Goal: Transaction & Acquisition: Obtain resource

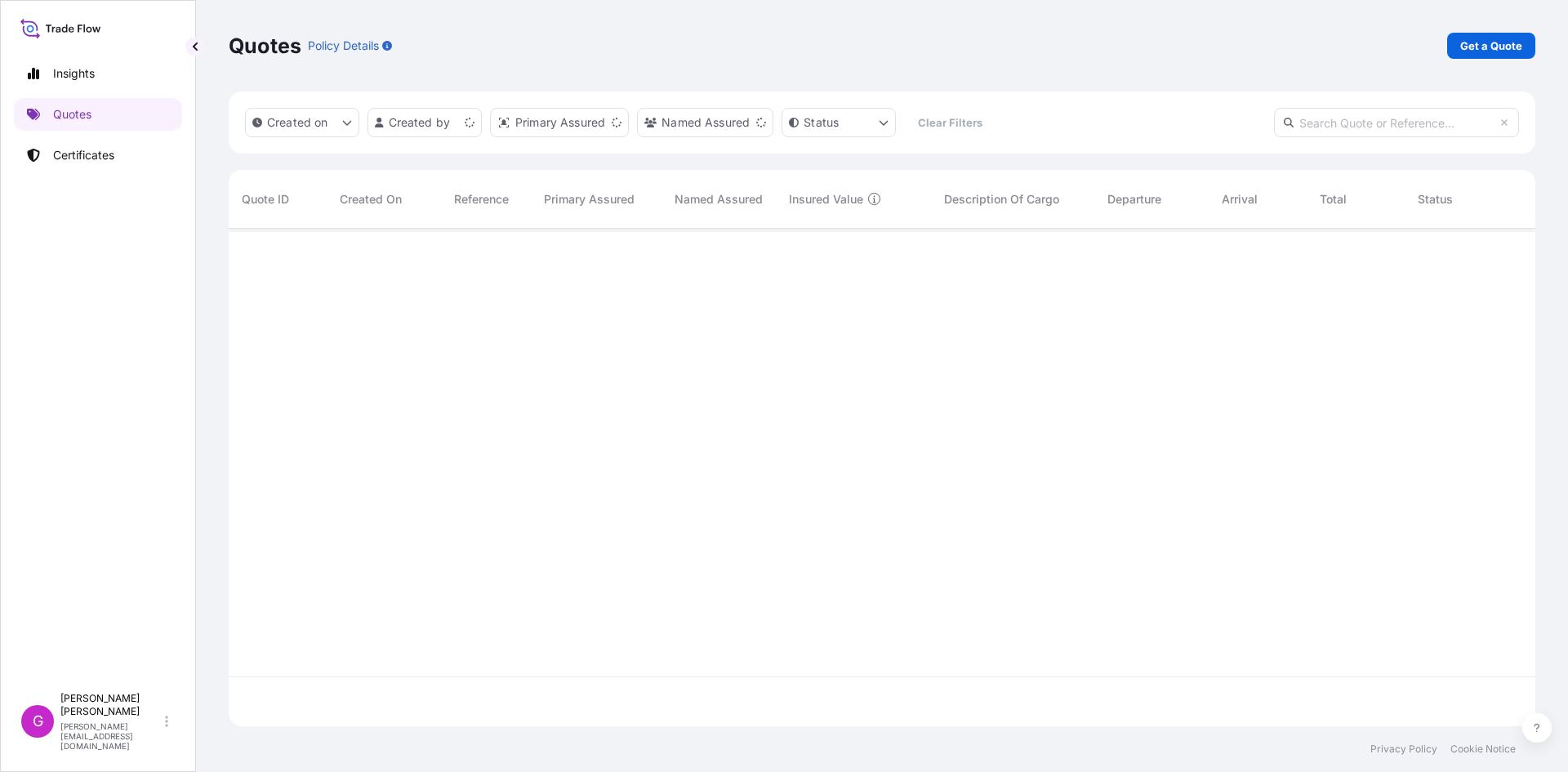
scroll to position [495, 1294]
click at [1488, 35] on link "Get a Quote" at bounding box center [1491, 46] width 88 height 26
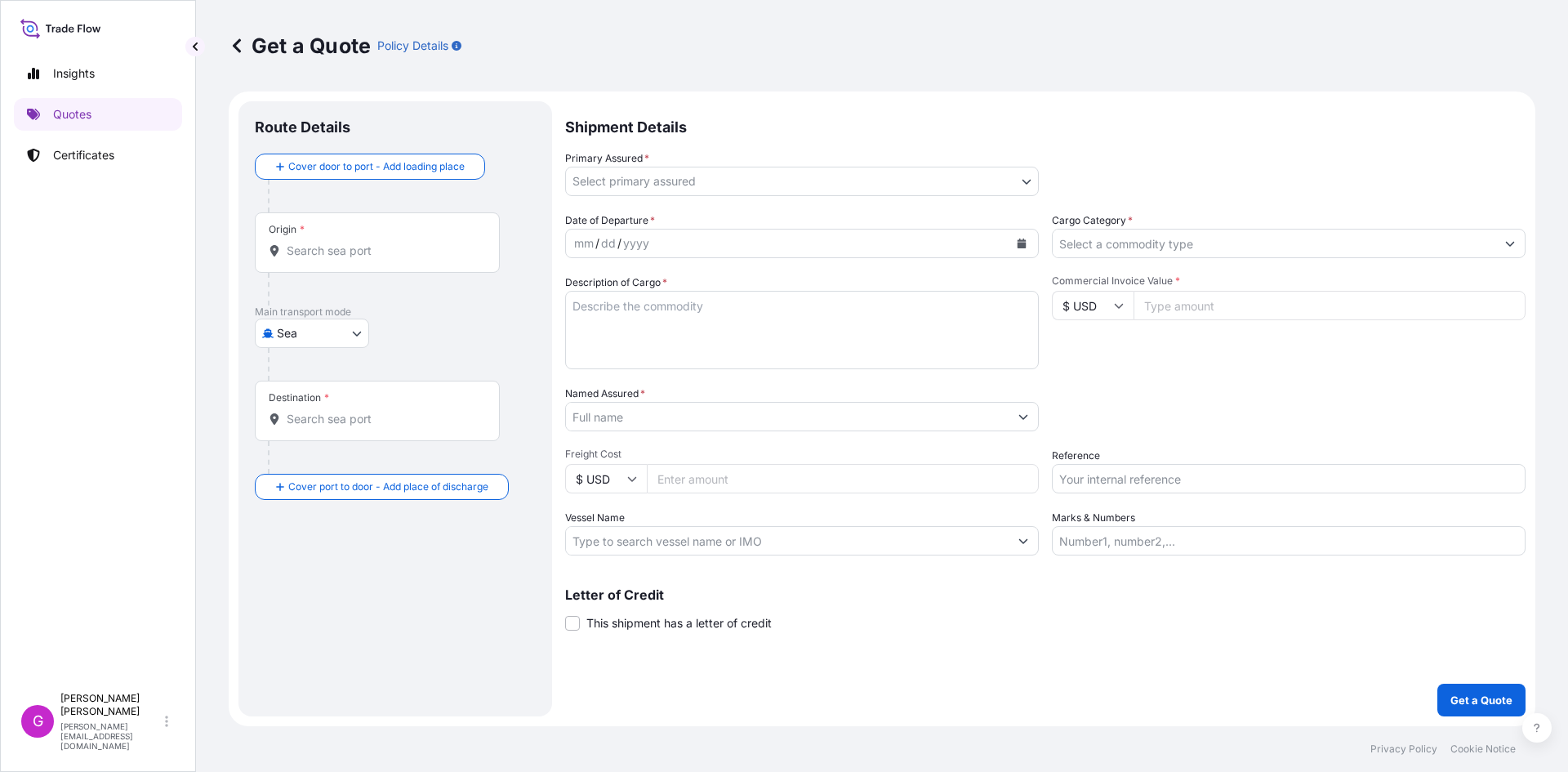
click at [340, 320] on body "Insights Quotes Certificates G [PERSON_NAME] [EMAIL_ADDRESS][DOMAIN_NAME] Get a…" at bounding box center [784, 386] width 1568 height 772
click at [303, 457] on span "Land" at bounding box center [299, 464] width 27 height 17
select select "Land"
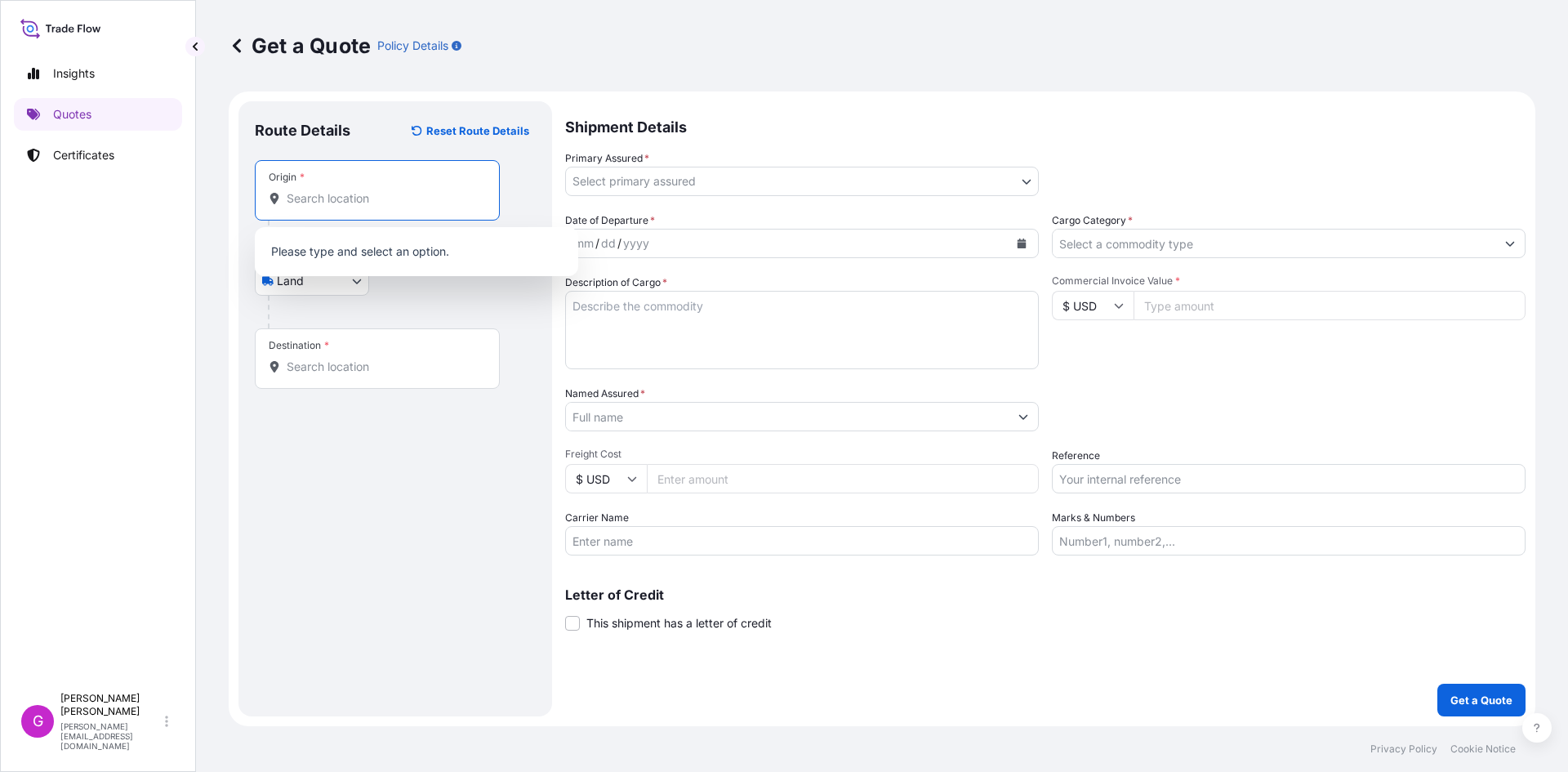
click at [348, 205] on input "Origin *" at bounding box center [383, 198] width 193 height 17
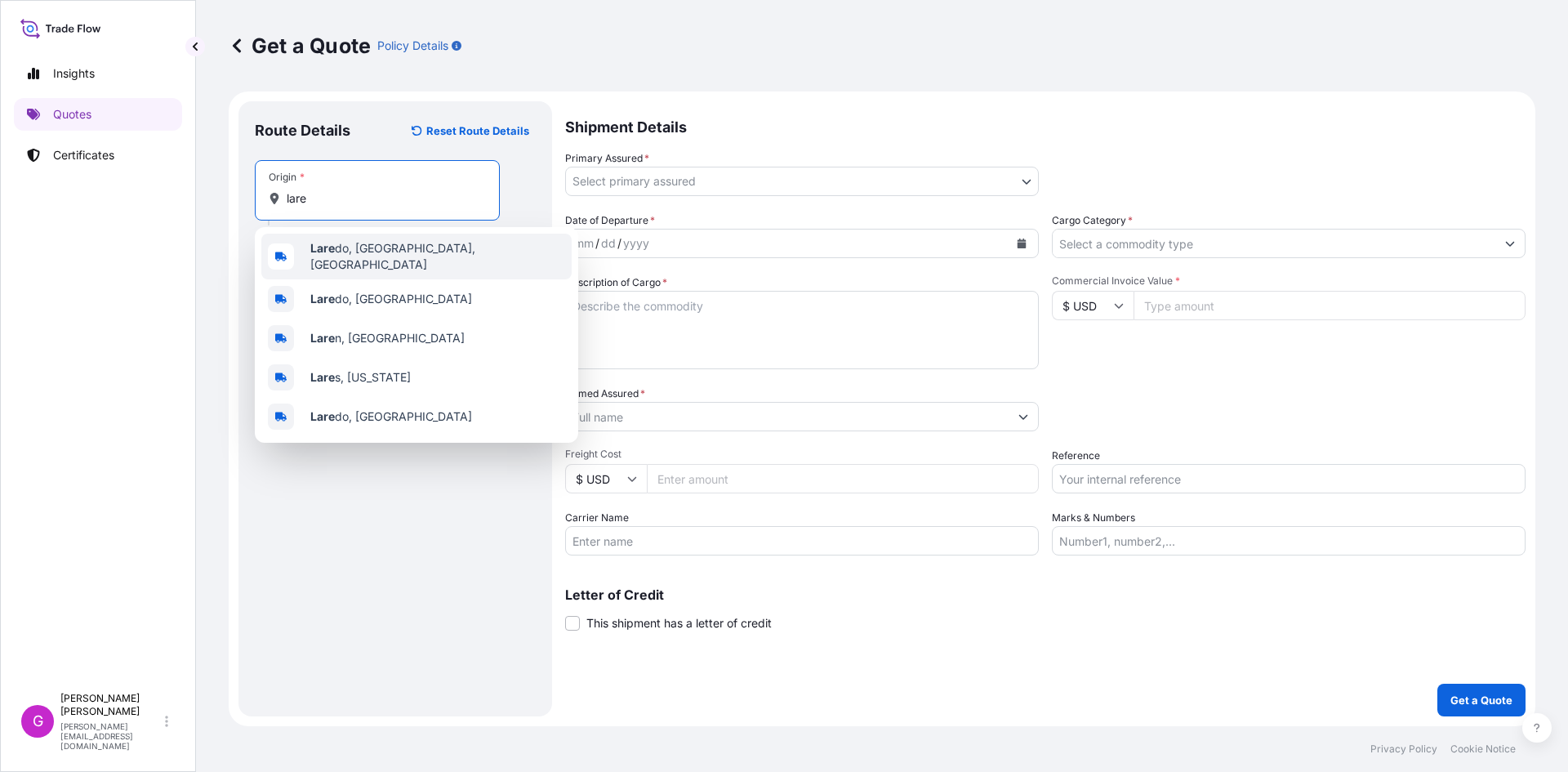
type input "[GEOGRAPHIC_DATA], [GEOGRAPHIC_DATA], [GEOGRAPHIC_DATA]"
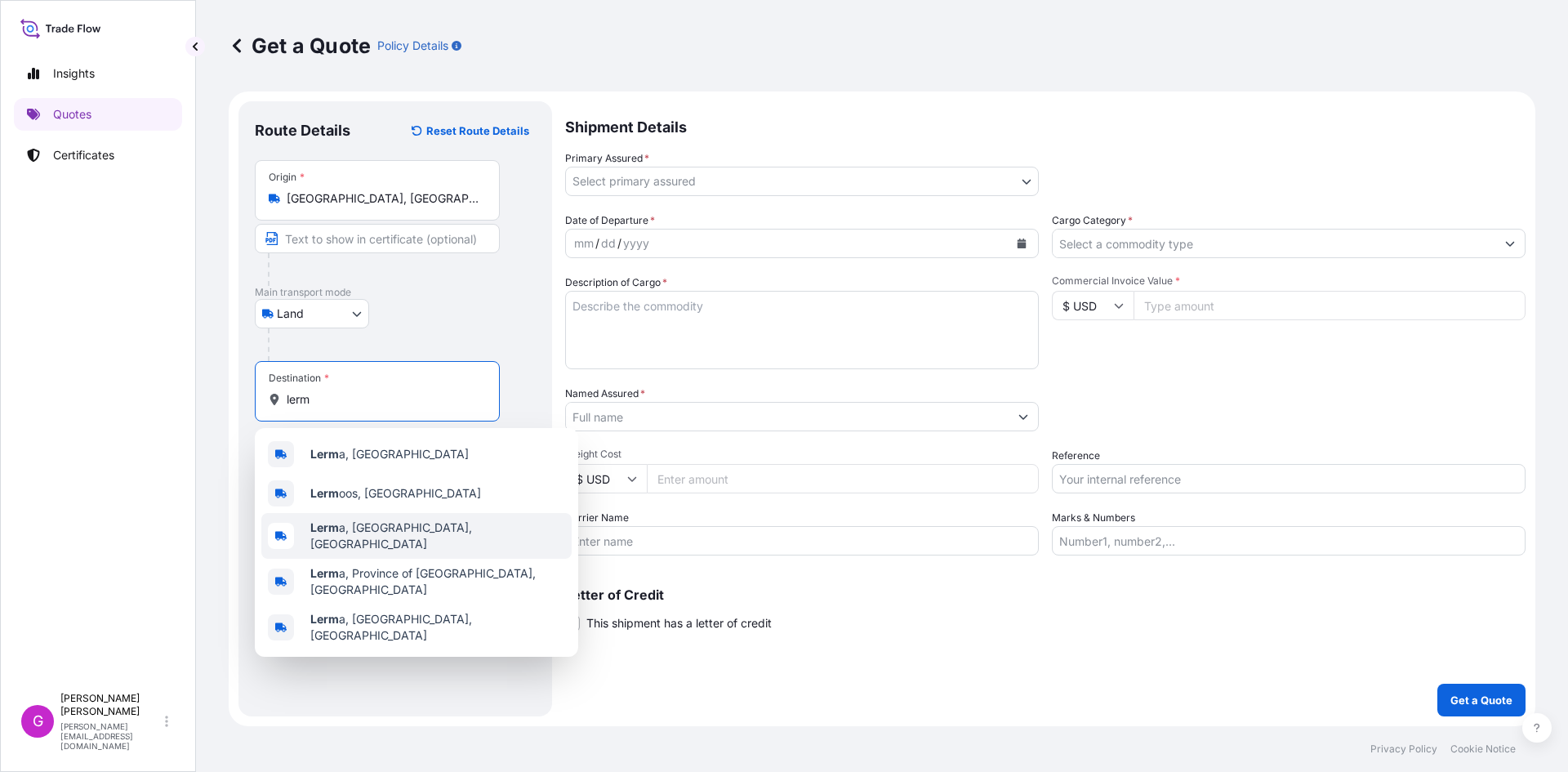
click at [390, 525] on span "Lerm a, [GEOGRAPHIC_DATA], [GEOGRAPHIC_DATA]" at bounding box center [438, 535] width 255 height 33
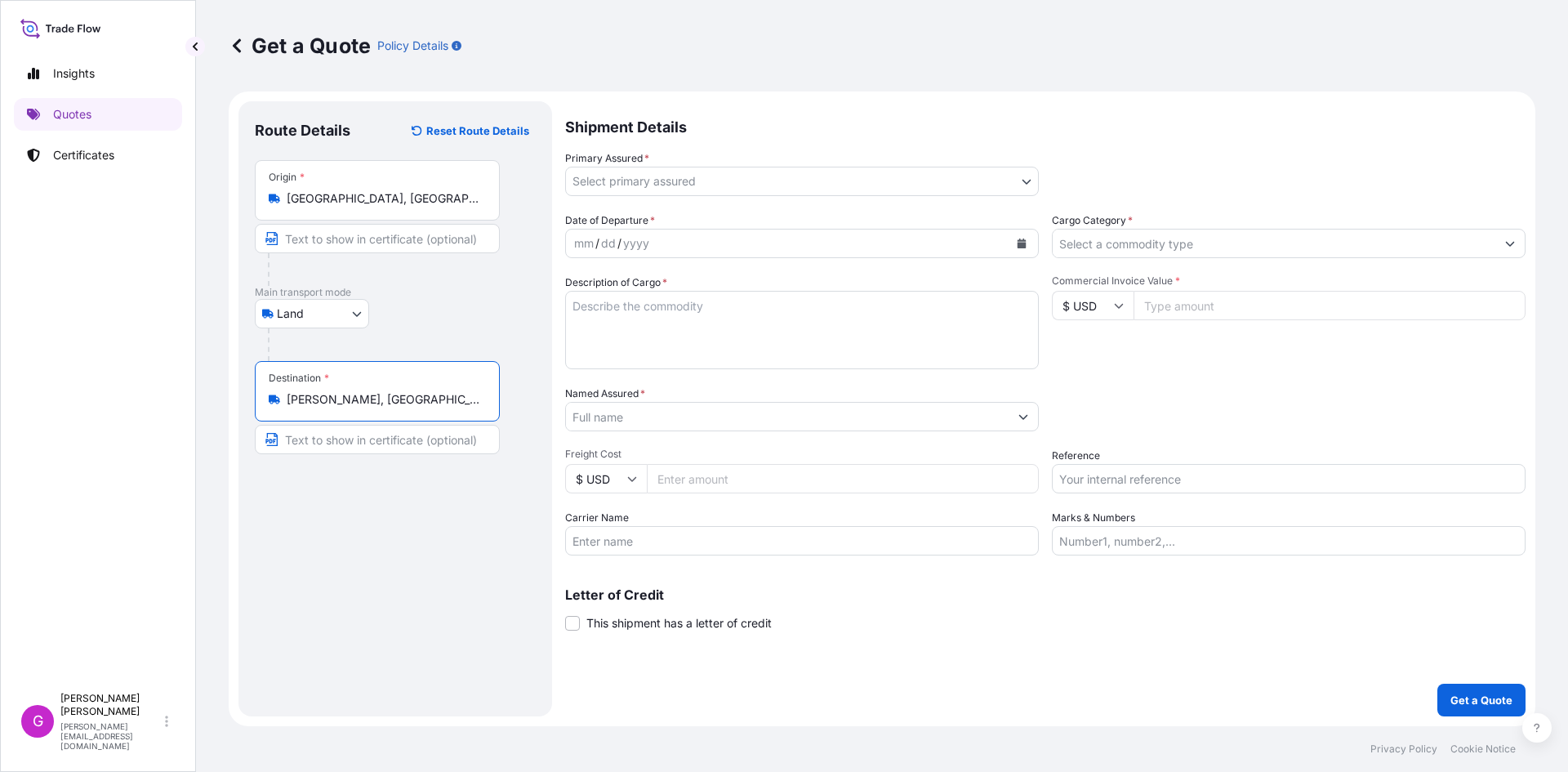
type input "[PERSON_NAME], [GEOGRAPHIC_DATA], [GEOGRAPHIC_DATA]"
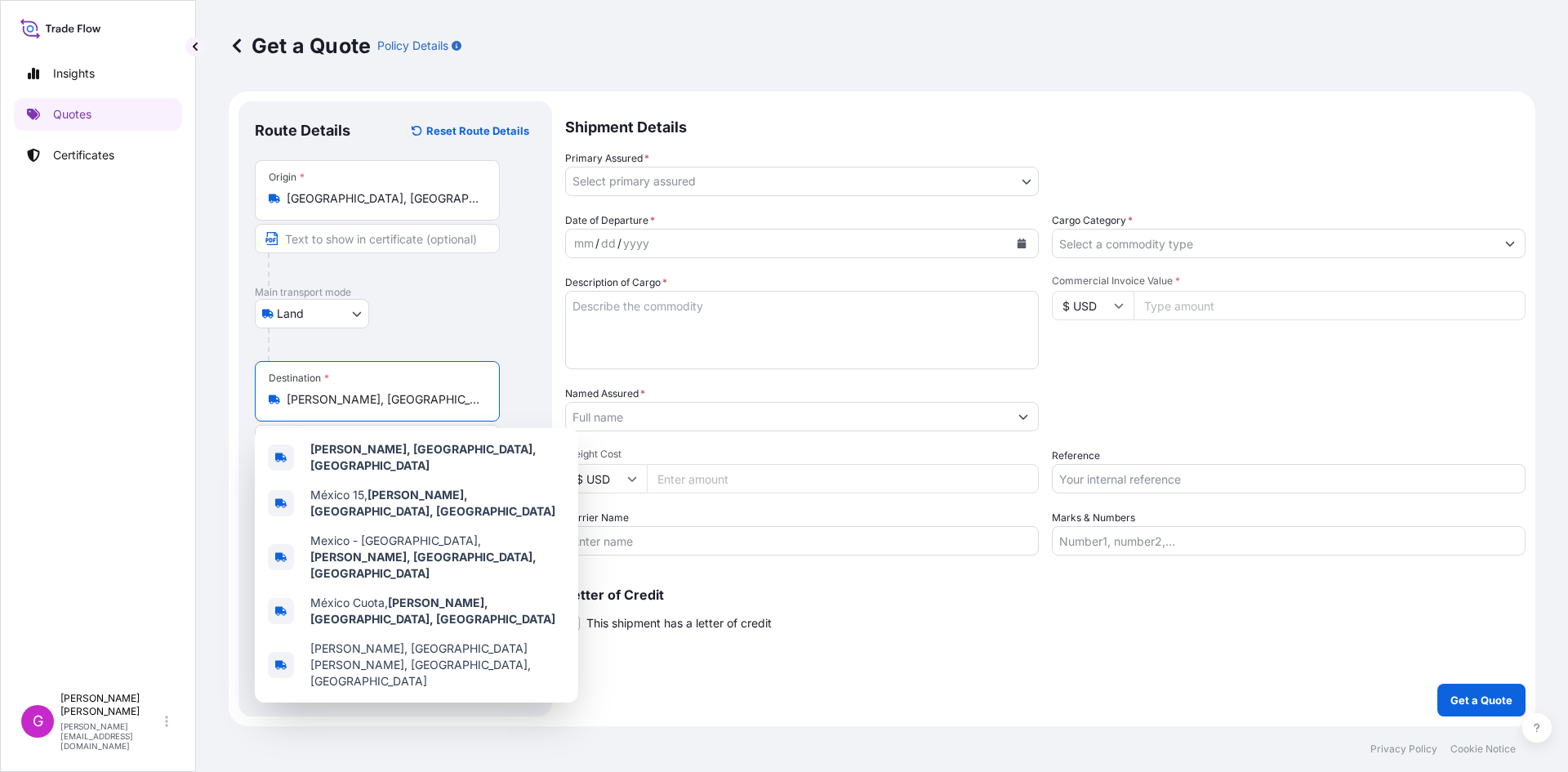
click at [964, 174] on body "5 options available. Insights Quotes Certificates G [PERSON_NAME] [PERSON_NAME]…" at bounding box center [784, 386] width 1568 height 772
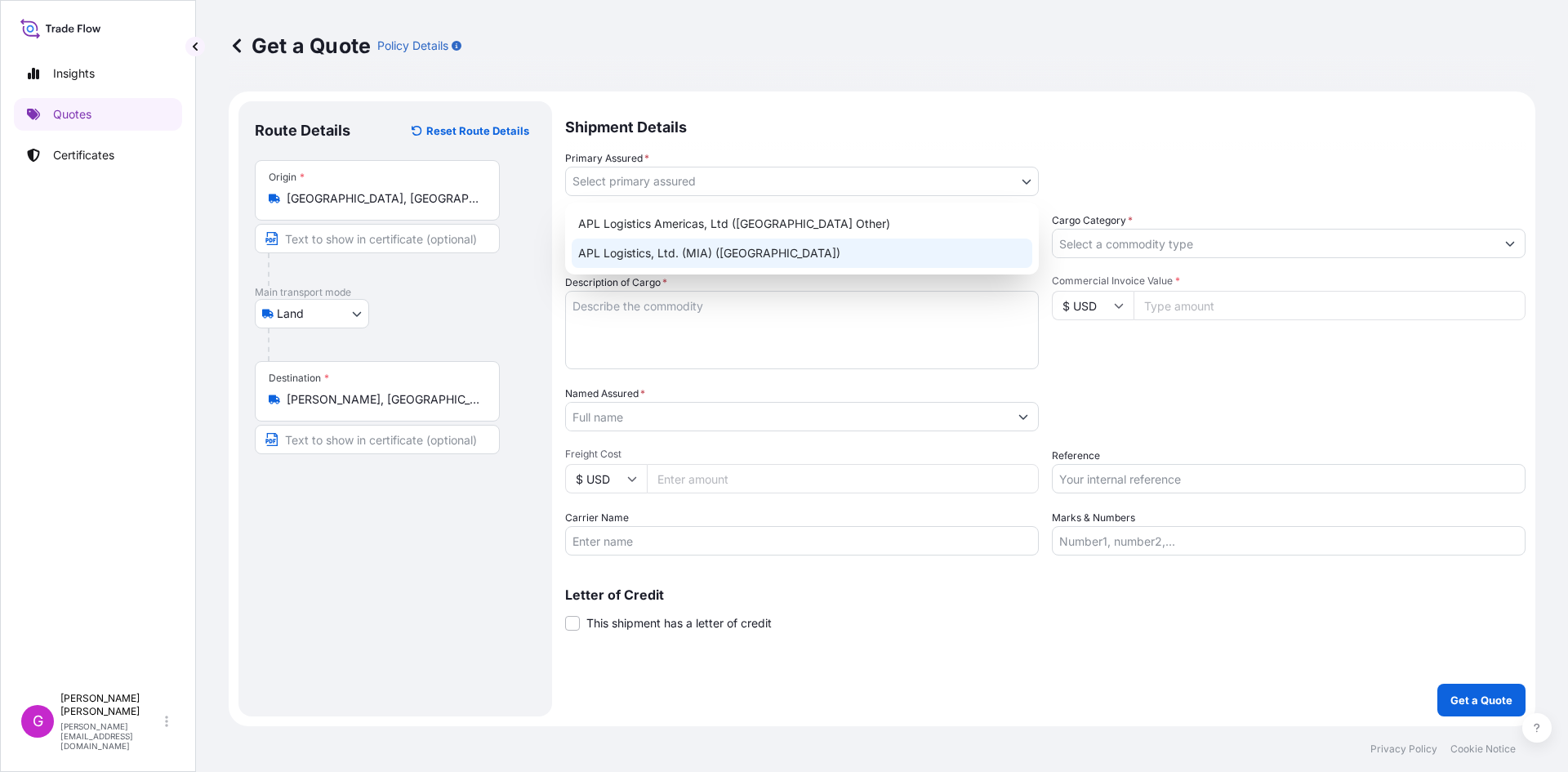
click at [818, 246] on div "APL Logistics, Ltd. (MIA) ([GEOGRAPHIC_DATA])" at bounding box center [802, 253] width 461 height 29
select select "31870"
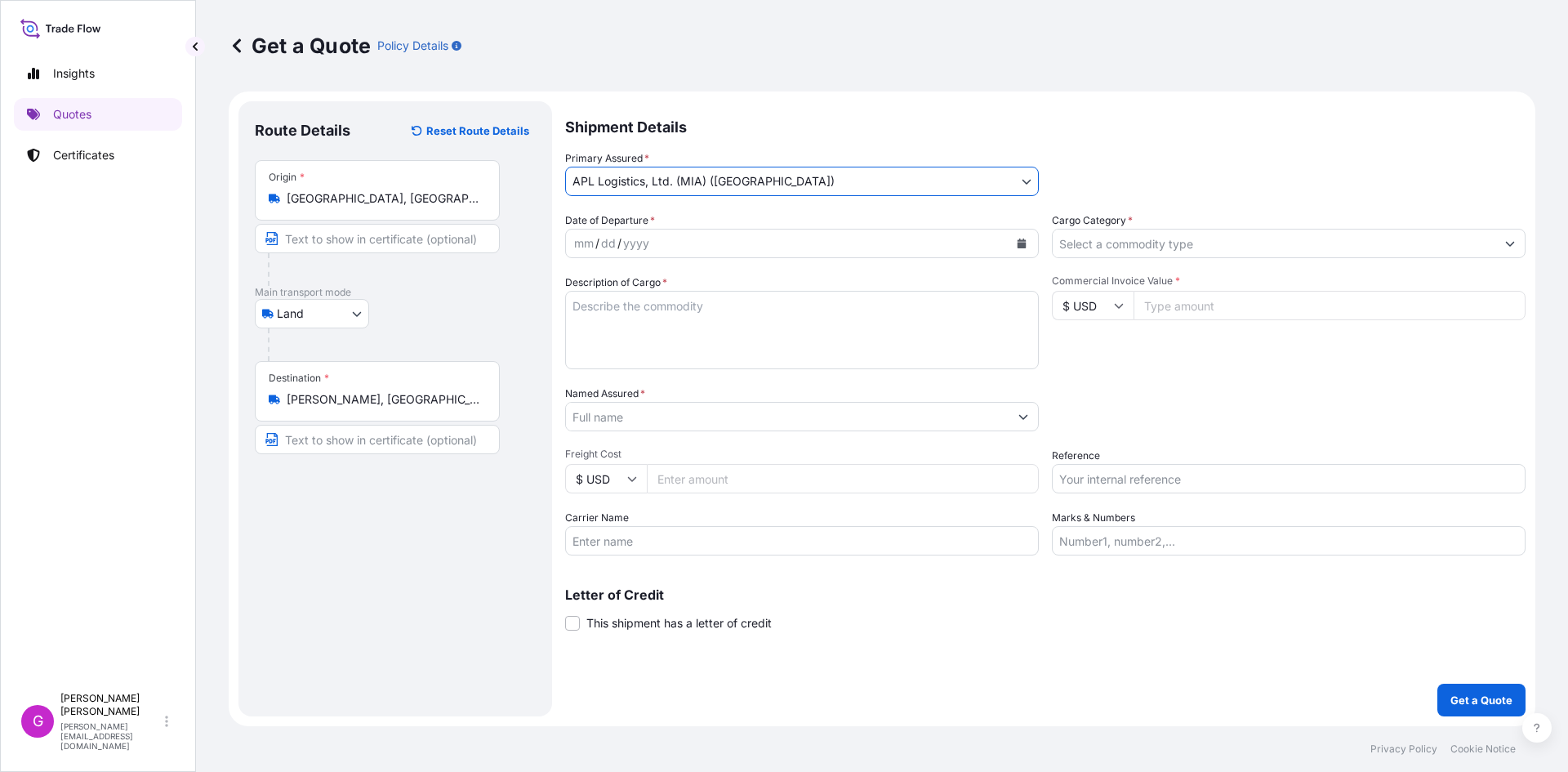
click at [1216, 253] on input "Cargo Category *" at bounding box center [1274, 243] width 443 height 29
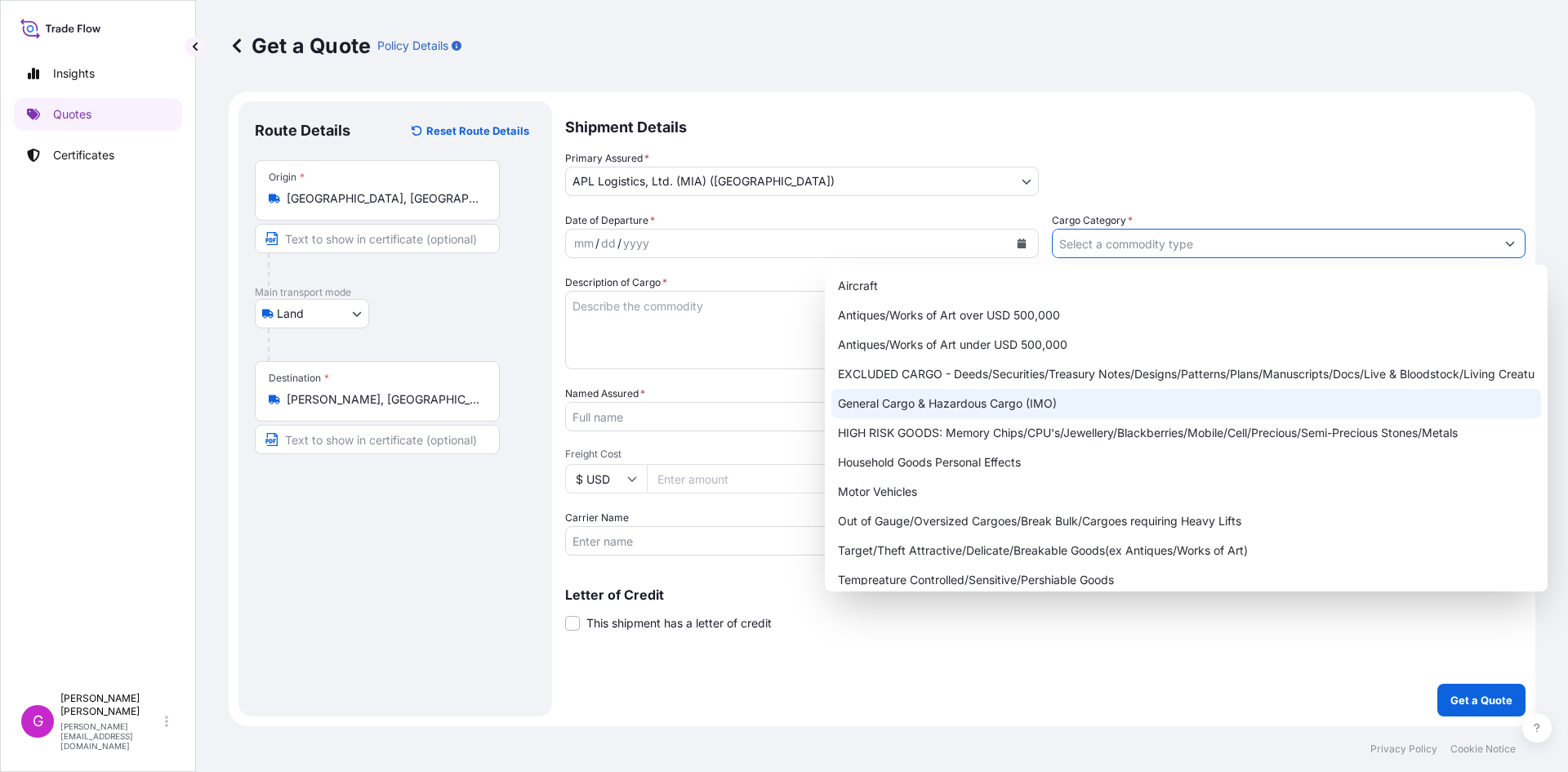
click at [1001, 405] on div "General Cargo & Hazardous Cargo (IMO)" at bounding box center [1186, 403] width 710 height 29
type input "General Cargo & Hazardous Cargo (IMO)"
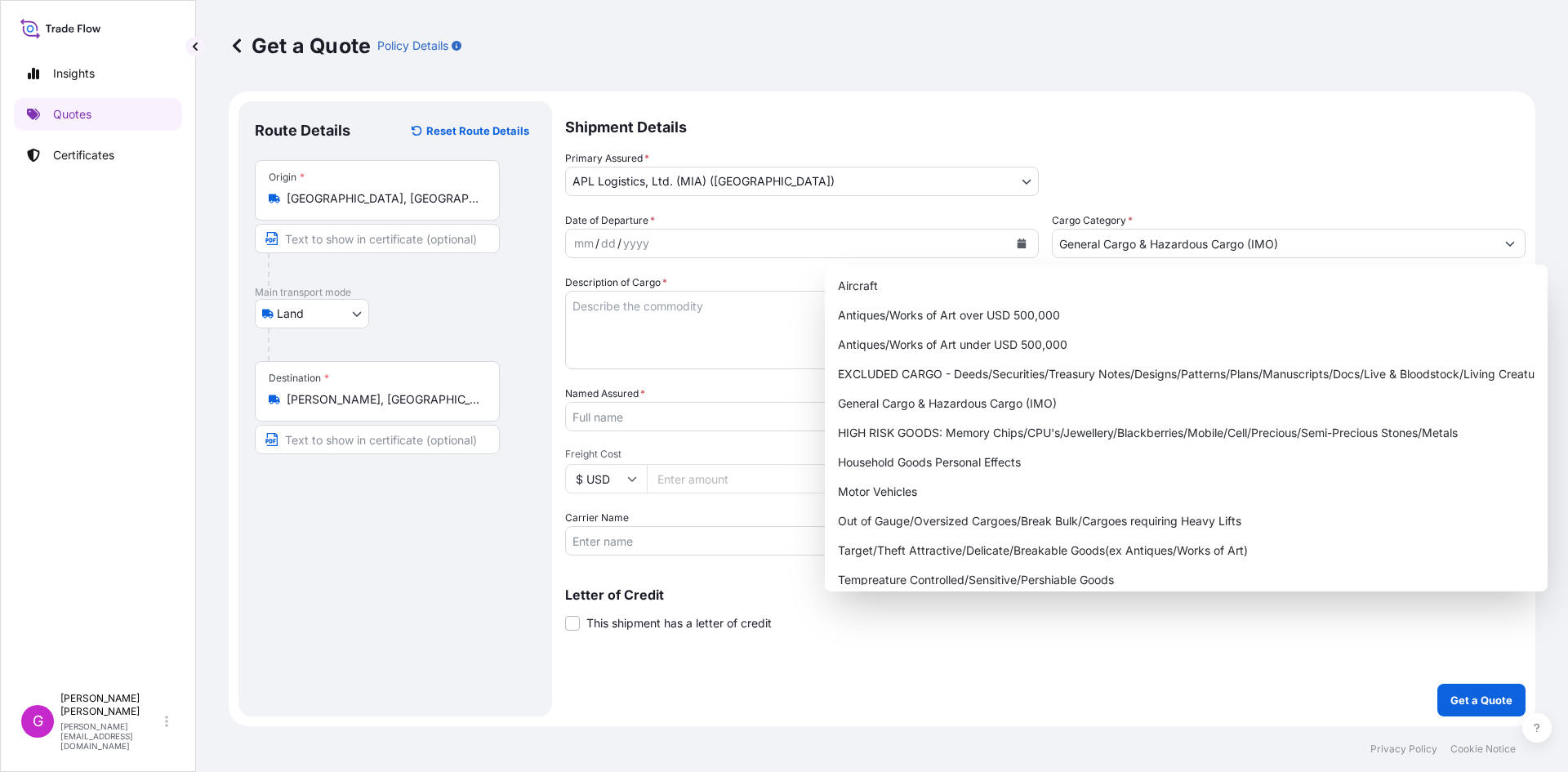
click at [1298, 155] on div "Primary Assured * APL Logistics, Ltd. (MIA) ([GEOGRAPHIC_DATA]) APL Logistics A…" at bounding box center [1045, 173] width 961 height 46
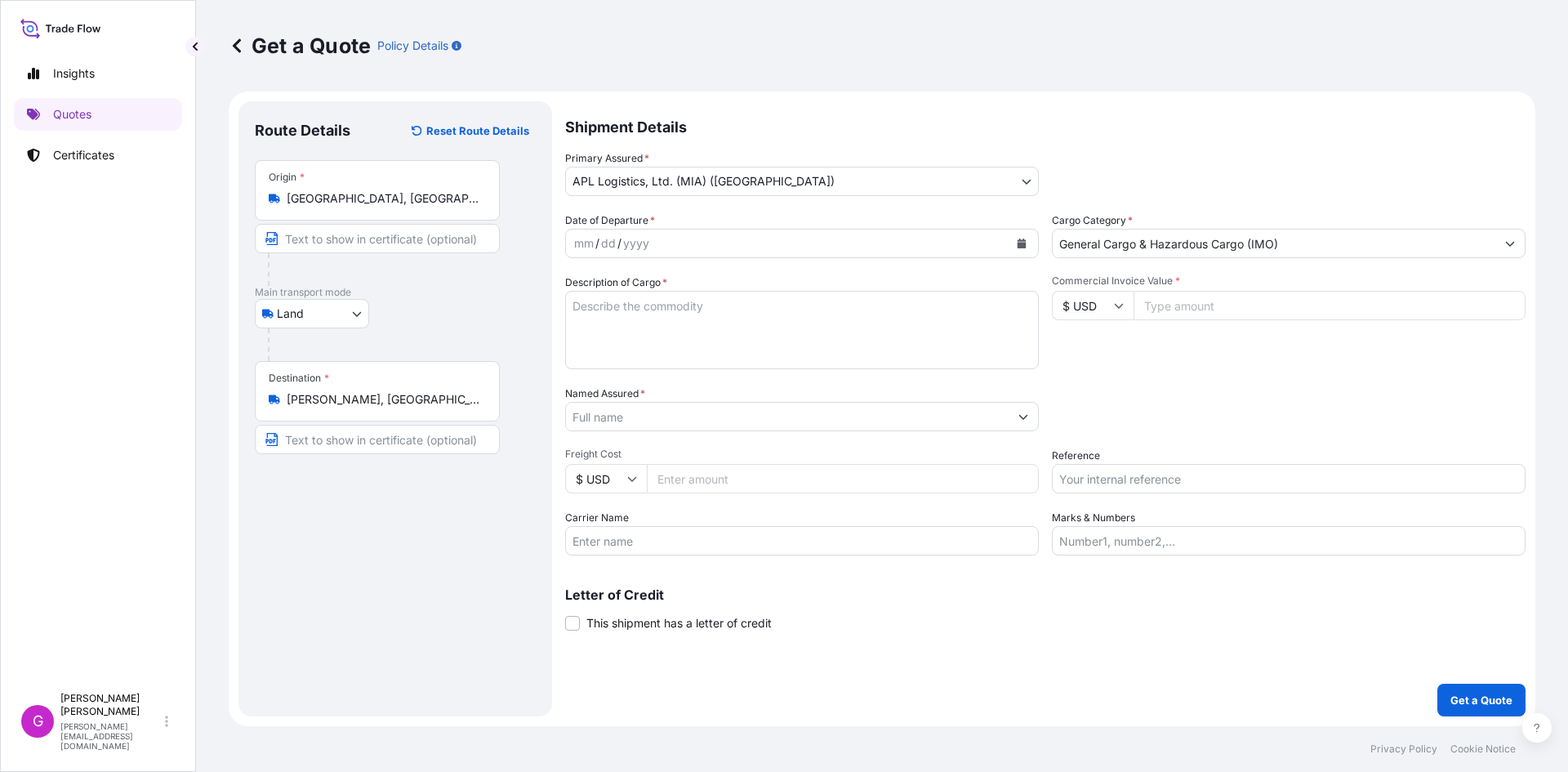
click at [1202, 318] on input "Commercial Invoice Value *" at bounding box center [1330, 305] width 392 height 29
paste input "124378.27"
type input "124378.27"
click at [1146, 469] on input "Reference" at bounding box center [1289, 478] width 473 height 29
paste input "25 24 3737 5009948"
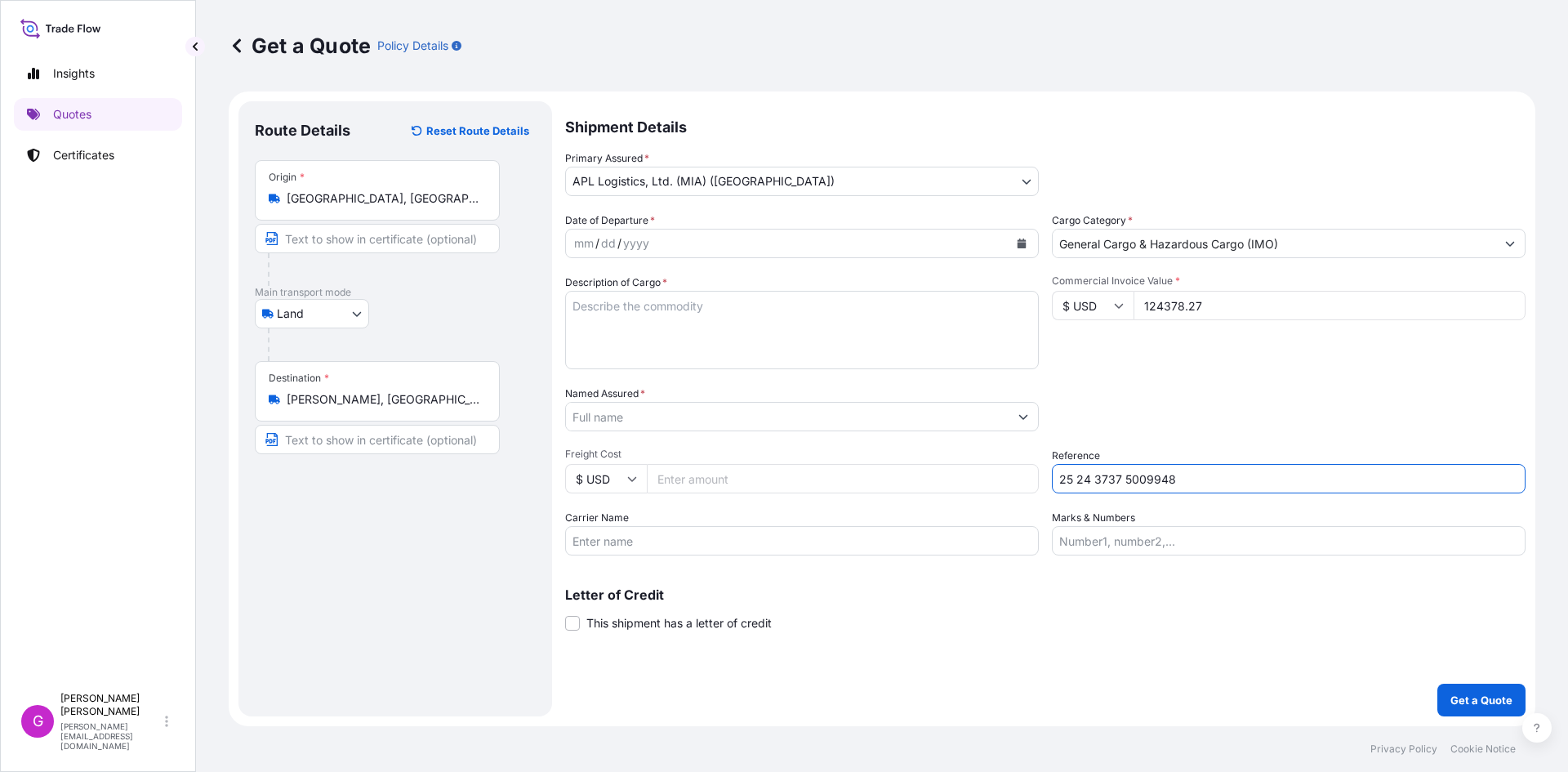
type input "25 24 3737 5009948"
click at [665, 527] on input "Carrier Name" at bounding box center [802, 540] width 473 height 29
type input "XPRESS"
click at [713, 415] on input "Named Assured *" at bounding box center [787, 416] width 443 height 29
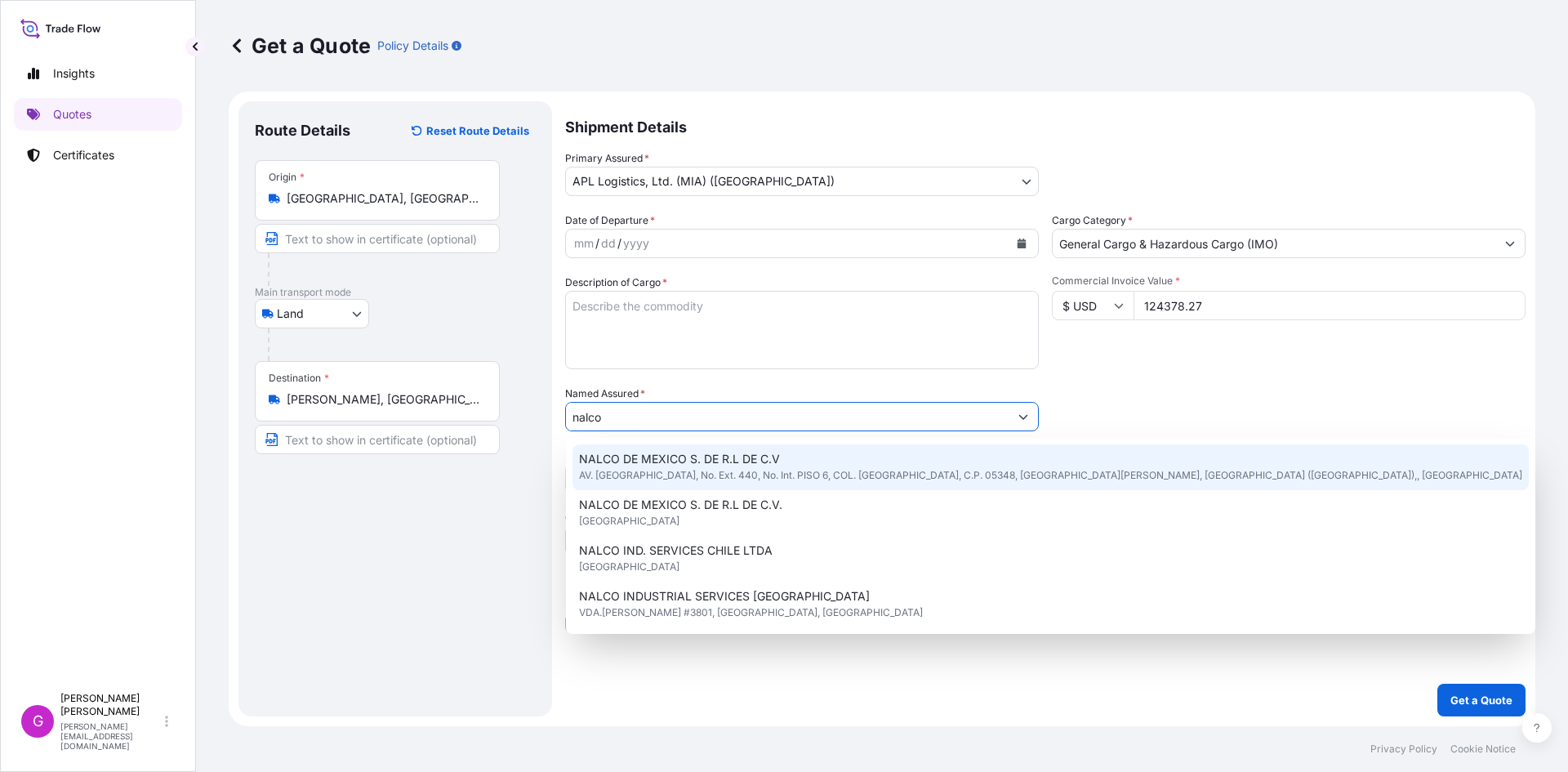
click at [686, 459] on span "NALCO DE MEXICO S. DE R.L DE C.V" at bounding box center [679, 459] width 201 height 17
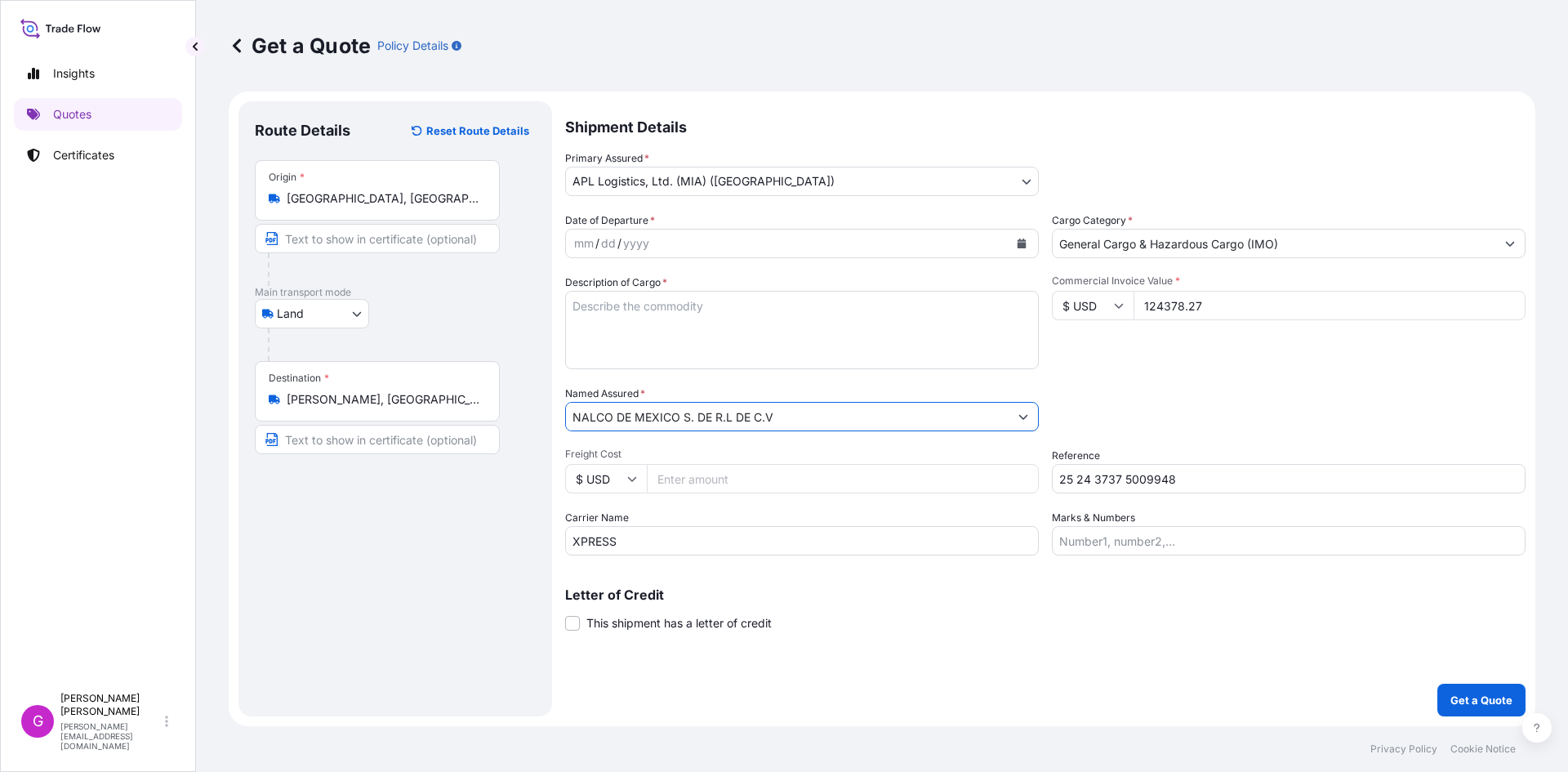
type input "NALCO DE MEXICO S. DE R.L DE C.V"
click at [1027, 239] on button "Calendar" at bounding box center [1022, 244] width 26 height 26
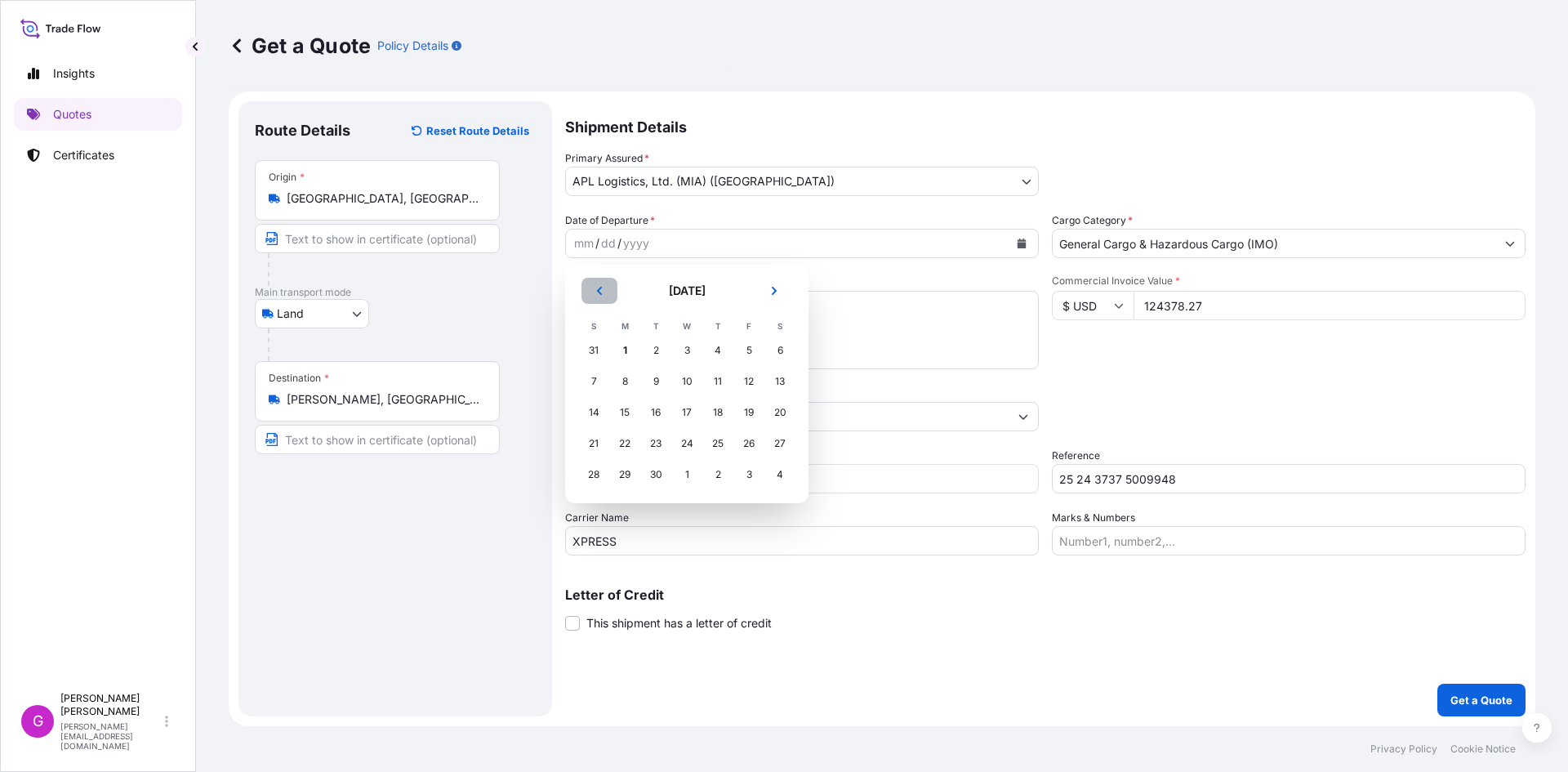
click at [595, 281] on button "Previous" at bounding box center [599, 291] width 36 height 26
click at [729, 476] on div "28" at bounding box center [717, 474] width 29 height 29
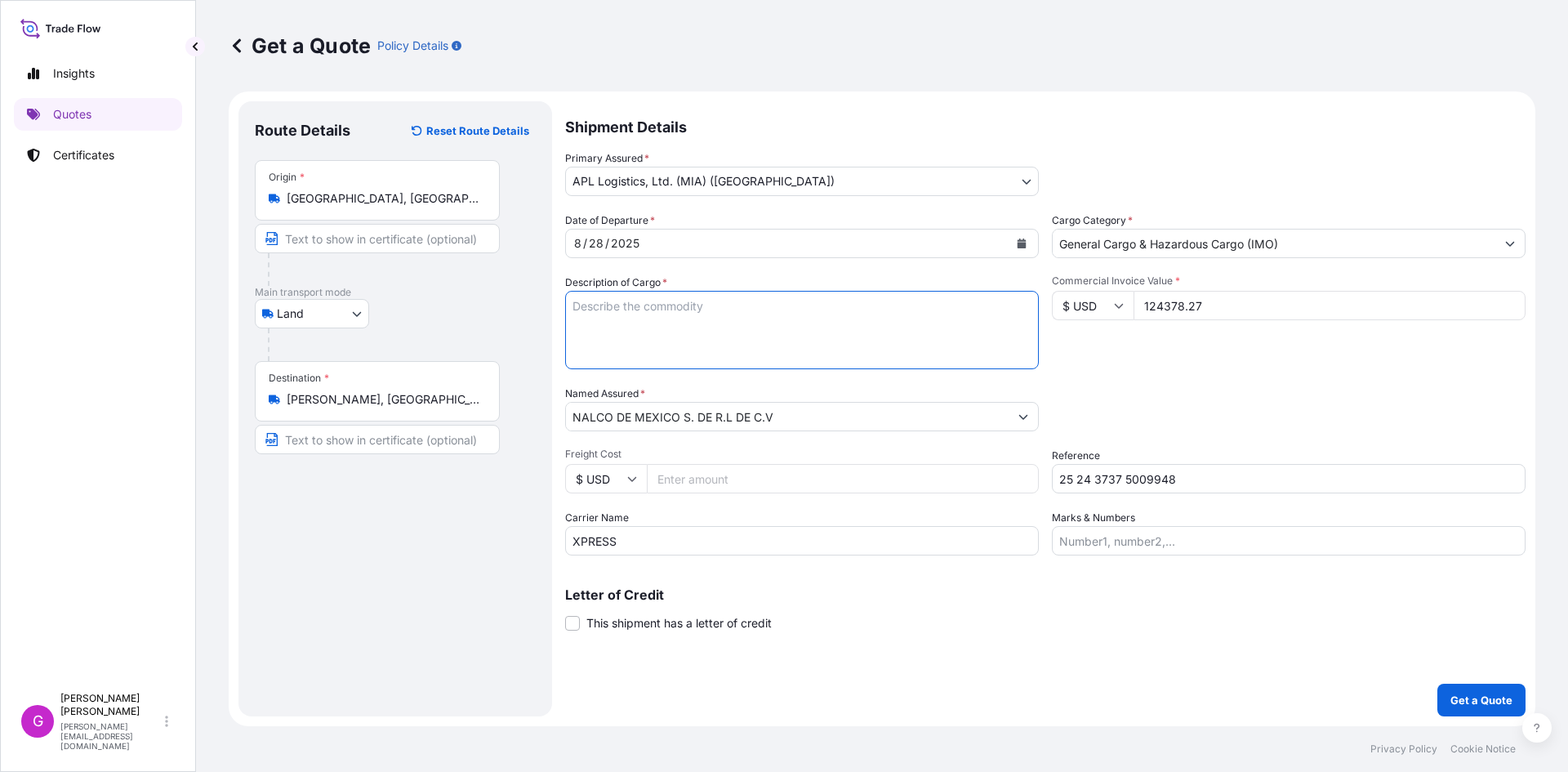
click at [822, 308] on textarea "Description of Cargo *" at bounding box center [802, 329] width 473 height 78
click at [1137, 544] on input "Marks & Numbers" at bounding box center [1289, 540] width 473 height 29
paste input "ECOAGO40"
type input "ECOAGO40"
click at [712, 467] on input "Freight Cost" at bounding box center [843, 478] width 392 height 29
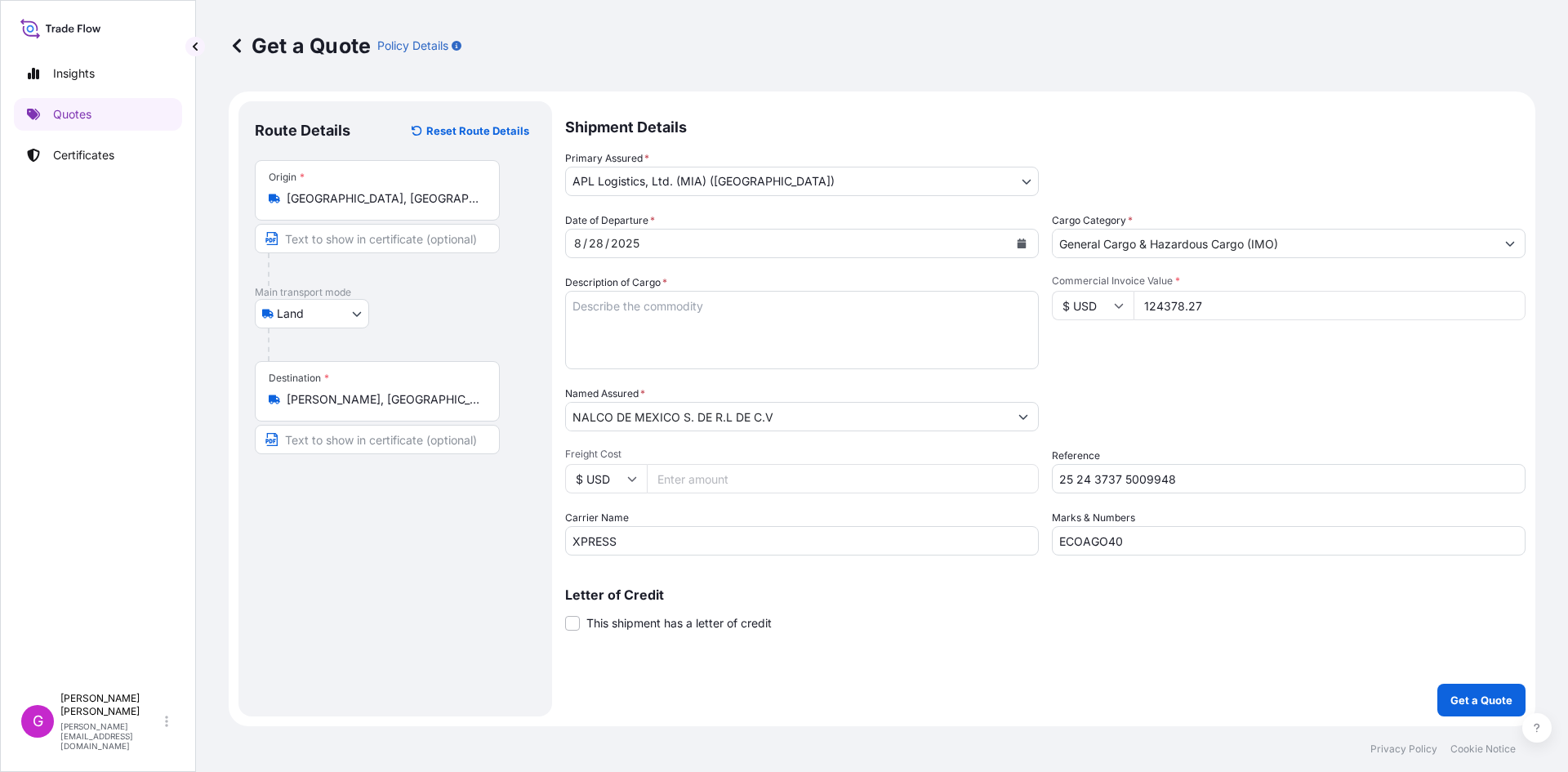
paste input "1804.06"
type input "1804.06"
click at [709, 313] on textarea "Description of Cargo *" at bounding box center [802, 329] width 473 height 78
paste textarea "TOTE DE PLASTICO REFORZADO CON METAL"
paste textarea "NALCO 1T60 (COPOLIMERO)"
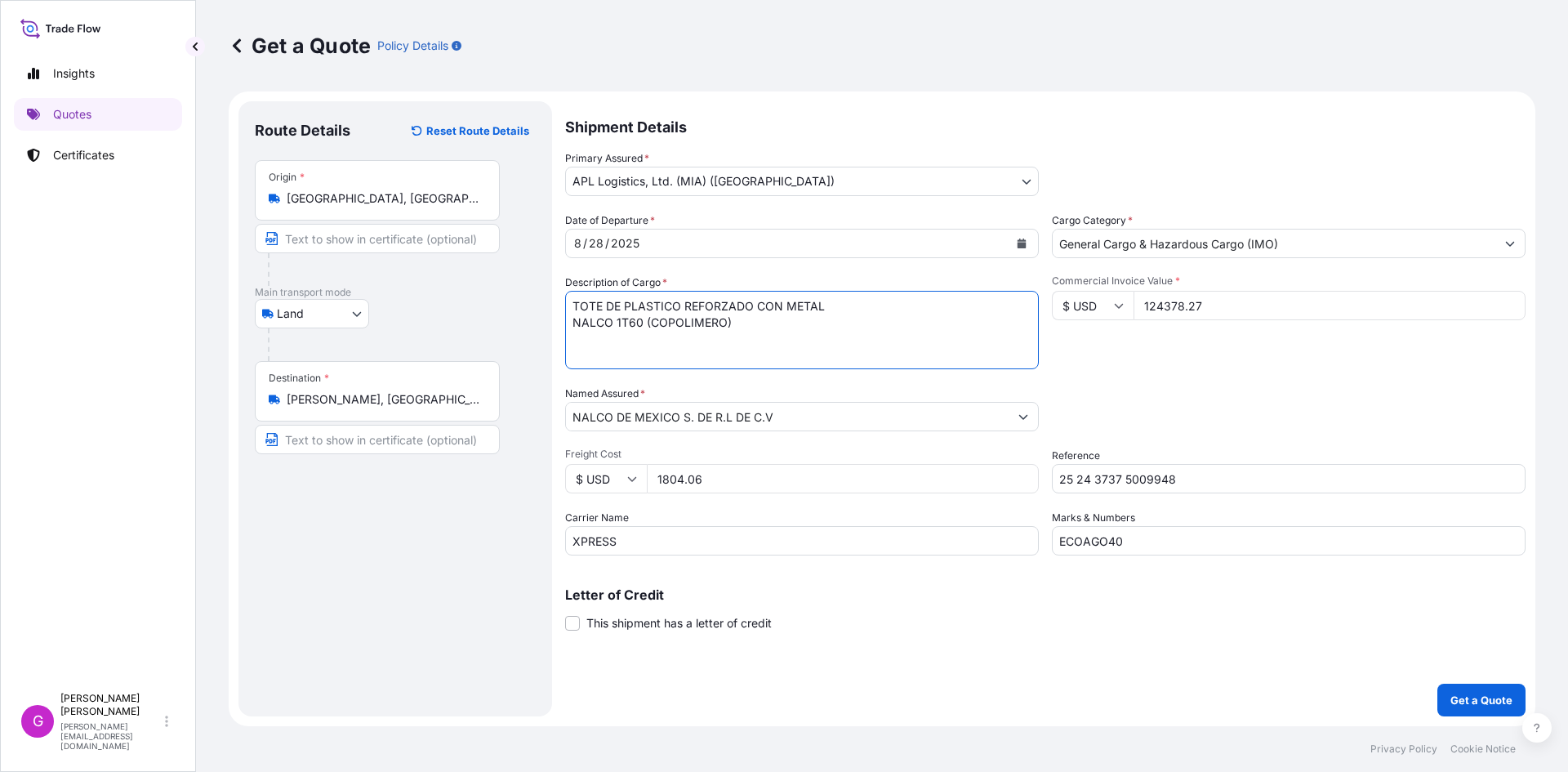
paste textarea "REACTIVO"
type textarea "TOTE DE PLASTICO REFORZADO CON METAL NALCO 1T60 (COPOLIMERO) REACTIVO"
click at [671, 483] on input "1804.06" at bounding box center [843, 478] width 392 height 29
click at [1455, 680] on div "Shipment Details Primary Assured * APL Logistics, Ltd. (MIA) ([GEOGRAPHIC_DATA]…" at bounding box center [1045, 408] width 961 height 615
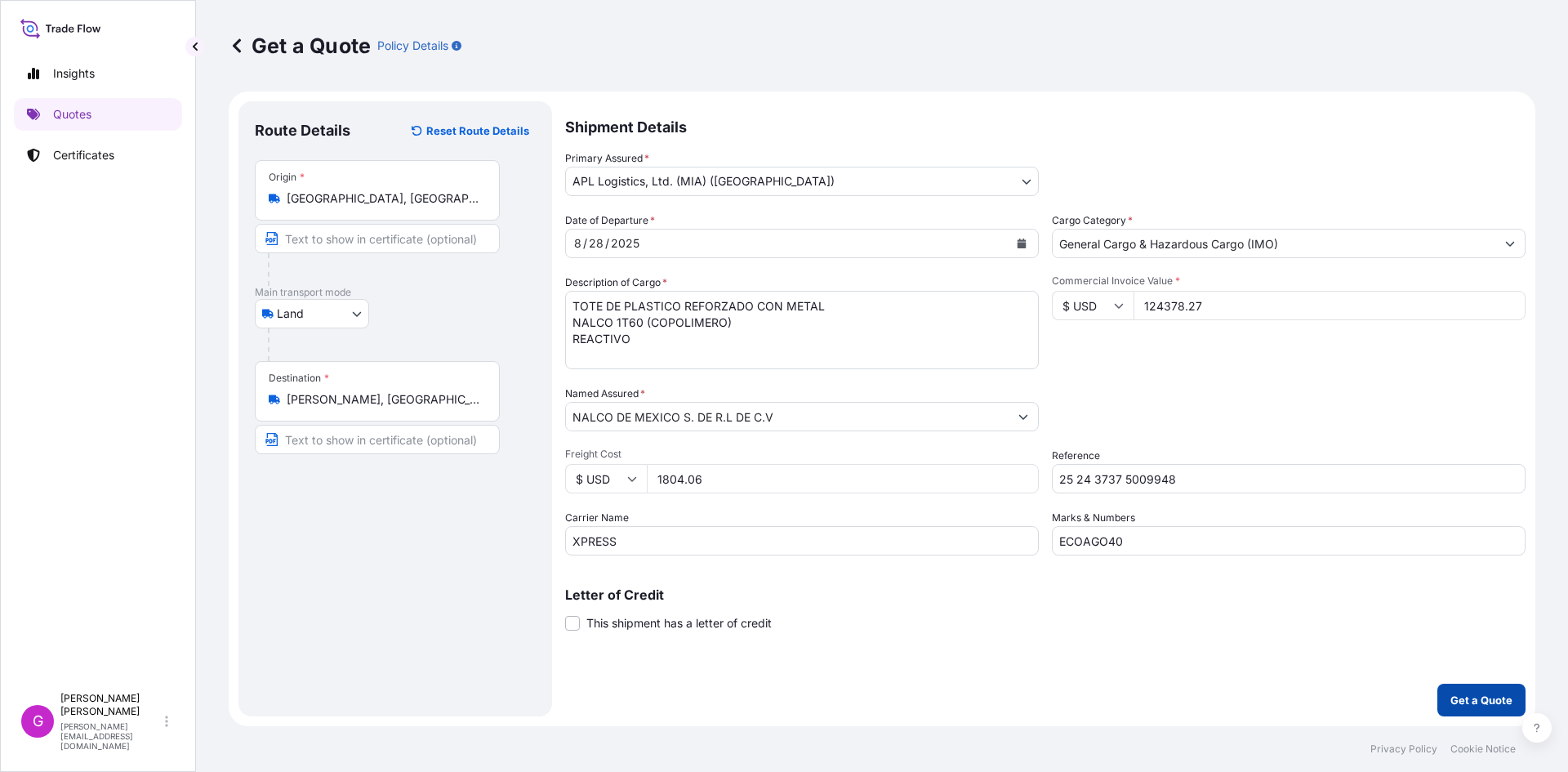
click at [1466, 690] on button "Get a Quote" at bounding box center [1482, 700] width 88 height 33
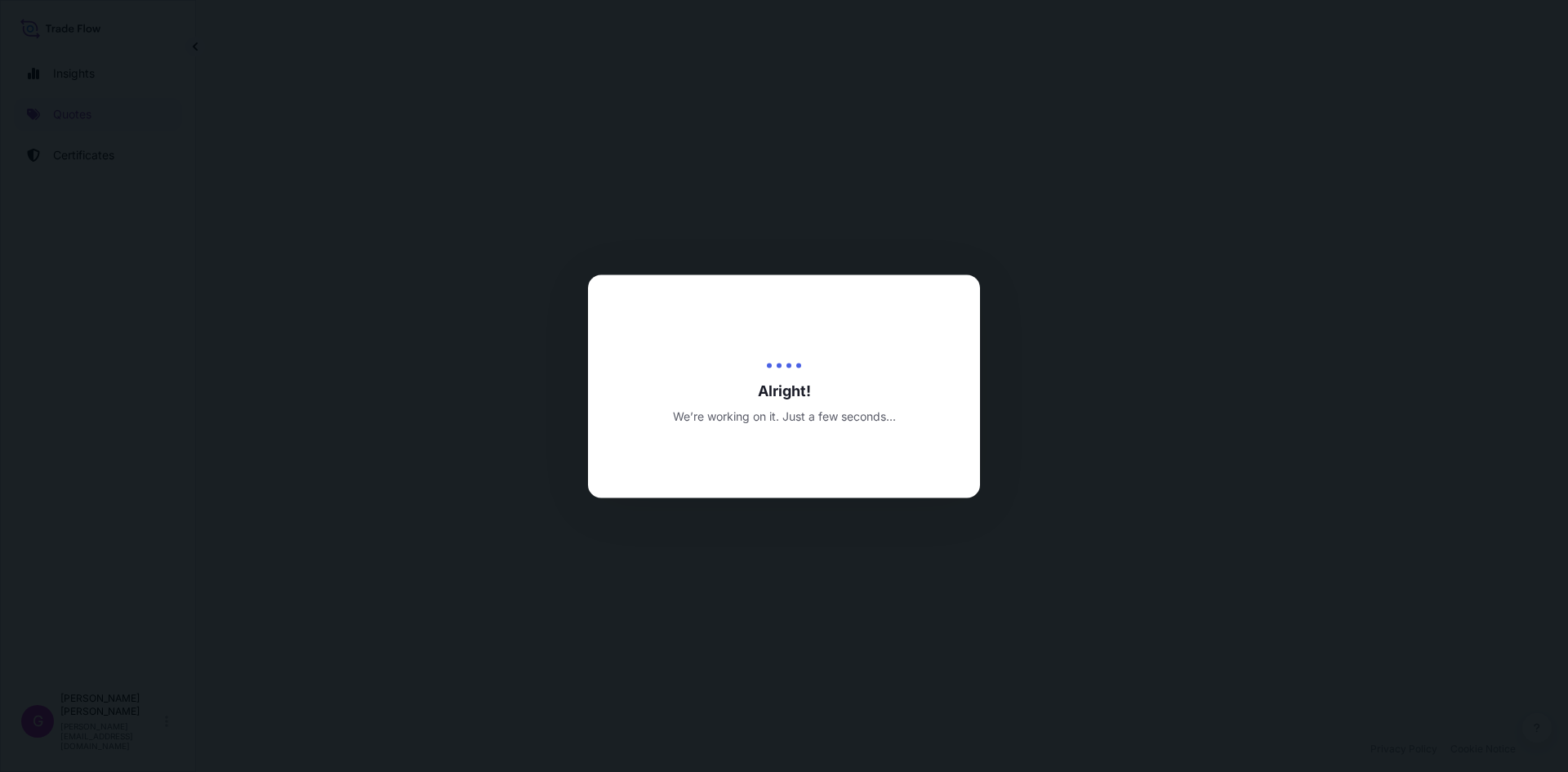
select select "Land"
select select "31870"
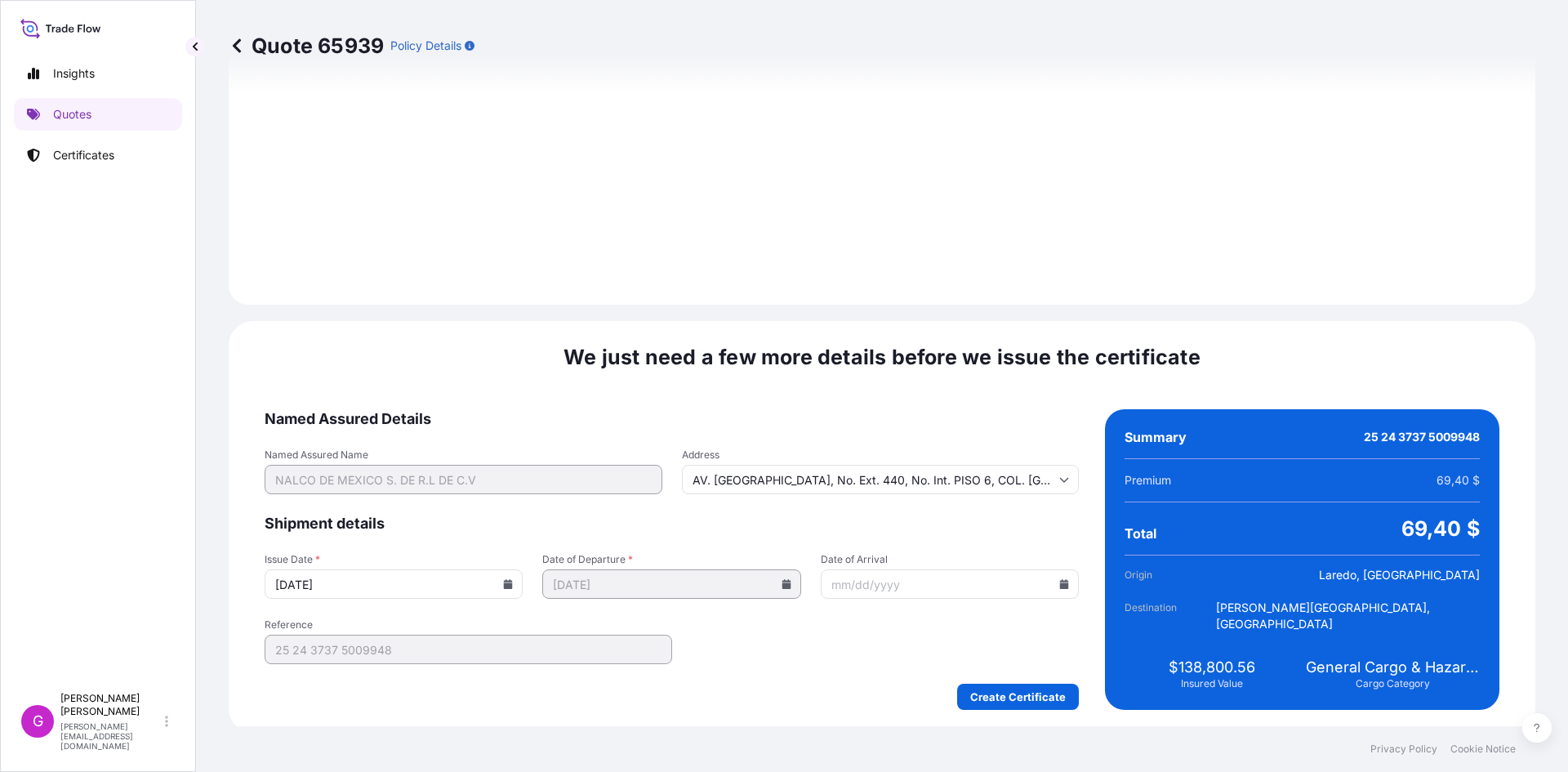
scroll to position [1951, 0]
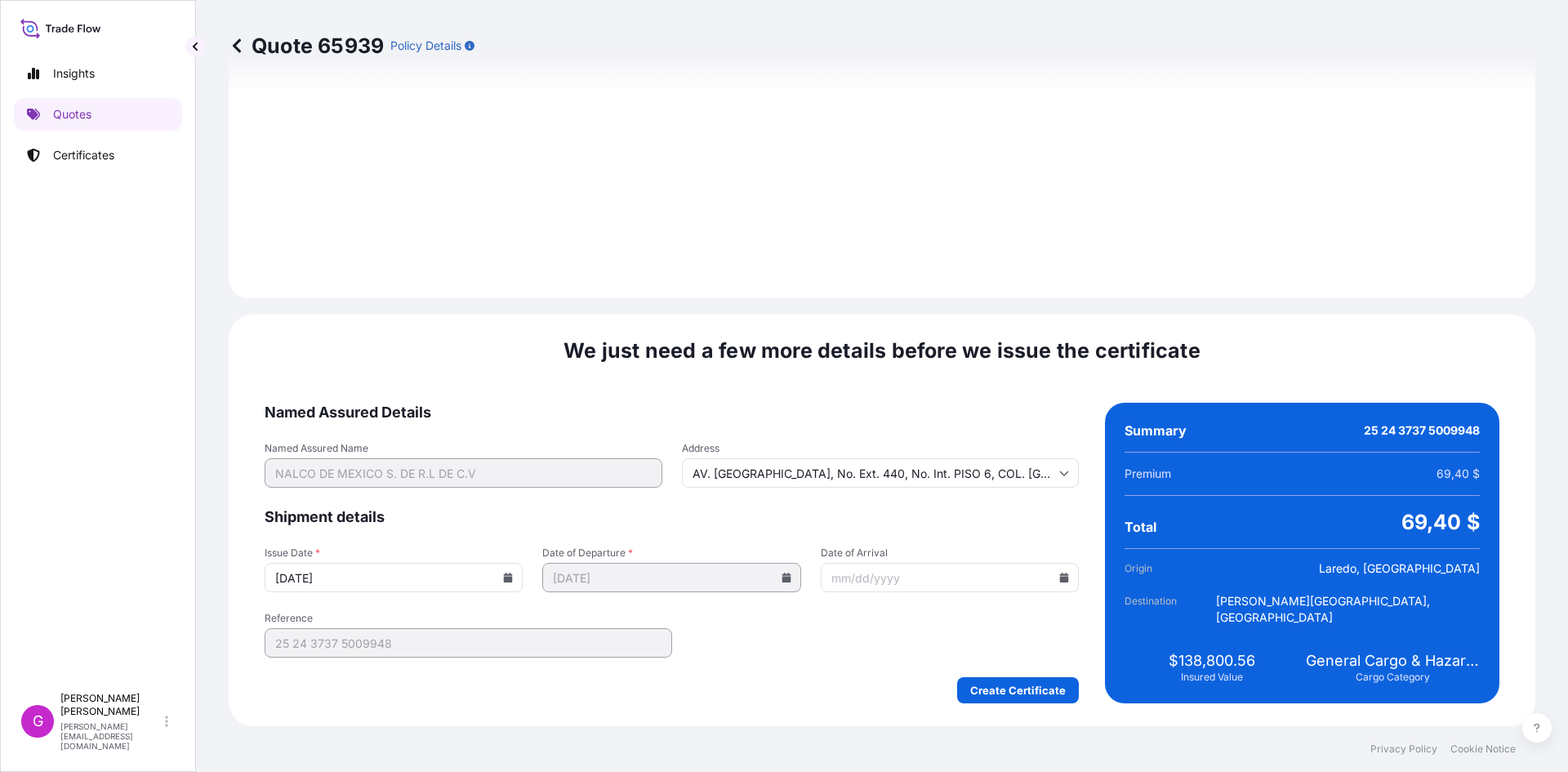
drag, startPoint x: 1068, startPoint y: 580, endPoint x: 1053, endPoint y: 576, distance: 15.5
click at [1062, 579] on input "Date of Arrival" at bounding box center [949, 577] width 258 height 29
click at [1059, 576] on icon at bounding box center [1064, 577] width 10 height 10
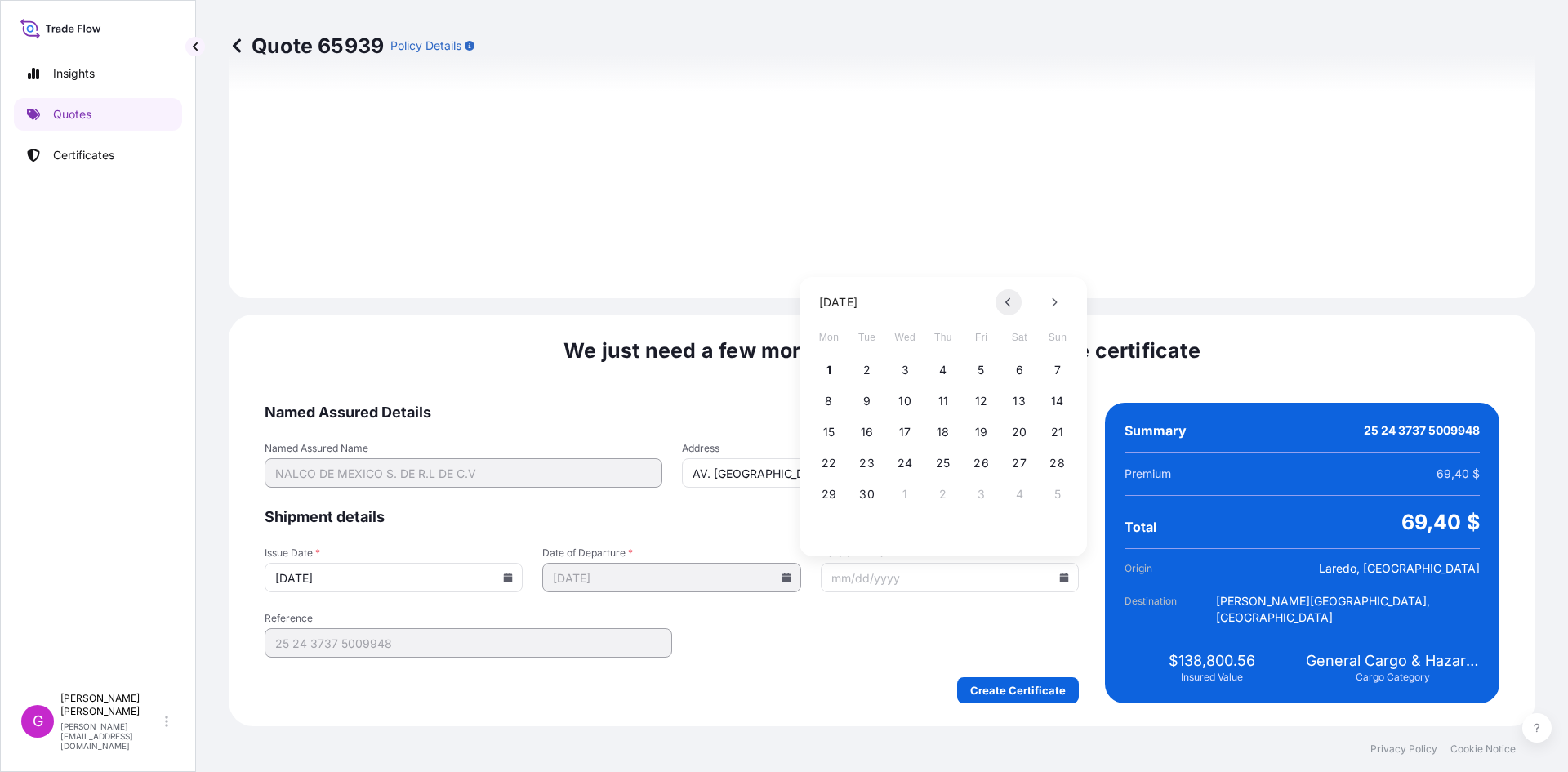
click at [1008, 305] on icon at bounding box center [1008, 302] width 6 height 10
click at [987, 496] on button "29" at bounding box center [982, 495] width 26 height 26
type input "[DATE]"
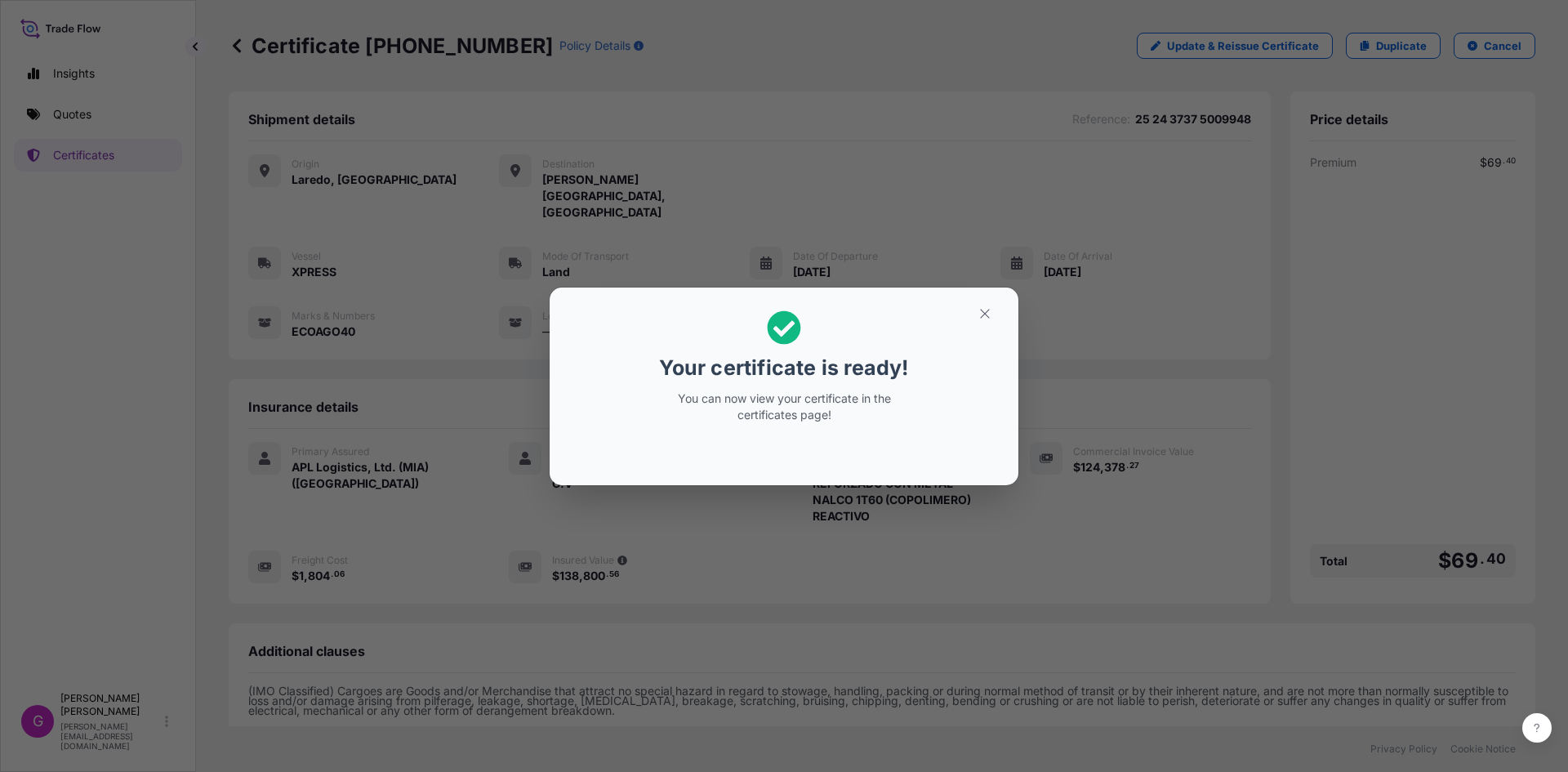
click at [1434, 380] on div "Your certificate is ready! You can now view your certificate in the certificate…" at bounding box center [784, 386] width 1568 height 772
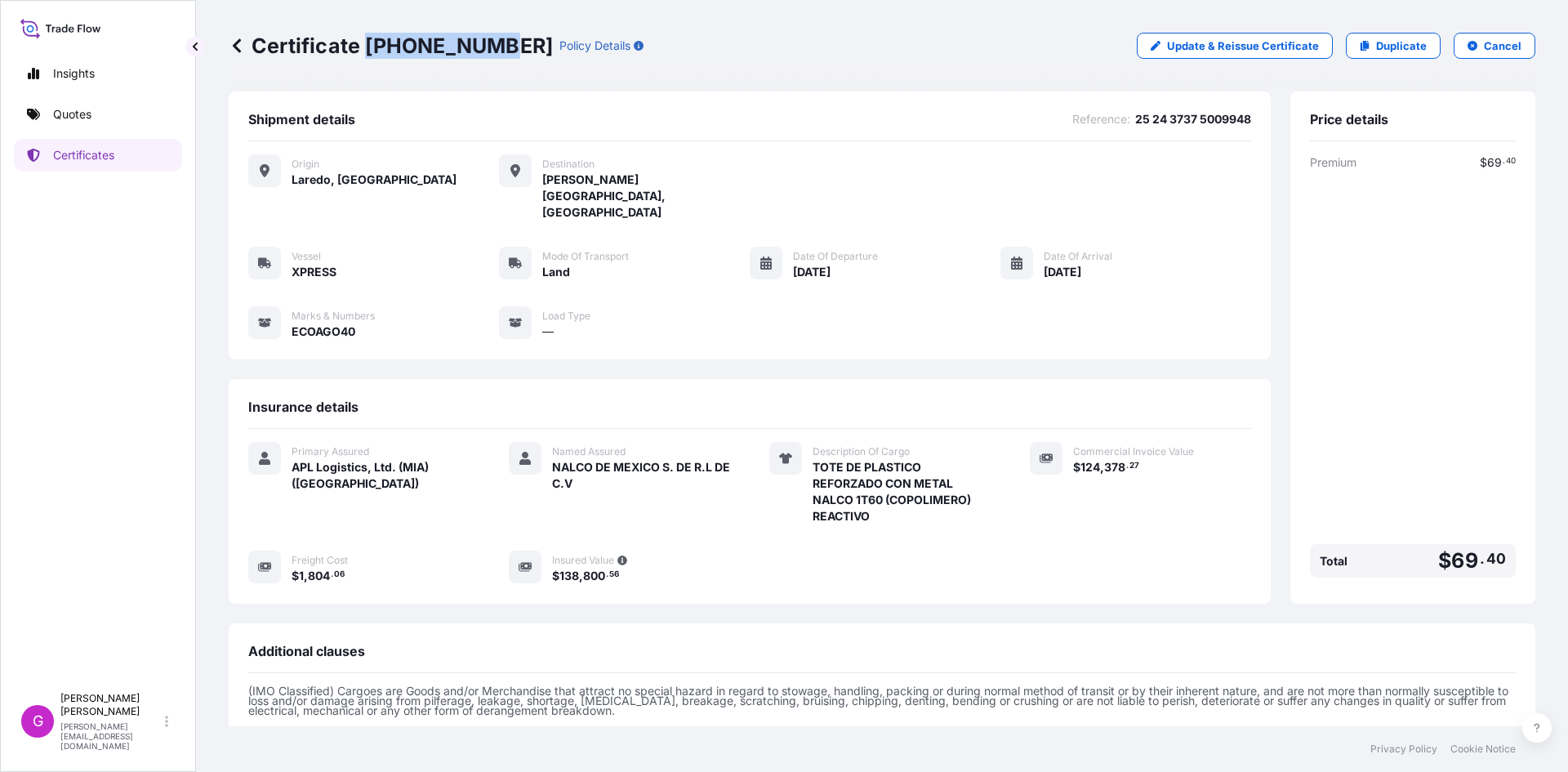
drag, startPoint x: 492, startPoint y: 42, endPoint x: 368, endPoint y: 48, distance: 124.1
click at [368, 48] on p "Certificate [PHONE_NUMBER]" at bounding box center [391, 46] width 325 height 26
copy p "[PHONE_NUMBER]"
click at [1396, 55] on link "Duplicate" at bounding box center [1394, 46] width 95 height 26
select select "Land"
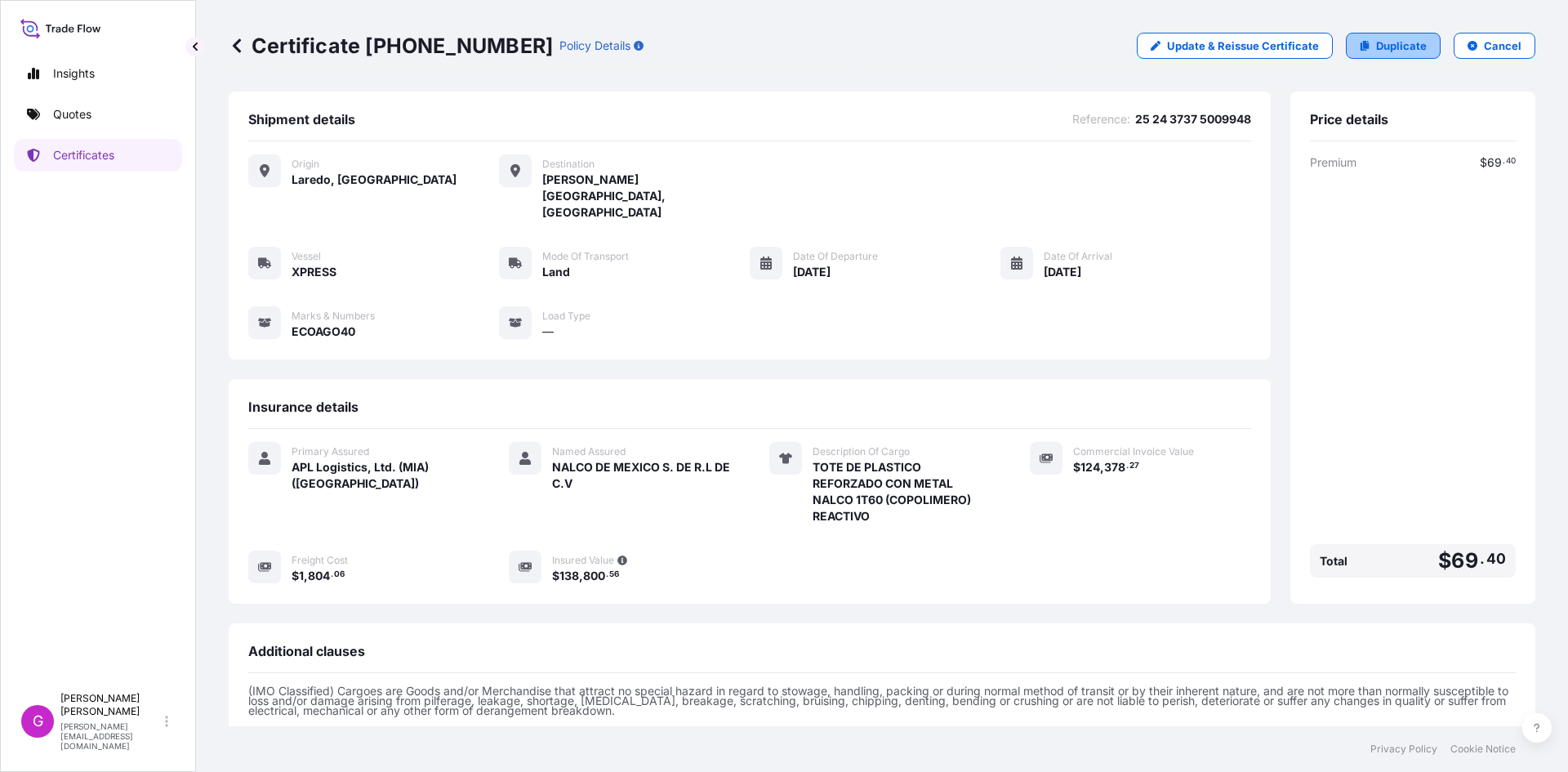
select select "31870"
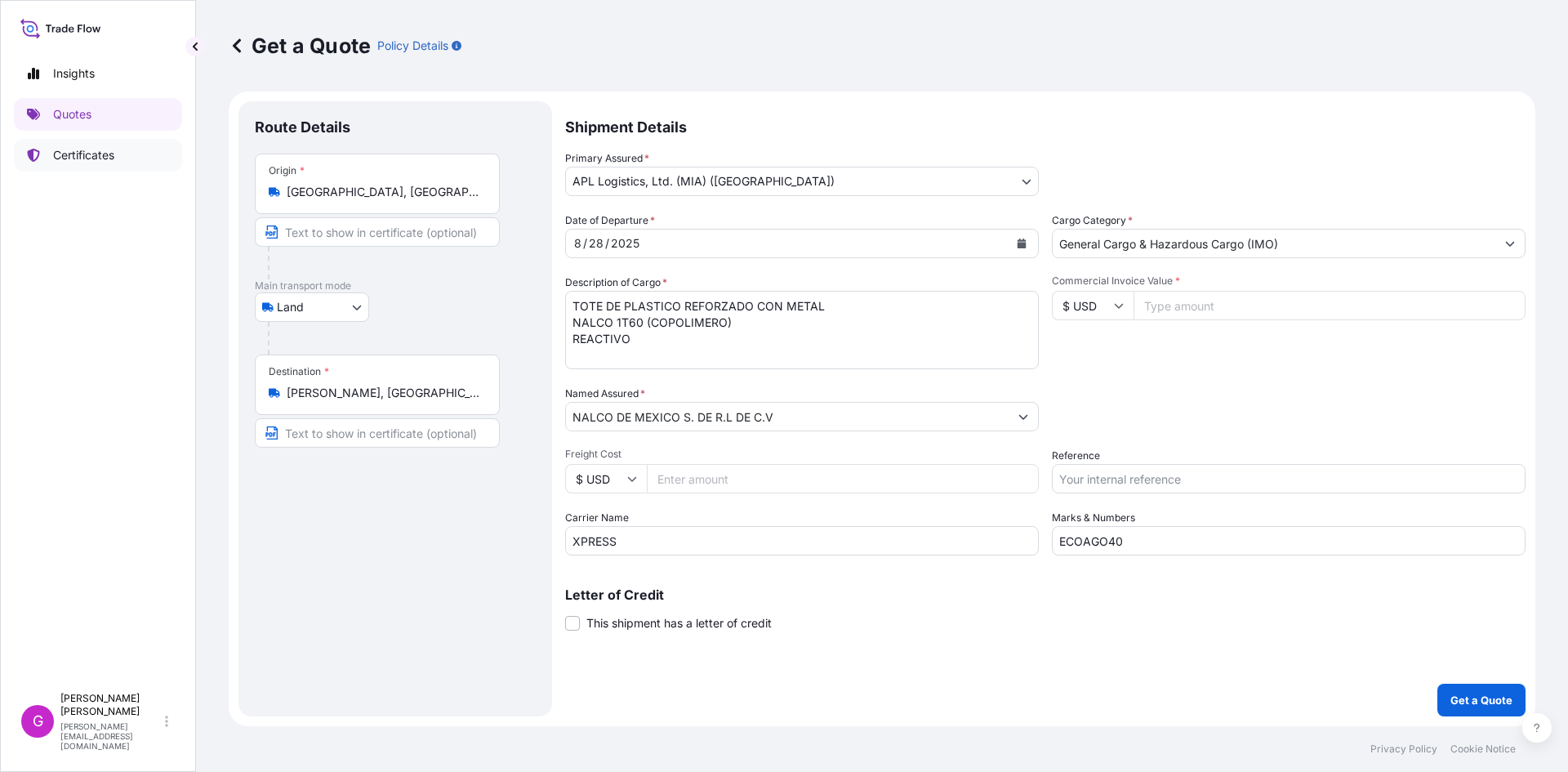
click at [64, 143] on link "Certificates" at bounding box center [98, 155] width 168 height 33
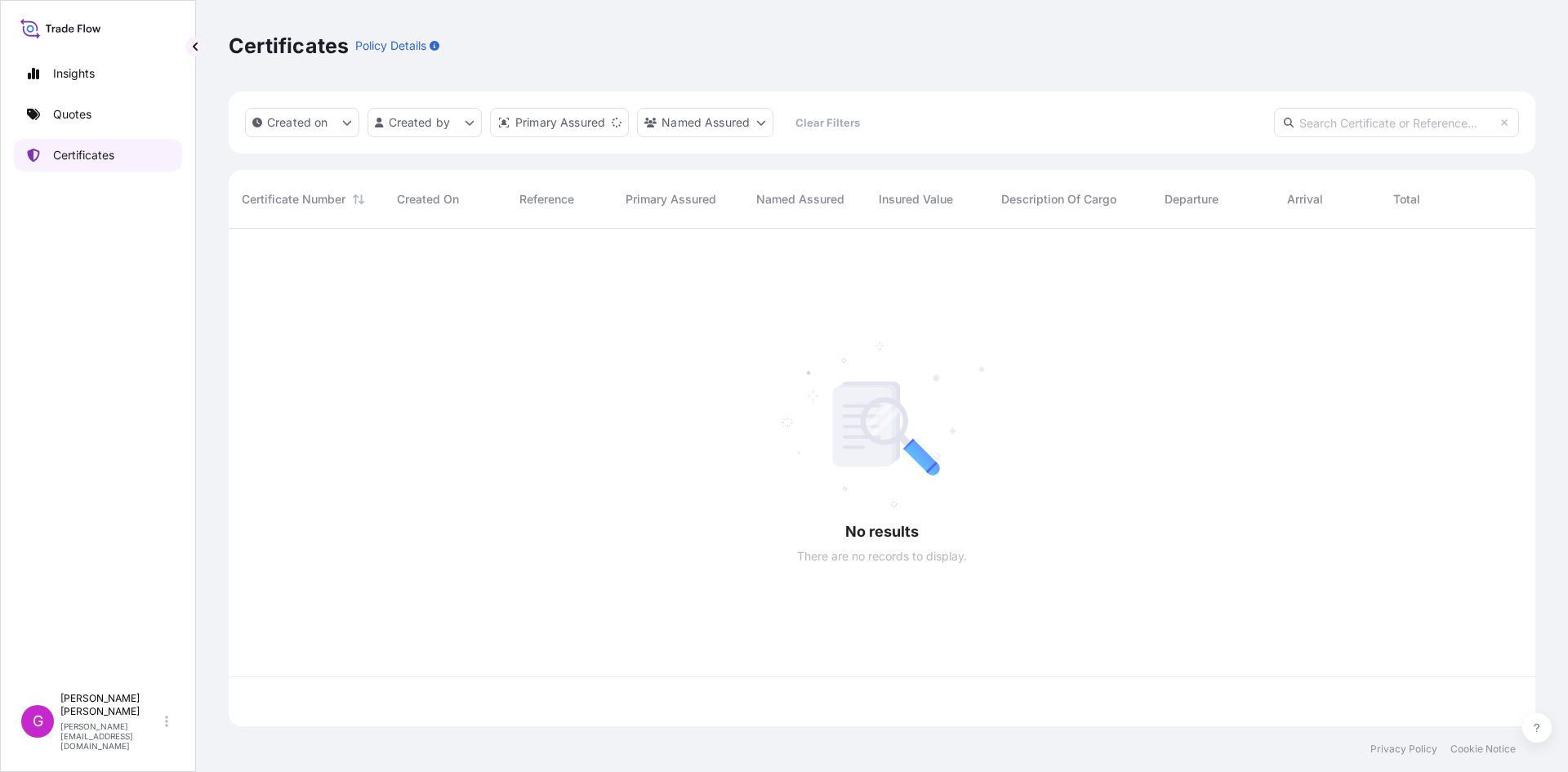
scroll to position [495, 1294]
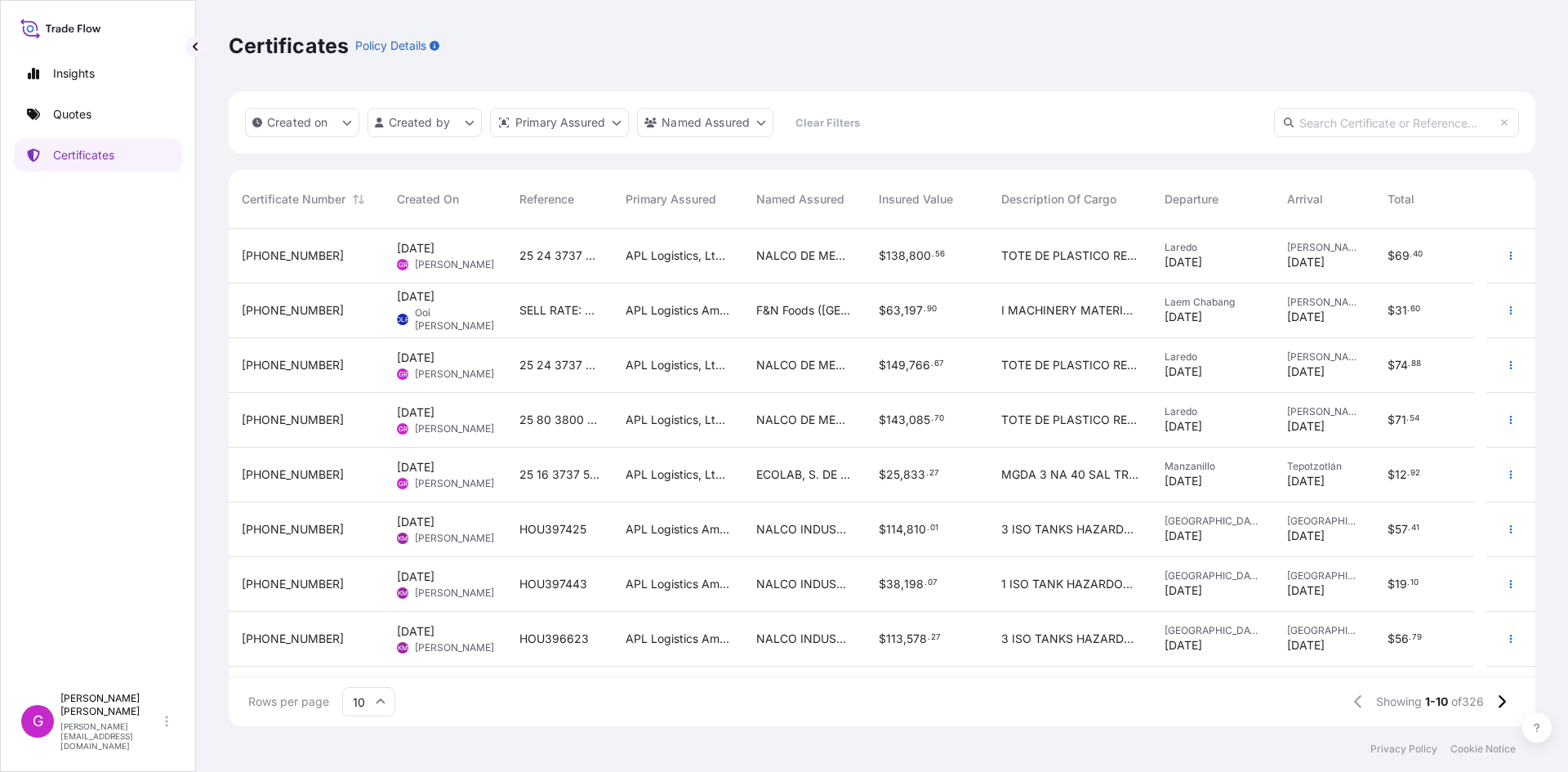
click at [482, 261] on div "[DATE] GR [PERSON_NAME]" at bounding box center [445, 255] width 97 height 31
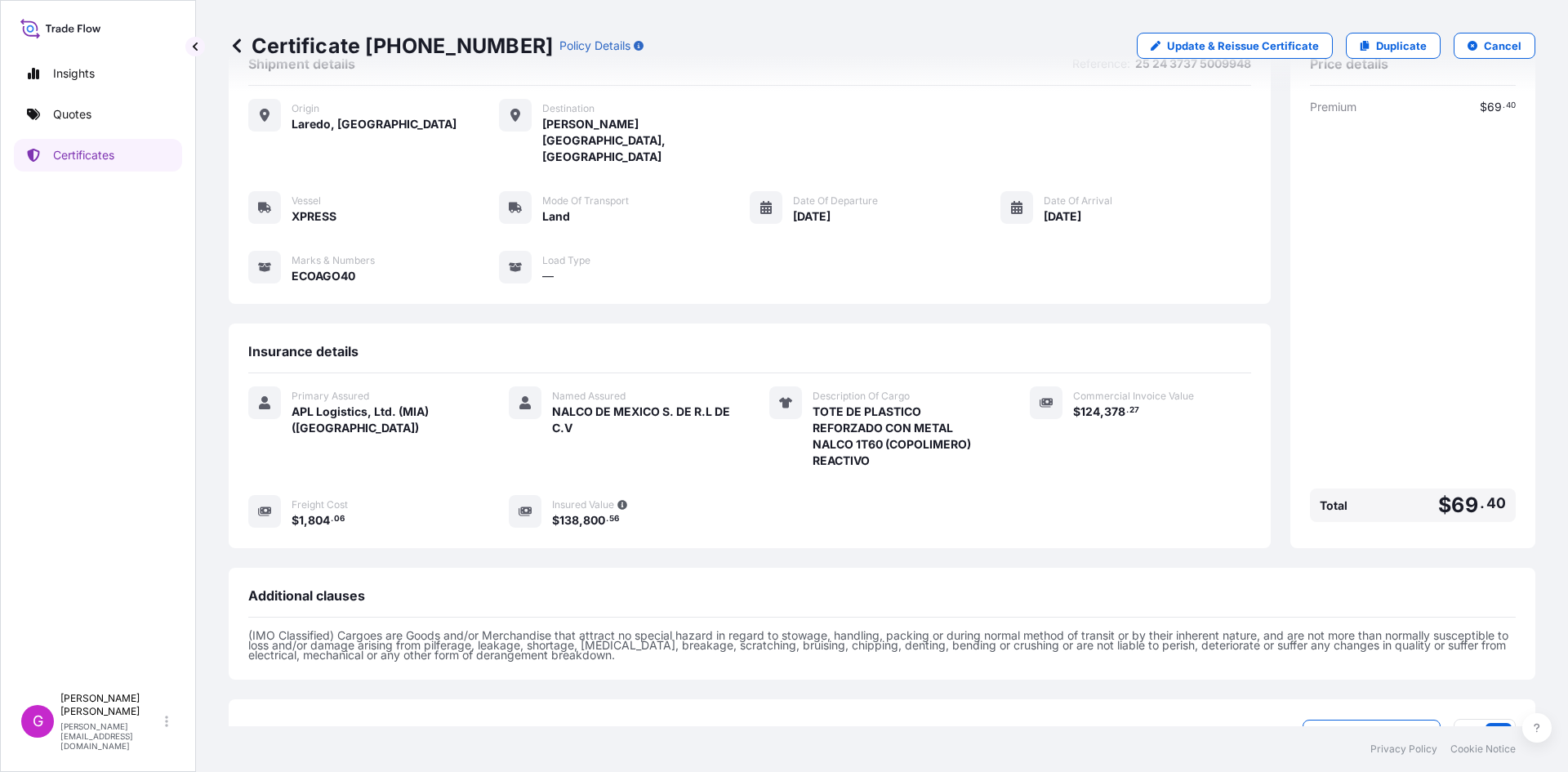
scroll to position [149, 0]
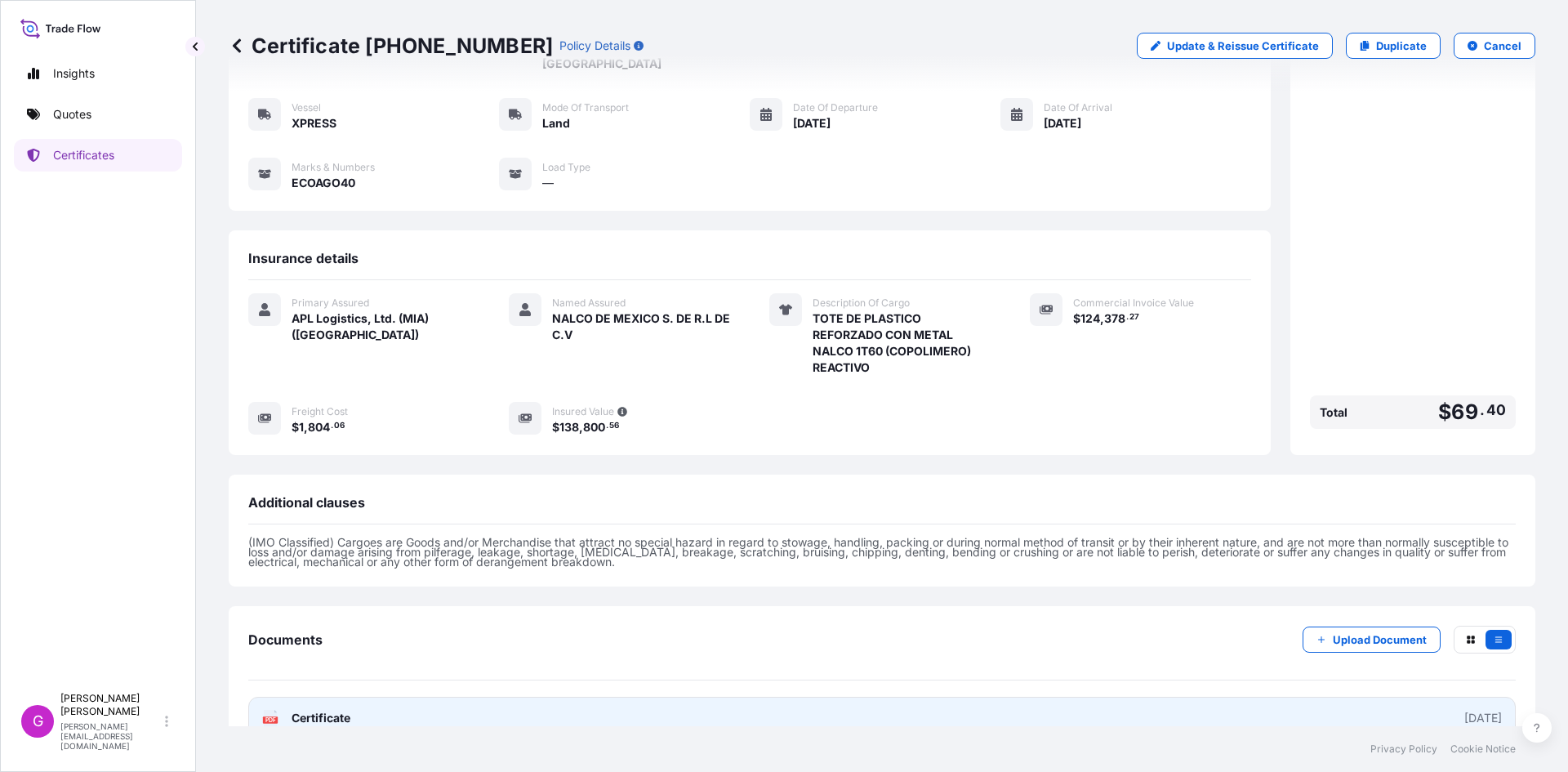
click at [355, 697] on link "PDF Certificate [DATE]" at bounding box center [882, 718] width 1268 height 42
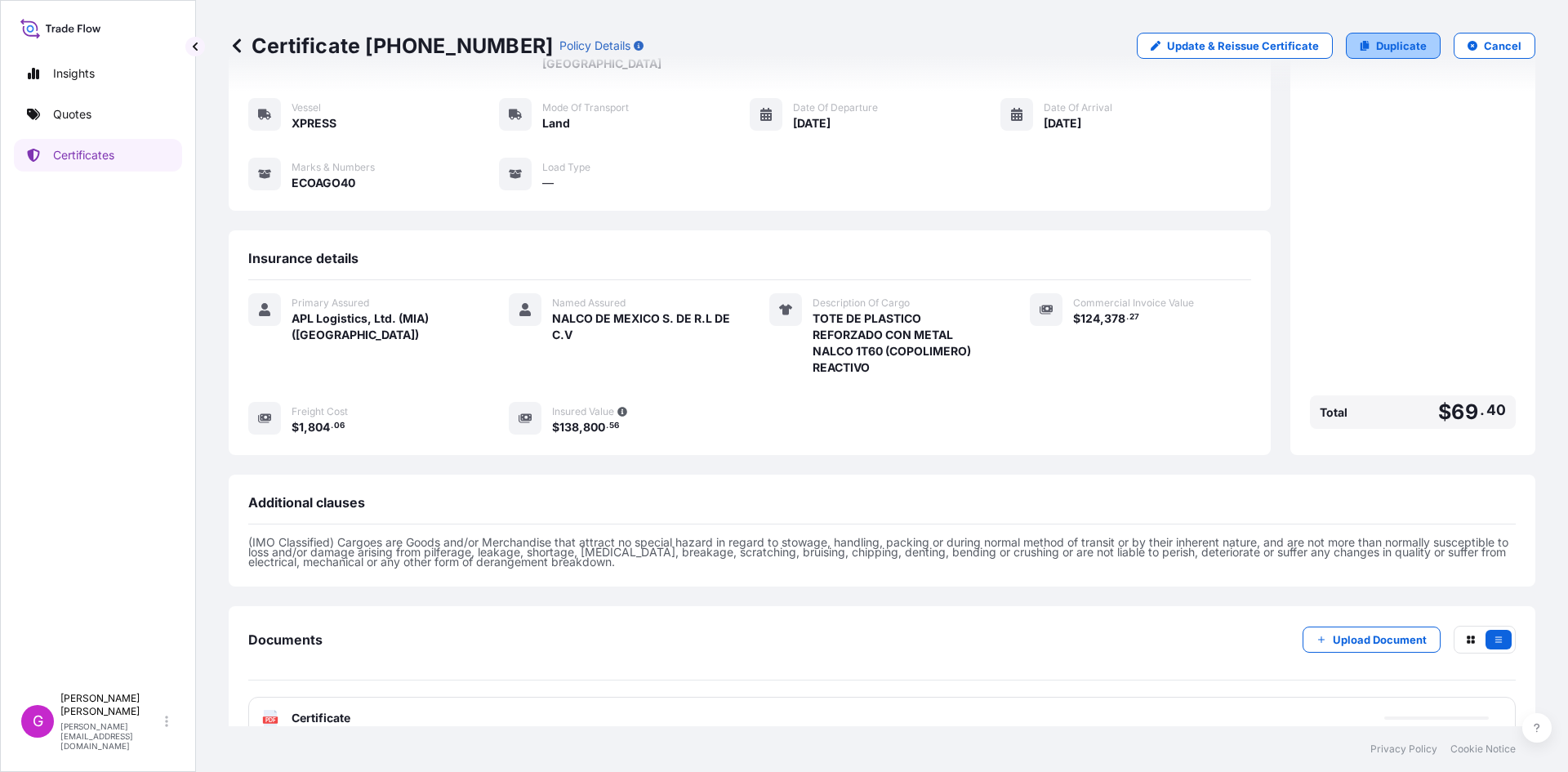
click at [1406, 50] on p "Duplicate" at bounding box center [1402, 46] width 51 height 17
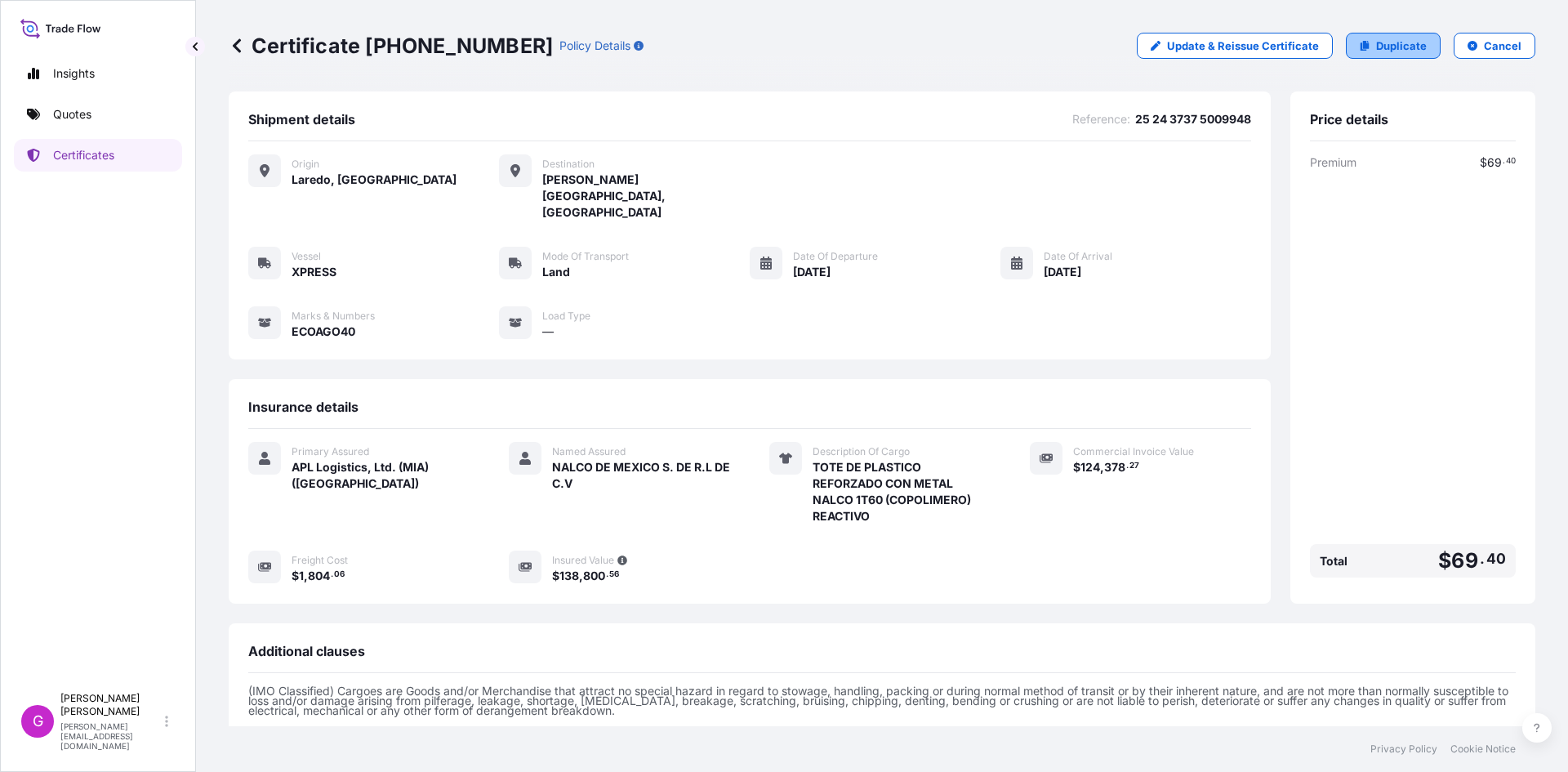
select select "Land"
select select "31870"
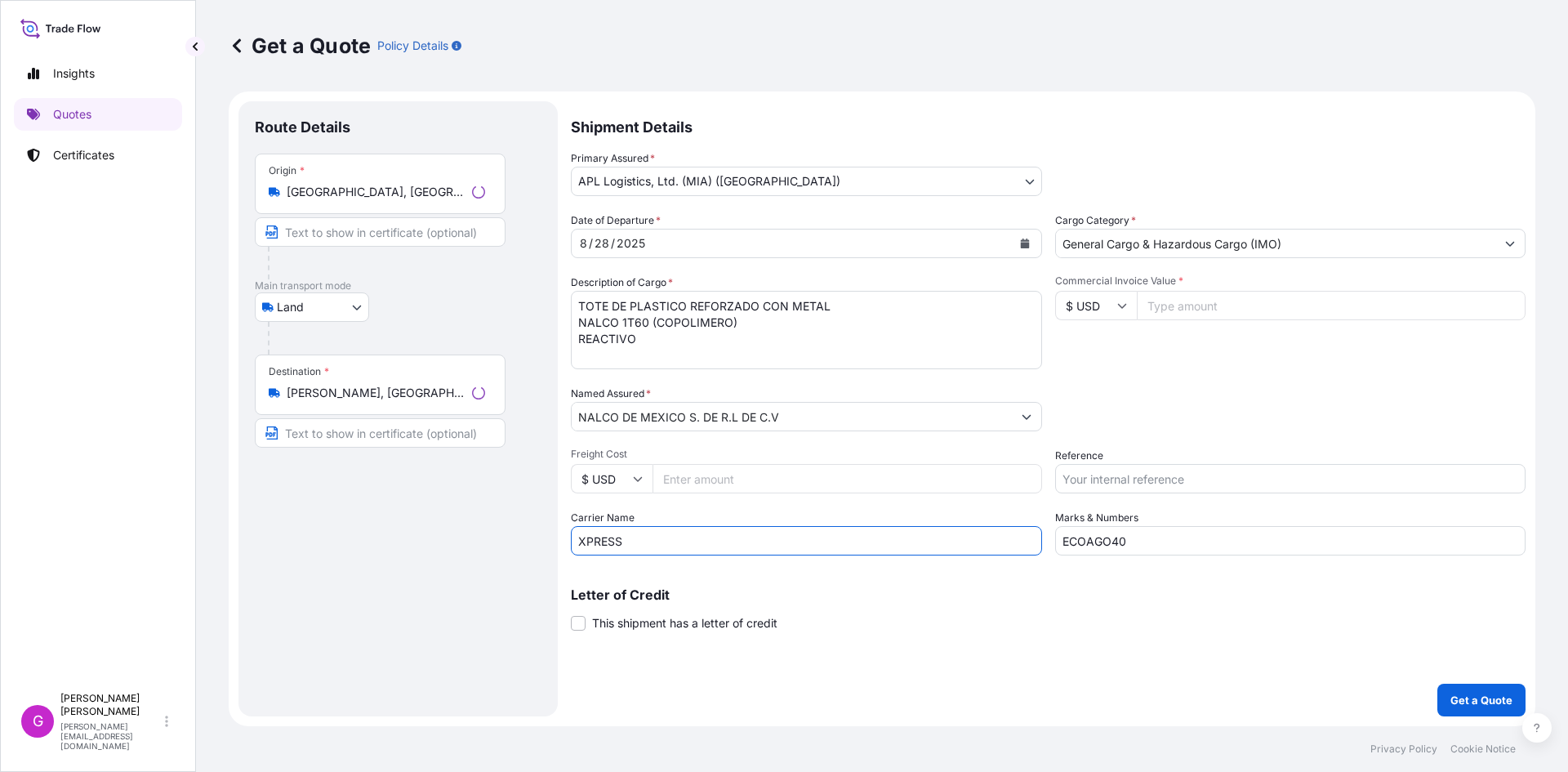
drag, startPoint x: 659, startPoint y: 548, endPoint x: 505, endPoint y: 536, distance: 154.5
click at [505, 536] on form "Route Details Place of loading Road / [GEOGRAPHIC_DATA] / Inland Origin * [GEOG…" at bounding box center [882, 408] width 1307 height 635
type input "TJA"
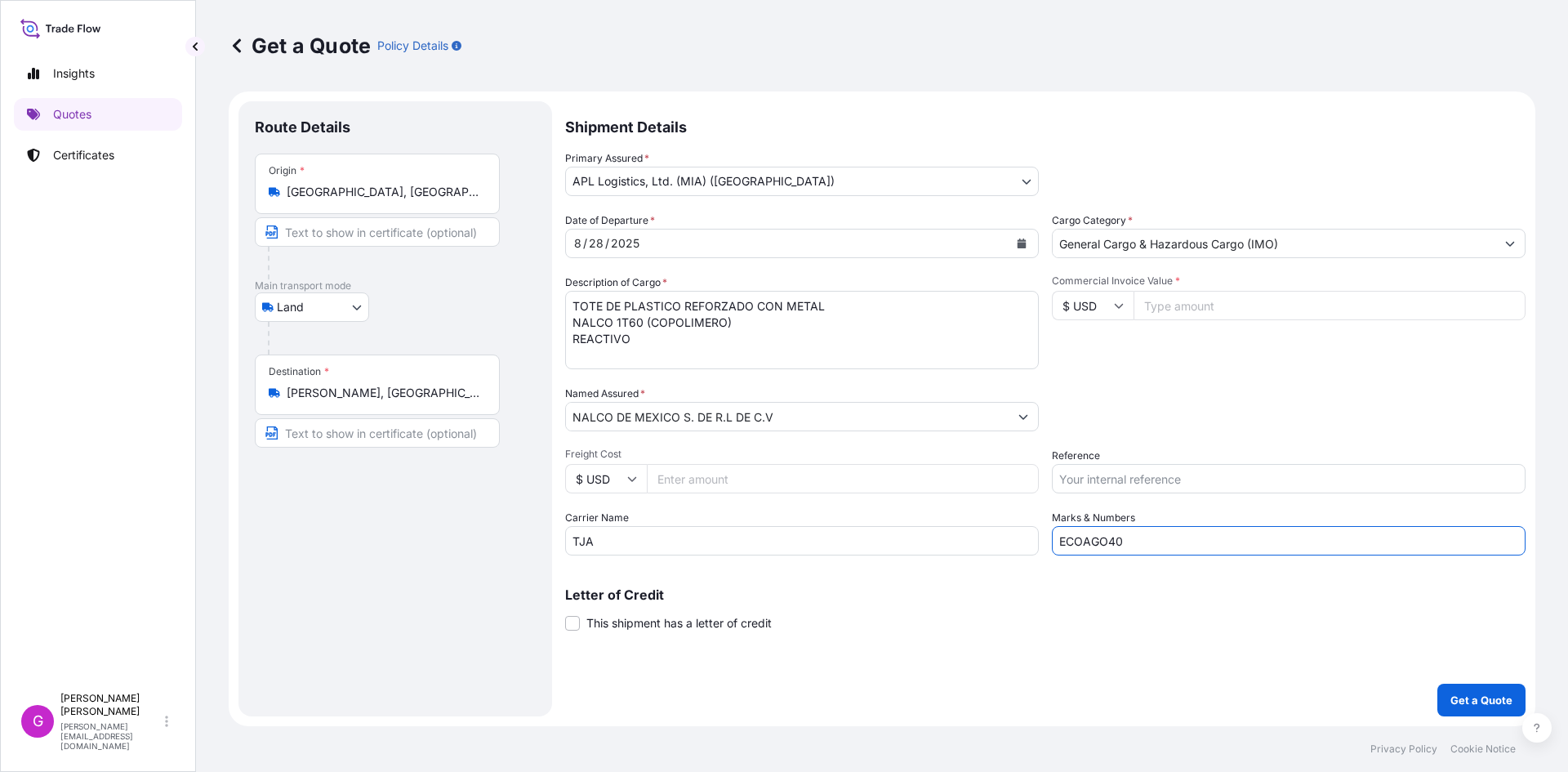
drag, startPoint x: 1141, startPoint y: 530, endPoint x: 973, endPoint y: 533, distance: 168.0
click at [973, 533] on div "Date of Departure * [DATE] Cargo Category * General Cargo & Hazardous Cargo (IM…" at bounding box center [1045, 384] width 961 height 343
paste input "1"
type input "ECOAGO41"
click at [1165, 468] on input "Reference" at bounding box center [1289, 478] width 473 height 29
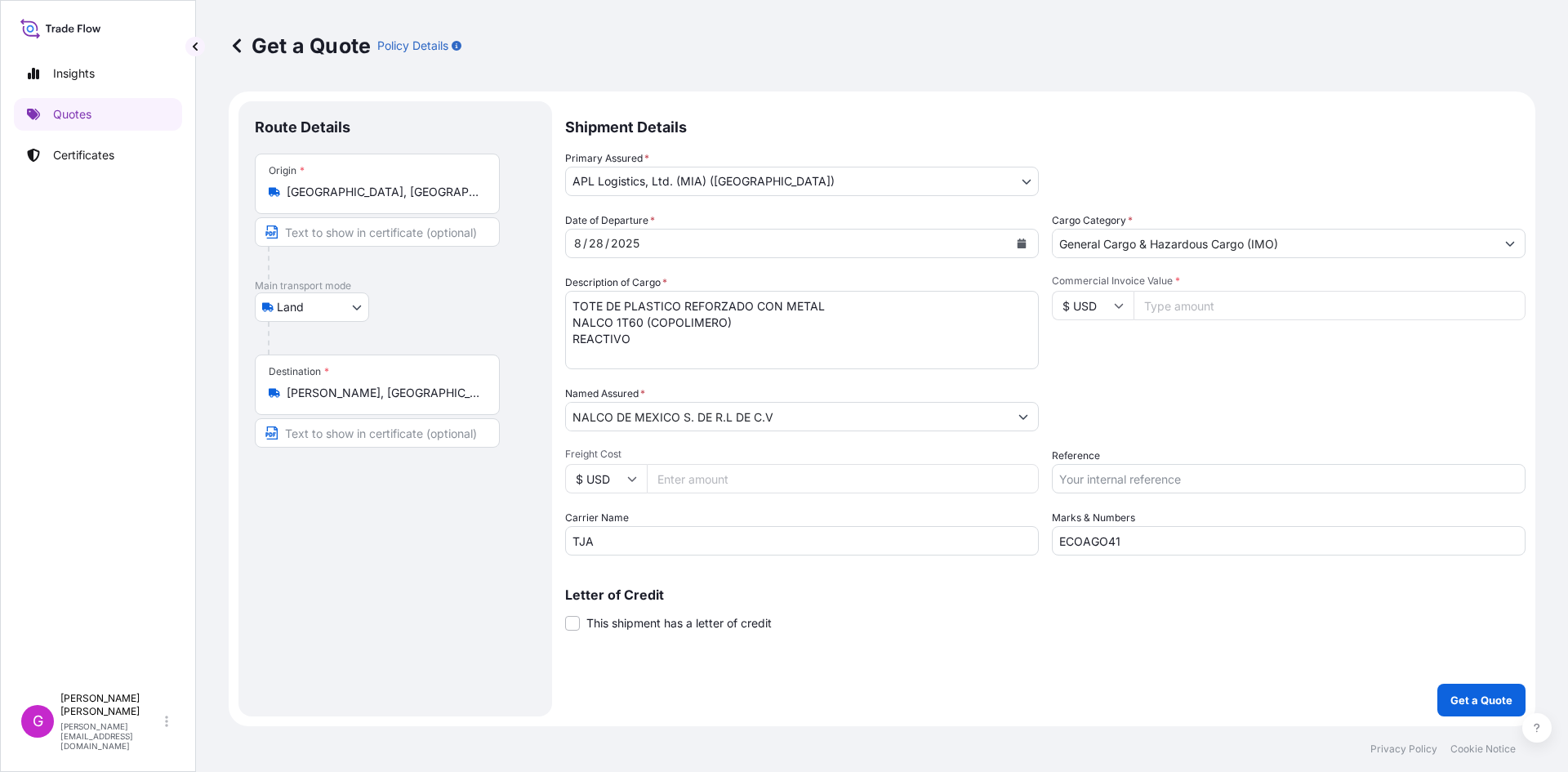
click at [1183, 308] on input "Commercial Invoice Value *" at bounding box center [1330, 305] width 392 height 29
paste input "119297.09"
type input "119297.09"
click at [1169, 468] on input "Reference" at bounding box center [1289, 478] width 473 height 29
paste input "25 80 3800 5003834"
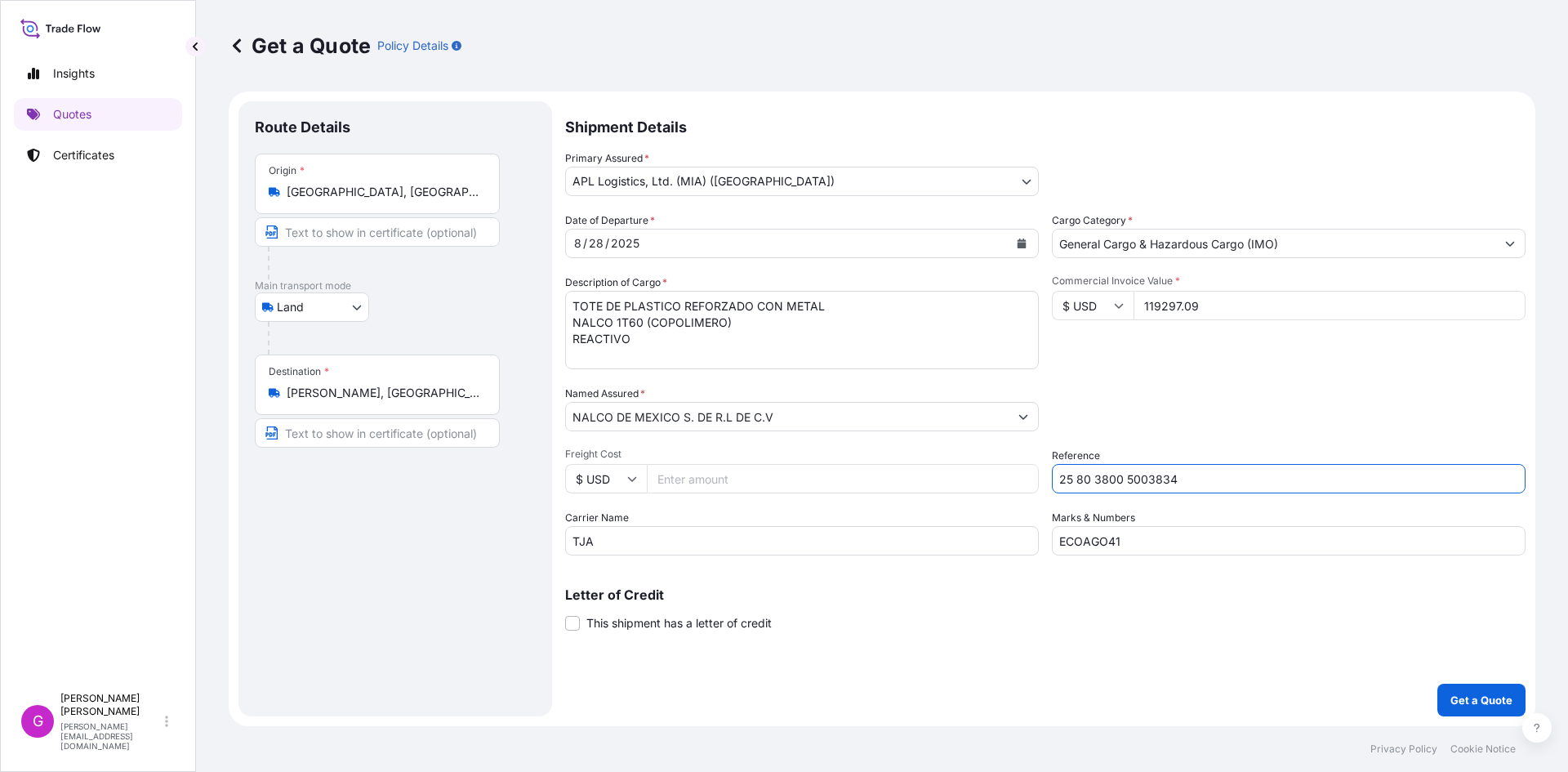
type input "25 80 3800 5003834"
click at [725, 476] on input "Freight Cost" at bounding box center [843, 478] width 392 height 29
paste input "2268.63"
type input "2268.63"
drag, startPoint x: 604, startPoint y: 343, endPoint x: 531, endPoint y: 298, distance: 85.8
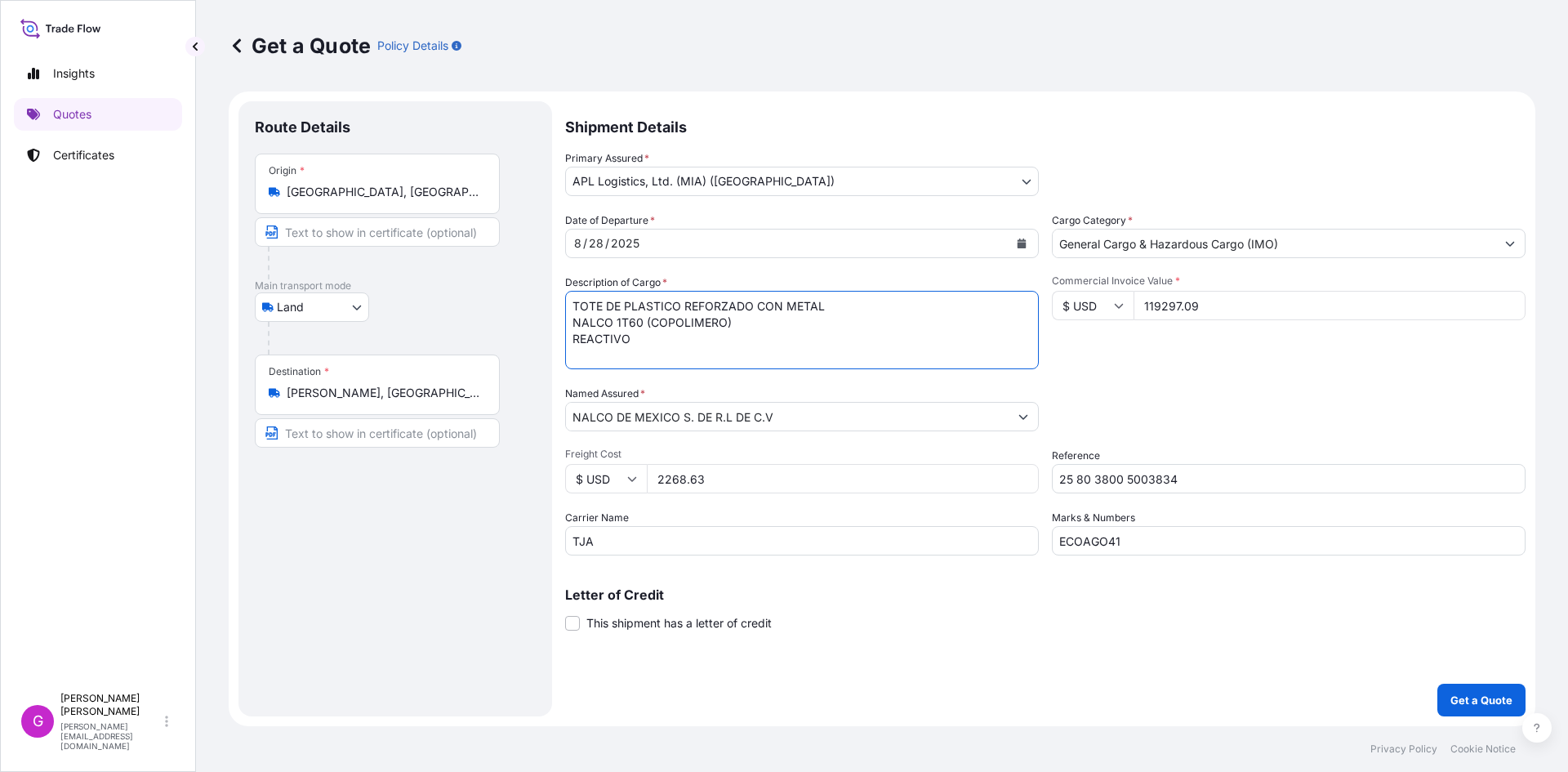
click at [537, 300] on form "Route Details Place of loading Road / [GEOGRAPHIC_DATA] / Inland Origin * [GEOG…" at bounding box center [882, 408] width 1307 height 635
paste textarea
paste textarea "APARATO DE TRANSMISION"
drag, startPoint x: 717, startPoint y: 340, endPoint x: 527, endPoint y: 337, distance: 190.0
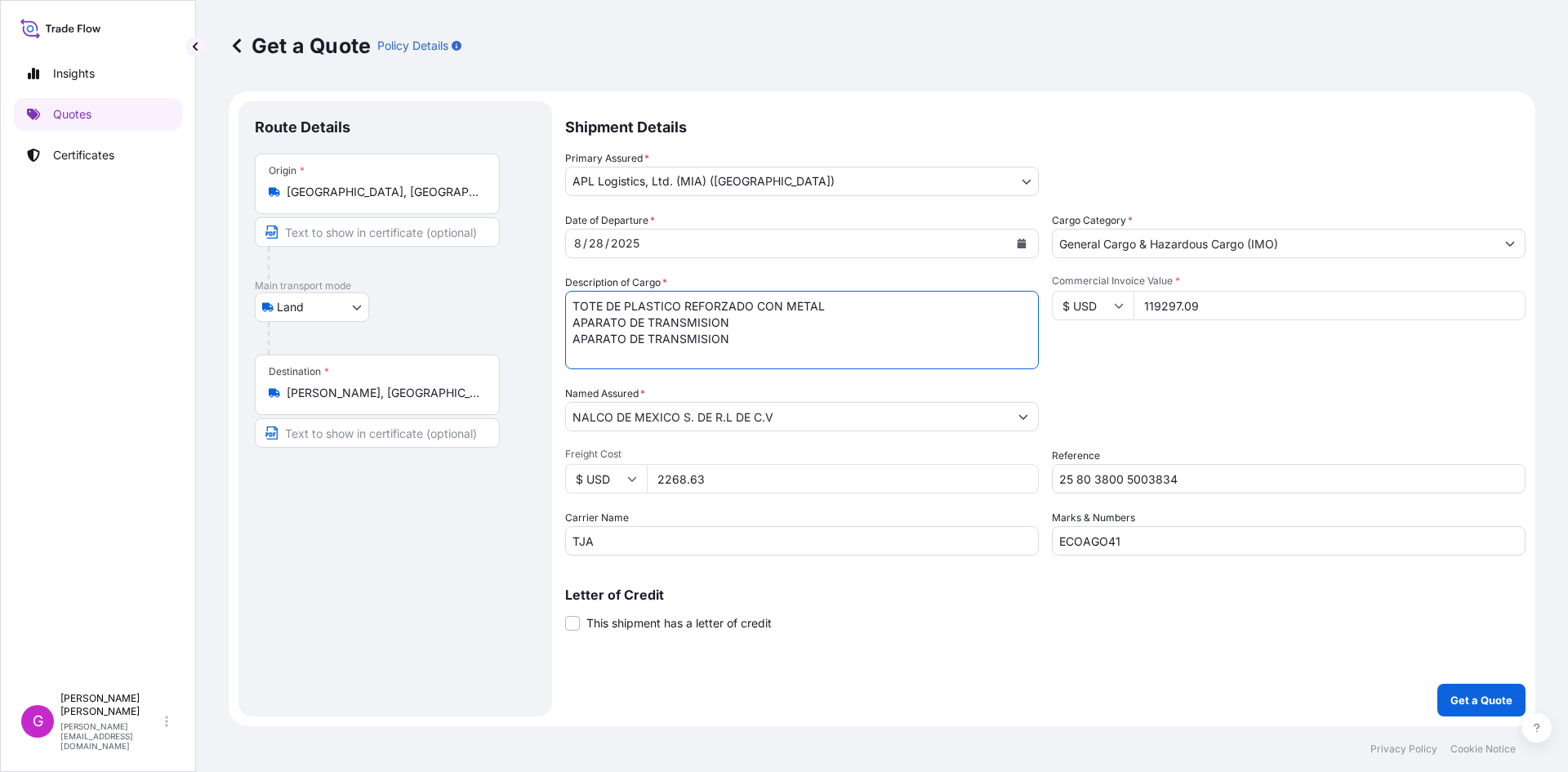
click at [527, 337] on form "Route Details Place of loading Road / [GEOGRAPHIC_DATA] / Inland Origin * [GEOG…" at bounding box center [882, 408] width 1307 height 635
paste textarea "POLIACRILATO"
paste textarea "PREPARACIONES PARA EL TRATAMIENTO DE AGUAS"
type textarea "TOTE DE PLASTICO REFORZADO CON METAL APARATO DE TRANSMISION POLIACRILATO PREPAR…"
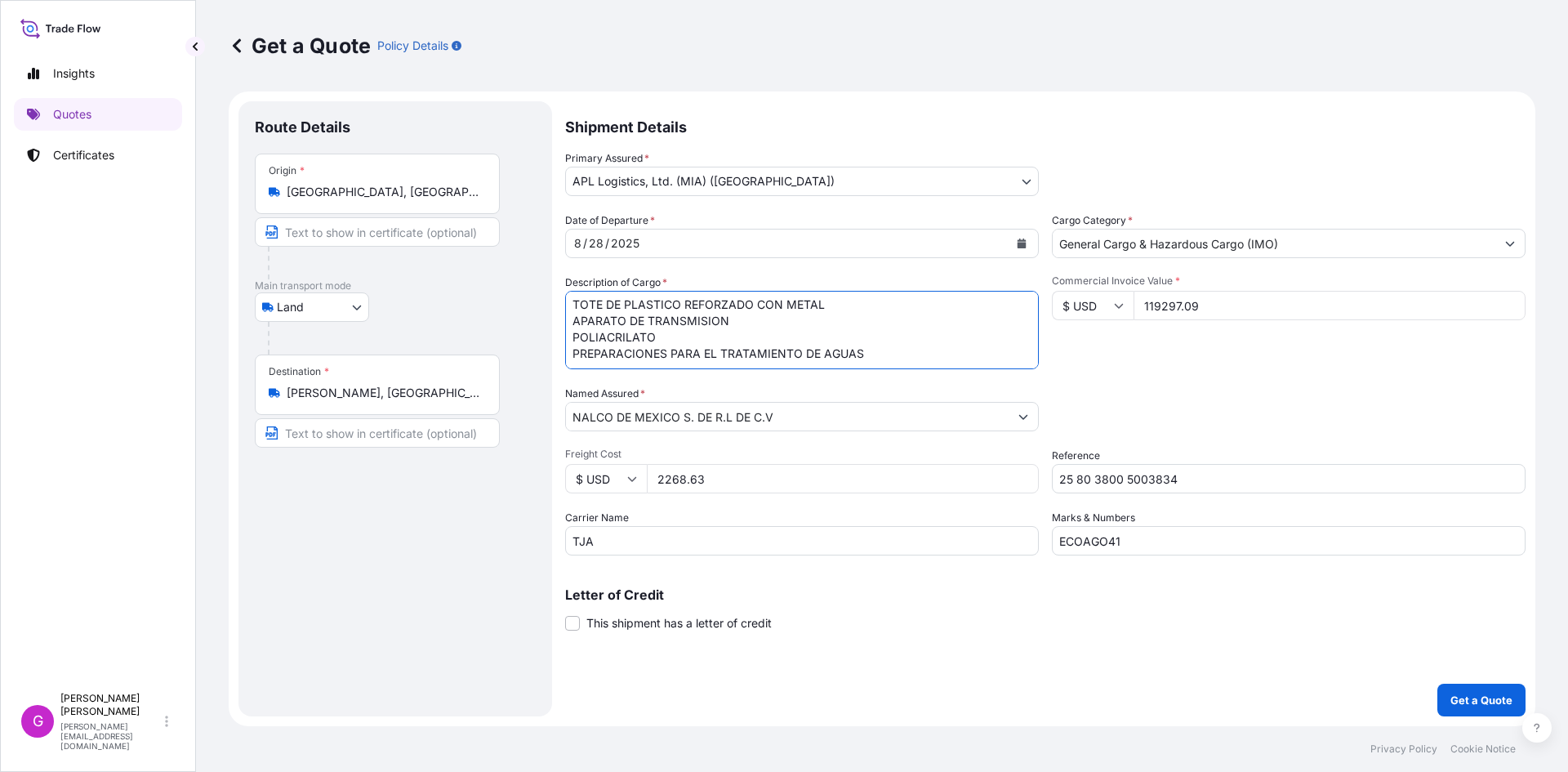
click at [1168, 310] on input "119297.09" at bounding box center [1330, 305] width 392 height 29
click at [1168, 309] on input "119297.09" at bounding box center [1330, 305] width 392 height 29
click at [652, 474] on input "2268.63" at bounding box center [843, 478] width 392 height 29
click at [1462, 689] on button "Get a Quote" at bounding box center [1482, 700] width 88 height 33
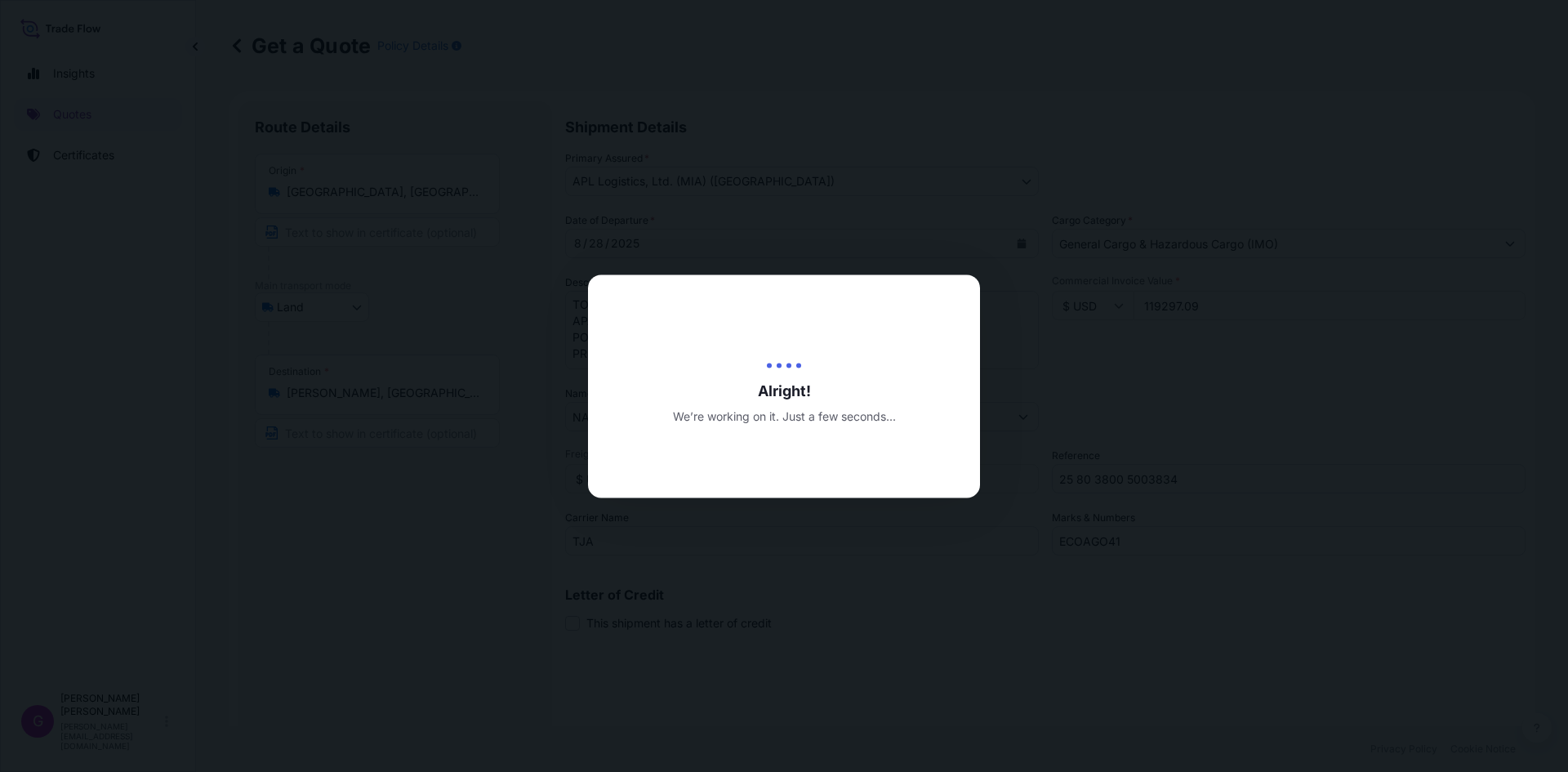
type input "[DATE]"
select select "Land"
select select "31870"
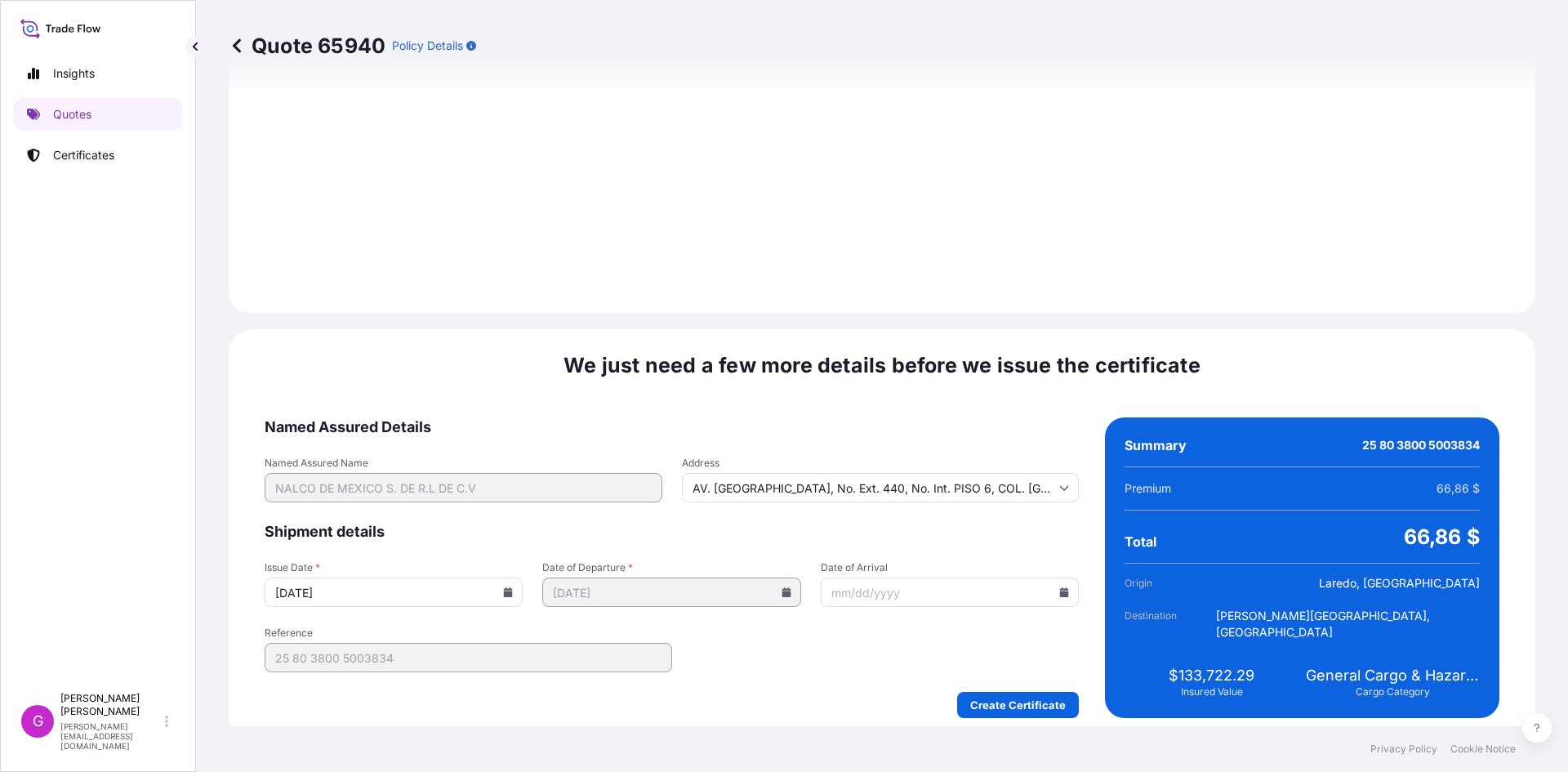
scroll to position [1951, 0]
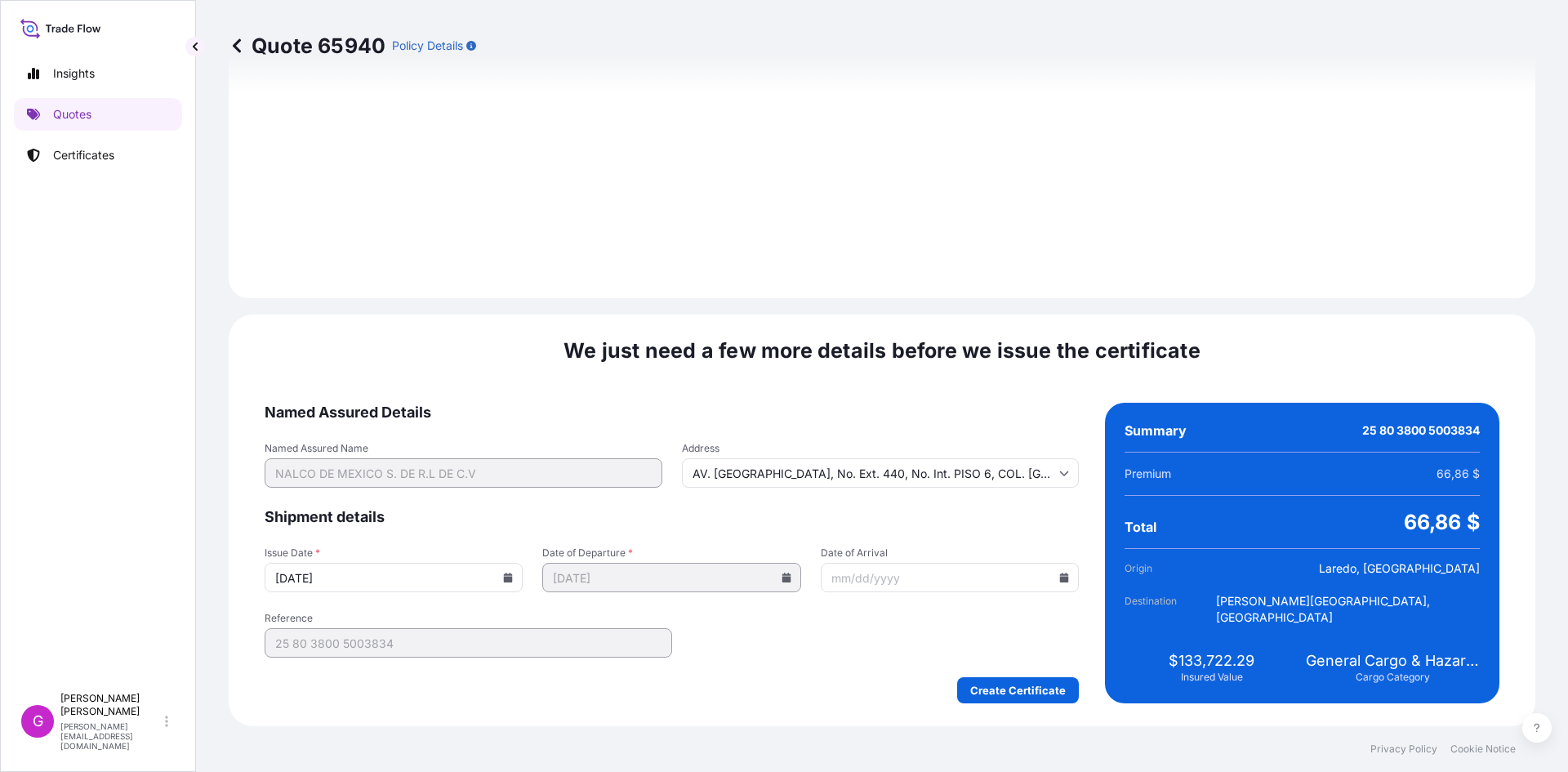
click at [1049, 577] on input "Date of Arrival" at bounding box center [949, 577] width 258 height 29
click at [1060, 577] on icon at bounding box center [1065, 577] width 9 height 10
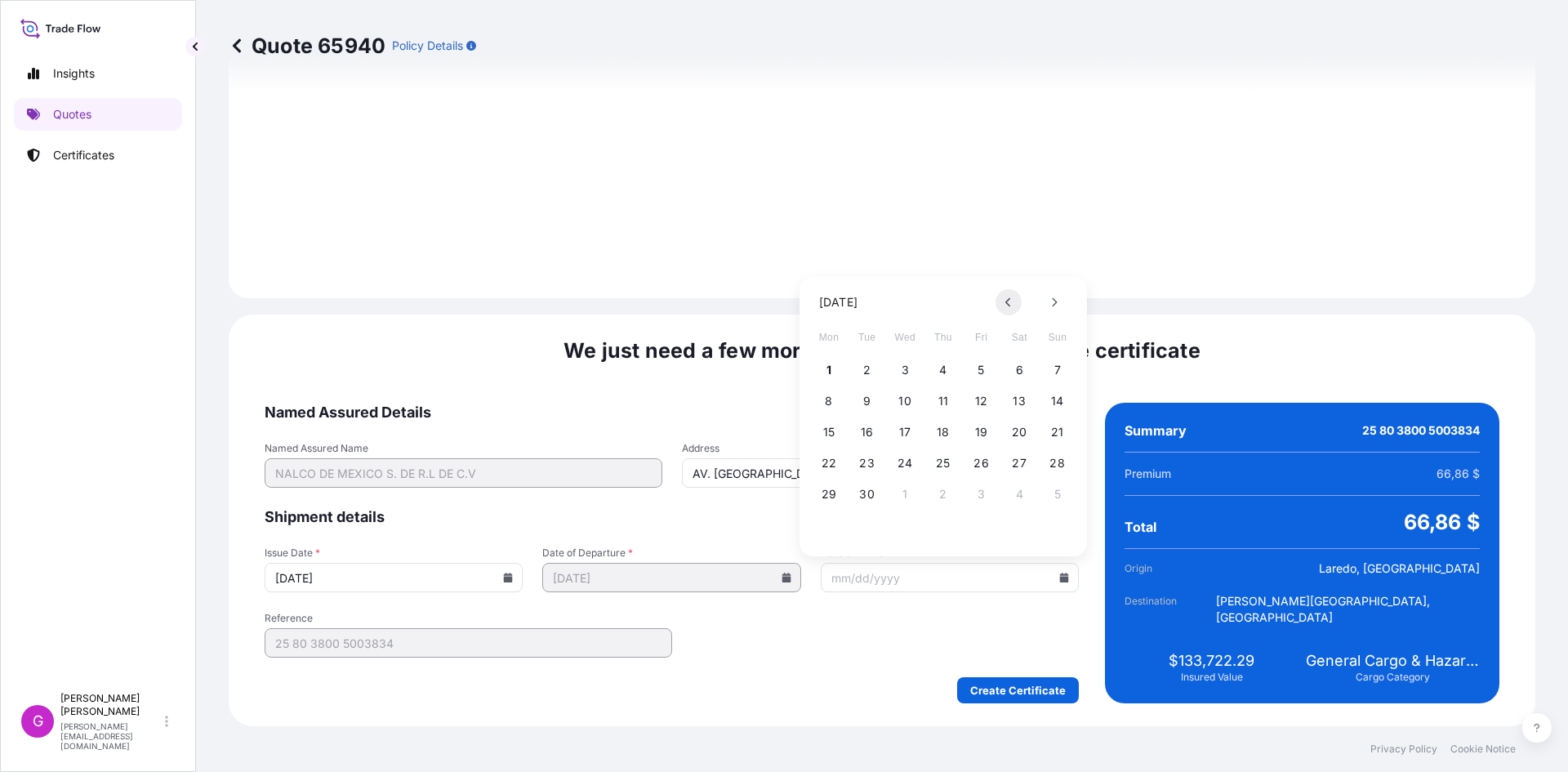
click at [1001, 308] on button at bounding box center [1009, 303] width 26 height 26
click at [988, 496] on button "29" at bounding box center [982, 495] width 26 height 26
type input "[DATE]"
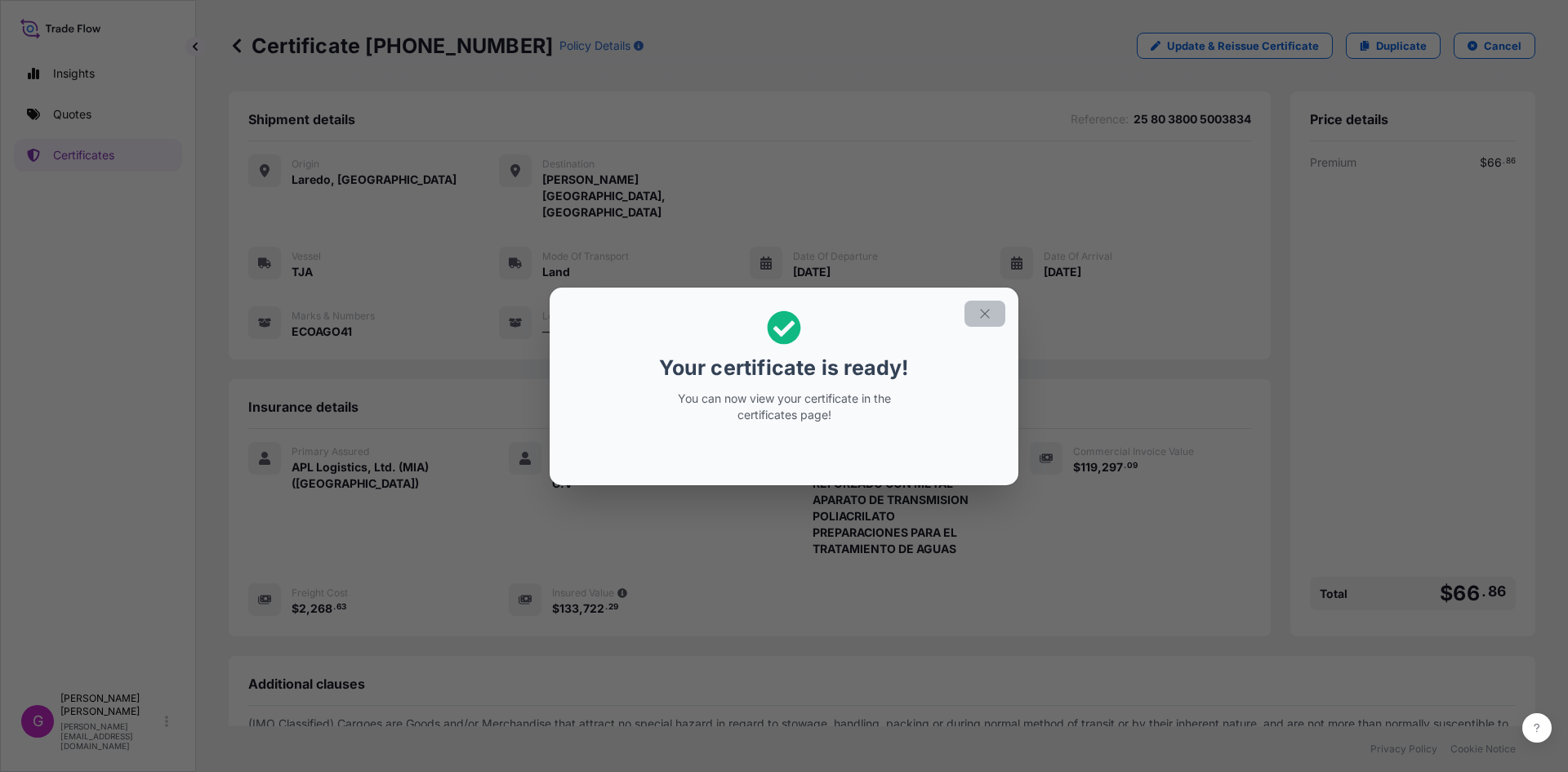
click at [985, 302] on button "button" at bounding box center [985, 314] width 40 height 26
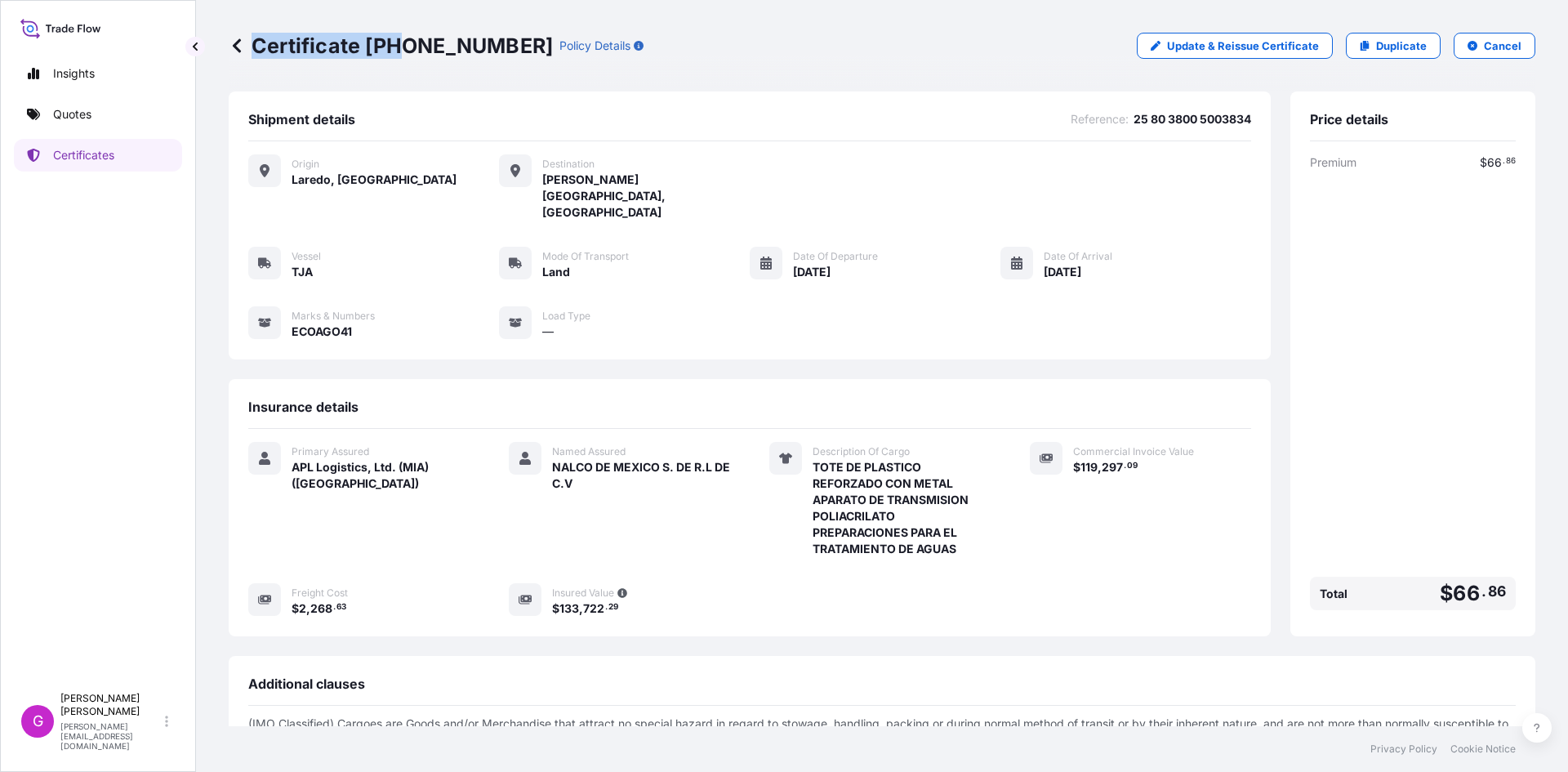
drag, startPoint x: 497, startPoint y: 41, endPoint x: 401, endPoint y: 45, distance: 96.1
click at [401, 45] on div "Certificate [PHONE_NUMBER] Policy Details" at bounding box center [436, 46] width 415 height 26
click at [401, 45] on p "Certificate [PHONE_NUMBER]" at bounding box center [391, 46] width 325 height 26
drag, startPoint x: 473, startPoint y: 45, endPoint x: 370, endPoint y: 47, distance: 103.0
click at [370, 47] on p "Certificate [PHONE_NUMBER]" at bounding box center [391, 46] width 325 height 26
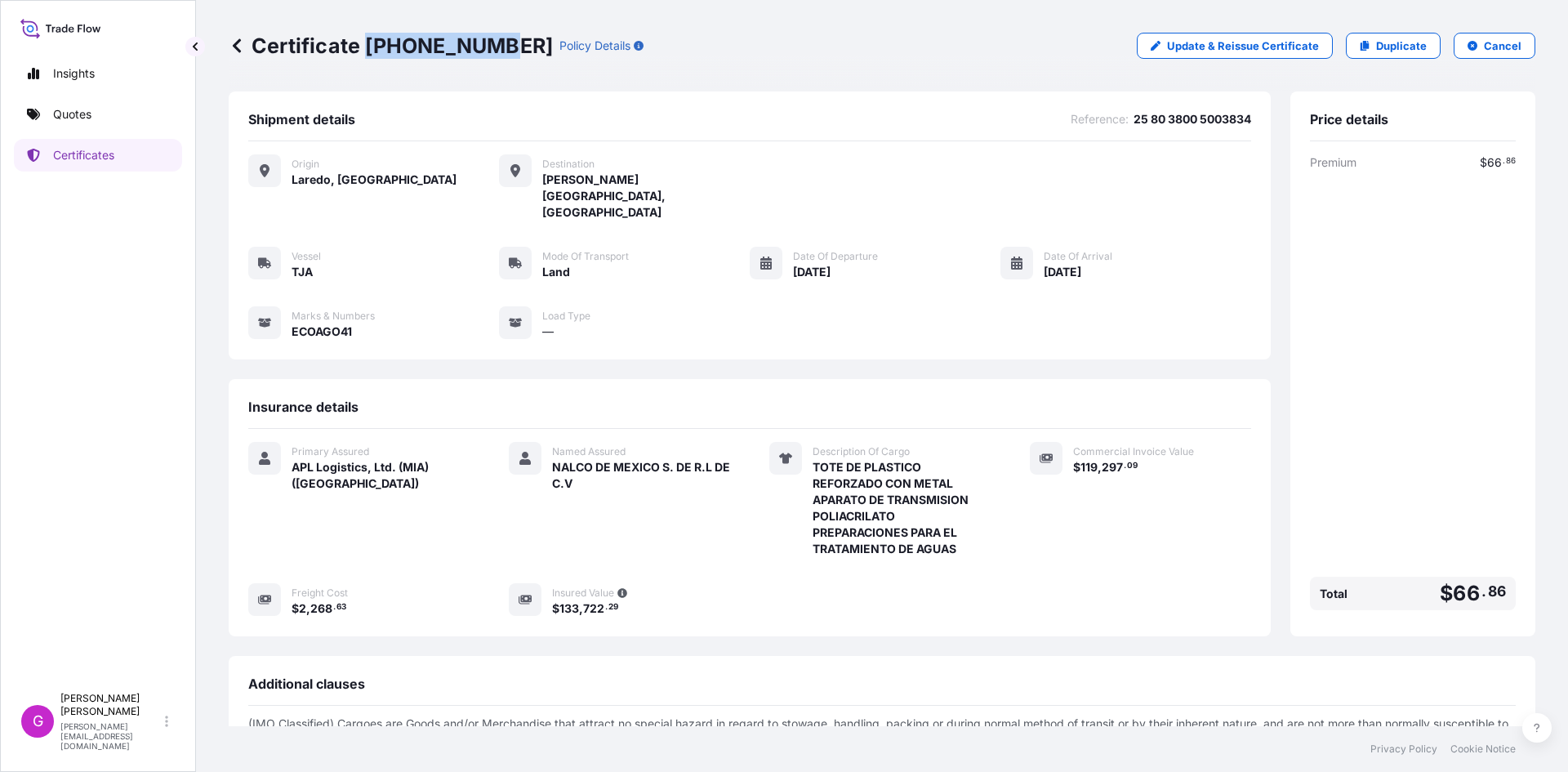
copy p "[PHONE_NUMBER]"
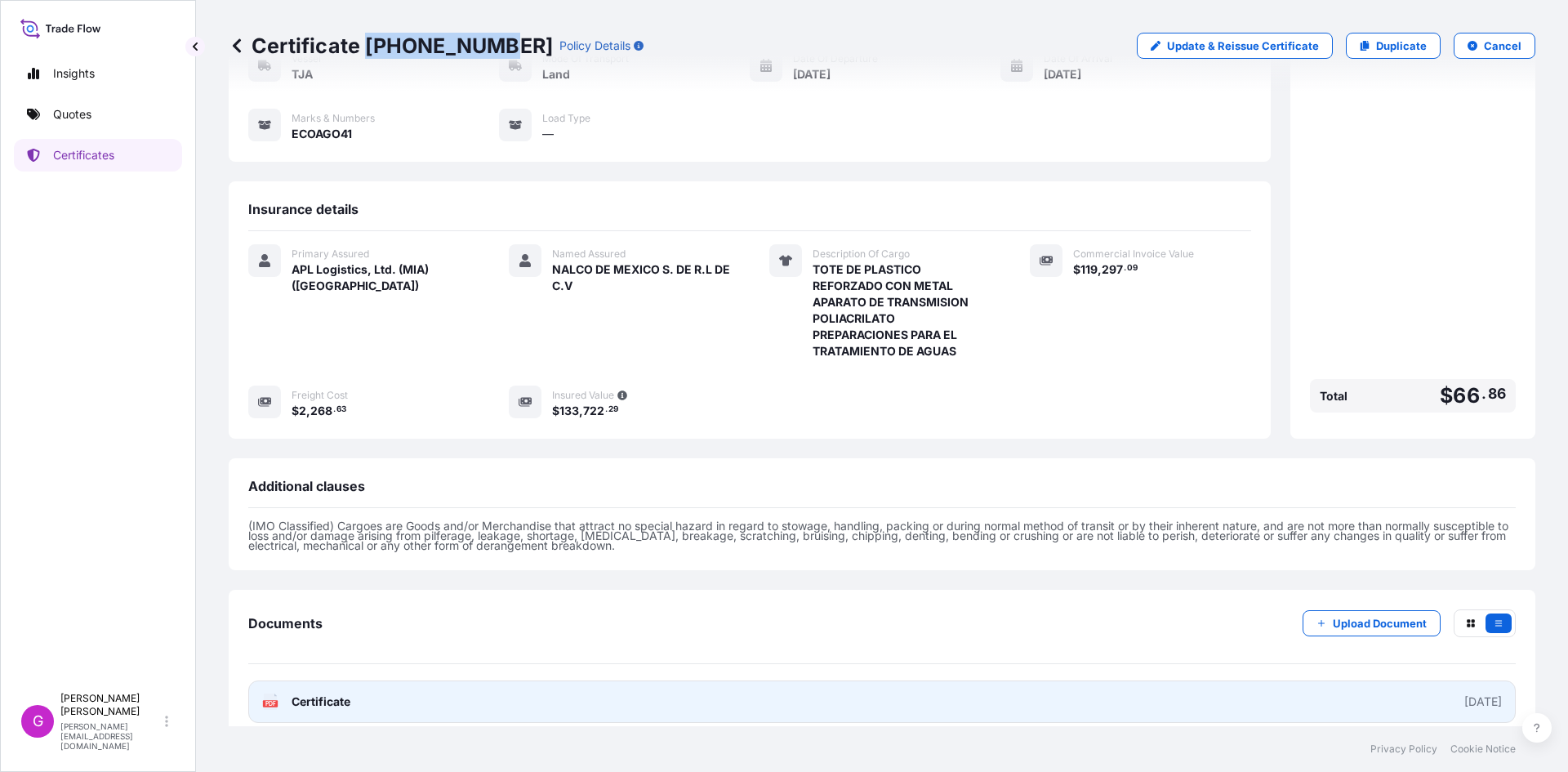
click at [360, 688] on link "PDF Certificate [DATE]" at bounding box center [882, 702] width 1268 height 42
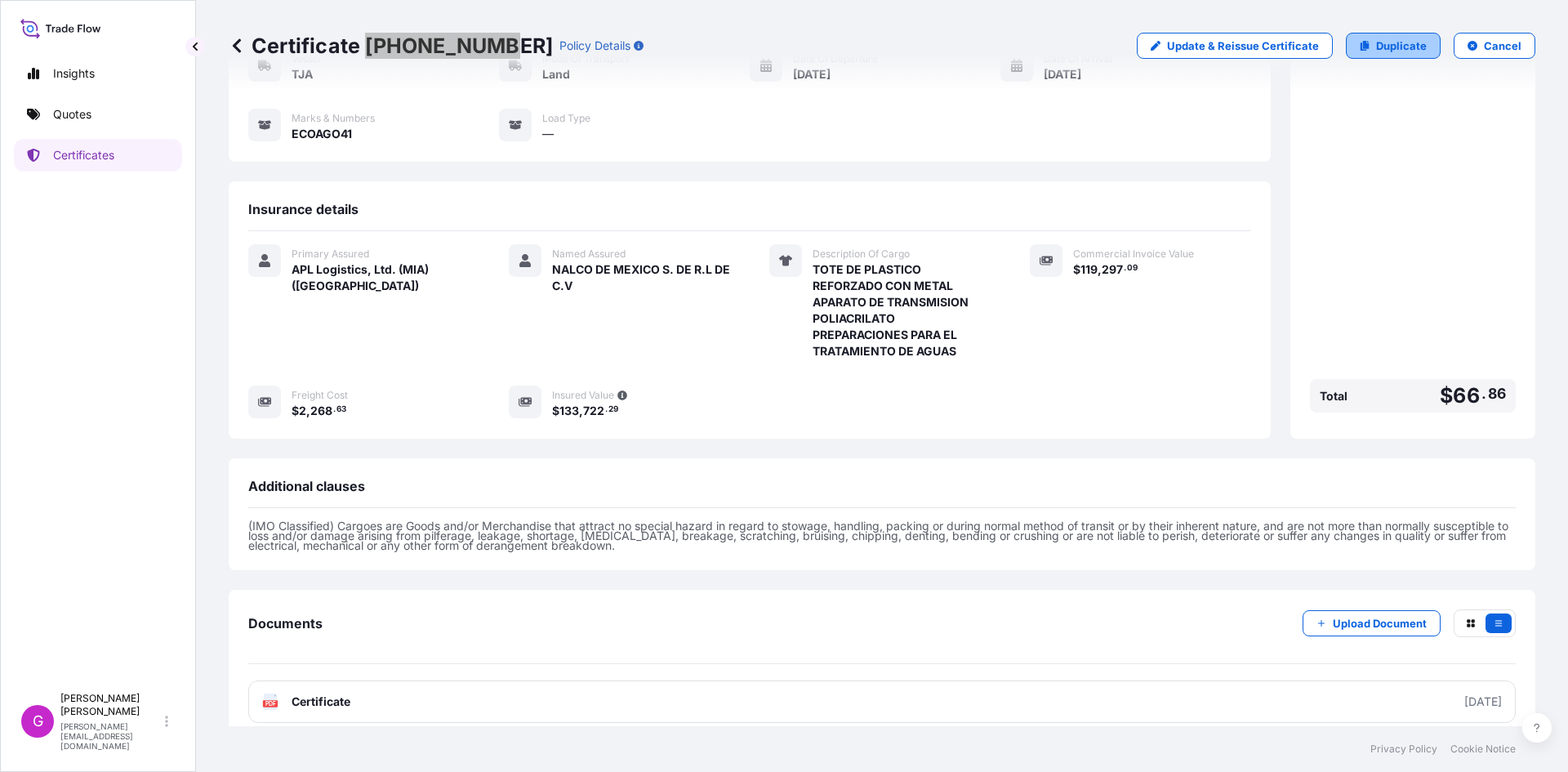
click at [1376, 49] on p "Duplicate" at bounding box center [1402, 46] width 51 height 17
select select "Land"
select select "31870"
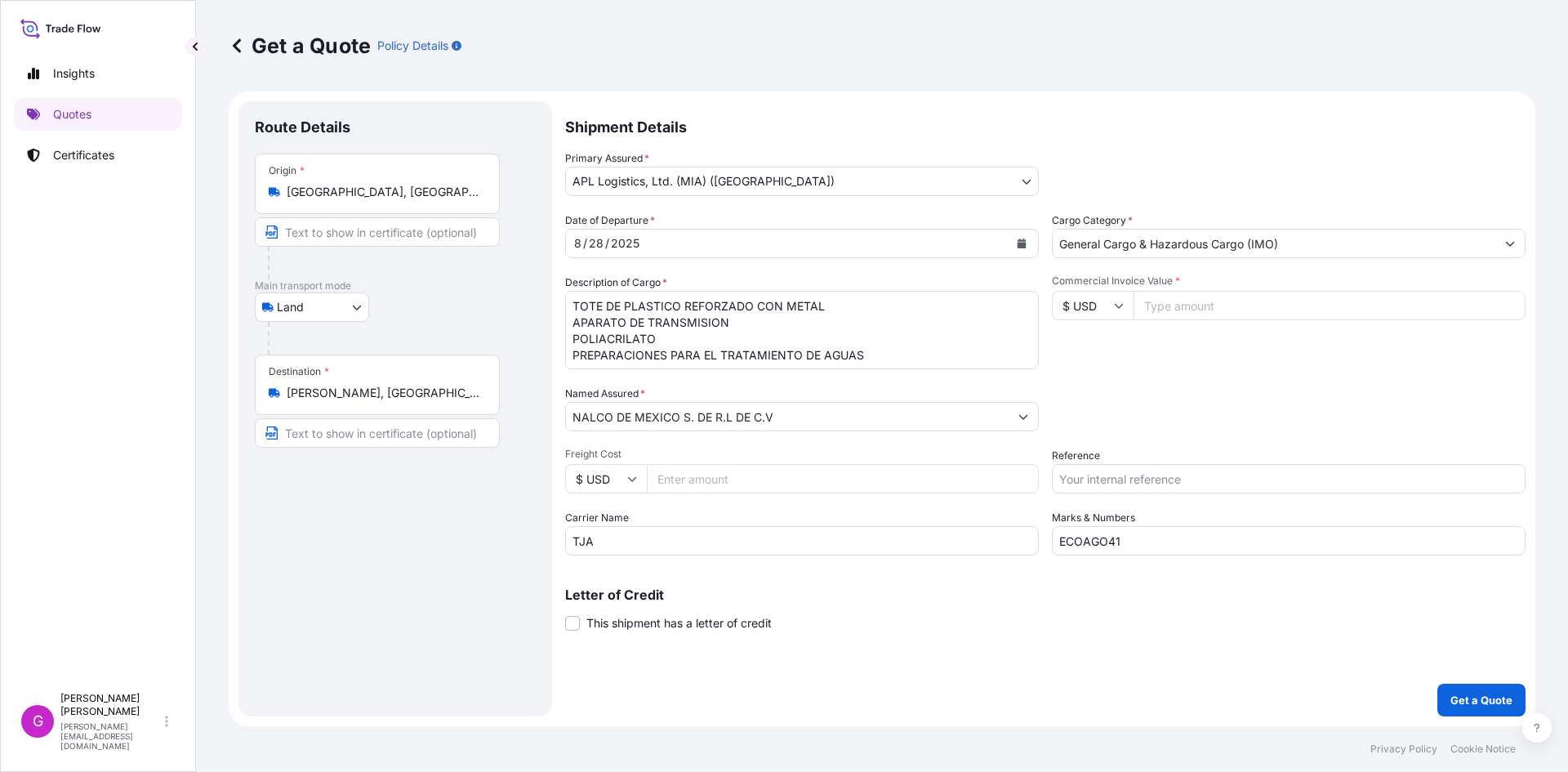
click at [1199, 302] on input "Commercial Invoice Value *" at bounding box center [1330, 305] width 392 height 29
paste input "85375.79"
type input "85375.79"
click at [1163, 544] on input "ECOAGO41" at bounding box center [1289, 540] width 473 height 29
type input "ECOAGO42"
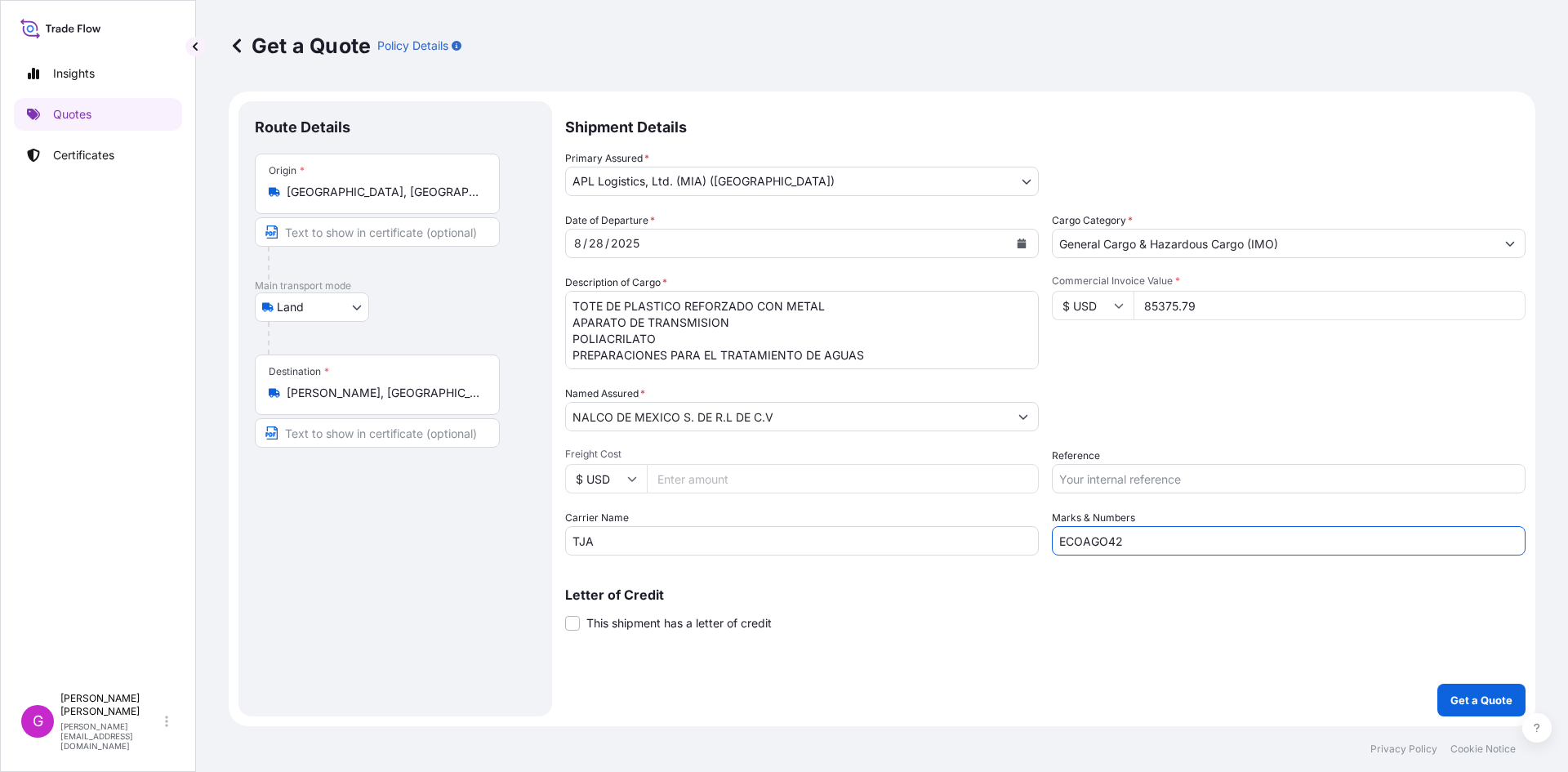
click at [1438, 684] on button "Get a Quote" at bounding box center [1482, 700] width 88 height 33
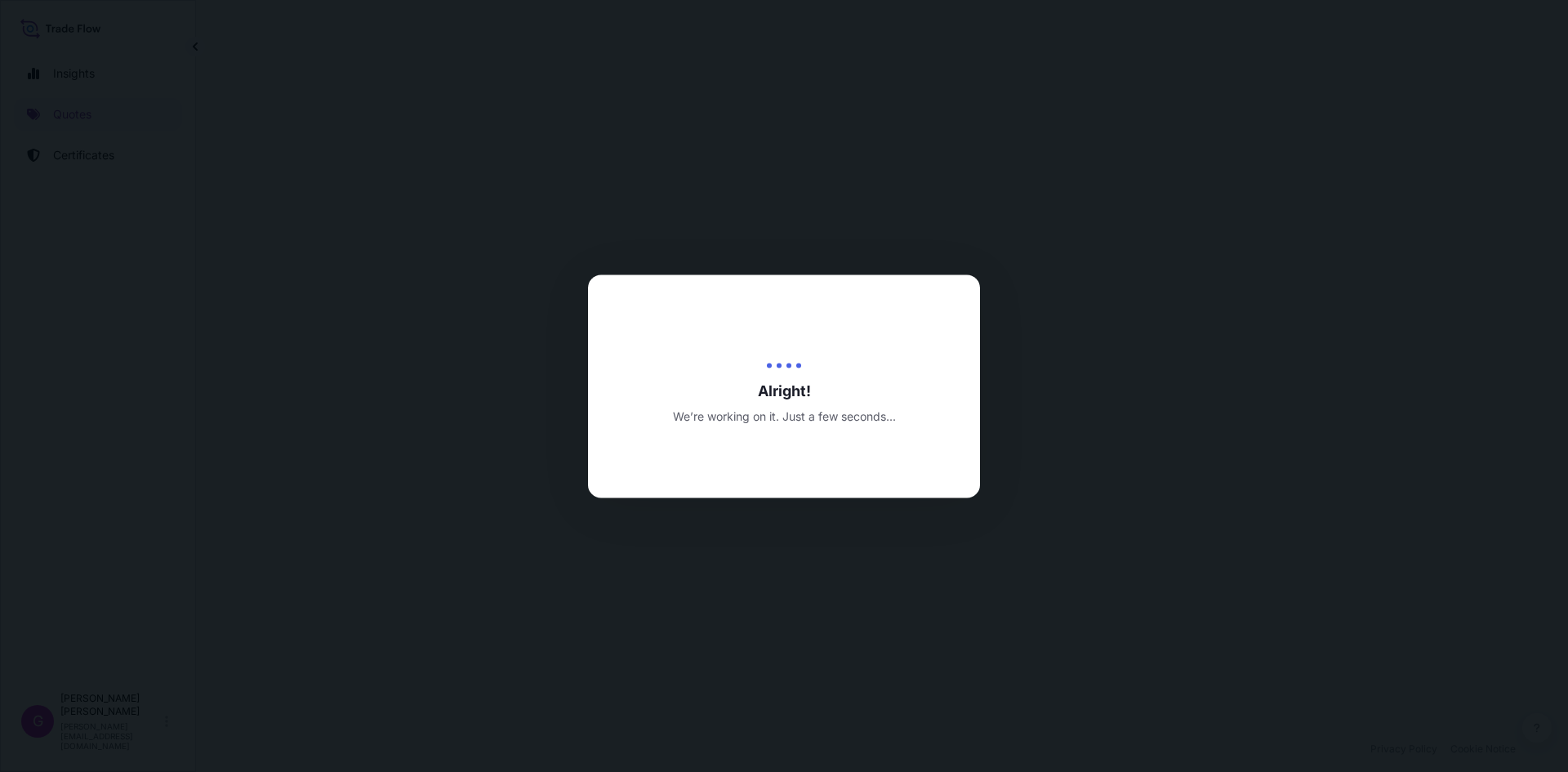
select select "Land"
select select "31870"
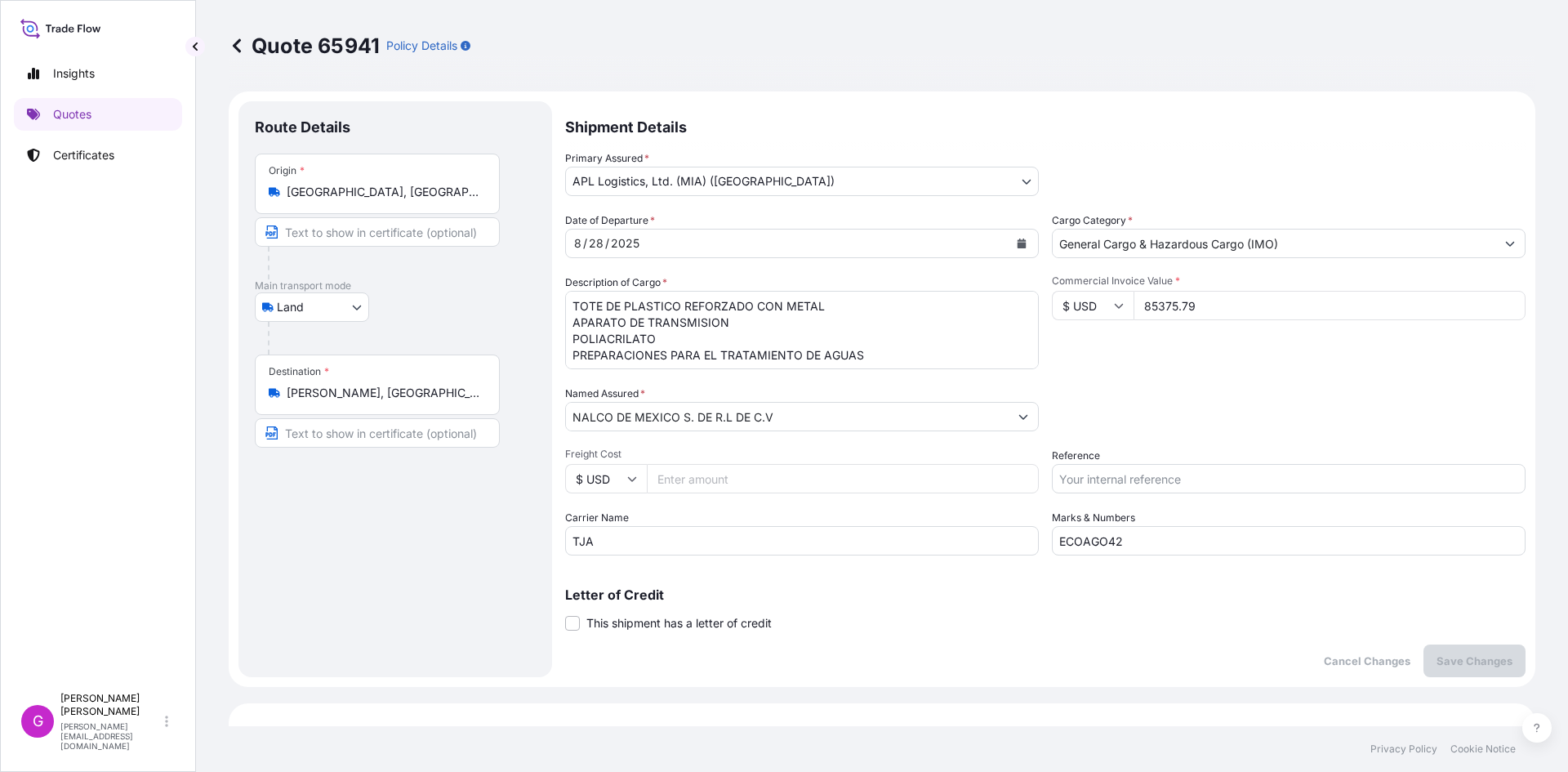
click at [1200, 324] on div "Commercial Invoice Value * $ USD 85375.79" at bounding box center [1289, 322] width 473 height 95
click at [1127, 481] on input "Reference" at bounding box center [1289, 478] width 473 height 29
click at [1105, 477] on input "Reference" at bounding box center [1289, 478] width 473 height 29
paste input "25 80 3800 5003833"
type input "25 80 3800 5003833"
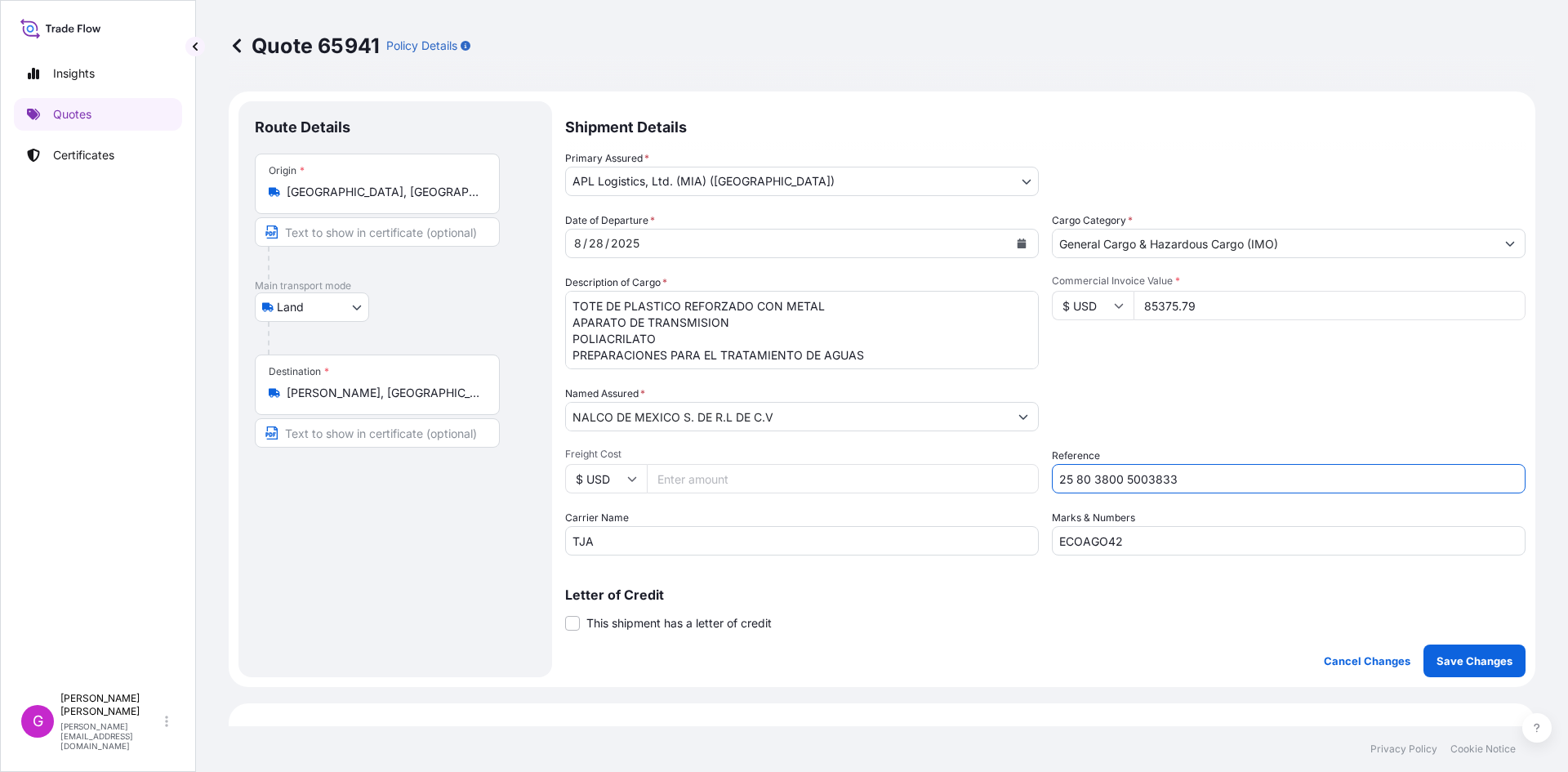
click at [758, 488] on input "Freight Cost" at bounding box center [843, 478] width 392 height 29
paste input "2268.63"
type input "2268.63"
click at [1008, 233] on button "Calendar" at bounding box center [1022, 244] width 26 height 26
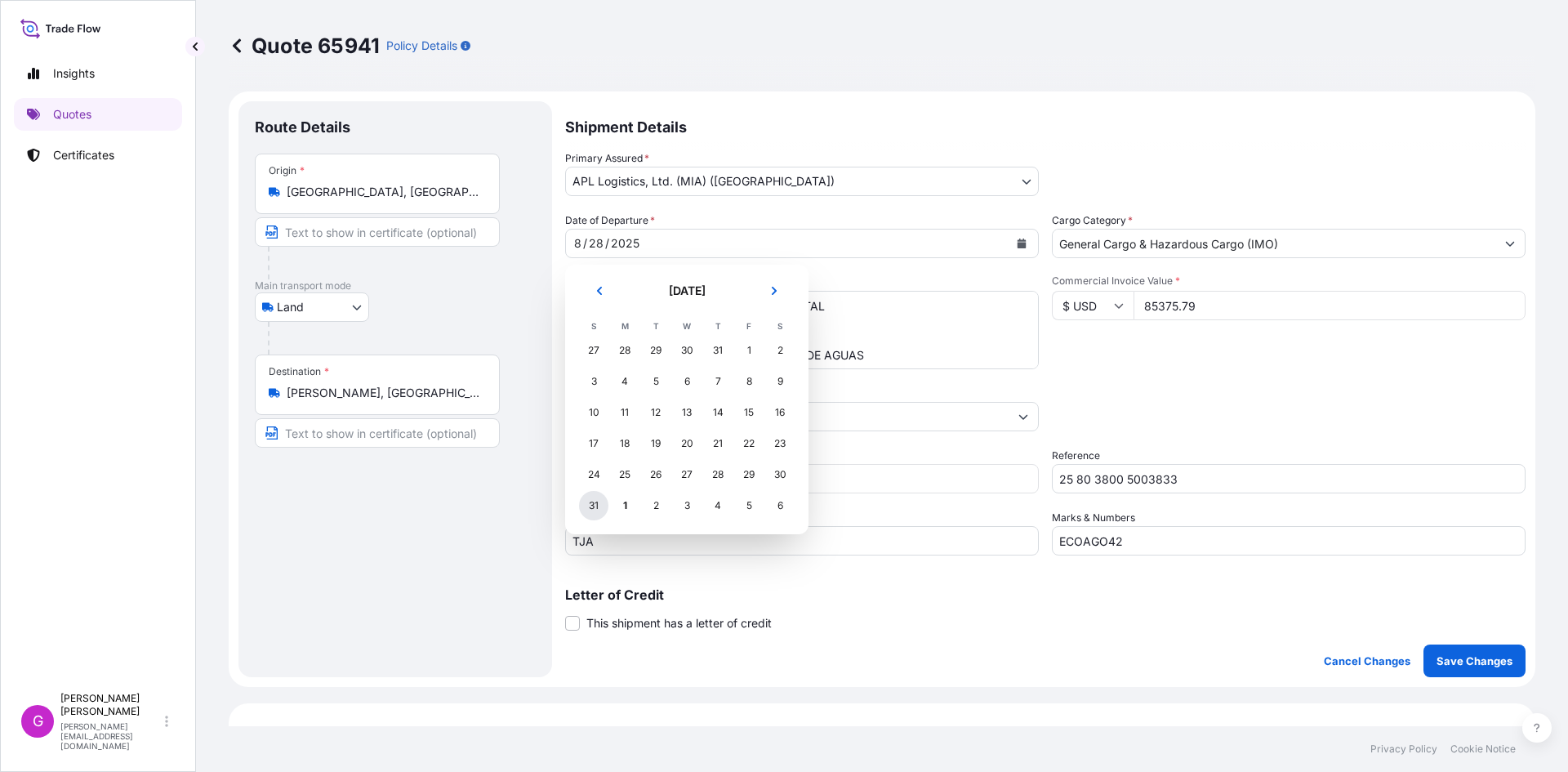
click at [596, 501] on div "31" at bounding box center [593, 505] width 29 height 29
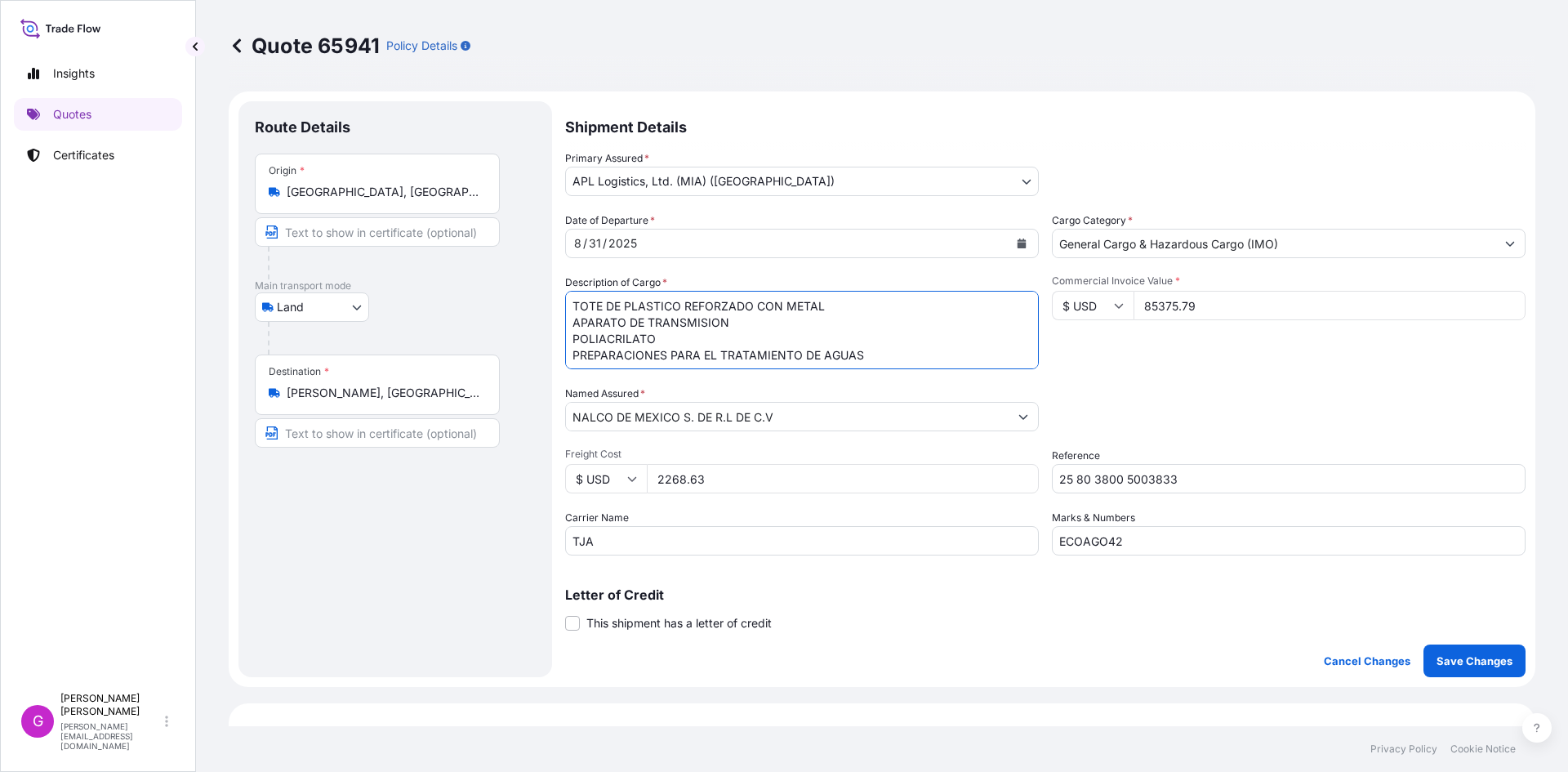
drag, startPoint x: 873, startPoint y: 354, endPoint x: 418, endPoint y: 249, distance: 467.0
click at [418, 249] on form "Route Details Place of loading Road / [GEOGRAPHIC_DATA] / Inland Origin * [GEOG…" at bounding box center [882, 389] width 1307 height 596
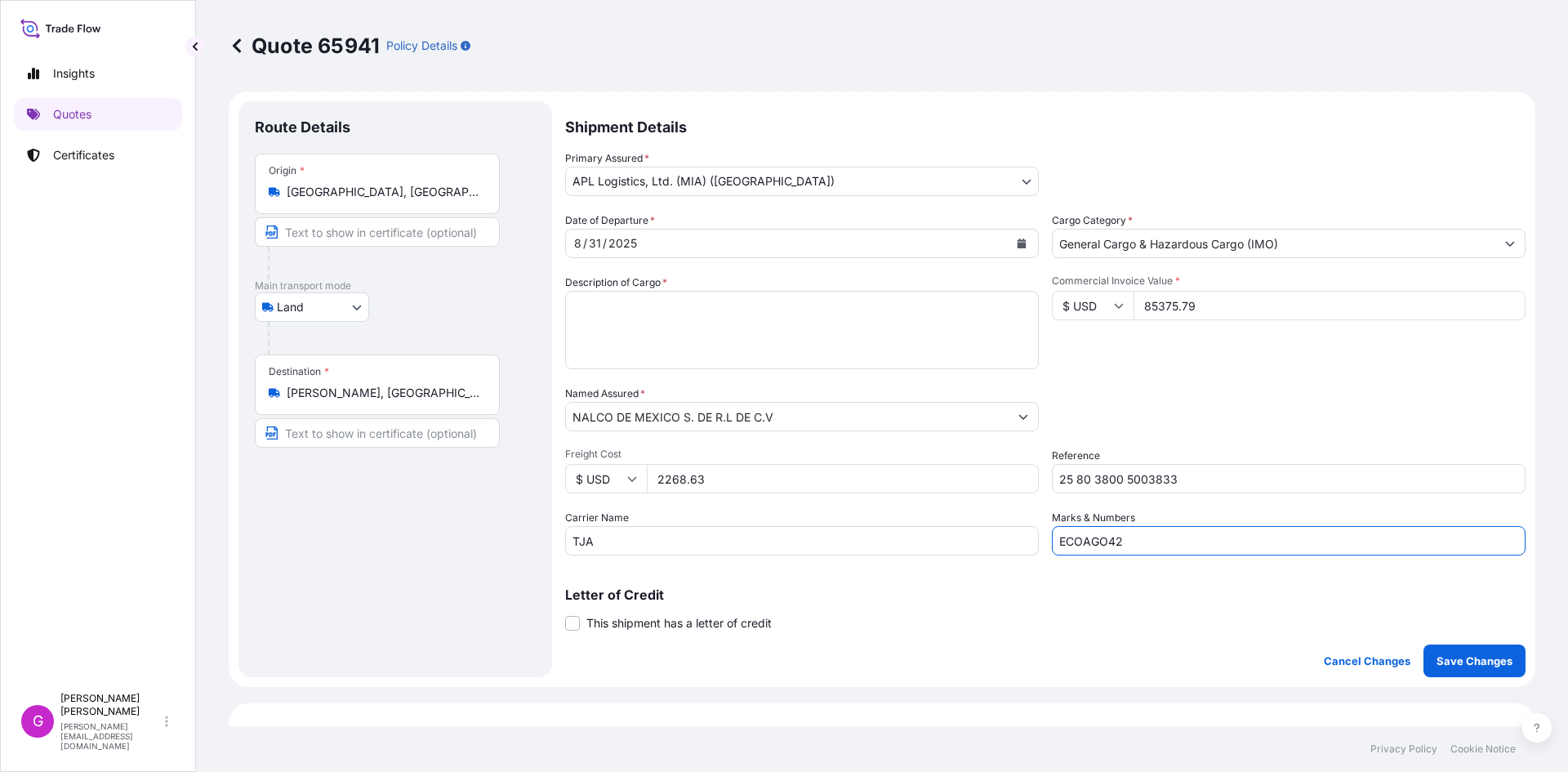
drag, startPoint x: 1186, startPoint y: 547, endPoint x: 956, endPoint y: 523, distance: 231.2
click at [956, 523] on div "Date of Departure * [DATE] Cargo Category * General Cargo & Hazardous Cargo (IM…" at bounding box center [1045, 384] width 961 height 343
paste input "[DATE]"
type input "ECOSEP01"
click at [696, 315] on textarea "TOTE DE PLASTICO REFORZADO CON METAL APARATO DE TRANSMISION POLIACRILATO PREPAR…" at bounding box center [802, 329] width 473 height 78
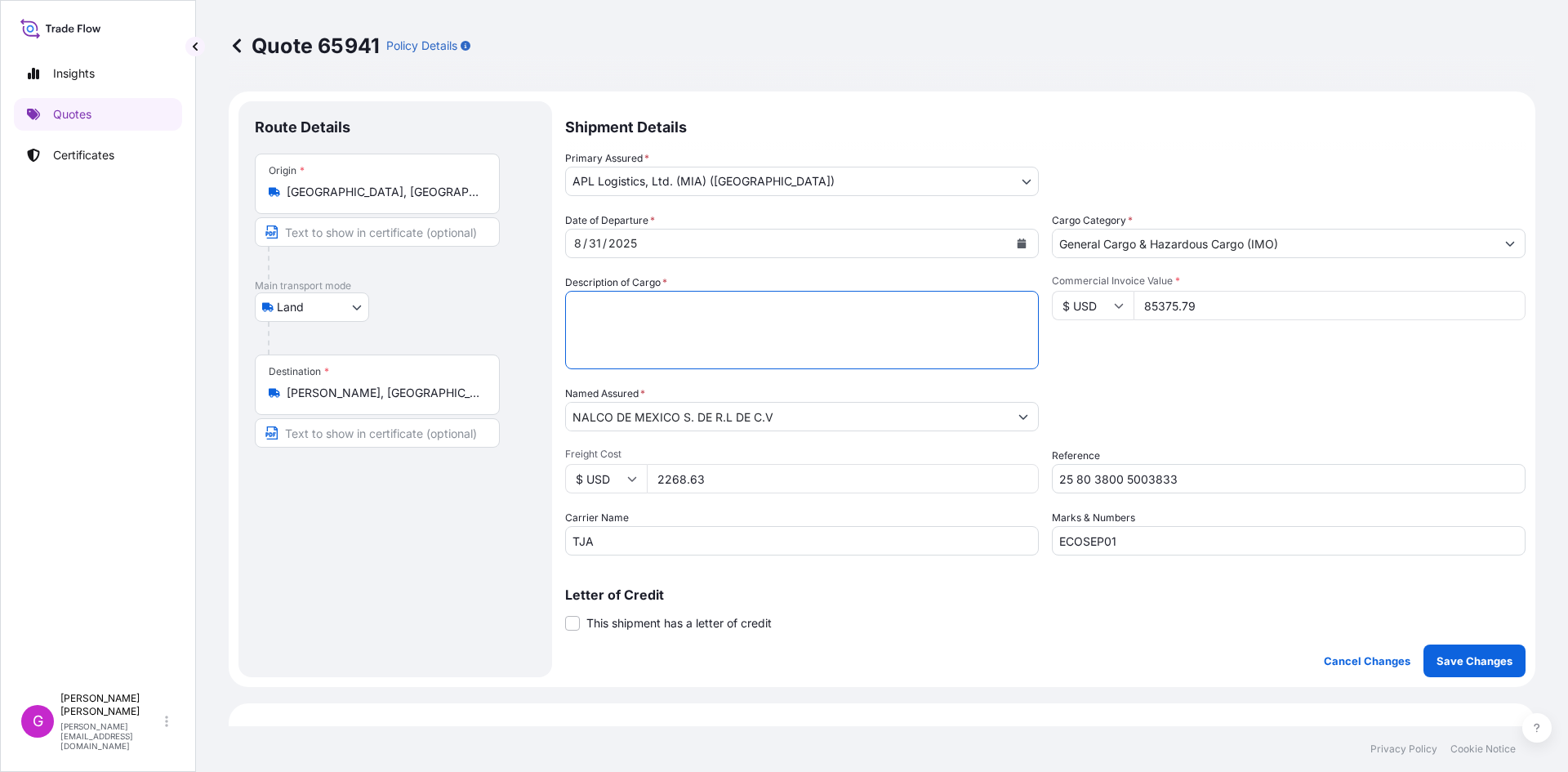
paste textarea "TOTE DE PLASTICO REFORZADO CON METAL"
paste textarea "COPOLIMERO DE POLIETER"
paste textarea "PREPARACIONES PARA EL TRATAMIENTO DE AGUAS"
type textarea "TOTE DE PLASTICO REFORZADO CON METAL COPOLIMERO DE POLIETER PREPARACIONES PARA …"
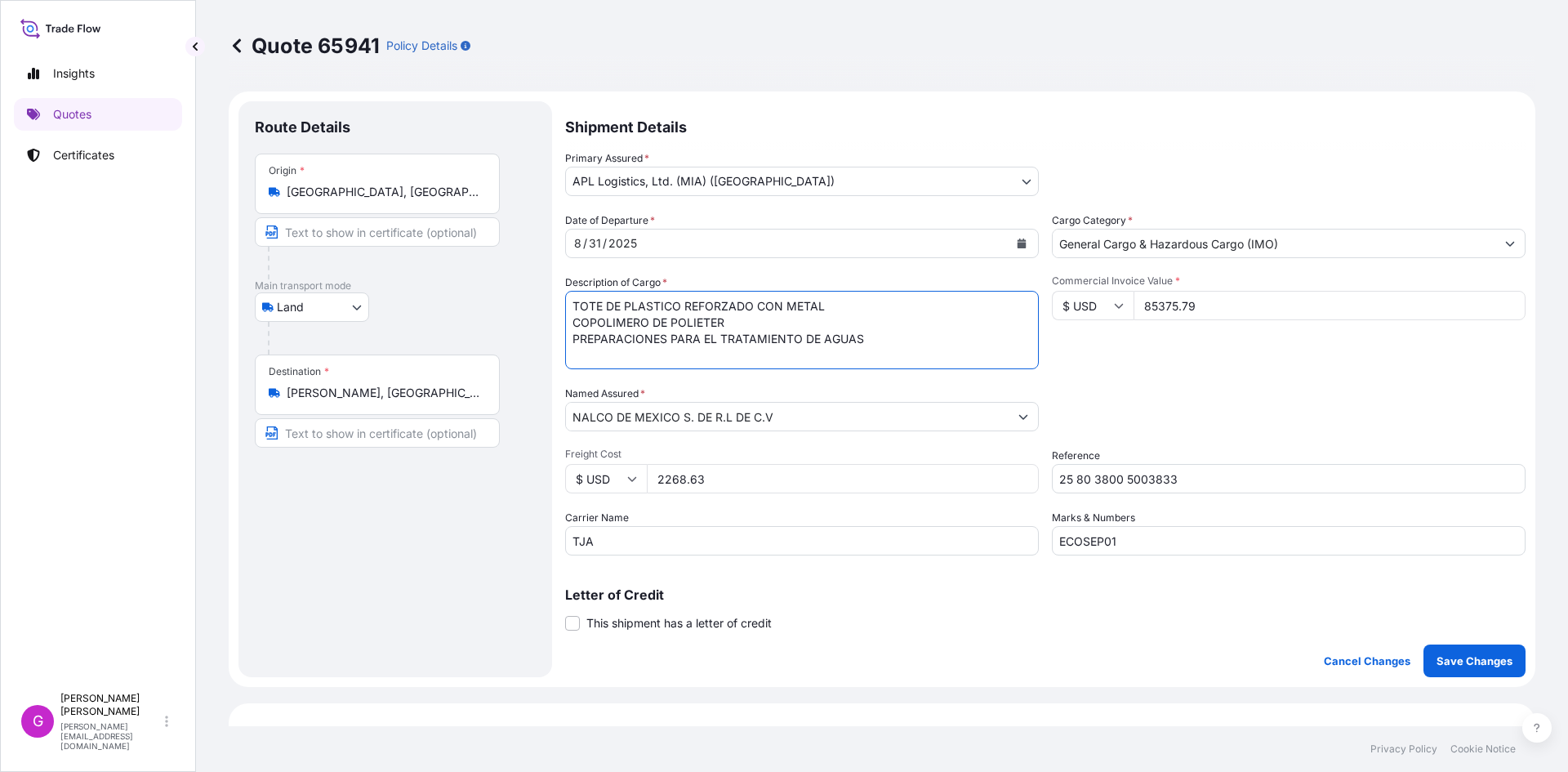
click at [1179, 305] on input "85375.79" at bounding box center [1330, 305] width 392 height 29
click at [1493, 663] on p "Save Changes" at bounding box center [1475, 661] width 76 height 17
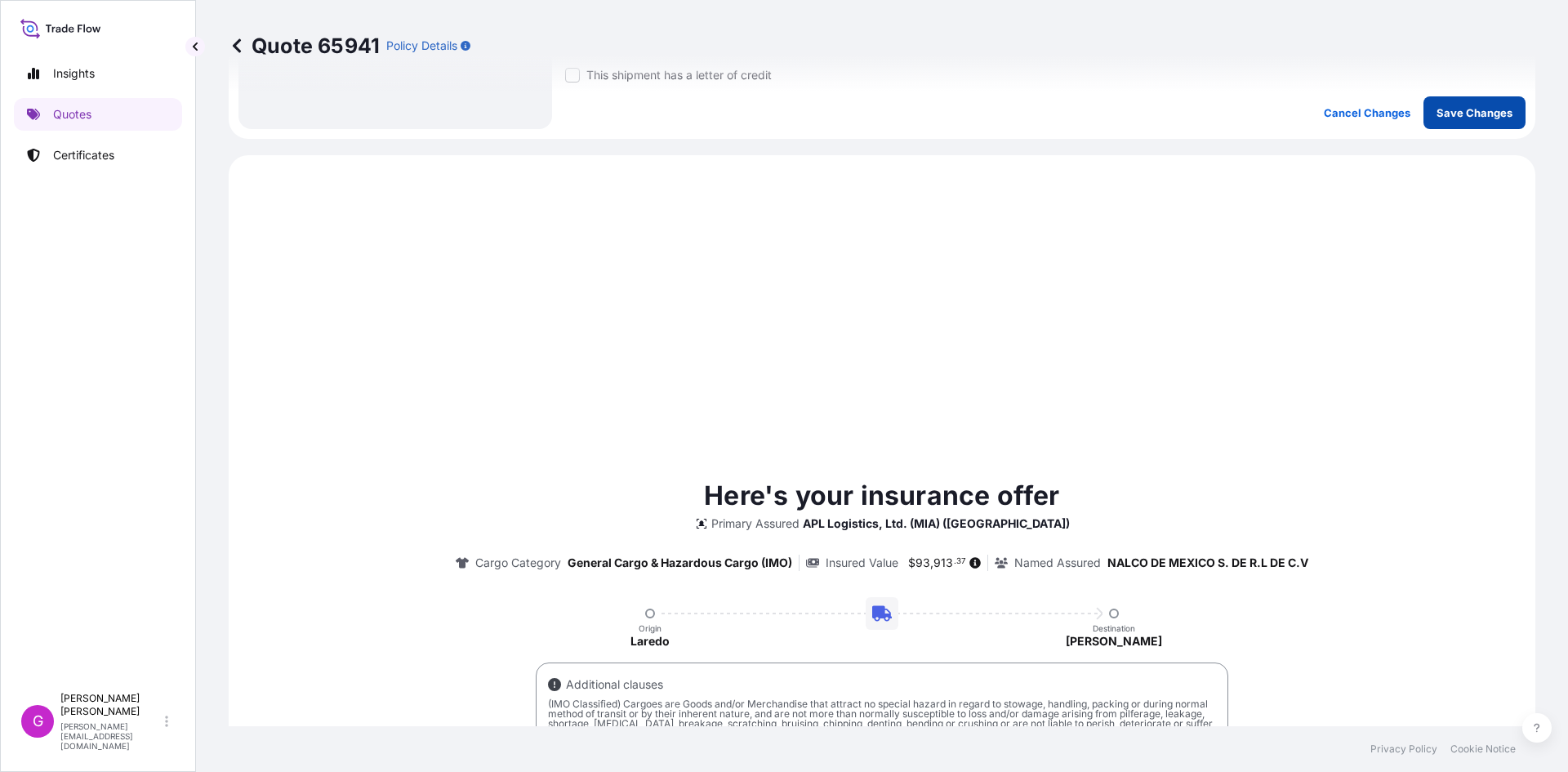
scroll to position [621, 0]
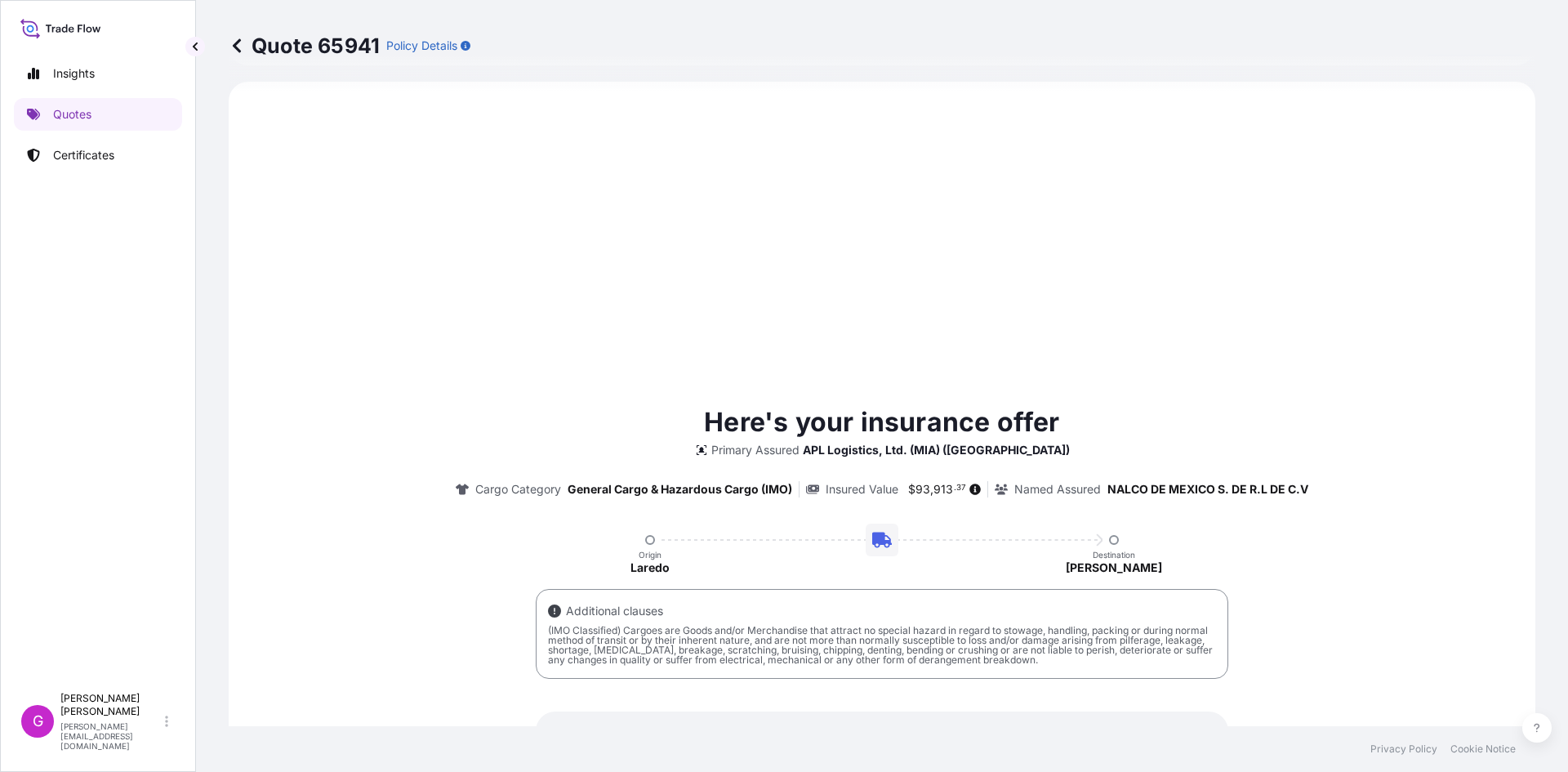
select select "Land"
select select "31870"
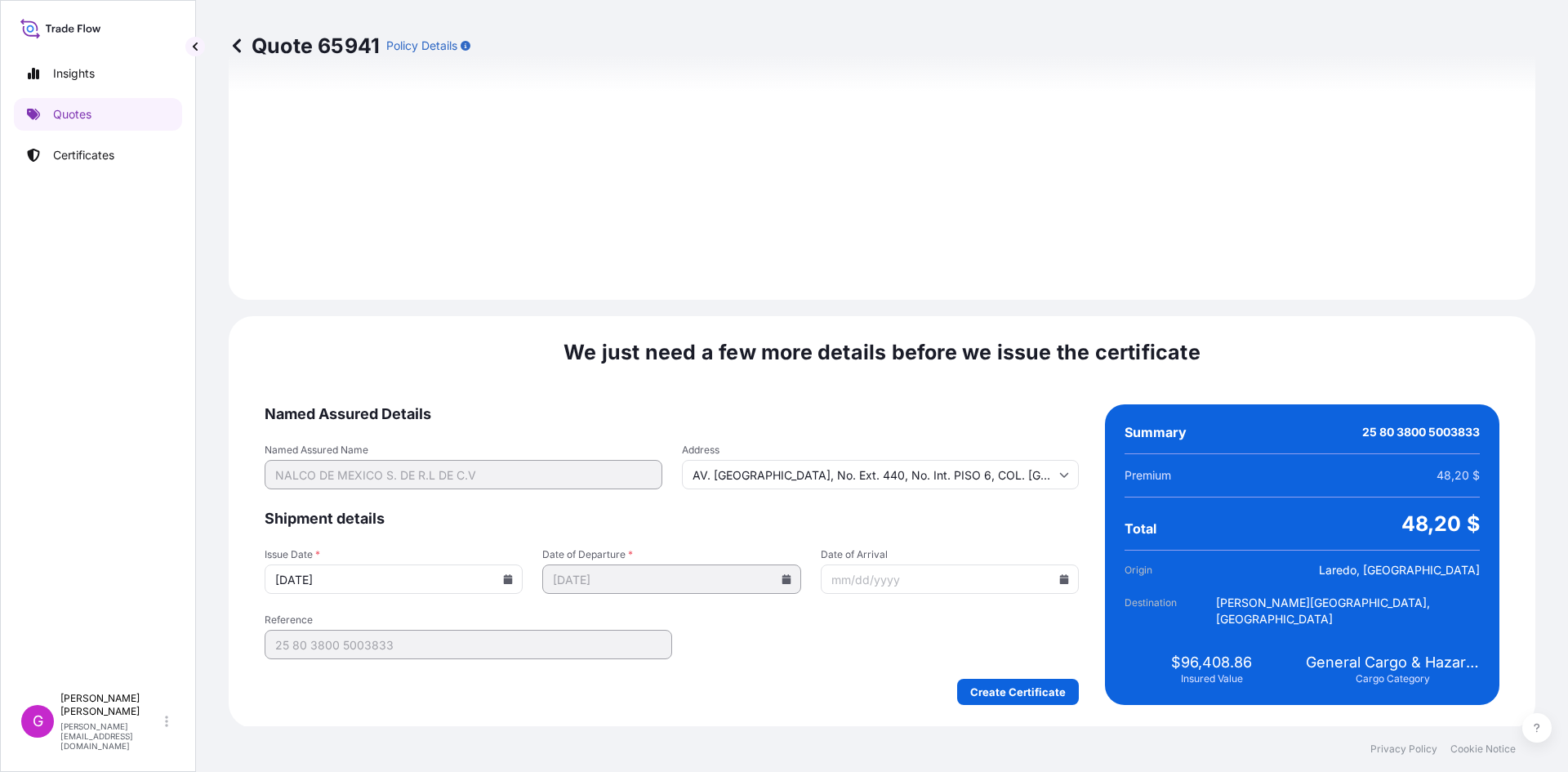
scroll to position [1934, 0]
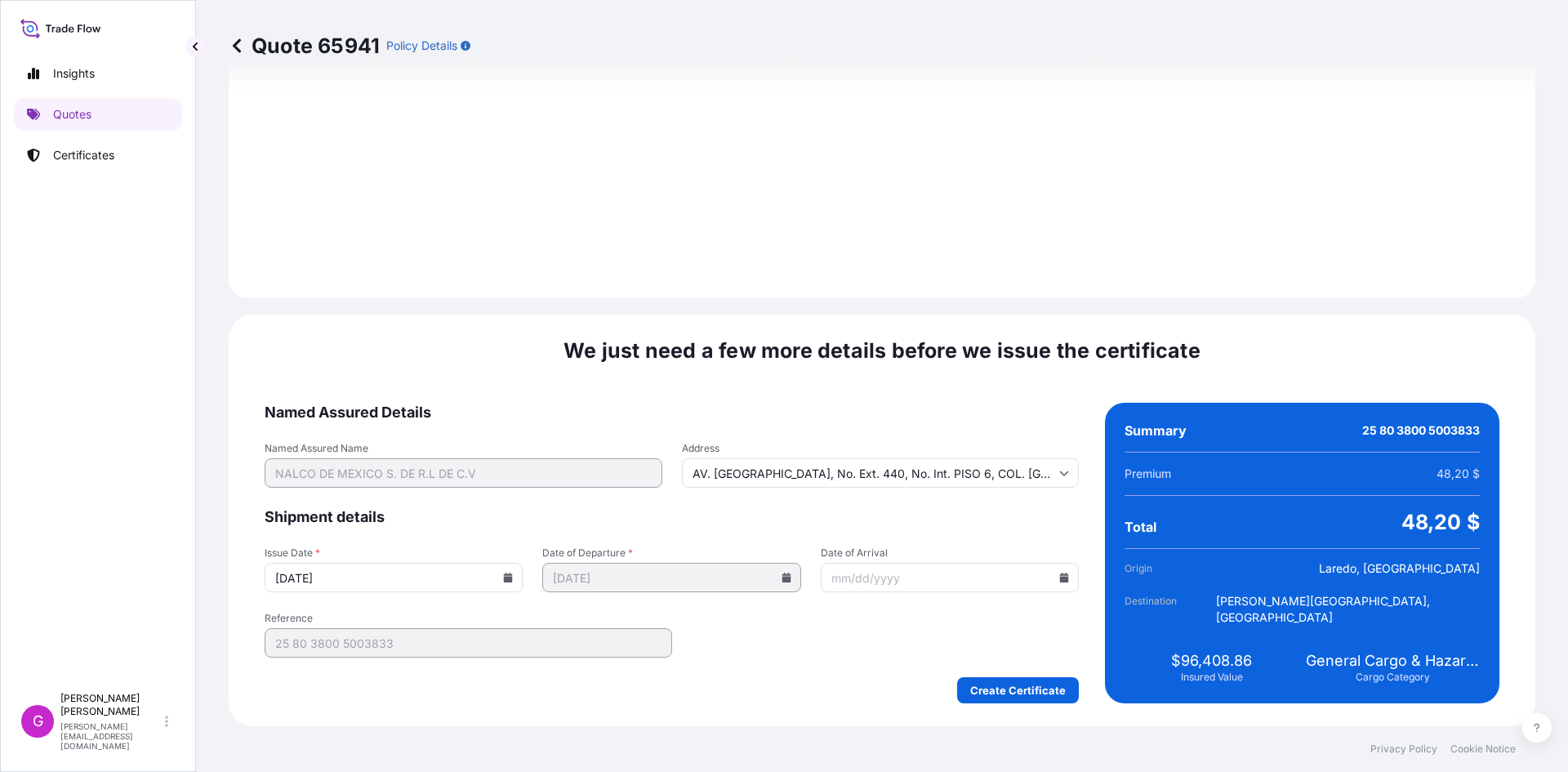
click at [1048, 587] on input "Date of Arrival" at bounding box center [949, 577] width 258 height 29
click at [1050, 581] on input "Date of Arrival" at bounding box center [949, 577] width 258 height 29
click at [1050, 577] on input "Date of Arrival" at bounding box center [949, 577] width 258 height 29
click at [1063, 570] on input "Date of Arrival" at bounding box center [949, 577] width 258 height 29
click at [1059, 576] on icon at bounding box center [1064, 577] width 10 height 10
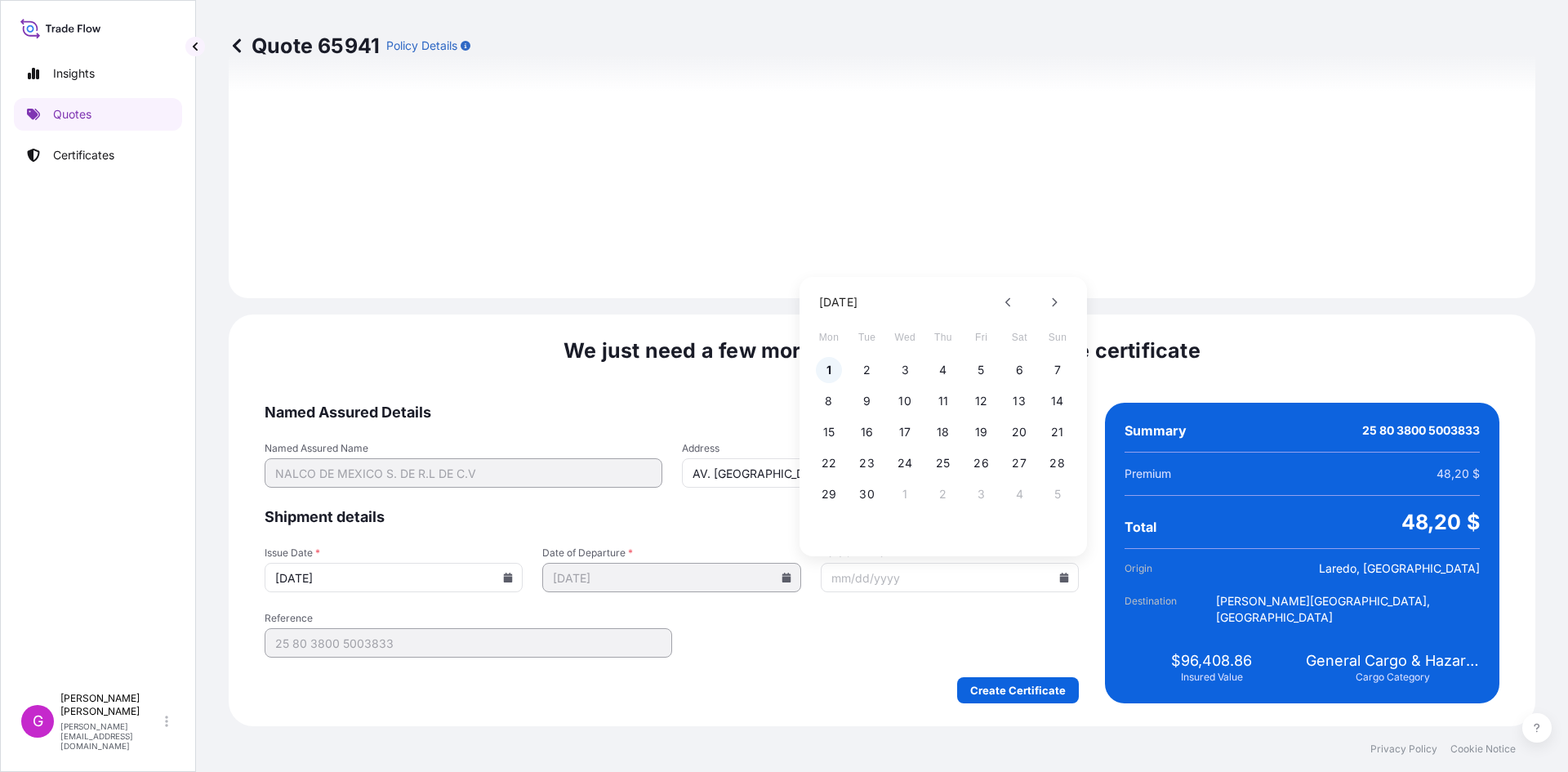
click at [835, 364] on button "1" at bounding box center [829, 371] width 26 height 26
type input "[DATE]"
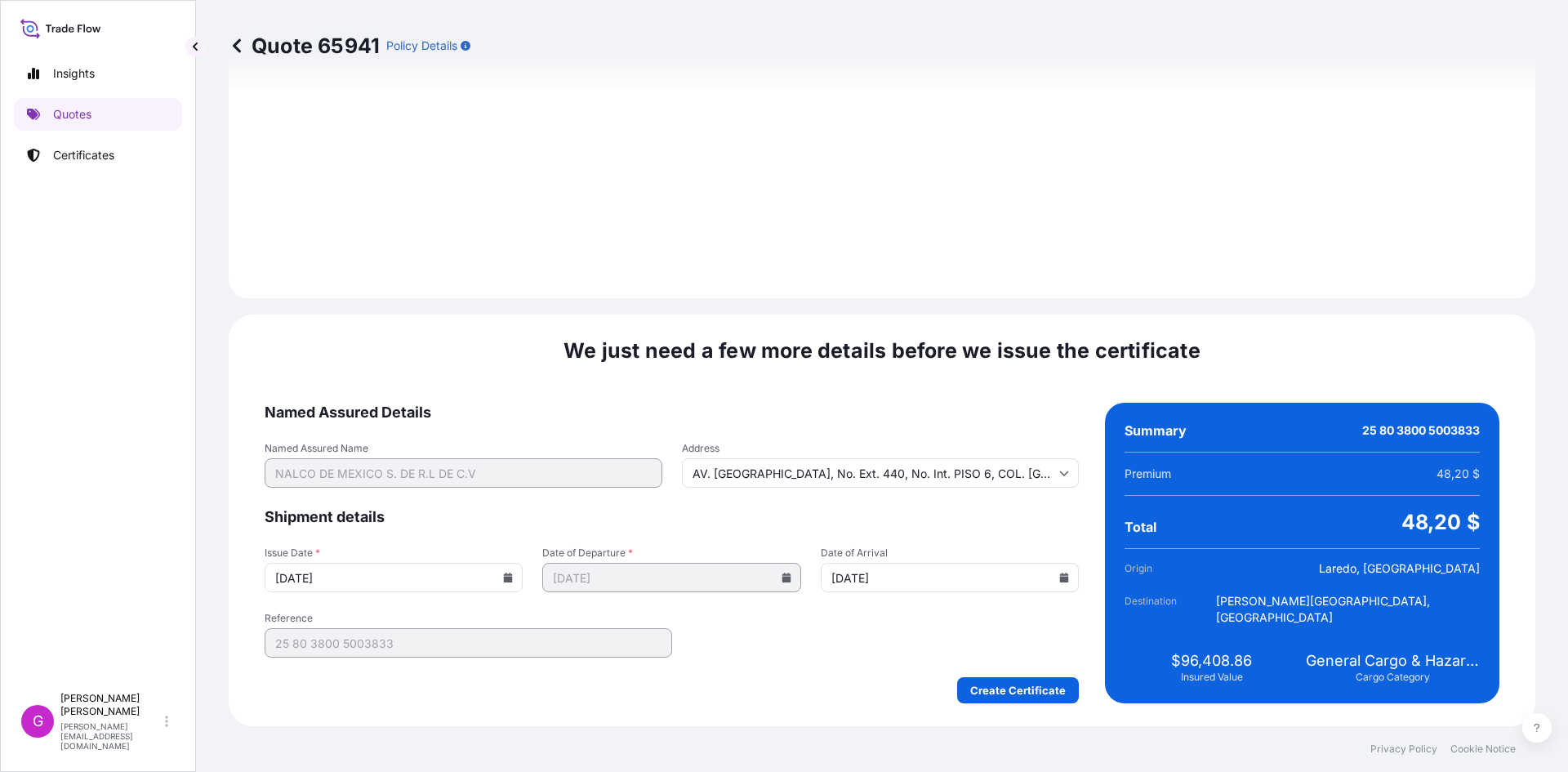
click at [1050, 712] on div "We just need a few more details before we issue the certificate Named Assured D…" at bounding box center [882, 520] width 1307 height 412
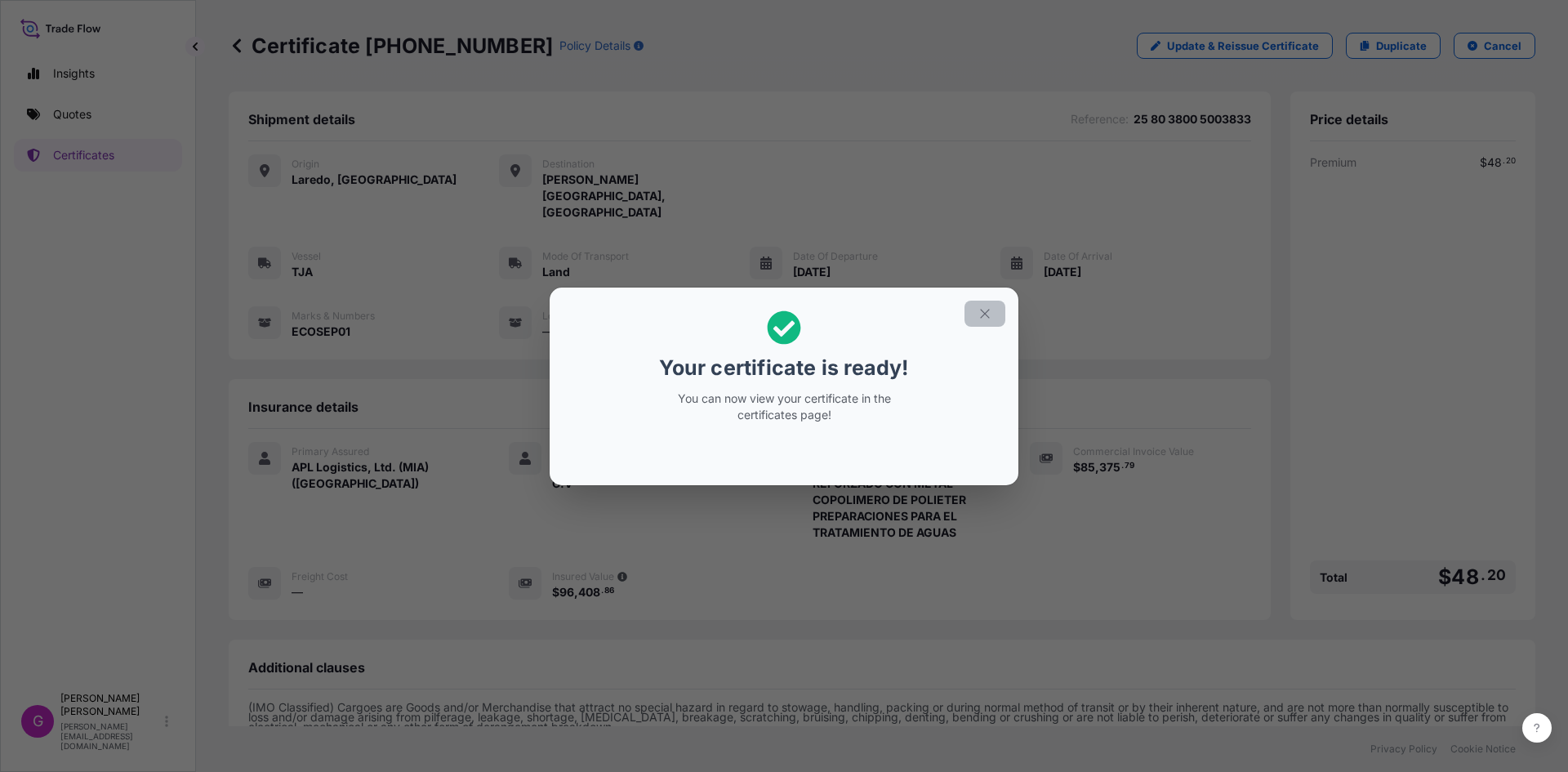
click at [982, 318] on icon "button" at bounding box center [985, 313] width 15 height 15
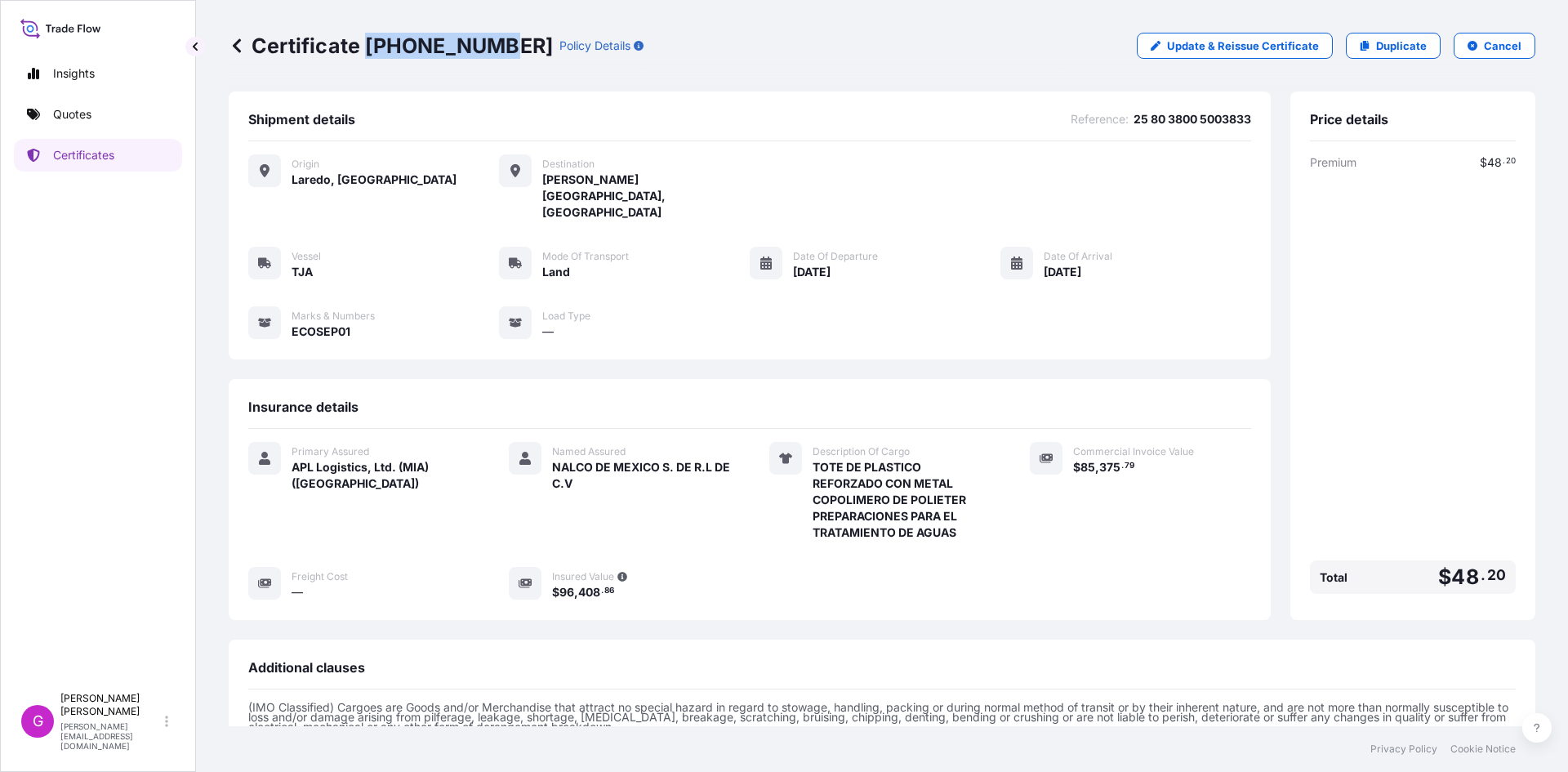
drag, startPoint x: 487, startPoint y: 41, endPoint x: 364, endPoint y: 42, distance: 123.0
click at [364, 42] on p "Certificate [PHONE_NUMBER]" at bounding box center [391, 46] width 325 height 26
copy p "[PHONE_NUMBER]"
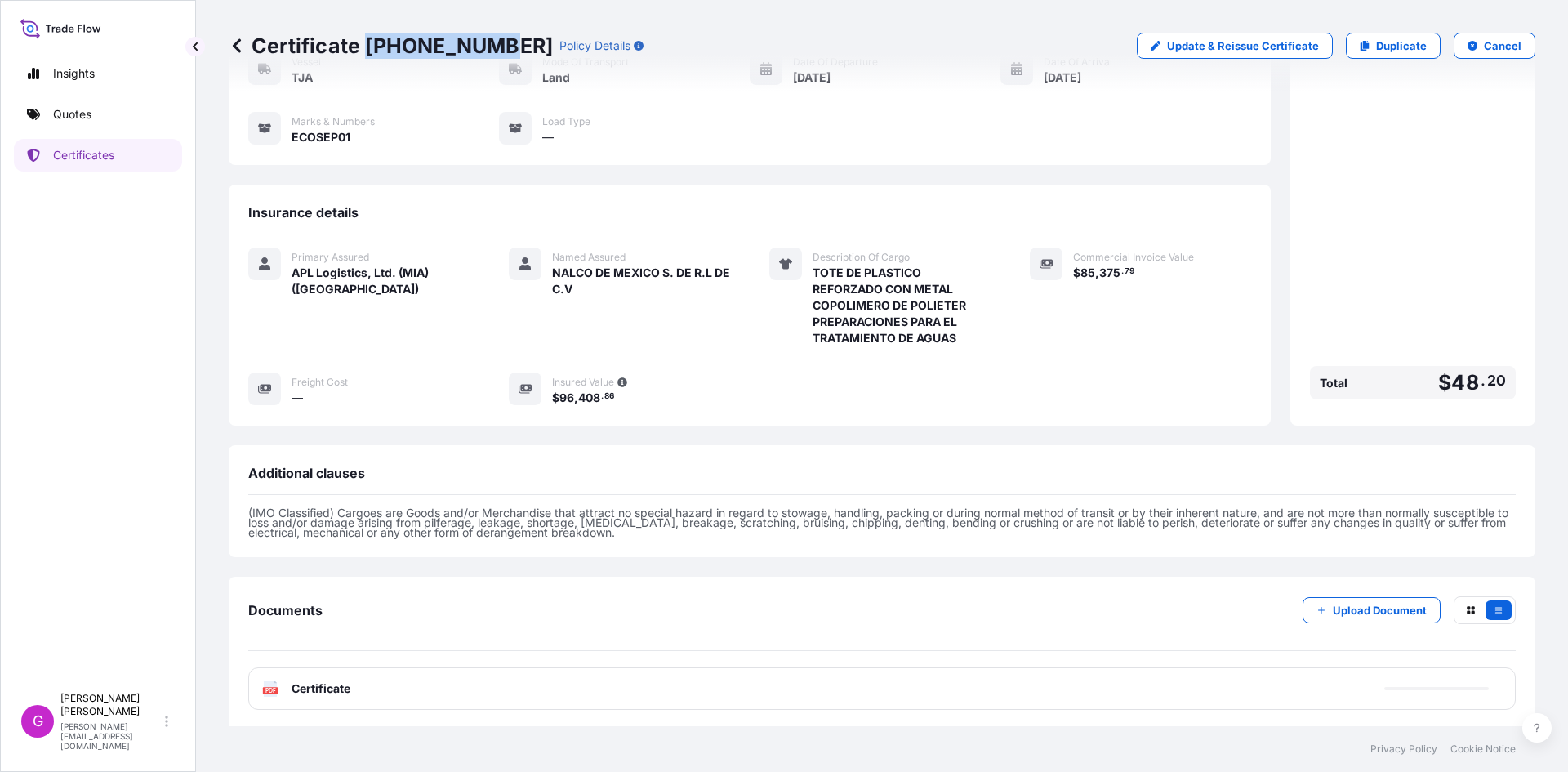
scroll to position [198, 0]
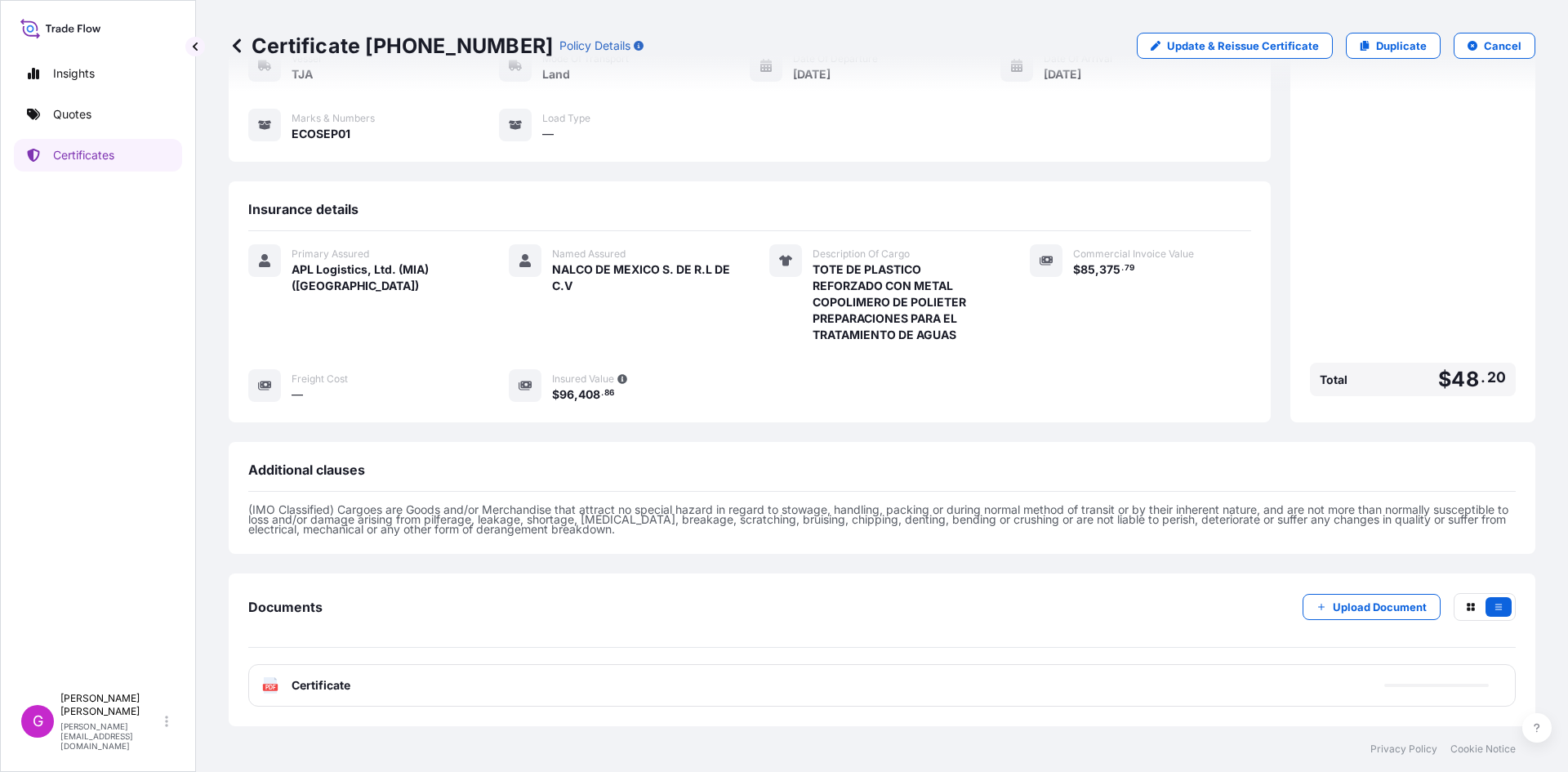
click at [338, 687] on span "Certificate" at bounding box center [320, 686] width 59 height 17
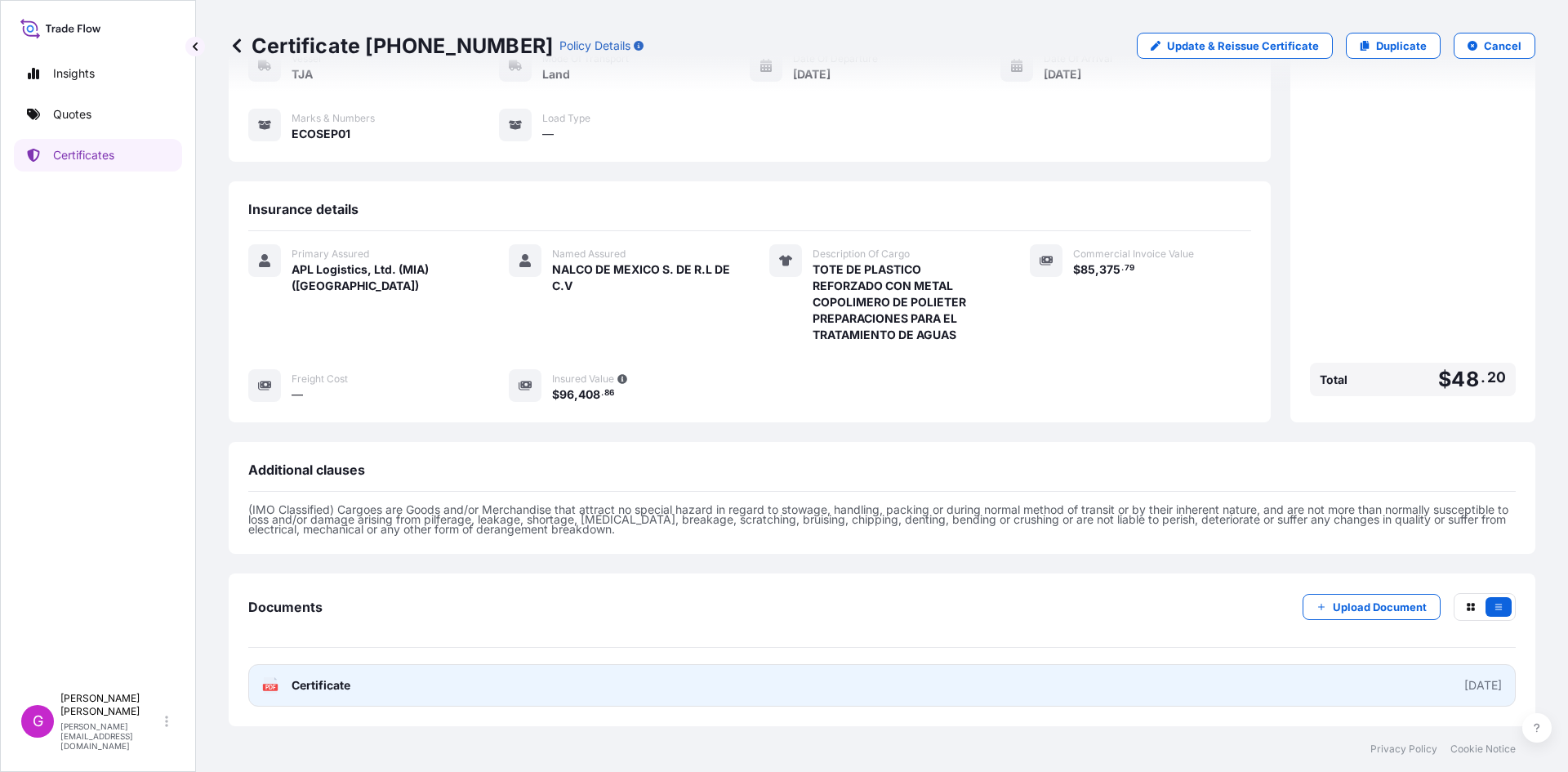
click at [393, 688] on link "PDF Certificate [DATE]" at bounding box center [882, 686] width 1268 height 42
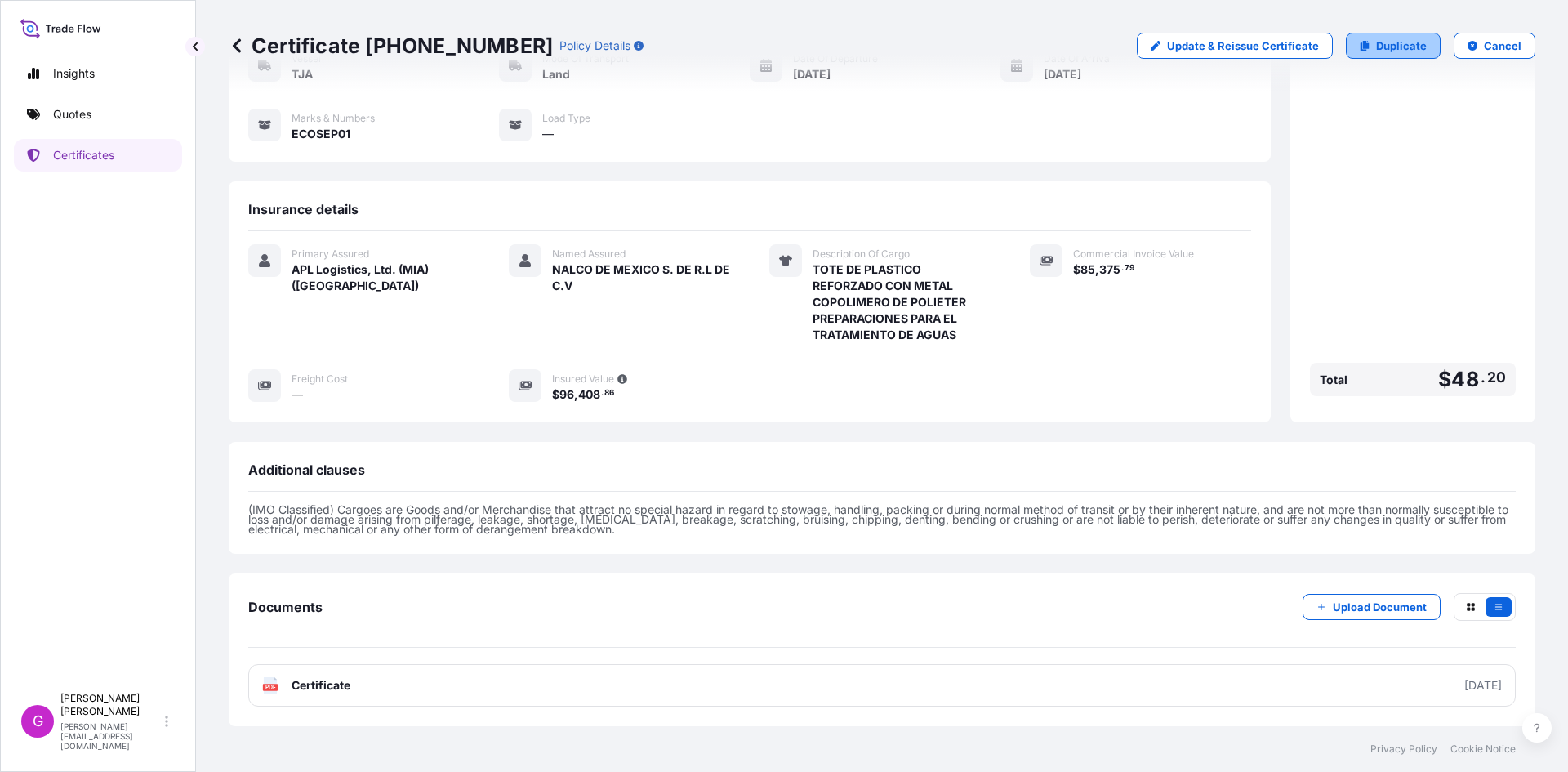
click at [1416, 44] on p "Duplicate" at bounding box center [1402, 46] width 51 height 17
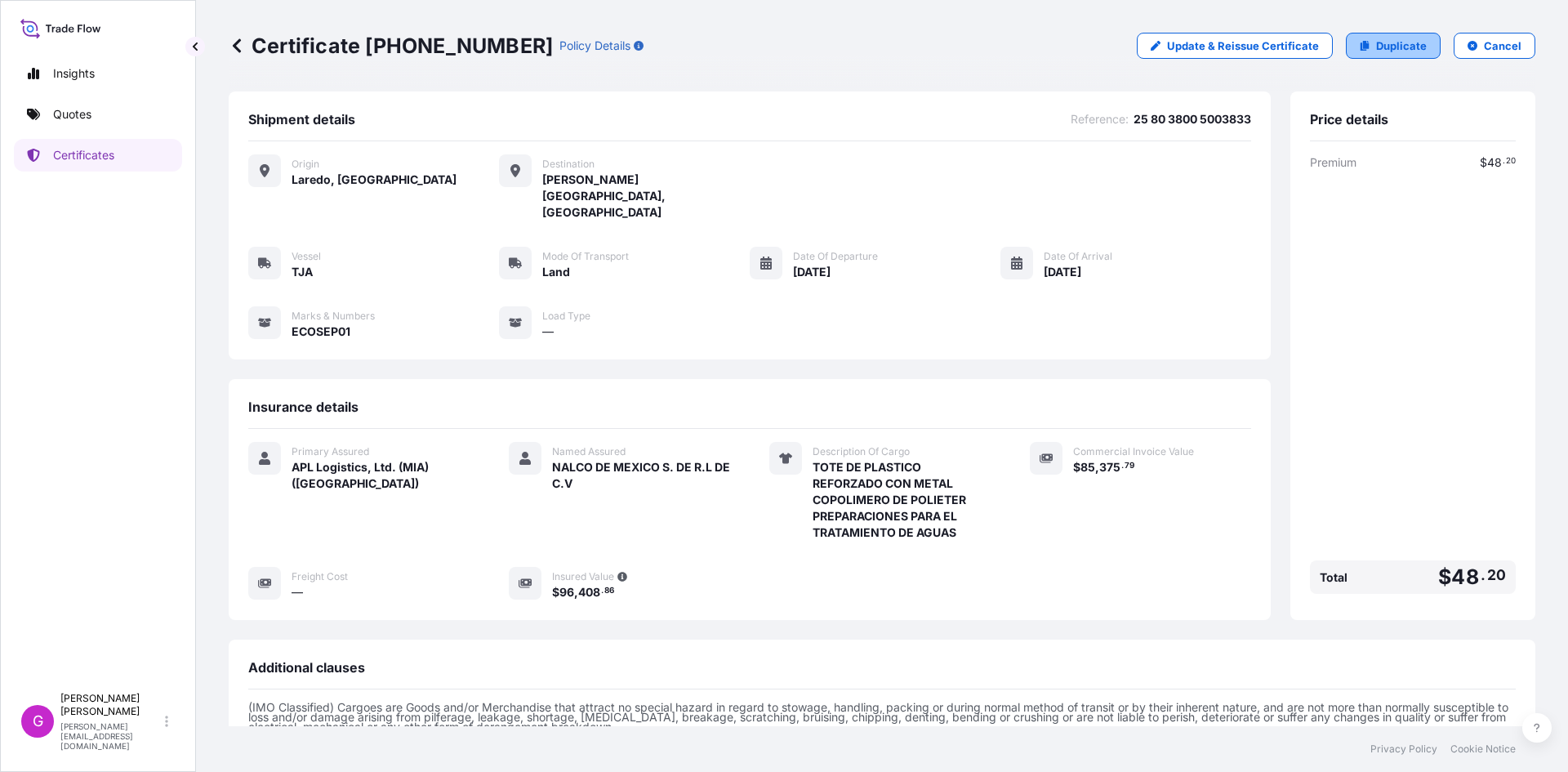
select select "Land"
select select "31870"
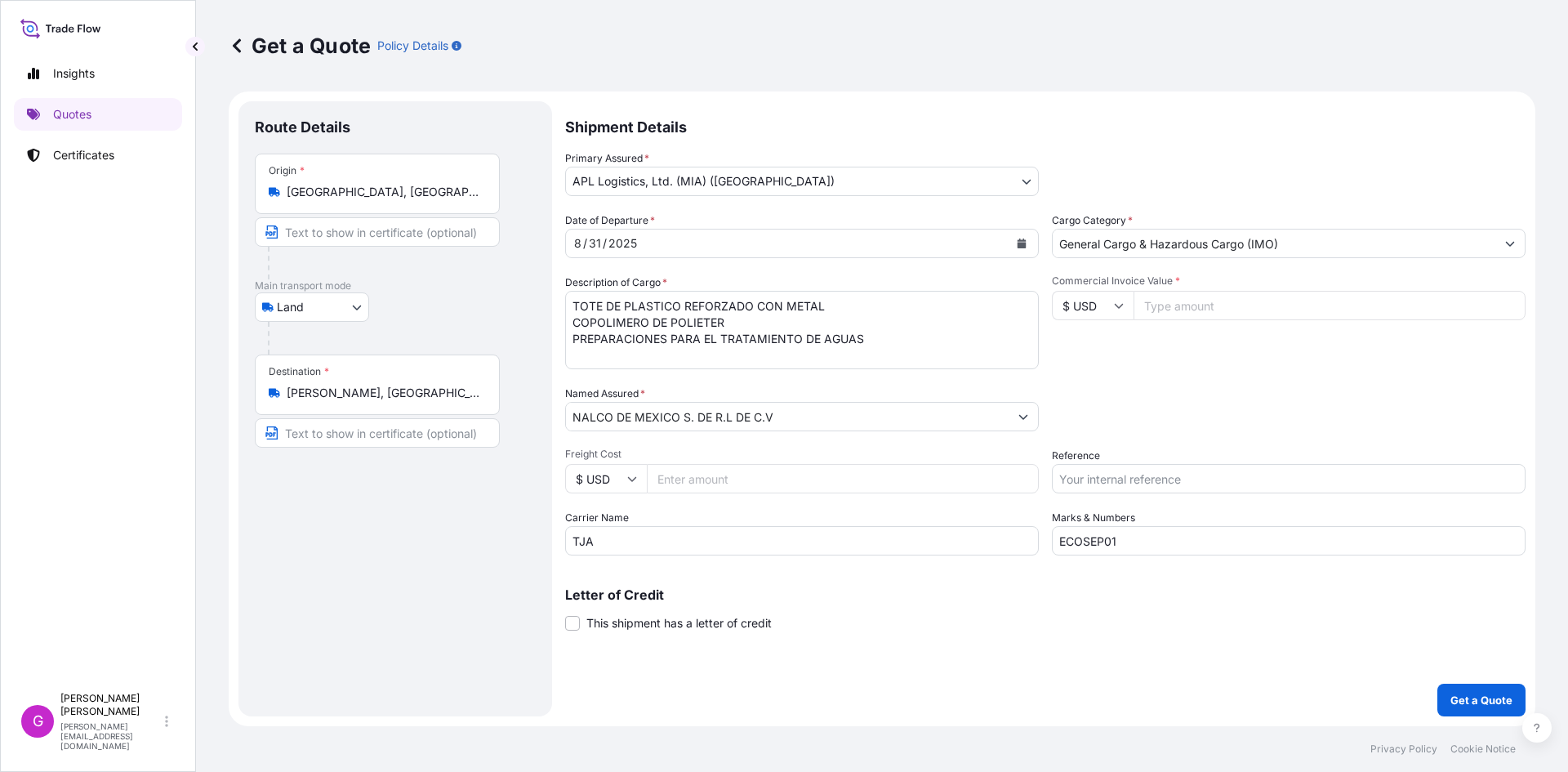
click at [1137, 535] on input "ECOSEP01" at bounding box center [1289, 540] width 473 height 29
type input "ECOSEP02"
click at [1216, 296] on input "Commercial Invoice Value *" at bounding box center [1330, 305] width 392 height 29
paste input "101605.30"
type input "101605.30"
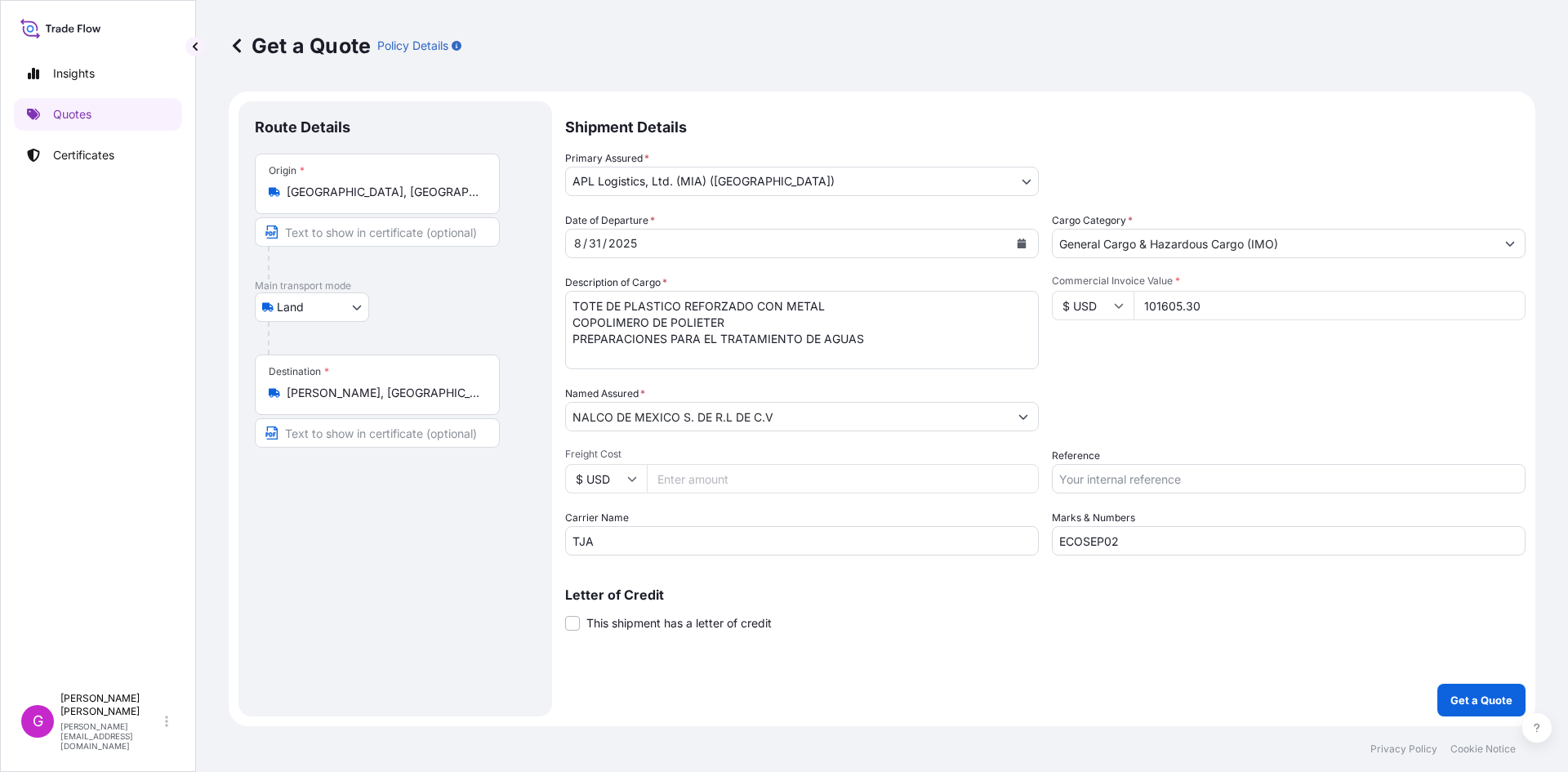
click at [735, 482] on input "Freight Cost" at bounding box center [843, 478] width 392 height 29
paste input "2268.63"
type input "2268.63"
drag, startPoint x: 576, startPoint y: 307, endPoint x: 1176, endPoint y: 430, distance: 612.5
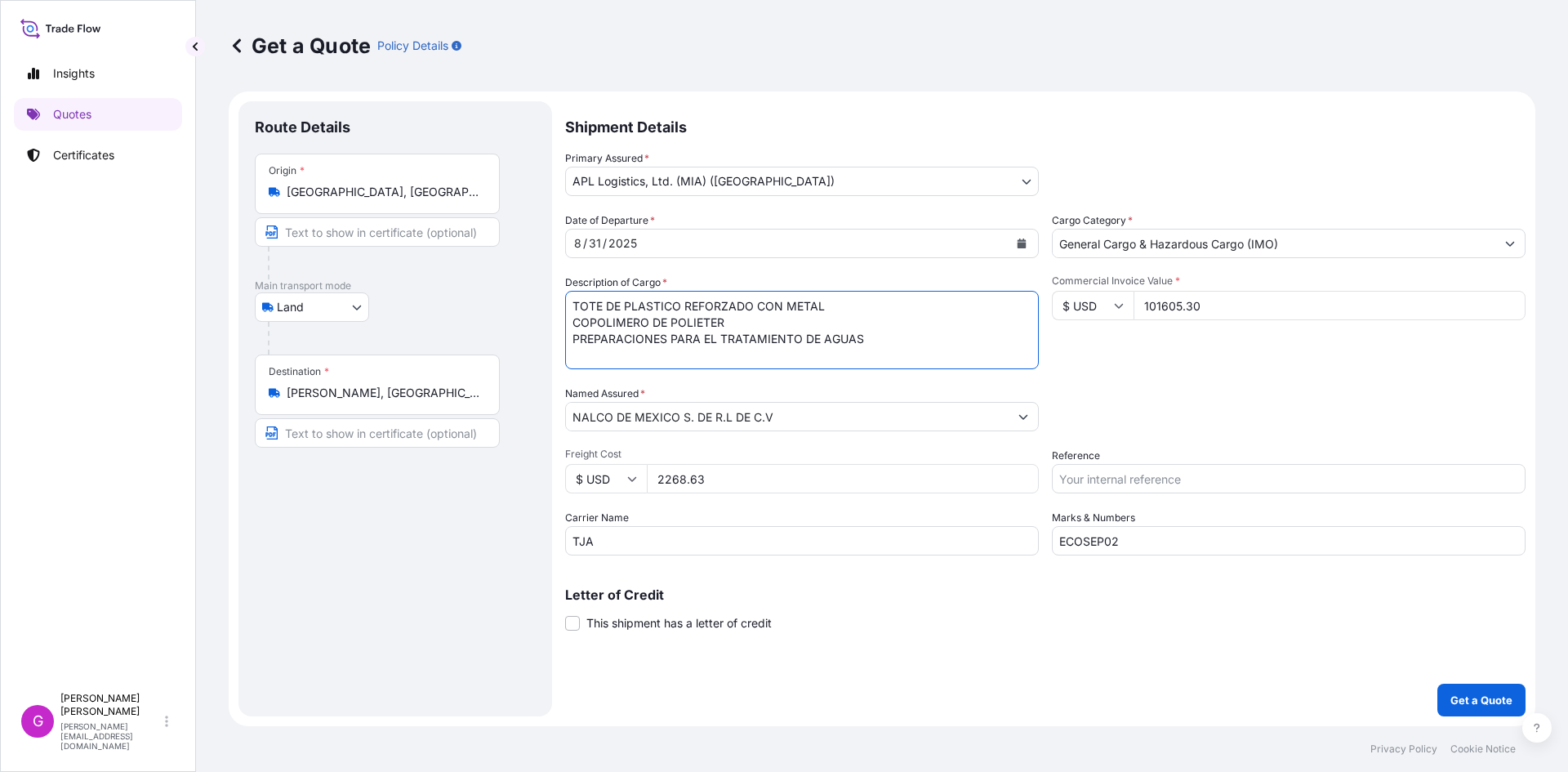
click at [1176, 430] on div "Date of Departure * [DATE] Cargo Category * General Cargo & Hazardous Cargo (IM…" at bounding box center [1045, 384] width 961 height 343
click at [1156, 474] on input "Reference" at bounding box center [1289, 478] width 473 height 29
paste input "25 80 3800 5003835"
type input "25 80 3800 5003835"
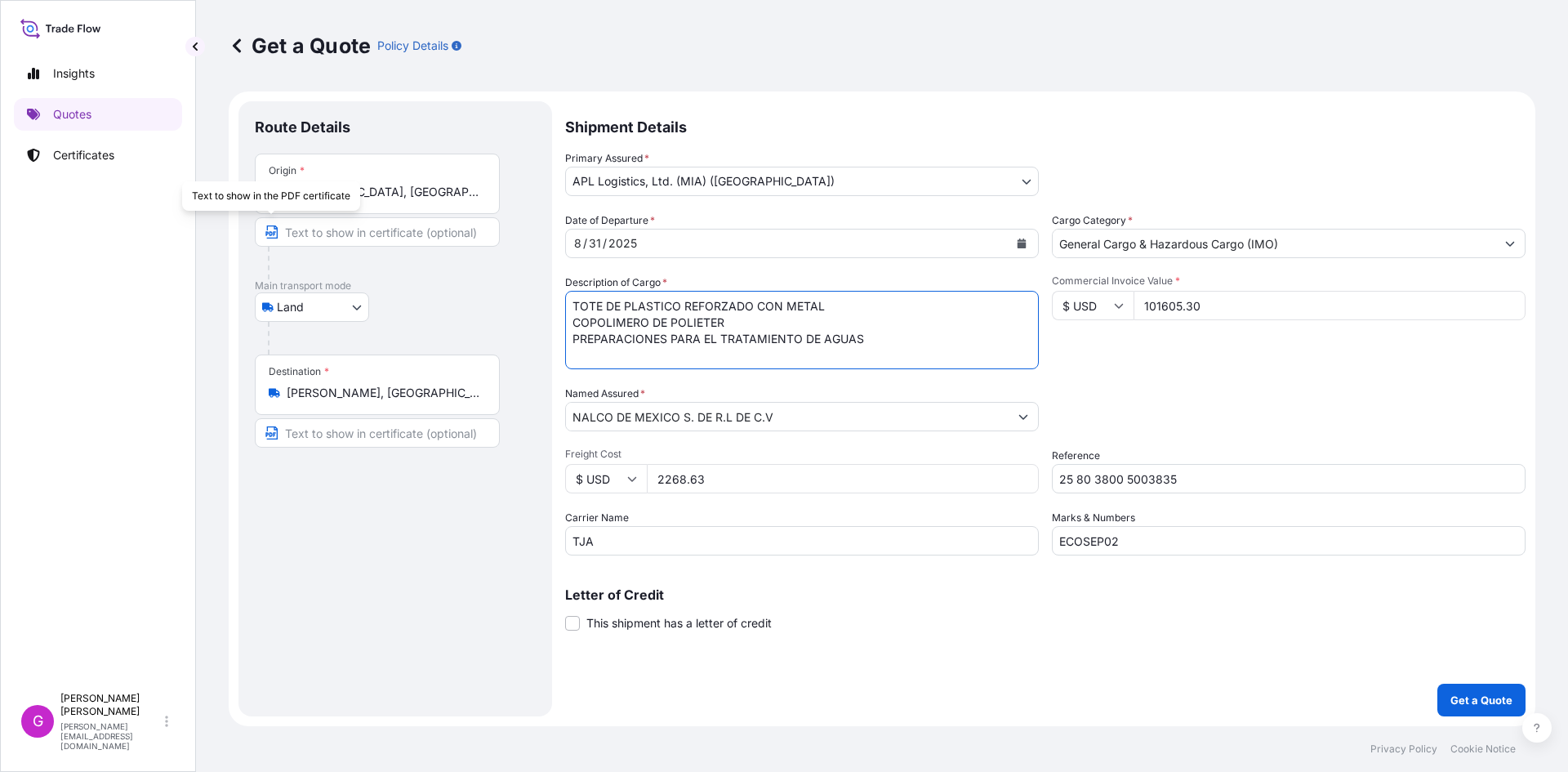
drag, startPoint x: 857, startPoint y: 355, endPoint x: 202, endPoint y: 165, distance: 682.0
click at [202, 165] on div "Get a Quote Policy Details Route Details Place of loading Road / Inland Road / …" at bounding box center [883, 363] width 1373 height 726
paste textarea "TOTE DE PLASTICO REFORZADO CON METAL"
paste textarea "COPOLIMERO DE POLIETER"
paste textarea "PREPARACIONES PARA EL TRATAMIENTO DE AGUAS"
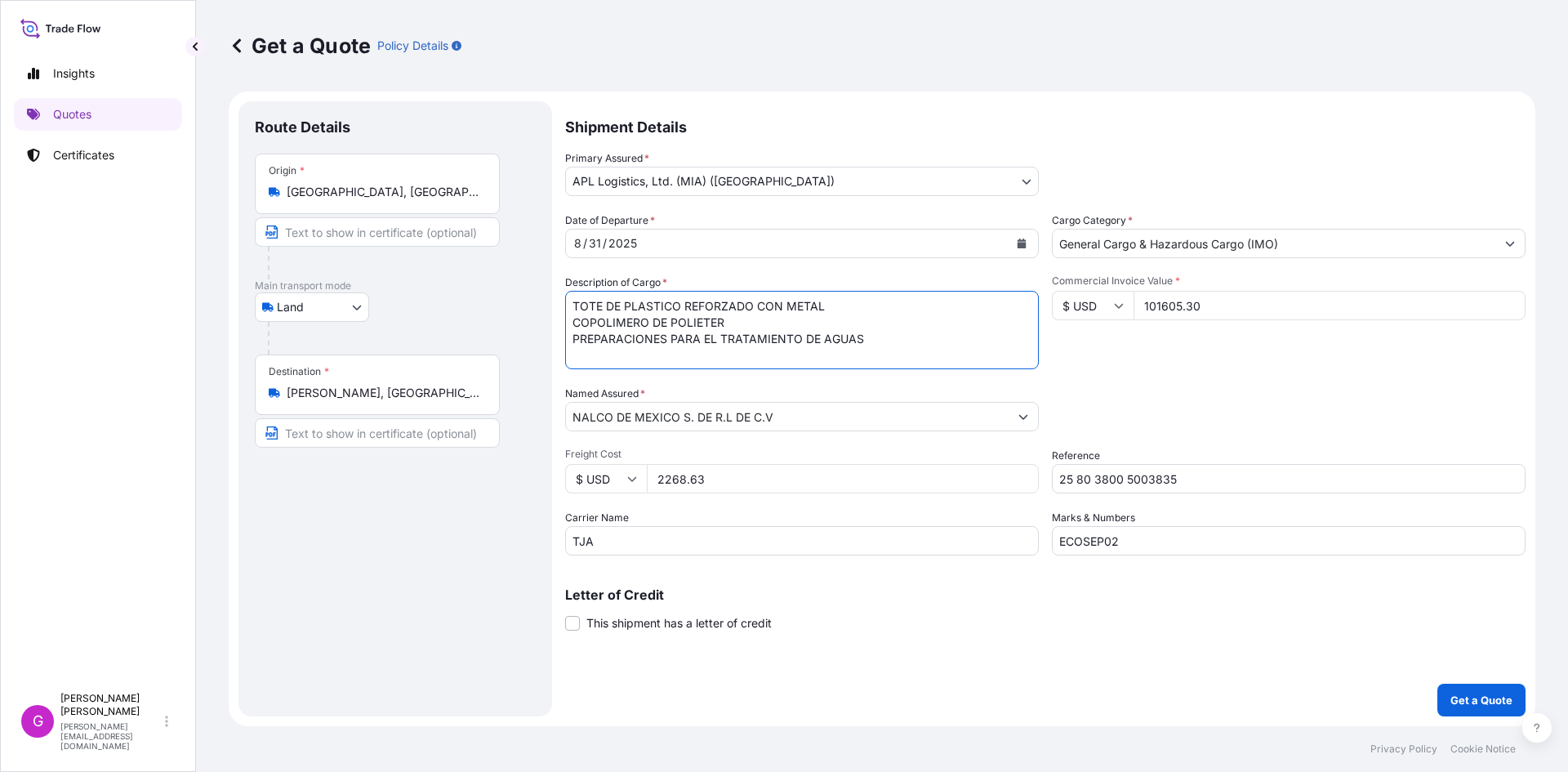
paste textarea "[PERSON_NAME] NF-5 ([PERSON_NAME]) (AGENTE DE SUPERFICIE)"
type textarea "TOTE DE PLASTICO REFORZADO CON METAL COPOLIMERO DE POLIETER PREPARACIONES PARA …"
click at [1167, 305] on input "101605.30" at bounding box center [1330, 305] width 392 height 29
click at [1462, 691] on button "Get a Quote" at bounding box center [1482, 700] width 88 height 33
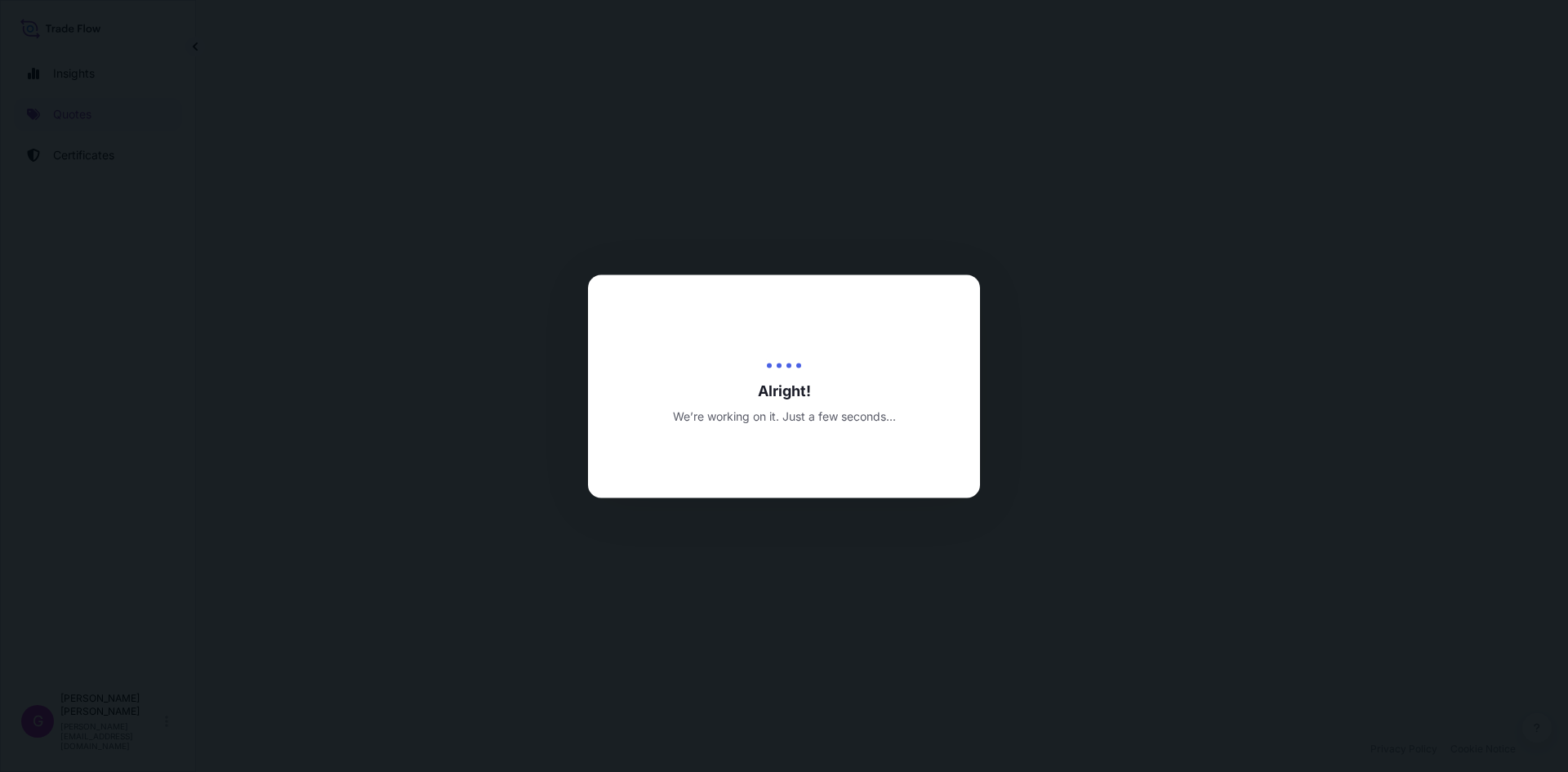
select select "Land"
select select "31870"
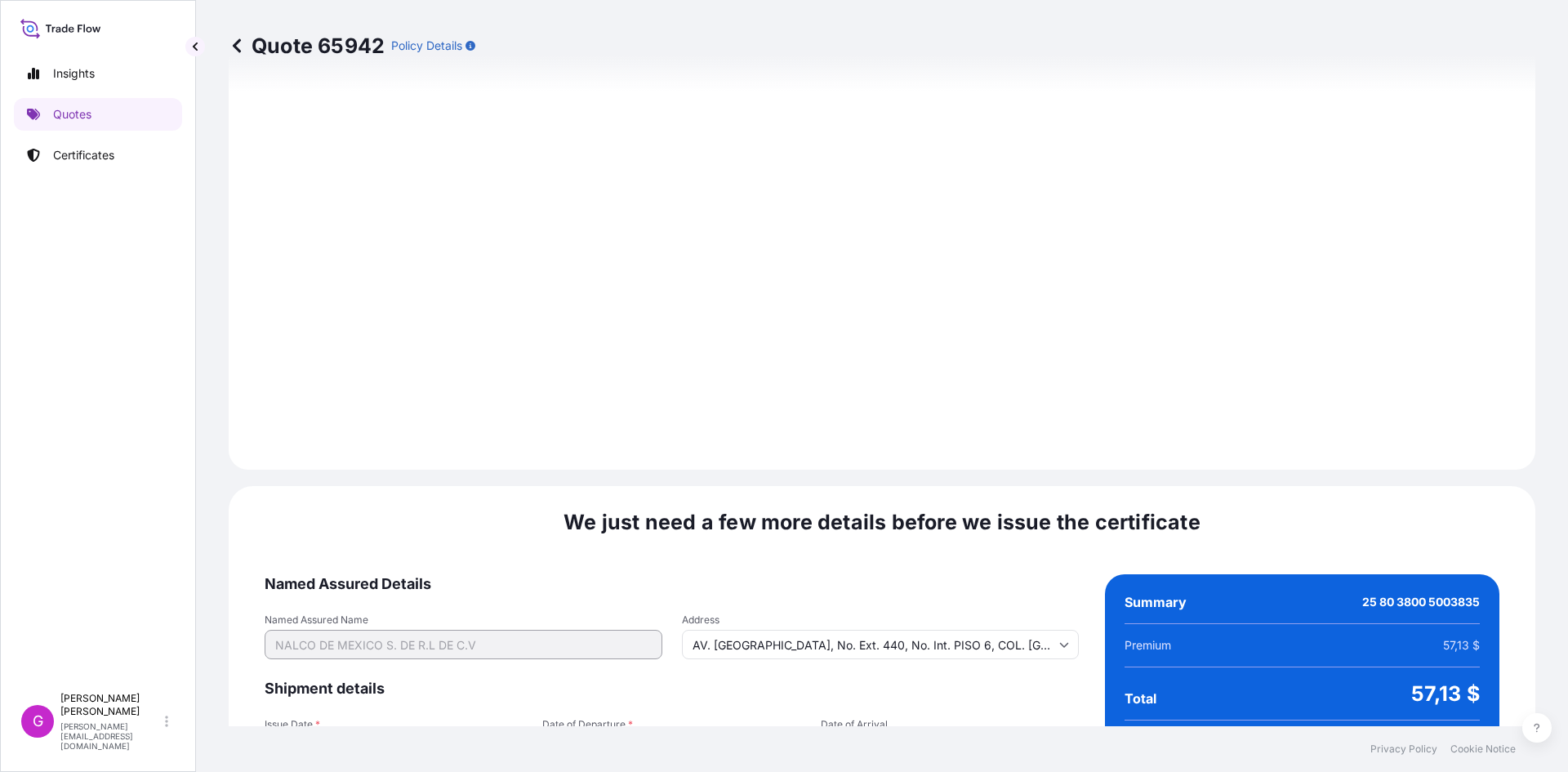
scroll to position [1951, 0]
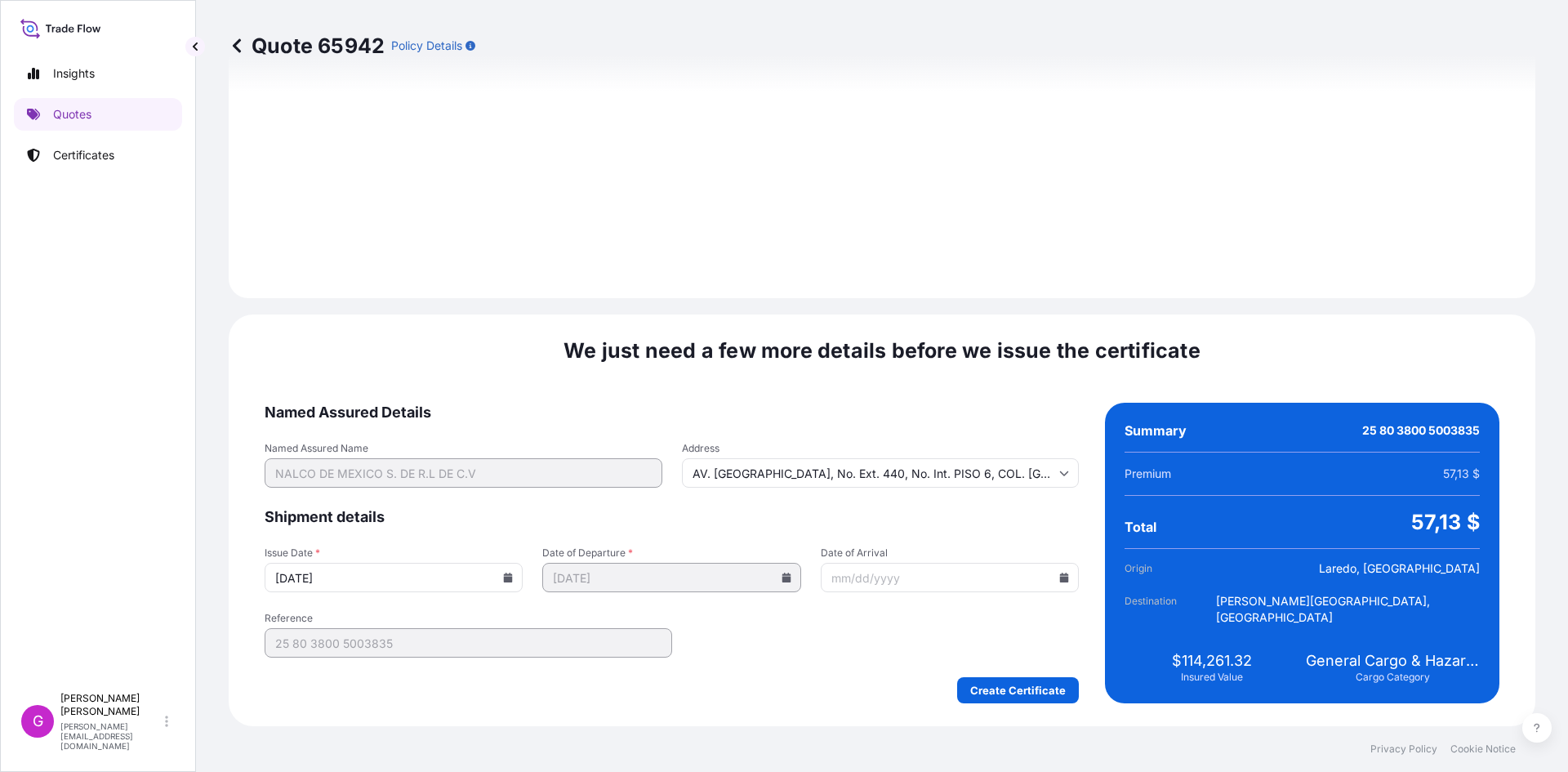
click at [1064, 585] on input "Date of Arrival" at bounding box center [949, 577] width 258 height 29
click at [1060, 577] on icon at bounding box center [1065, 577] width 9 height 10
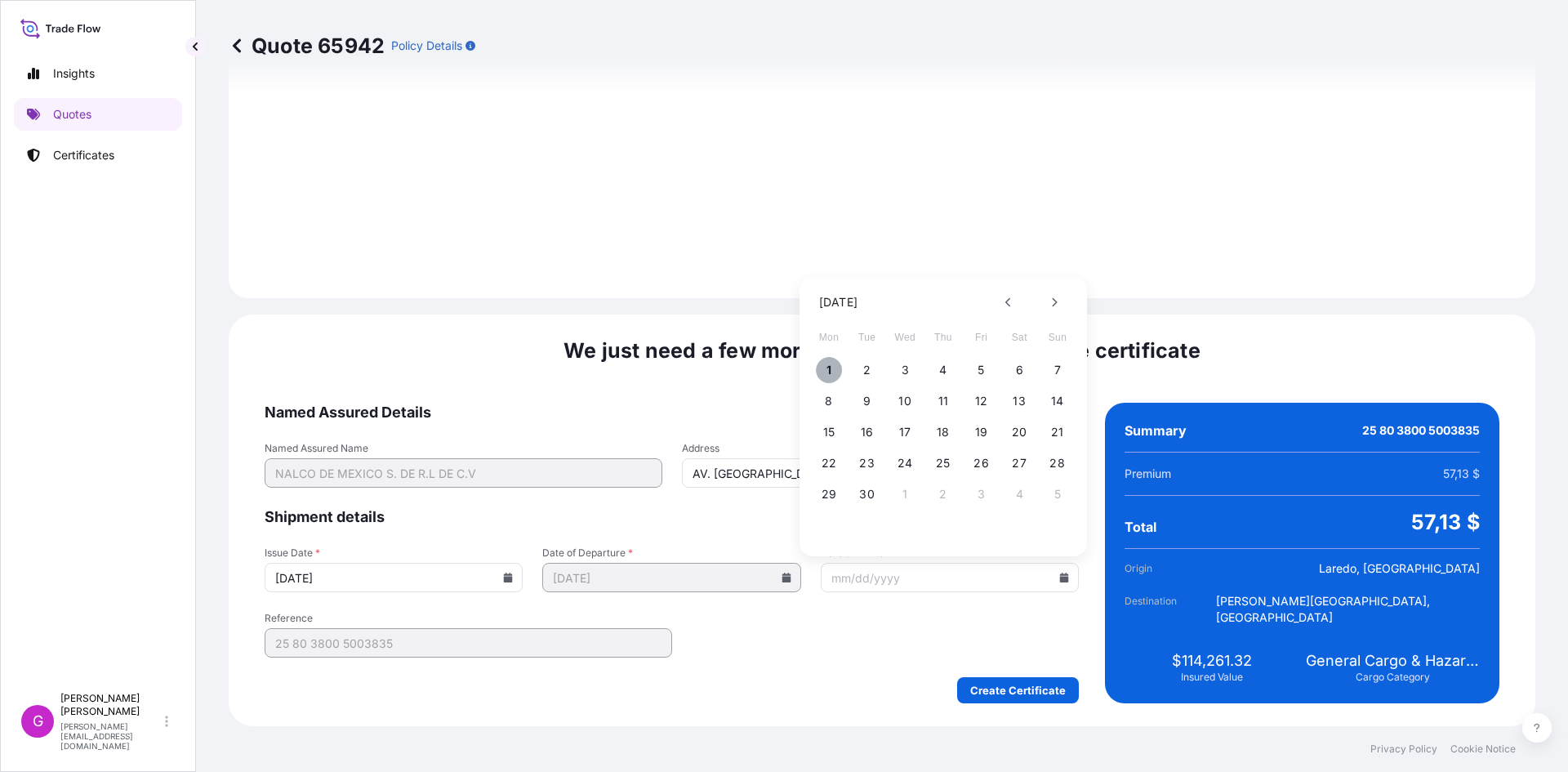
click at [836, 368] on button "1" at bounding box center [829, 371] width 26 height 26
type input "[DATE]"
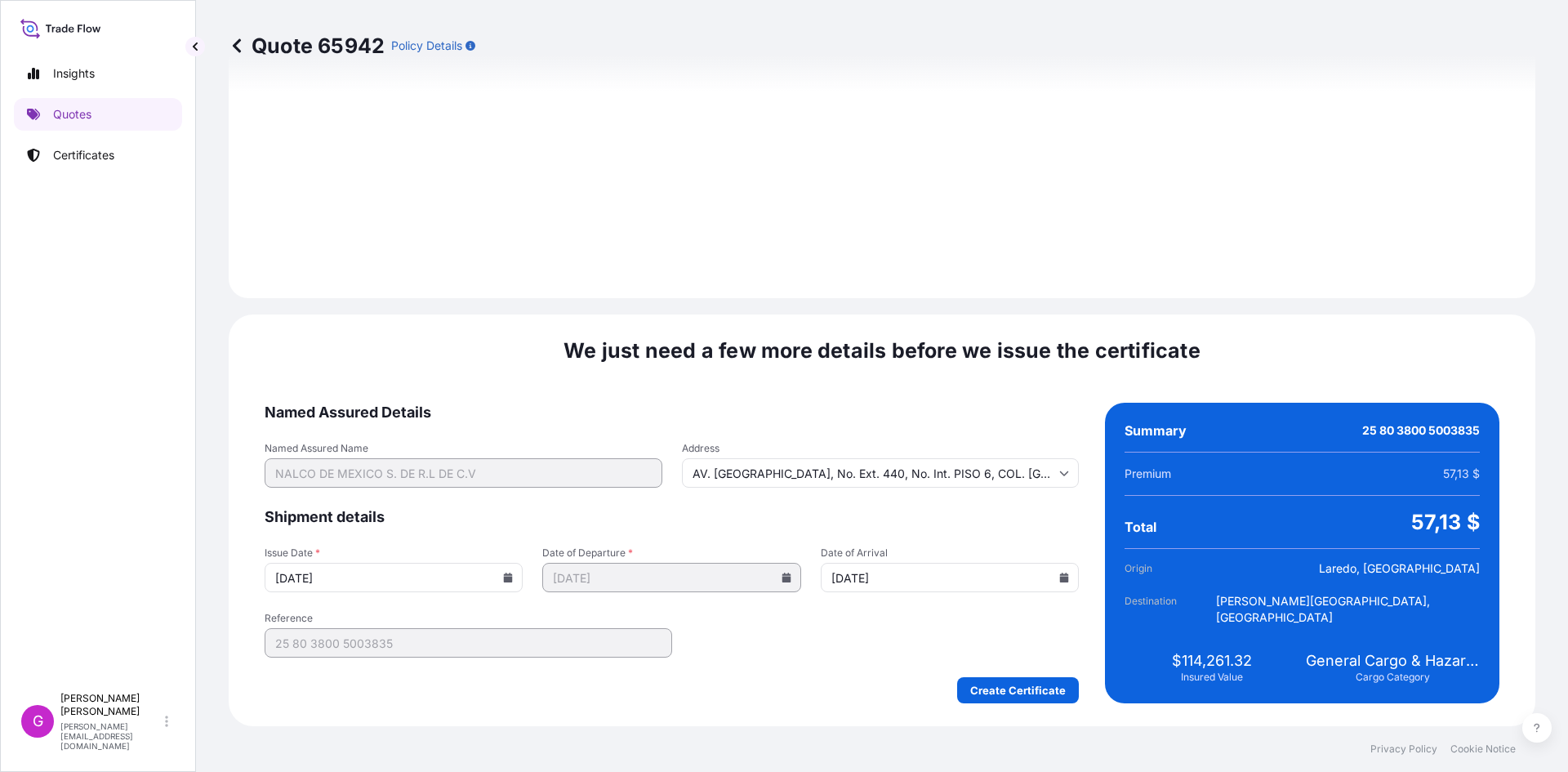
click at [1057, 704] on div "We just need a few more details before we issue the certificate Named Assured D…" at bounding box center [882, 520] width 1307 height 412
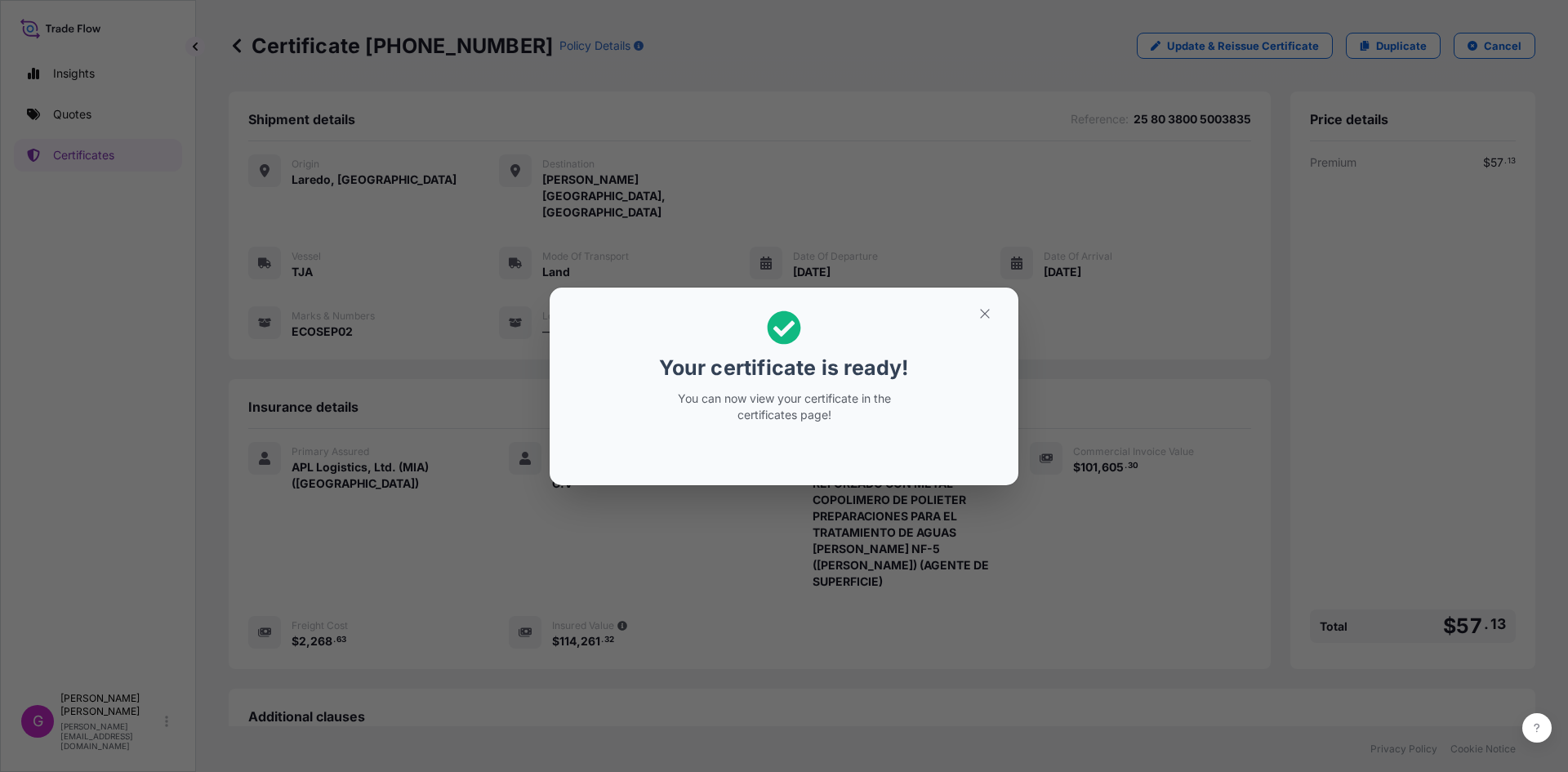
click at [998, 326] on button "button" at bounding box center [985, 314] width 40 height 26
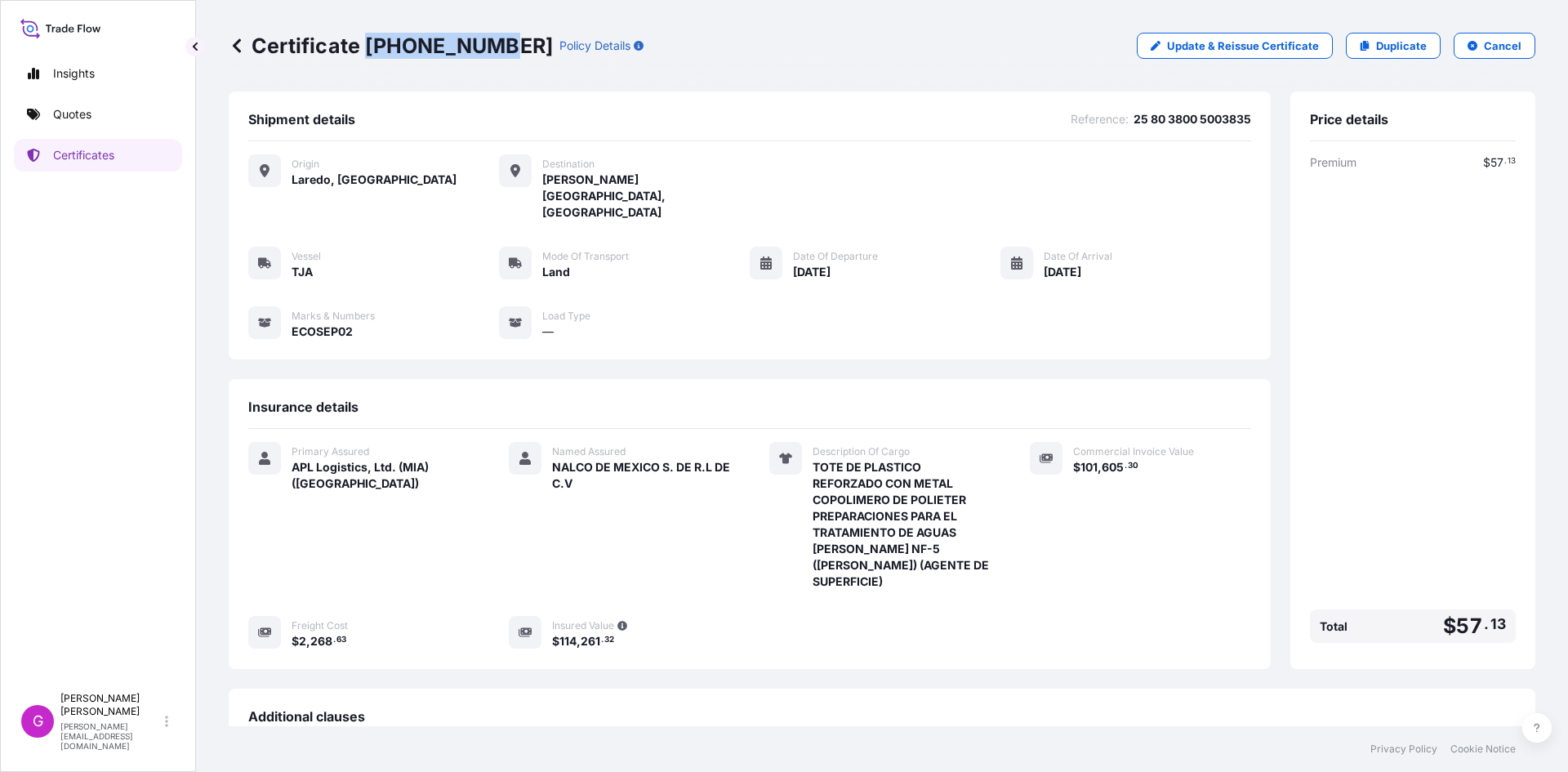
drag, startPoint x: 494, startPoint y: 40, endPoint x: 369, endPoint y: 38, distance: 125.0
click at [369, 38] on p "Certificate [PHONE_NUMBER]" at bounding box center [391, 46] width 325 height 26
copy p "[PHONE_NUMBER]"
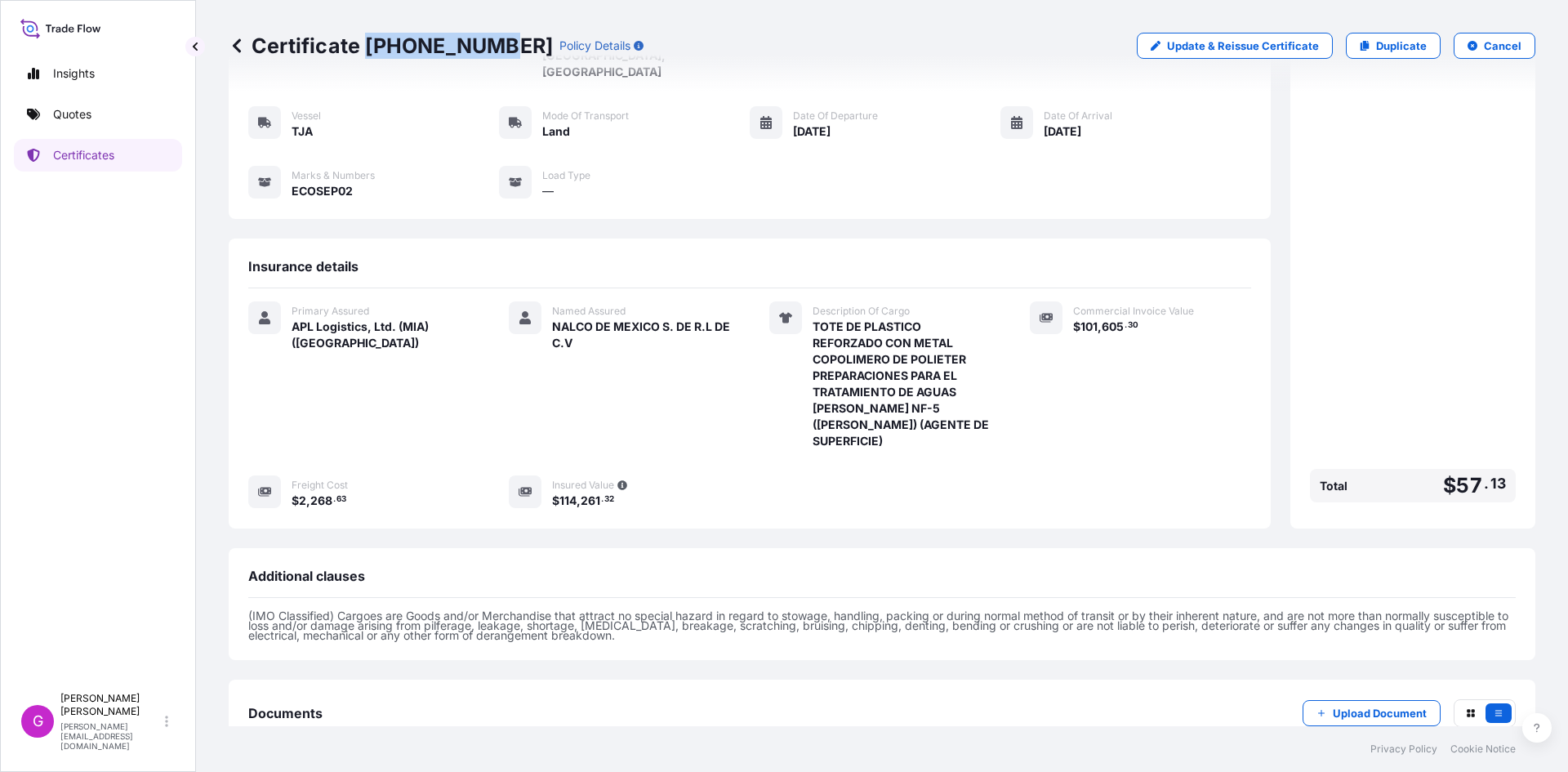
scroll to position [198, 0]
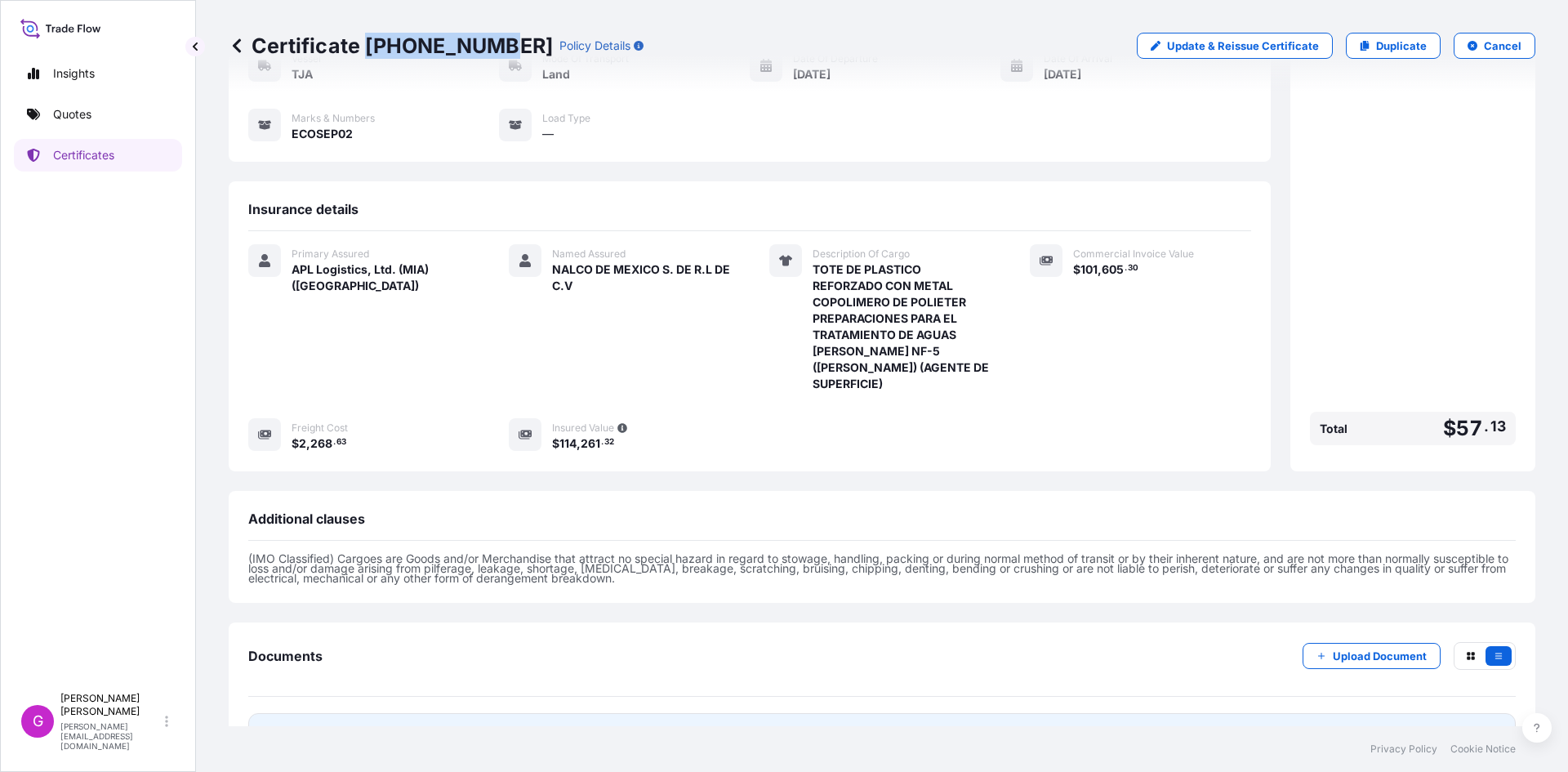
click at [337, 726] on span "Certificate" at bounding box center [320, 734] width 59 height 17
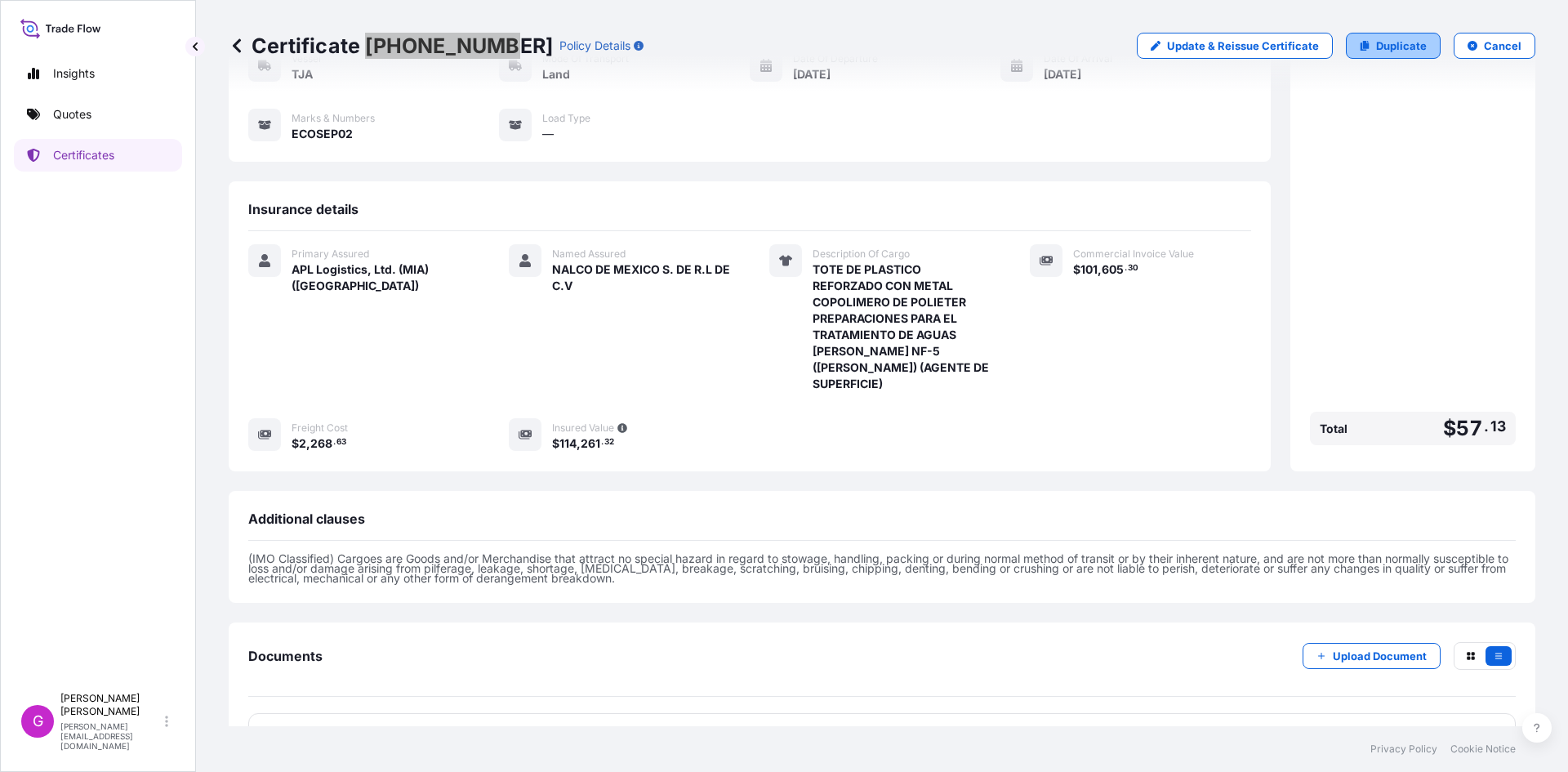
click at [1374, 37] on link "Duplicate" at bounding box center [1394, 46] width 95 height 26
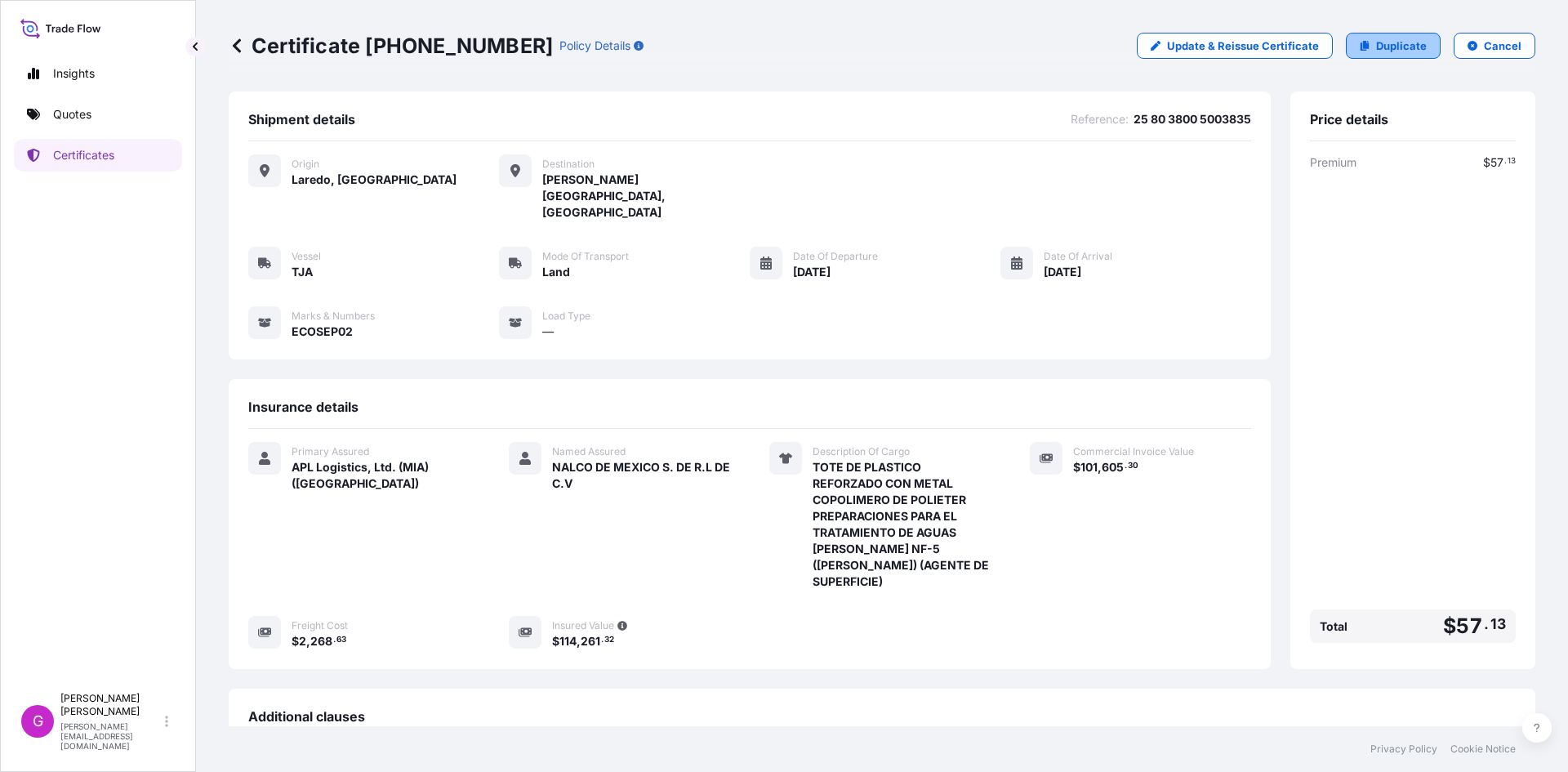
select select "Land"
select select "31870"
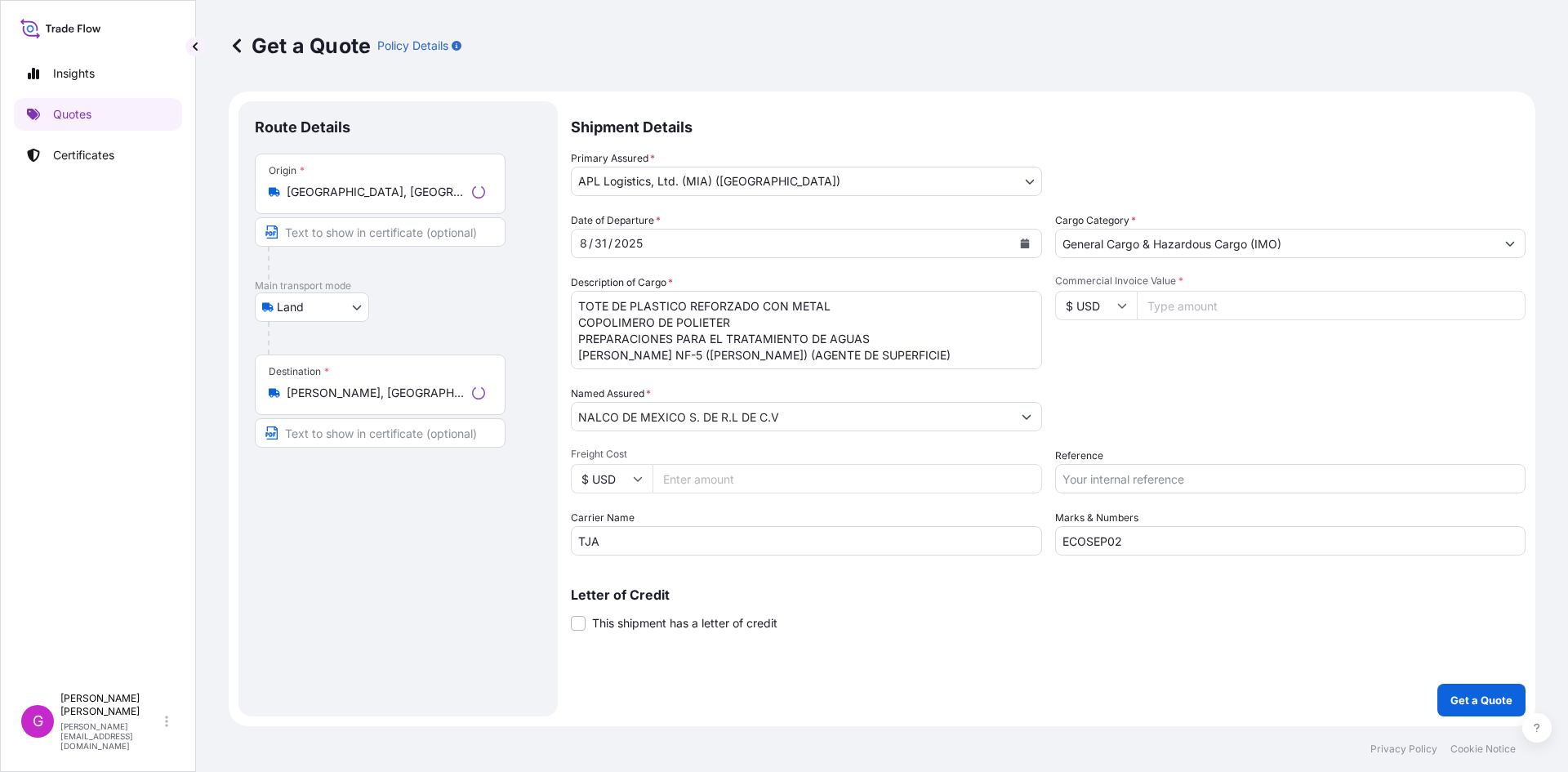
click at [369, 394] on input "[PERSON_NAME], [GEOGRAPHIC_DATA], [GEOGRAPHIC_DATA]" at bounding box center [376, 393] width 179 height 17
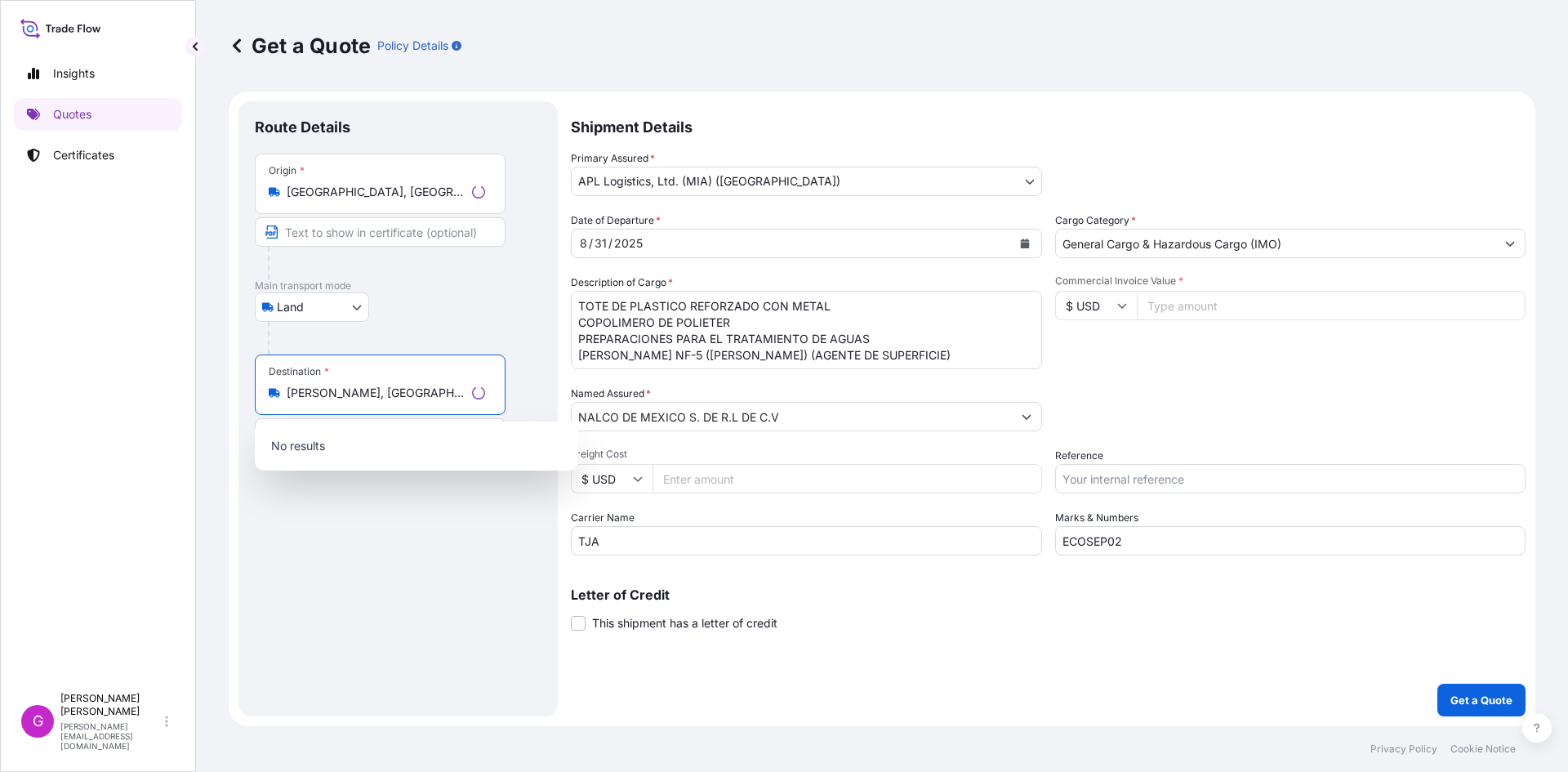
click at [369, 394] on input "[PERSON_NAME], [GEOGRAPHIC_DATA], [GEOGRAPHIC_DATA]" at bounding box center [376, 393] width 179 height 17
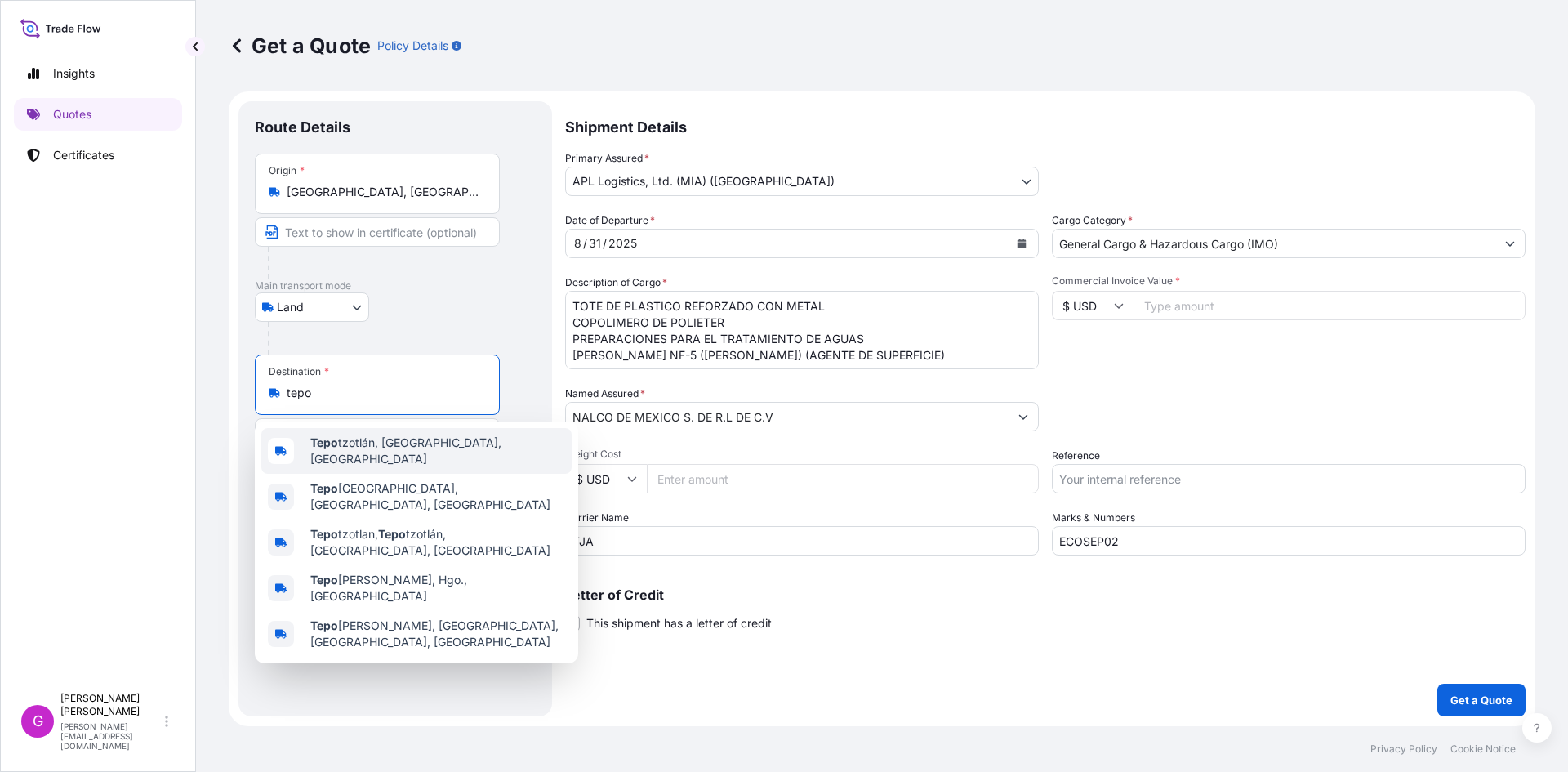
click at [377, 449] on span "[PERSON_NAME], [GEOGRAPHIC_DATA], [GEOGRAPHIC_DATA]" at bounding box center [438, 451] width 255 height 33
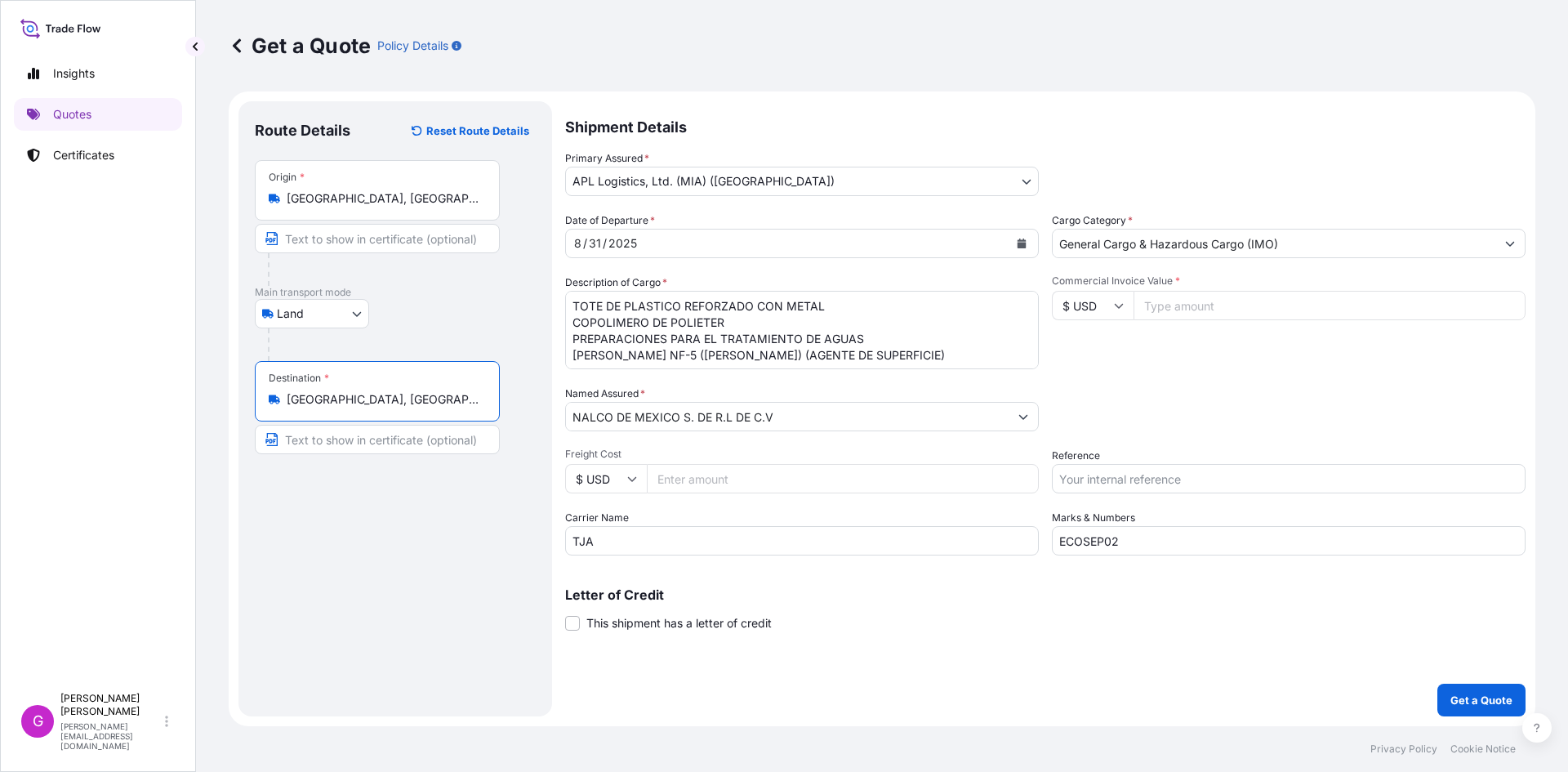
type input "[GEOGRAPHIC_DATA], [GEOGRAPHIC_DATA], [GEOGRAPHIC_DATA]"
click at [743, 416] on input "NALCO DE MEXICO S. DE R.L DE C.V" at bounding box center [787, 416] width 443 height 29
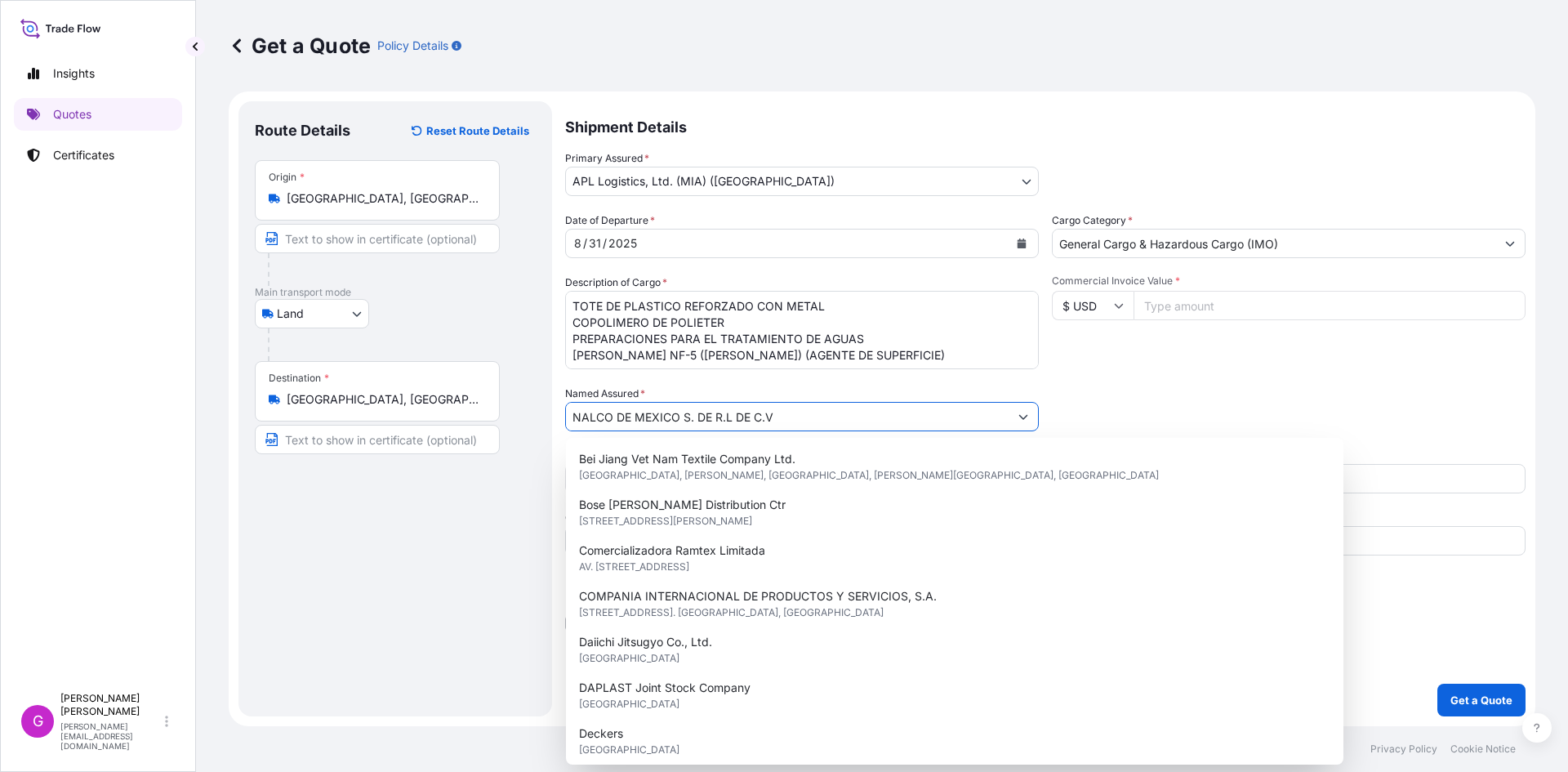
click at [743, 416] on input "NALCO DE MEXICO S. DE R.L DE C.V" at bounding box center [787, 416] width 443 height 29
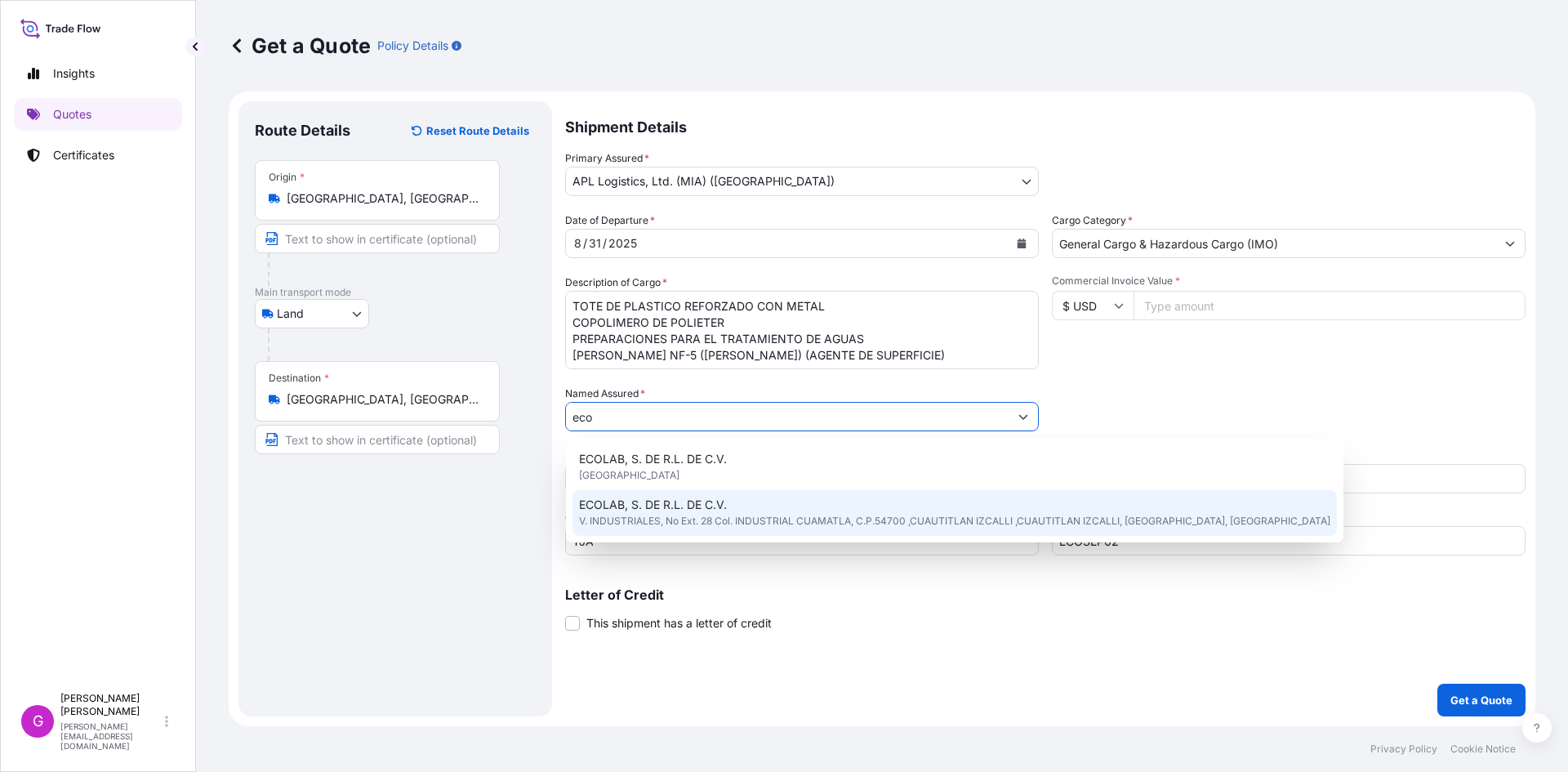
click at [730, 505] on div "ECOLAB, S. DE R.L. DE C.V. V. INDUSTRIALES, No Ext. 28 Col. INDUSTRIAL CUAMATLA…" at bounding box center [955, 513] width 765 height 46
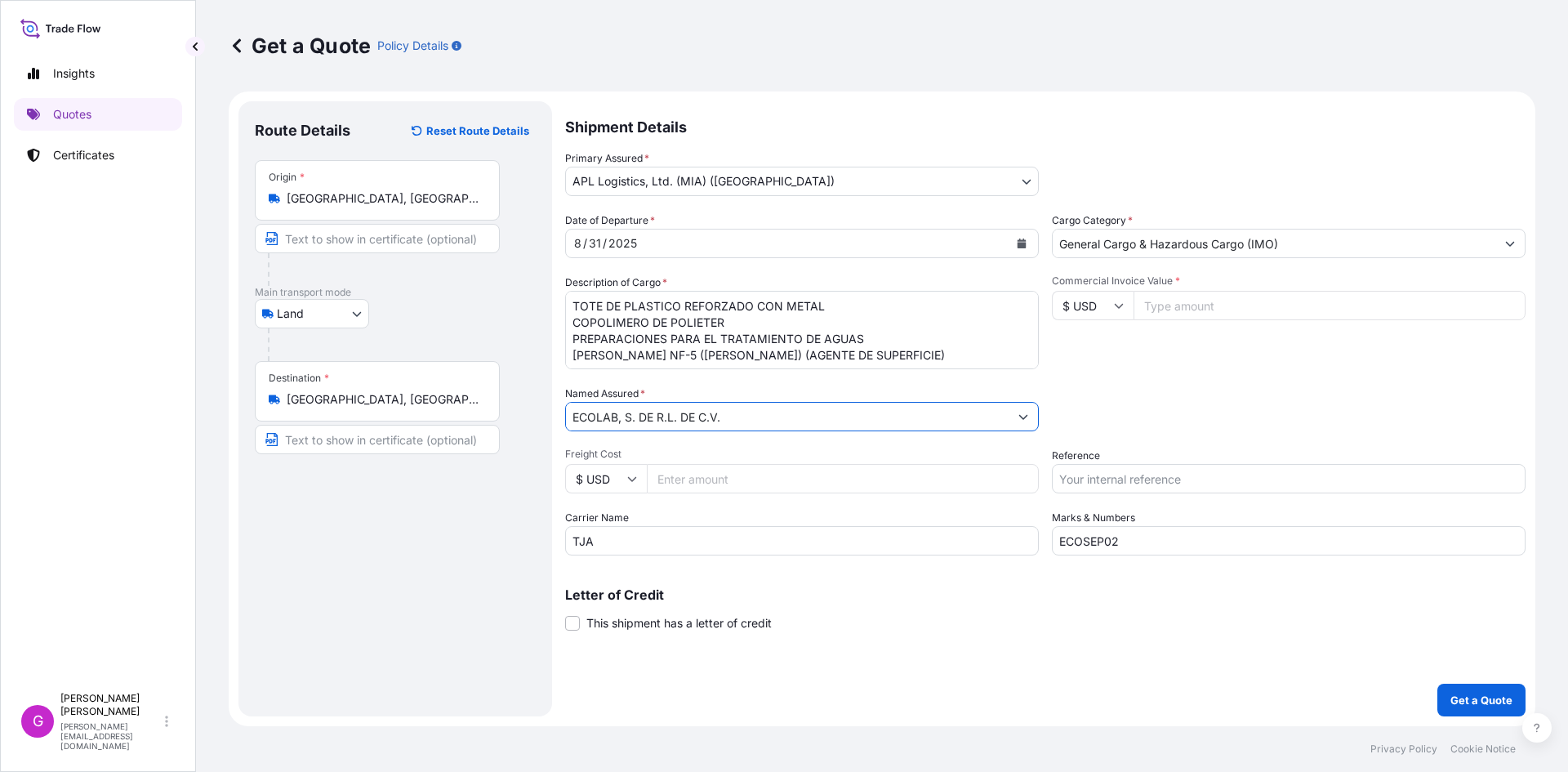
type input "ECOLAB, S. DE R.L. DE C.V."
click at [1148, 550] on input "ECOSEP02" at bounding box center [1289, 540] width 473 height 29
type input "ECOSEP03"
drag, startPoint x: 612, startPoint y: 541, endPoint x: 468, endPoint y: 540, distance: 144.0
click at [468, 540] on form "Route Details Reset Route Details Place of loading Road / [GEOGRAPHIC_DATA] / I…" at bounding box center [882, 408] width 1307 height 635
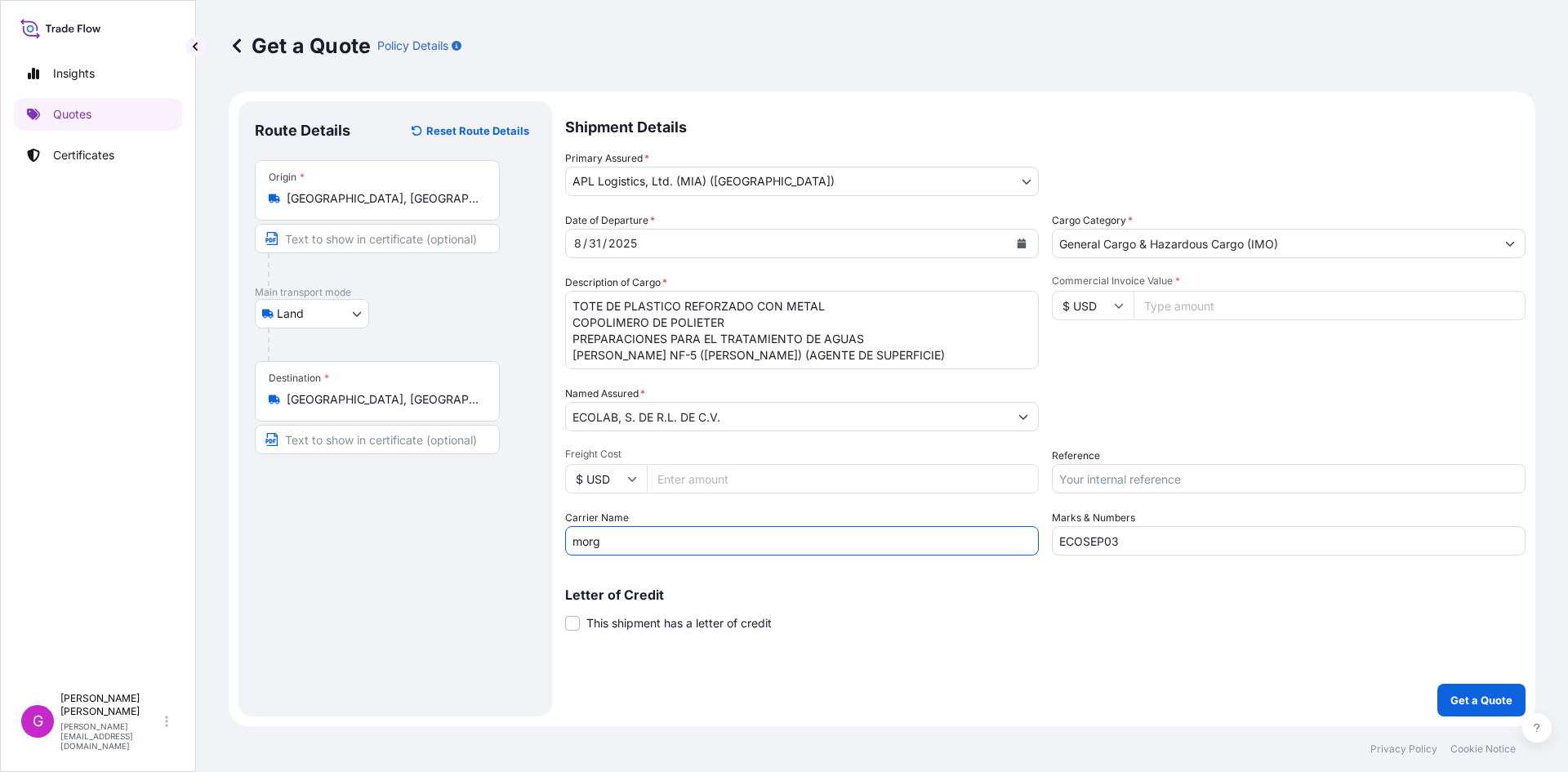
type input "[PERSON_NAME]"
click at [1225, 305] on input "Commercial Invoice Value *" at bounding box center [1330, 305] width 392 height 29
paste input "5019.21"
type input "5019.21"
click at [1146, 482] on input "Reference" at bounding box center [1289, 478] width 473 height 29
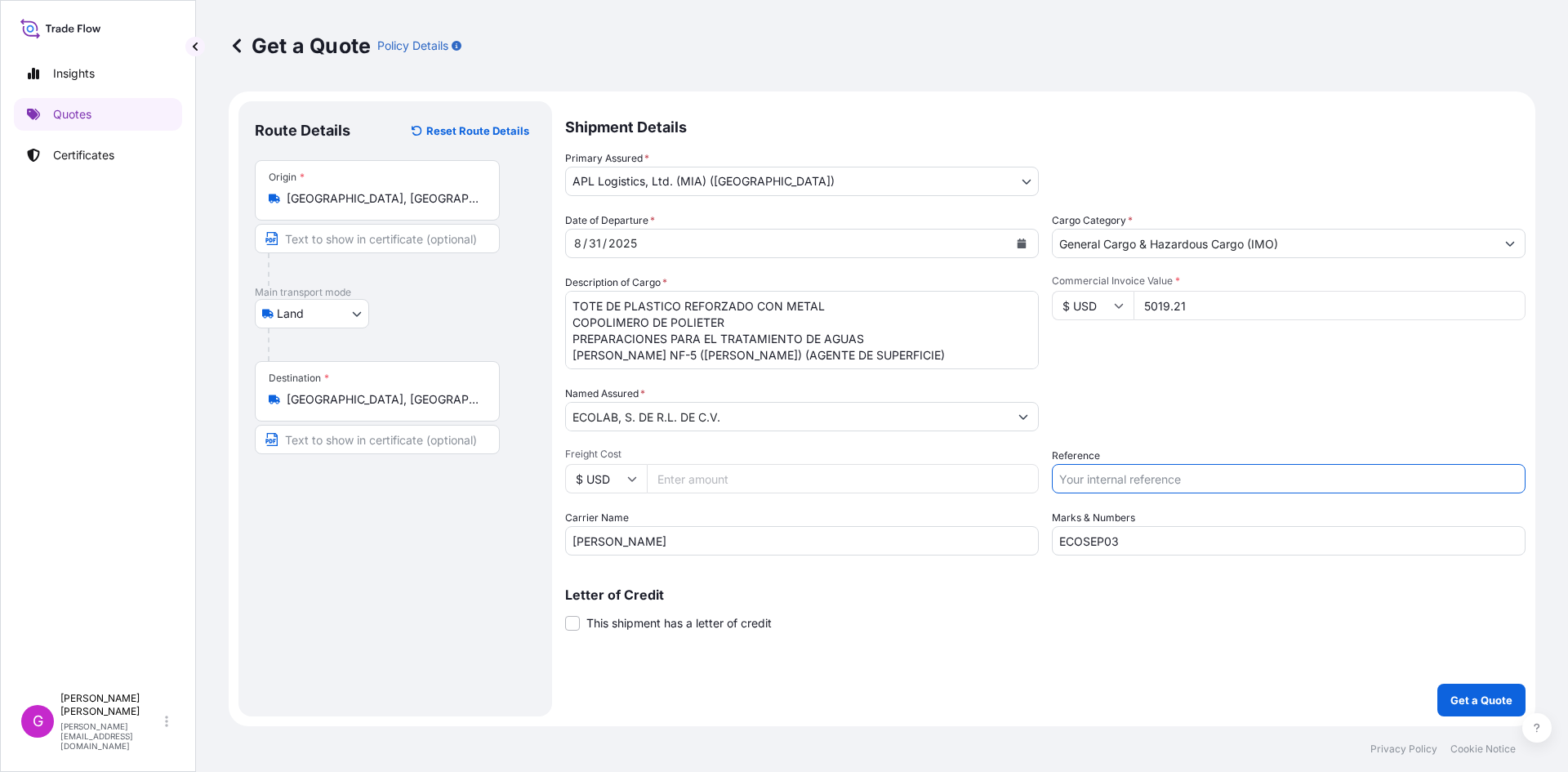
paste input "25 24 3737 5009999"
type input "25 24 3737 5009999"
click at [761, 479] on input "Freight Cost" at bounding box center [843, 478] width 392 height 29
paste input "1804.06"
type input "1804.06"
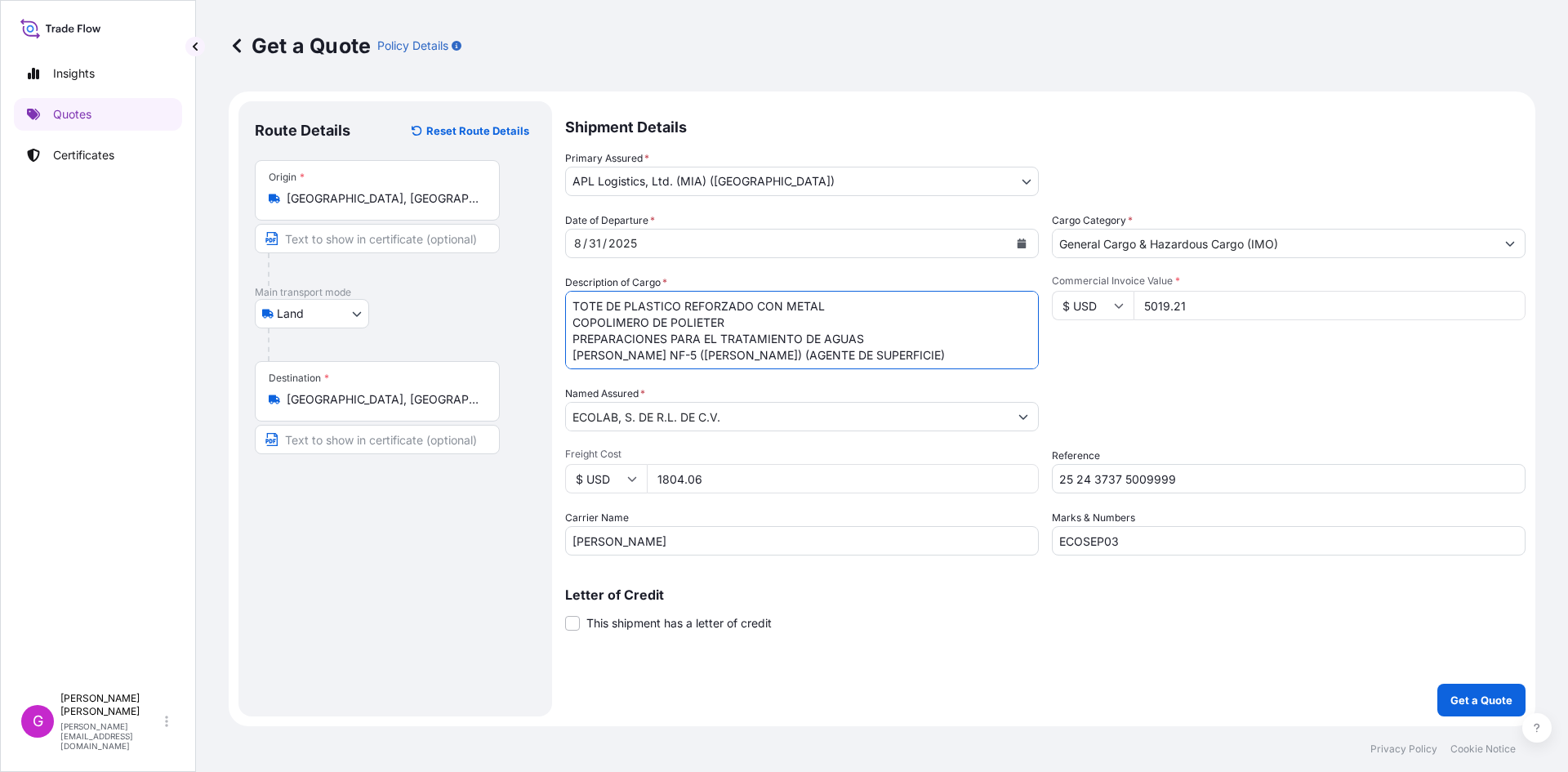
drag, startPoint x: 879, startPoint y: 356, endPoint x: 288, endPoint y: 210, distance: 608.8
click at [288, 210] on form "Route Details Reset Route Details Place of loading Road / [GEOGRAPHIC_DATA] / I…" at bounding box center [882, 408] width 1307 height 635
paste textarea "BOTELLA"
type textarea "BOTELLA"
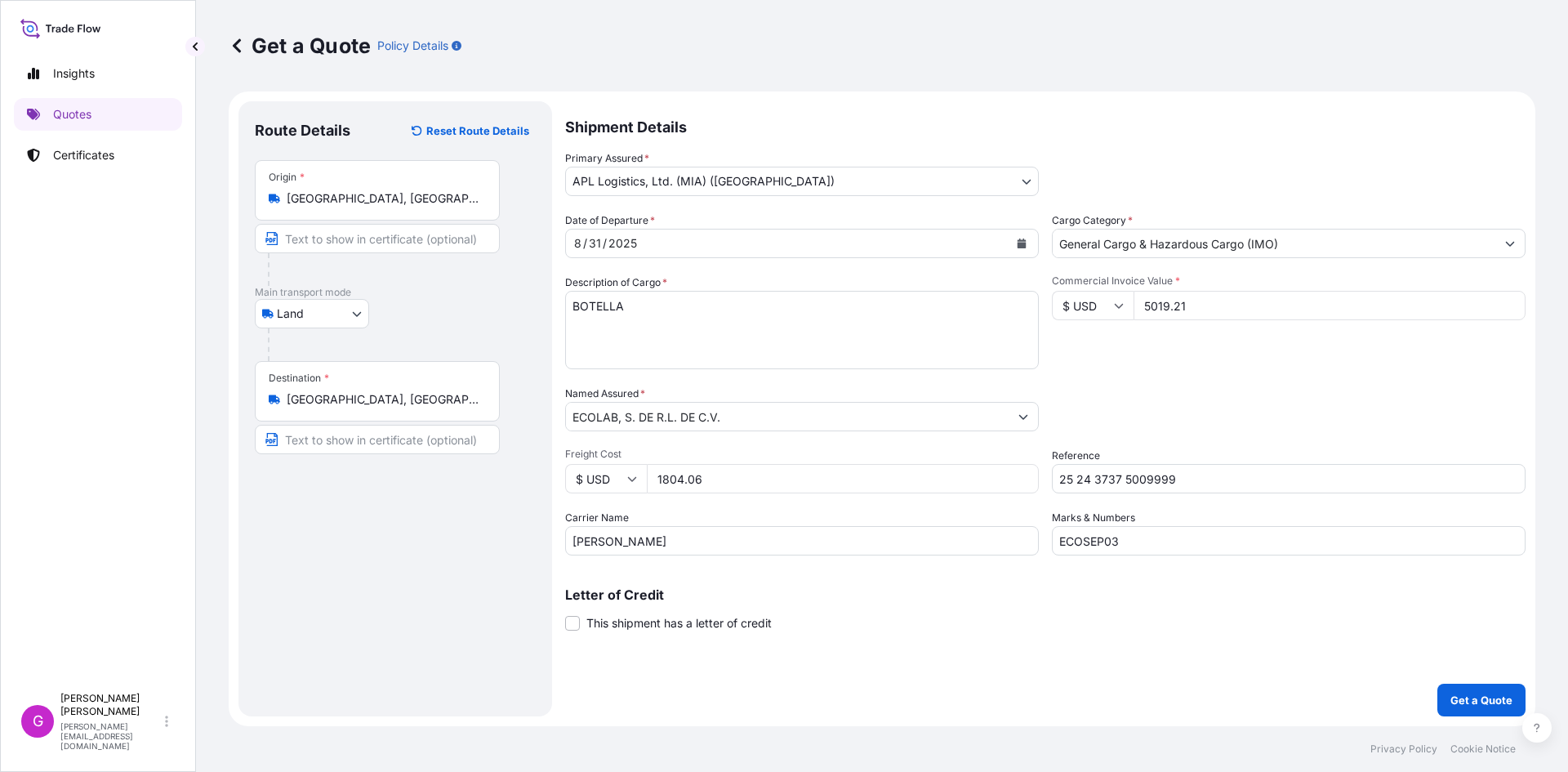
click at [1160, 309] on input "5019.21" at bounding box center [1330, 305] width 392 height 29
click at [673, 474] on input "1804.06" at bounding box center [843, 478] width 392 height 29
click at [1454, 695] on p "Get a Quote" at bounding box center [1482, 700] width 62 height 17
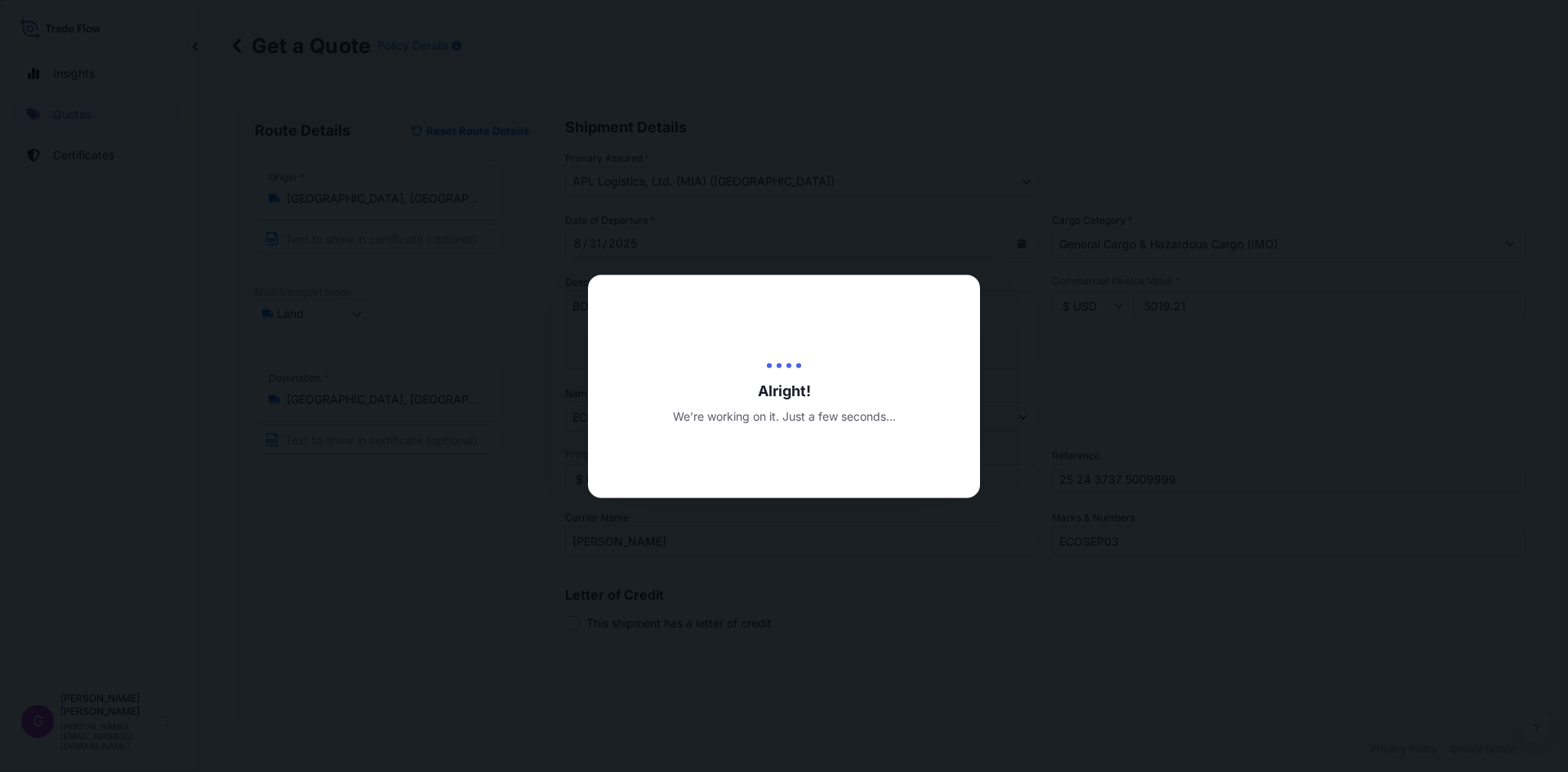
type input "[DATE]"
select select "Land"
select select "31870"
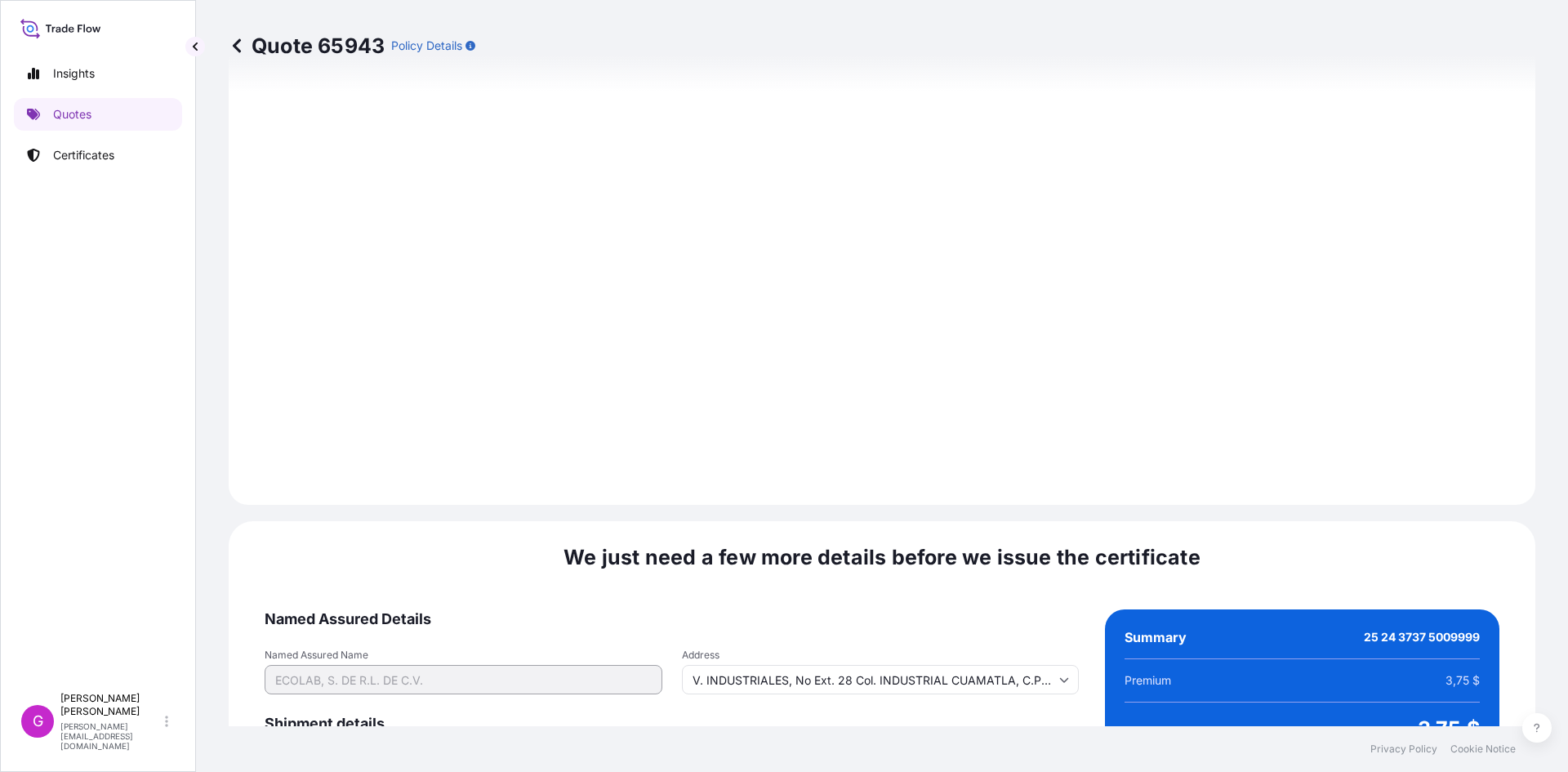
scroll to position [1951, 0]
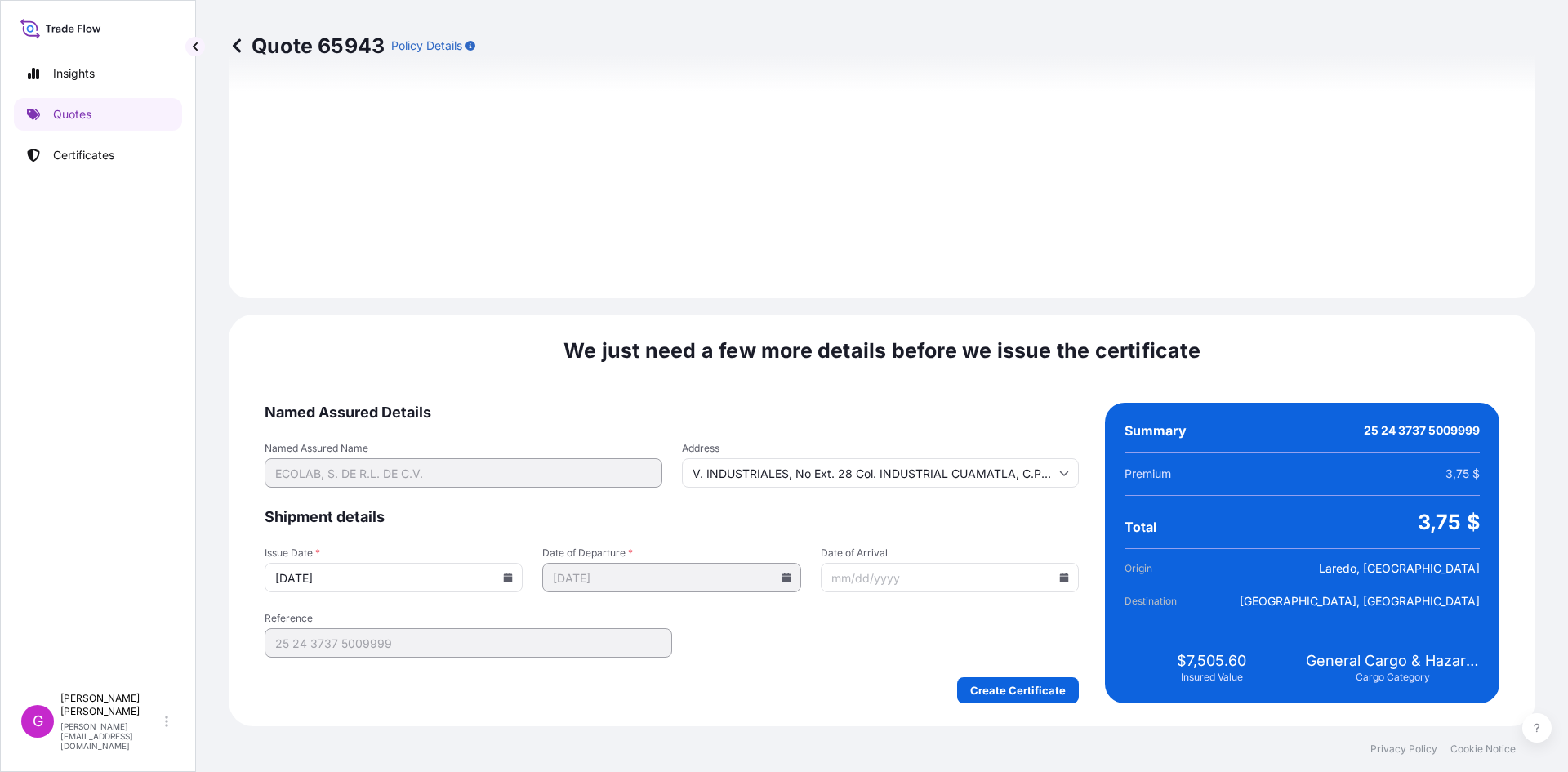
click at [1060, 578] on icon at bounding box center [1065, 577] width 9 height 10
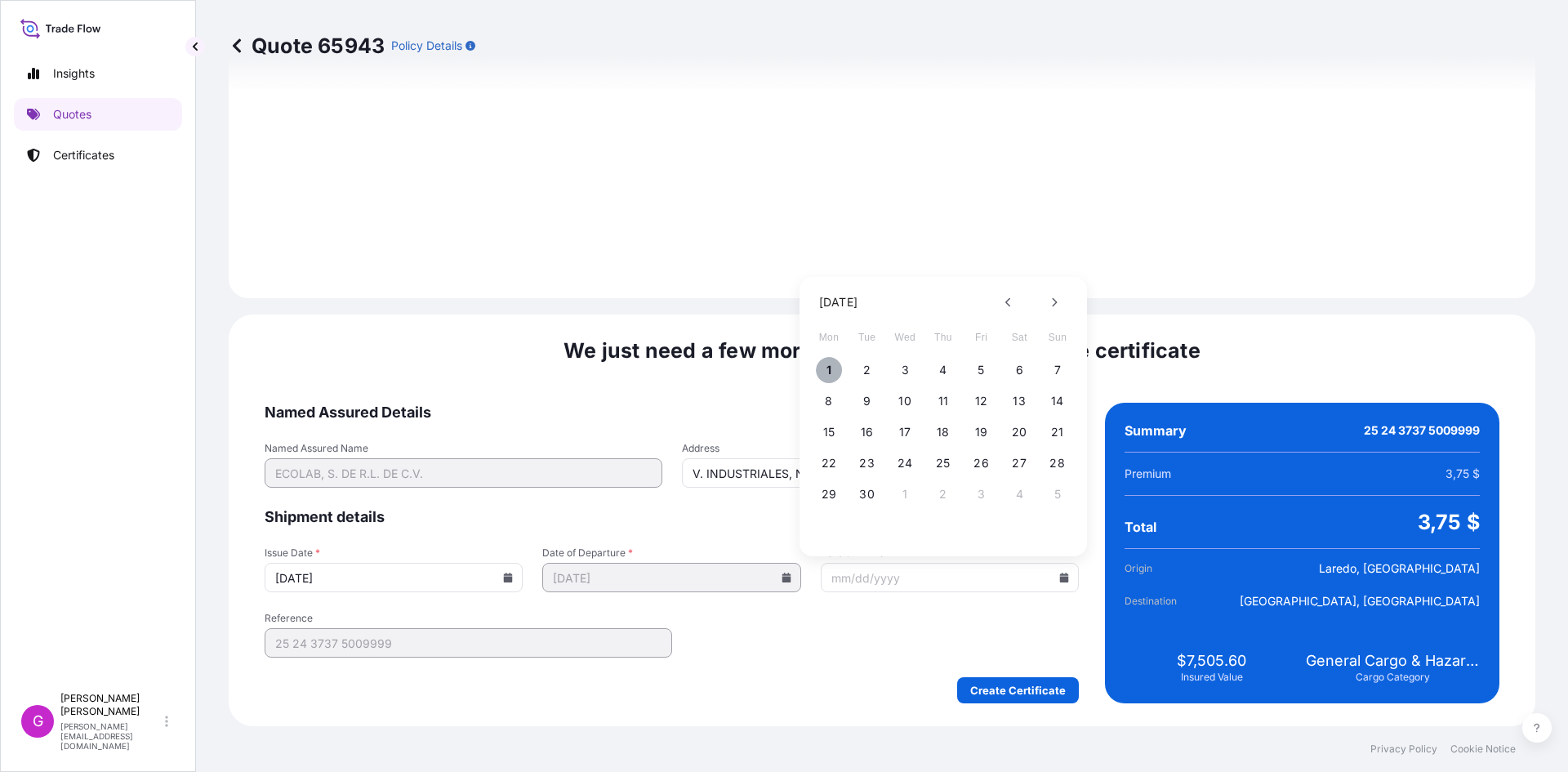
click at [825, 364] on button "1" at bounding box center [829, 371] width 26 height 26
type input "[DATE]"
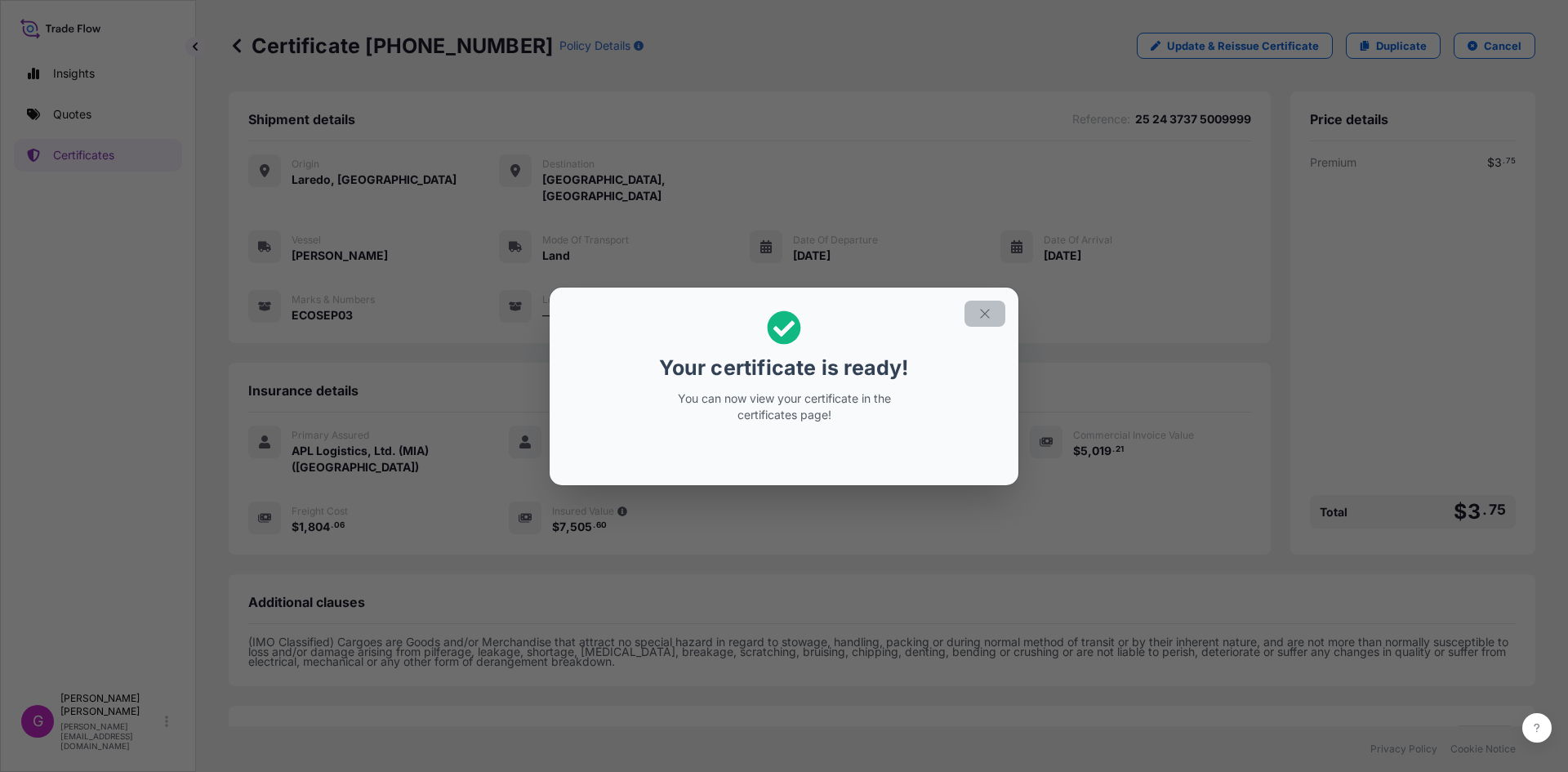
click at [990, 324] on button "button" at bounding box center [985, 314] width 40 height 26
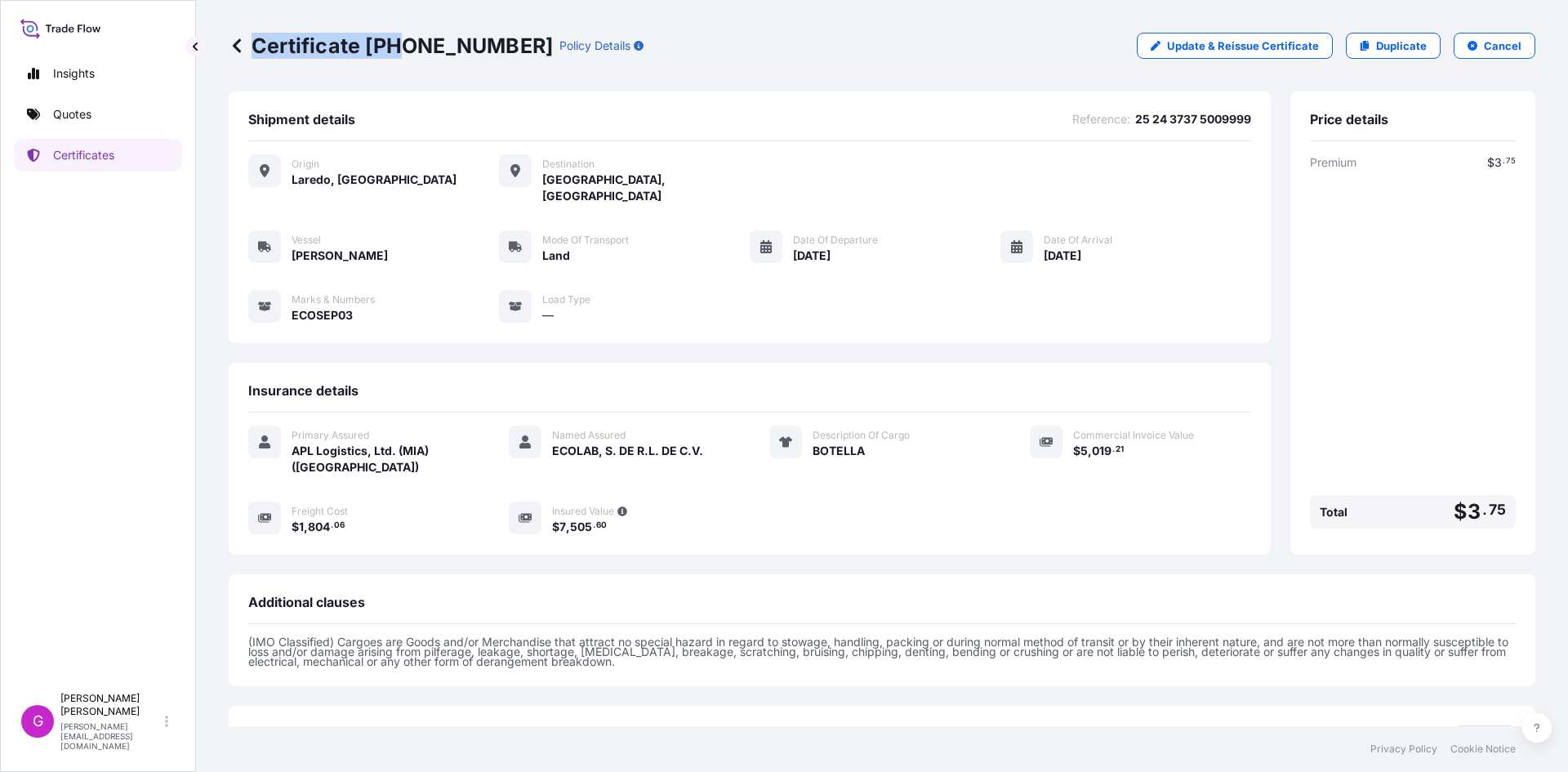
drag, startPoint x: 495, startPoint y: 41, endPoint x: 399, endPoint y: 45, distance: 96.1
click at [399, 45] on p "Certificate [PHONE_NUMBER]" at bounding box center [391, 46] width 325 height 26
drag, startPoint x: 493, startPoint y: 45, endPoint x: 370, endPoint y: 37, distance: 123.3
click at [370, 37] on p "Certificate [PHONE_NUMBER]" at bounding box center [391, 46] width 325 height 26
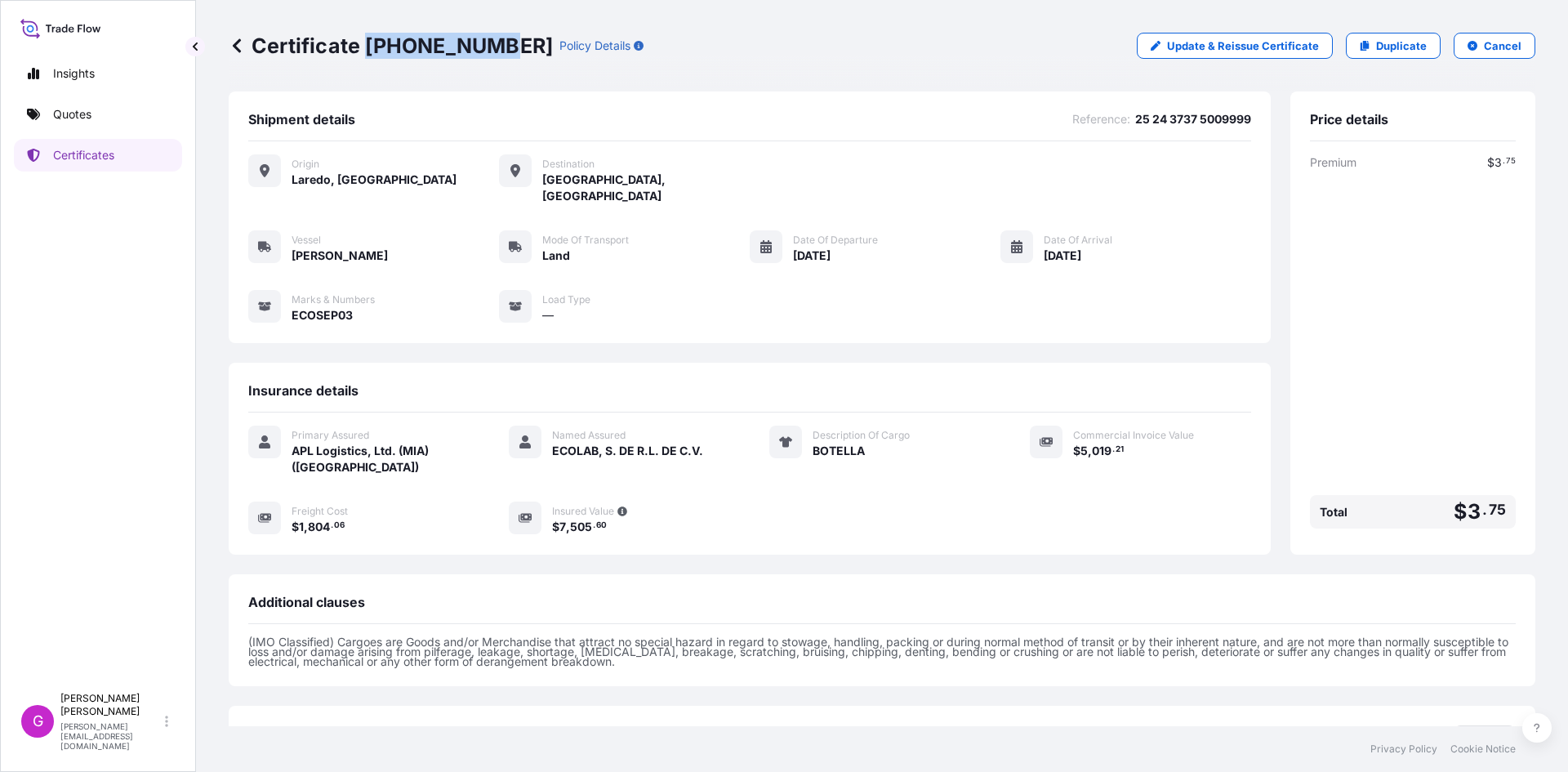
copy p "[PHONE_NUMBER]"
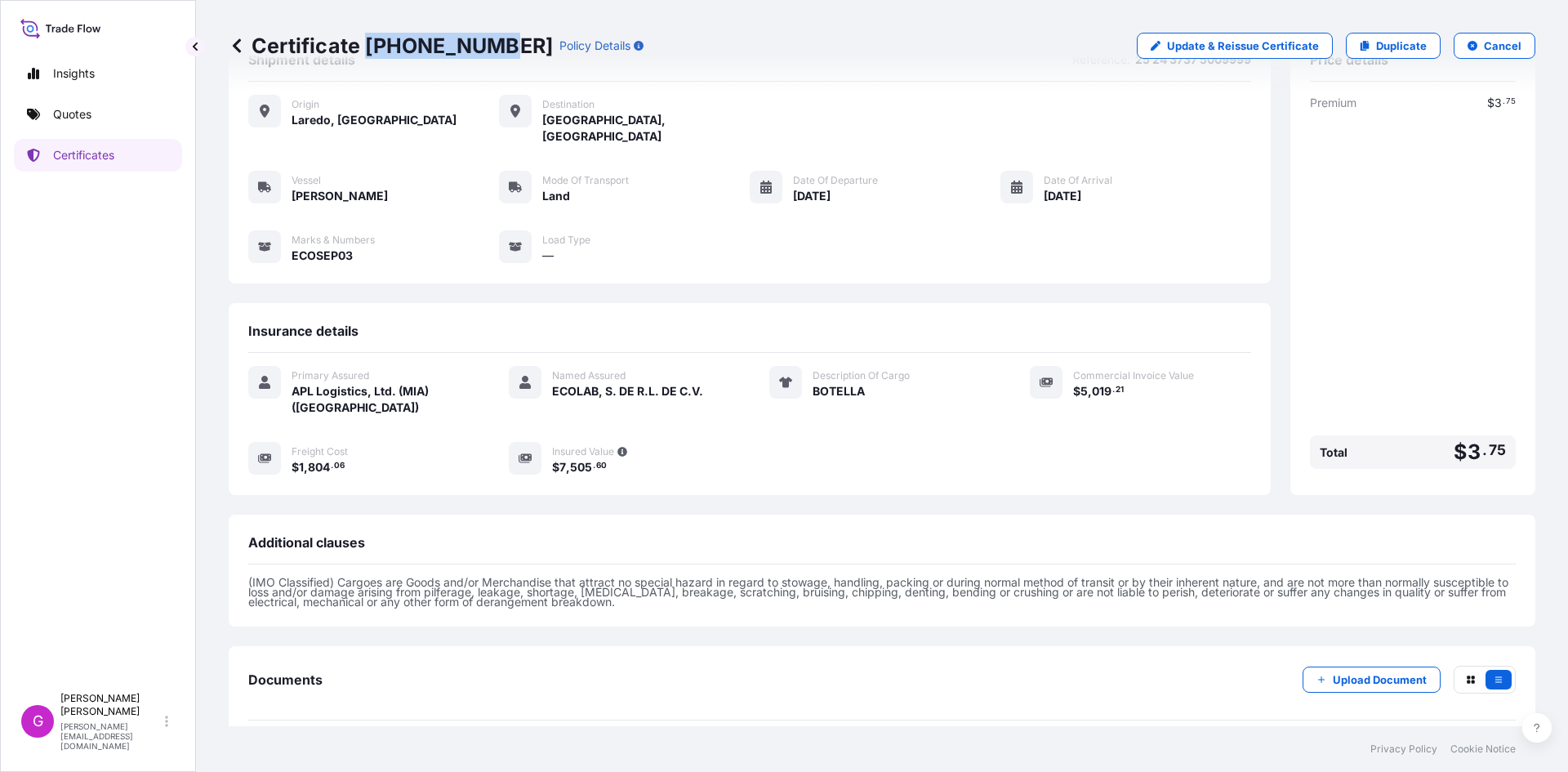
scroll to position [116, 0]
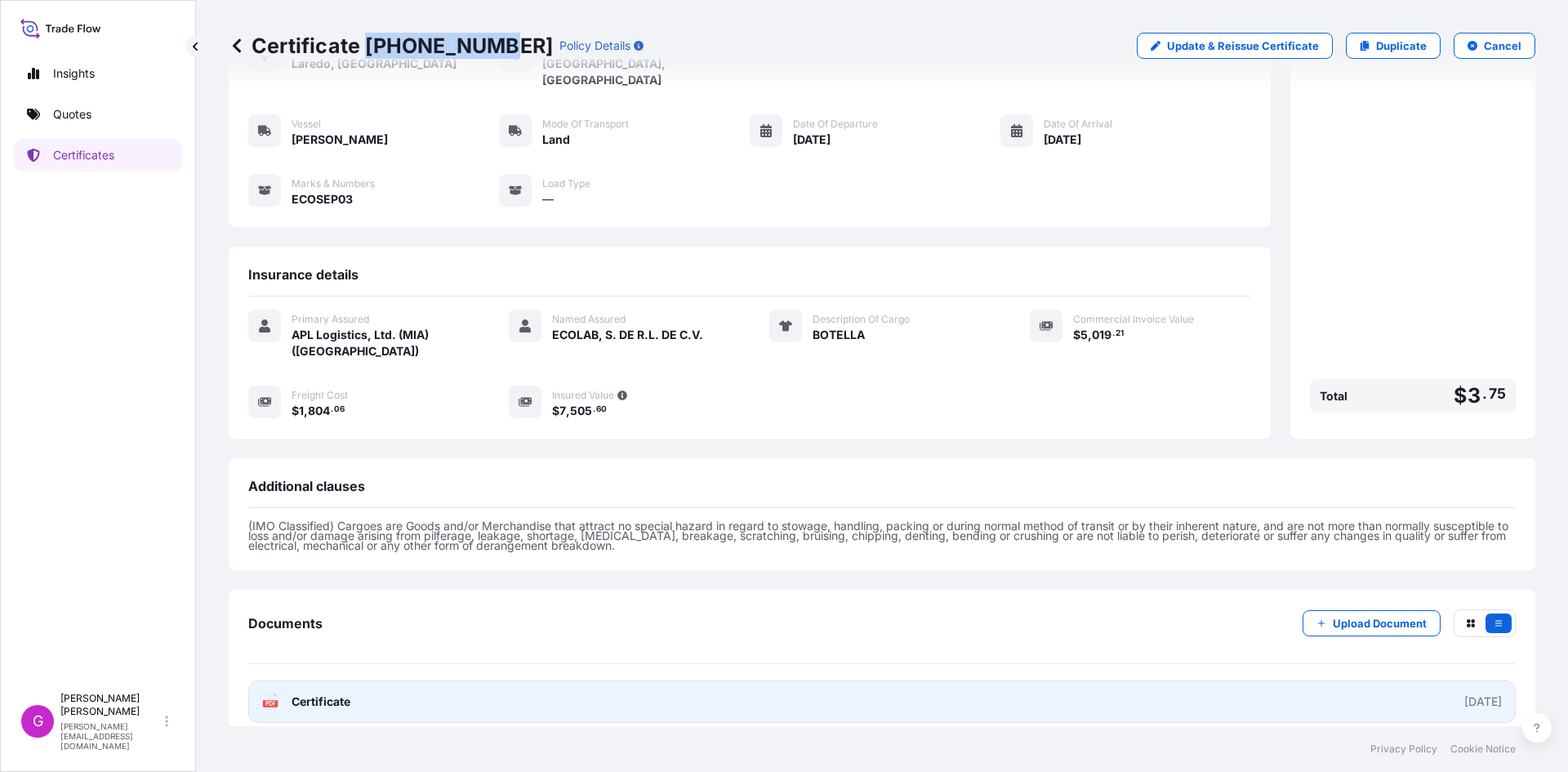
click at [365, 699] on link "PDF Certificate [DATE]" at bounding box center [882, 702] width 1268 height 42
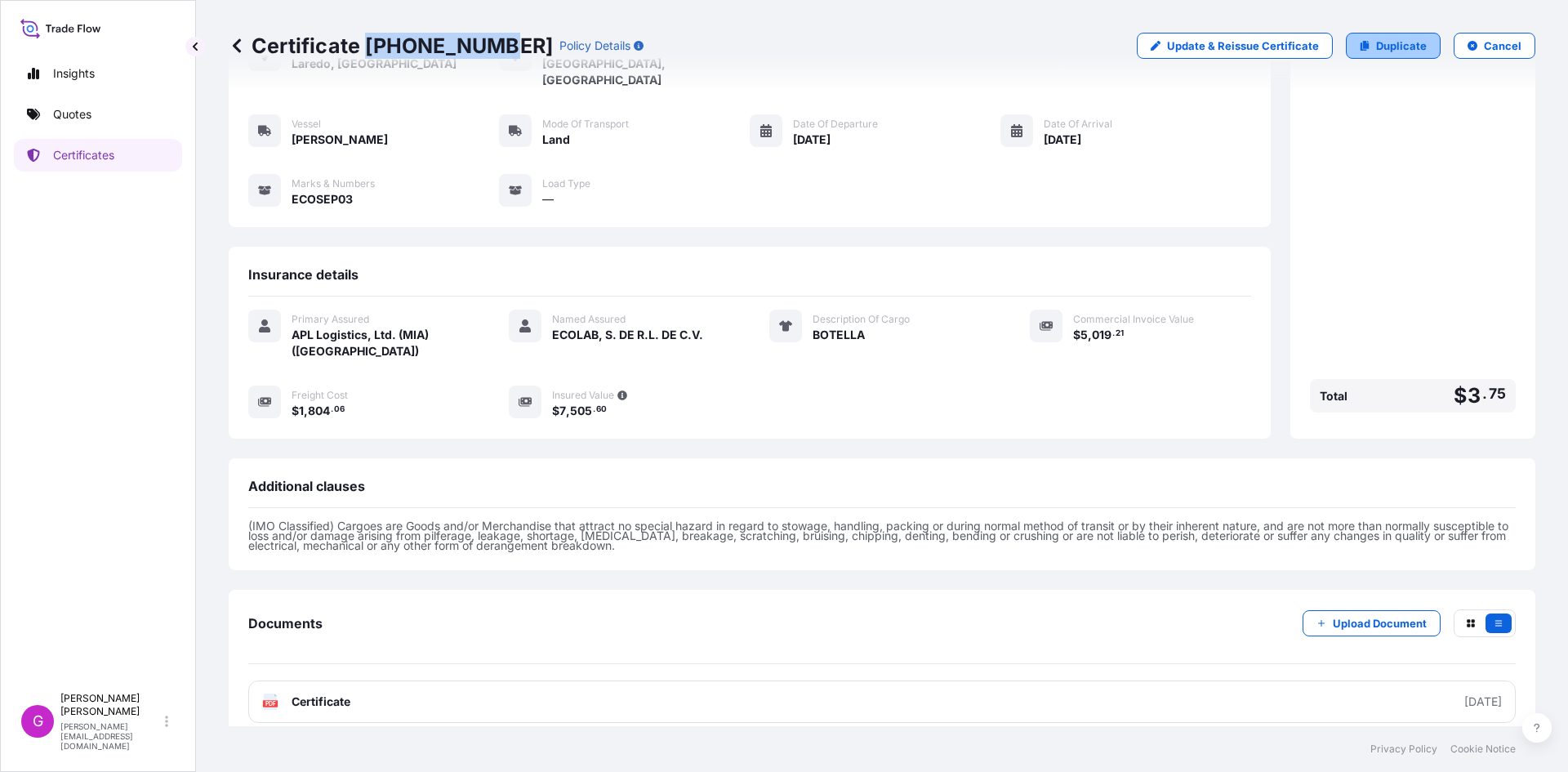
click at [1409, 48] on p "Duplicate" at bounding box center [1402, 46] width 51 height 17
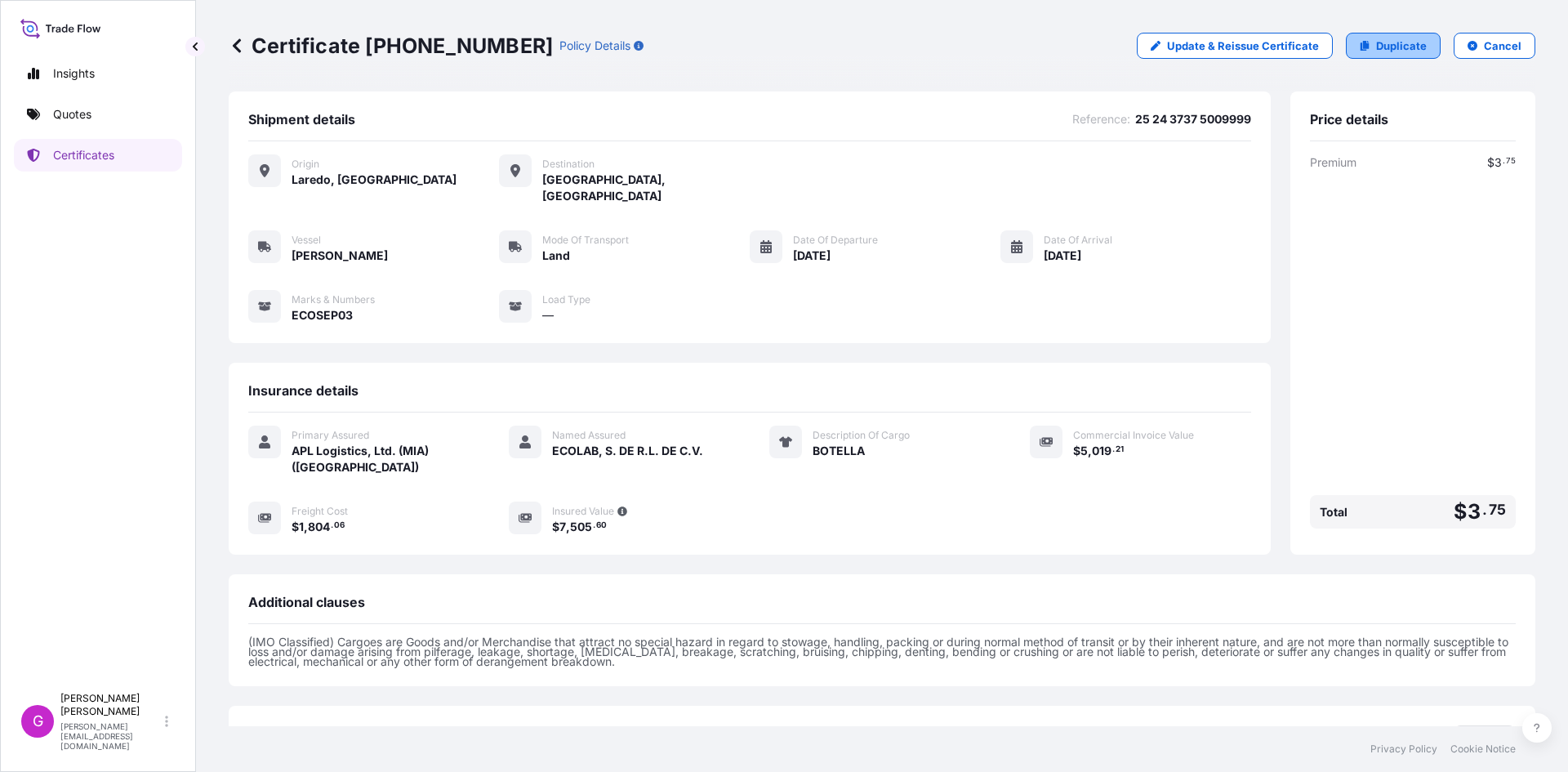
select select "Land"
select select "31870"
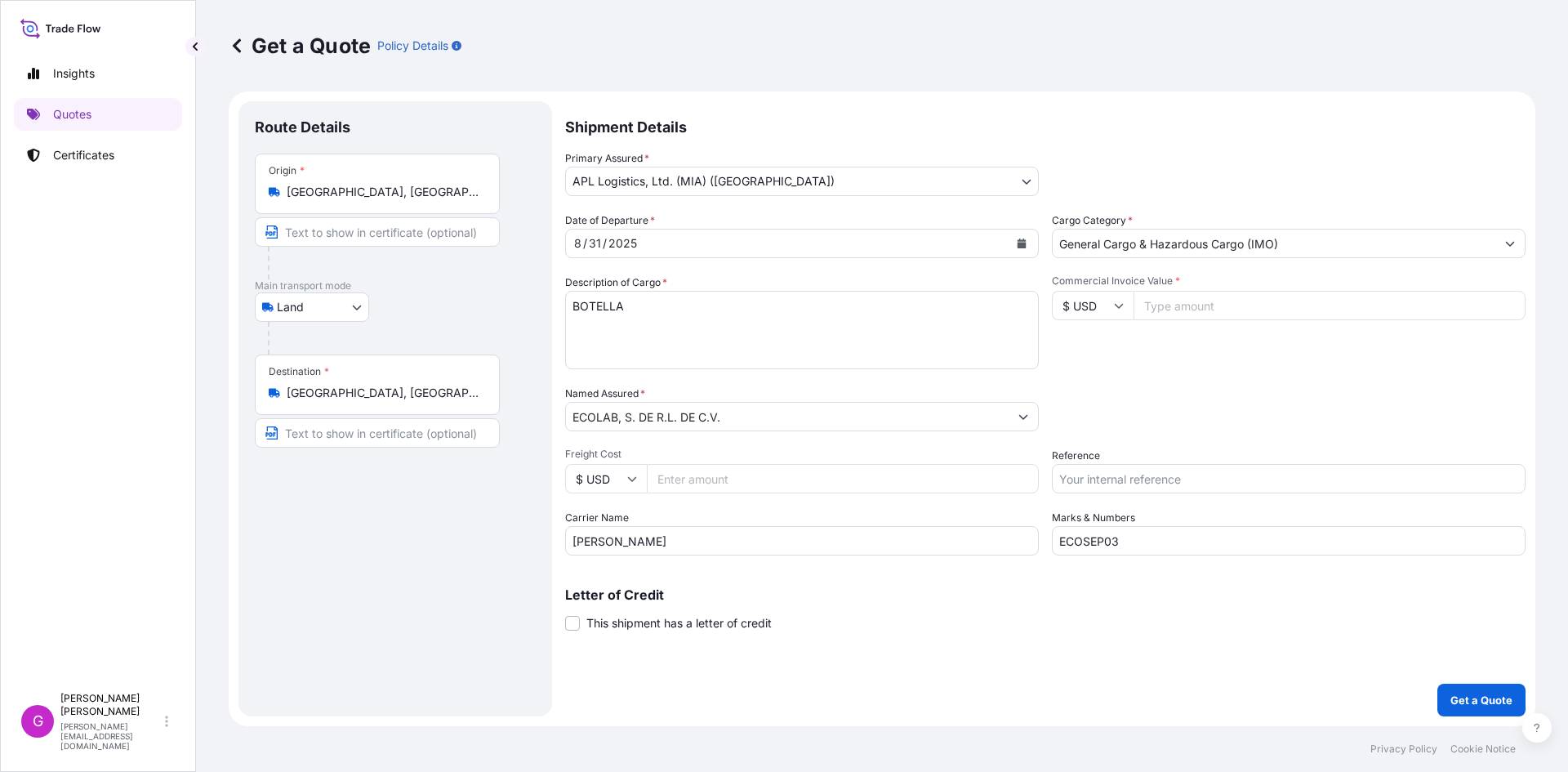
click at [362, 383] on div "Destination * [GEOGRAPHIC_DATA], [GEOGRAPHIC_DATA], [GEOGRAPHIC_DATA]" at bounding box center [377, 385] width 245 height 61
click at [362, 385] on input "[GEOGRAPHIC_DATA], [GEOGRAPHIC_DATA], [GEOGRAPHIC_DATA]" at bounding box center [383, 393] width 193 height 17
click at [362, 383] on div "Destination * [GEOGRAPHIC_DATA], [GEOGRAPHIC_DATA], [GEOGRAPHIC_DATA]" at bounding box center [377, 385] width 245 height 61
click at [362, 385] on input "[GEOGRAPHIC_DATA], [GEOGRAPHIC_DATA], [GEOGRAPHIC_DATA]" at bounding box center [383, 393] width 193 height 17
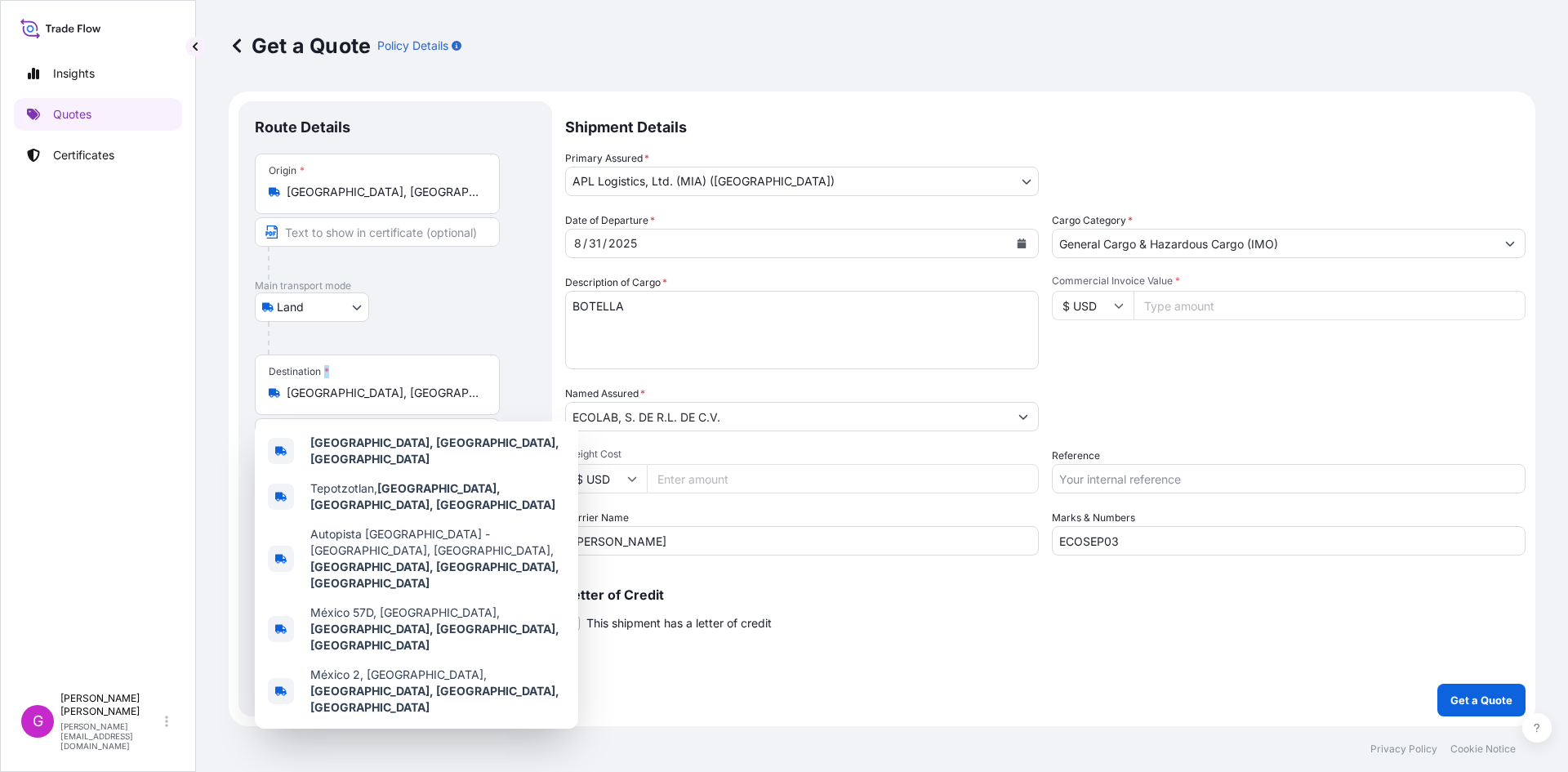
click at [362, 383] on div "Destination * [GEOGRAPHIC_DATA], [GEOGRAPHIC_DATA], [GEOGRAPHIC_DATA]" at bounding box center [377, 385] width 245 height 61
click at [362, 385] on input "[GEOGRAPHIC_DATA], [GEOGRAPHIC_DATA], [GEOGRAPHIC_DATA]" at bounding box center [383, 393] width 193 height 17
click at [318, 393] on input "[GEOGRAPHIC_DATA], [GEOGRAPHIC_DATA], [GEOGRAPHIC_DATA]" at bounding box center [383, 393] width 193 height 17
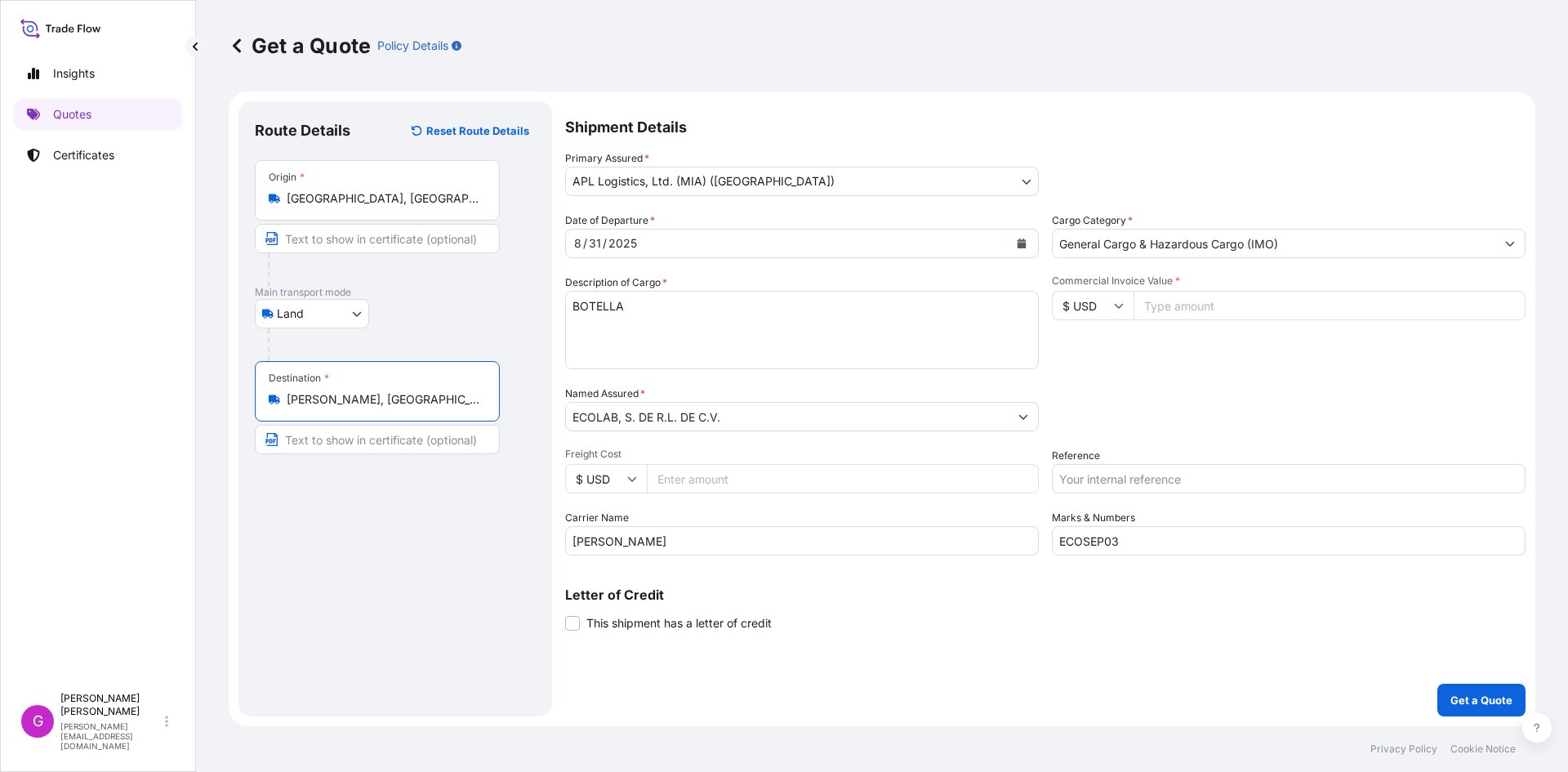
type input "[PERSON_NAME], [GEOGRAPHIC_DATA], [GEOGRAPHIC_DATA]"
click at [1018, 242] on icon "Calendar" at bounding box center [1022, 243] width 10 height 10
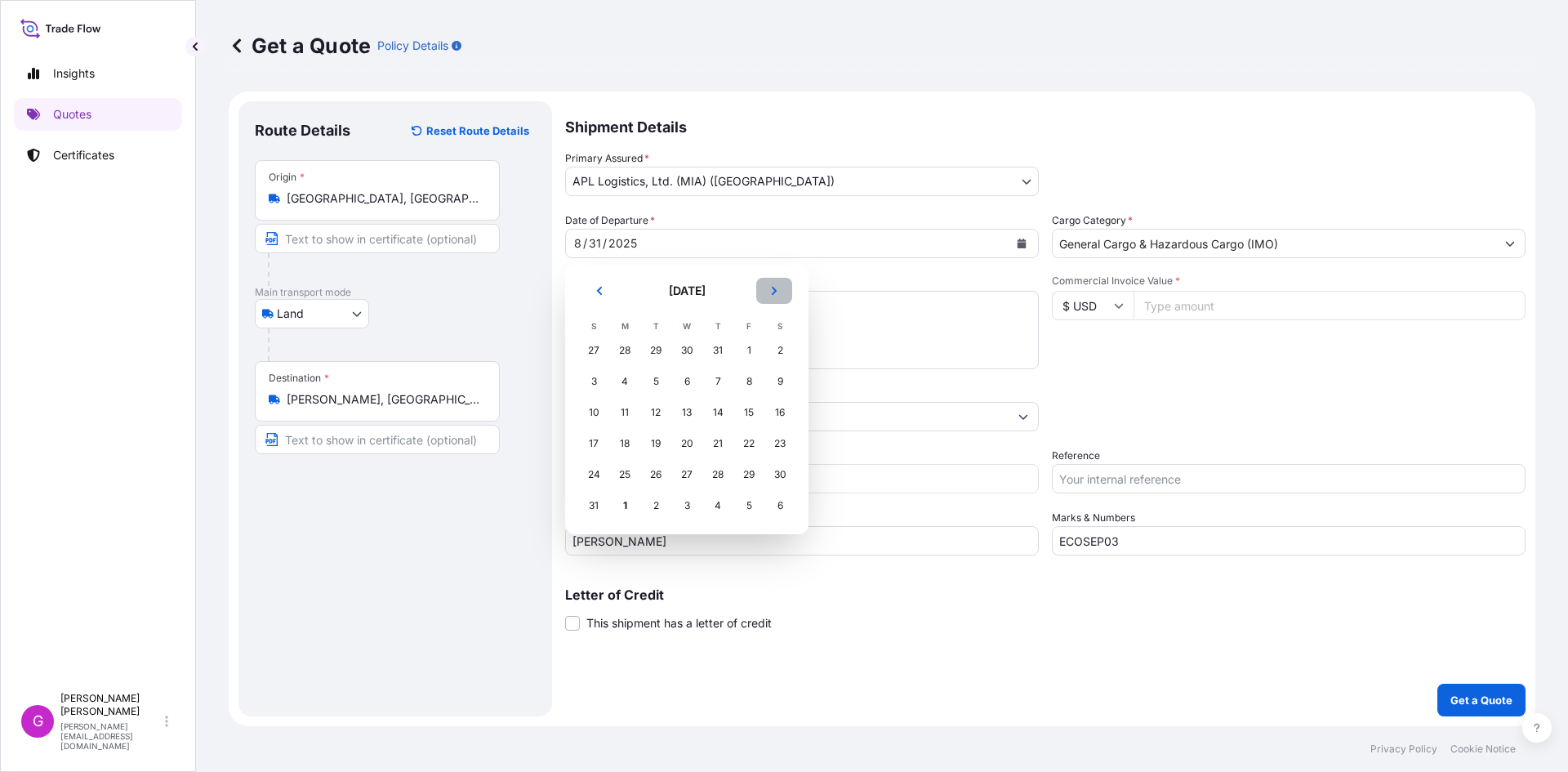
click at [777, 286] on icon "Next" at bounding box center [773, 290] width 10 height 10
click at [626, 348] on div "1" at bounding box center [624, 350] width 29 height 29
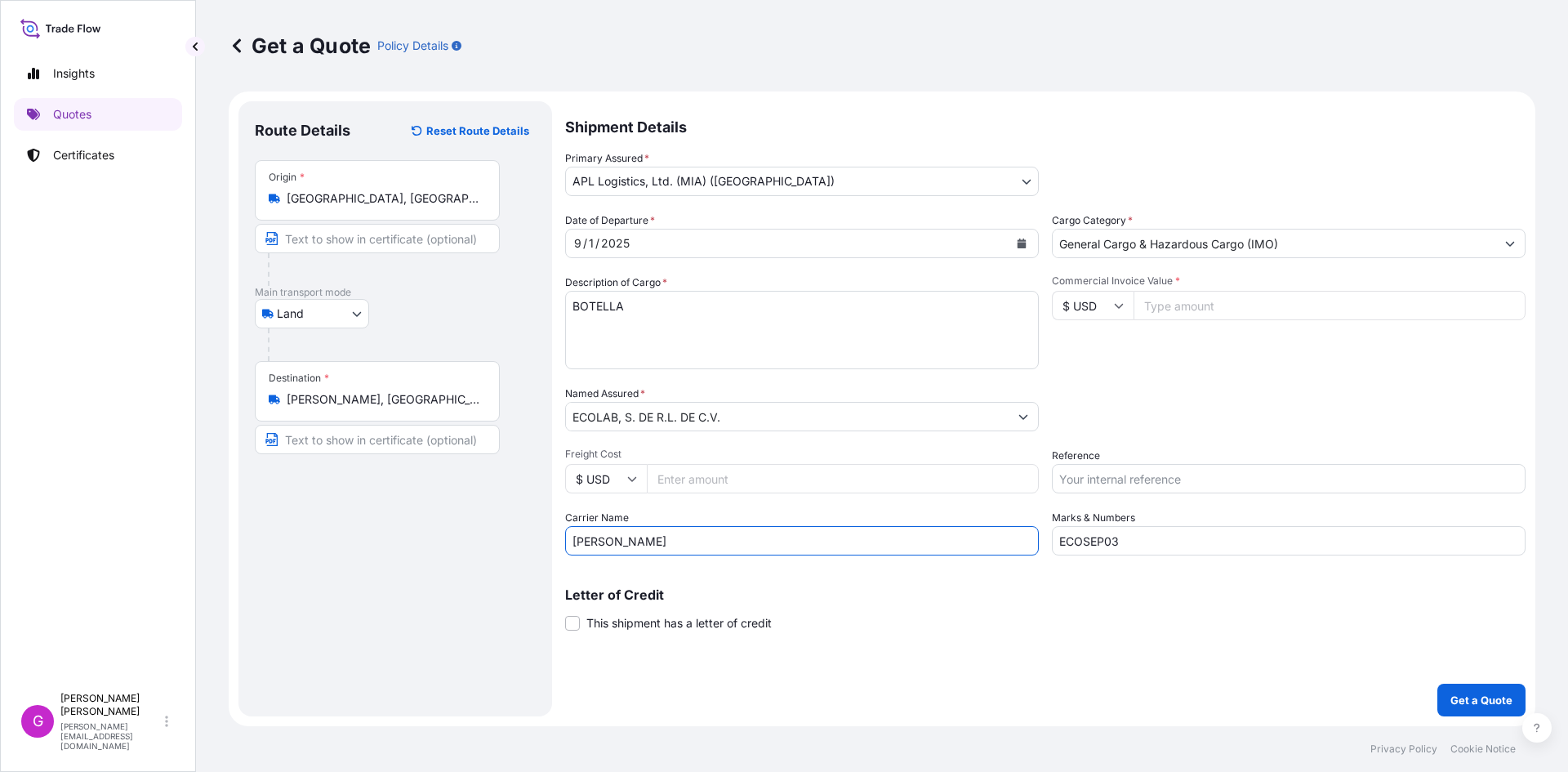
drag, startPoint x: 678, startPoint y: 549, endPoint x: 486, endPoint y: 536, distance: 192.4
click at [486, 536] on form "Route Details Reset Route Details Place of loading Road / [GEOGRAPHIC_DATA] / I…" at bounding box center [882, 408] width 1307 height 635
type input "TJA"
type input "ECOSEP04"
click at [1277, 306] on input "Commercial Invoice Value *" at bounding box center [1330, 305] width 392 height 29
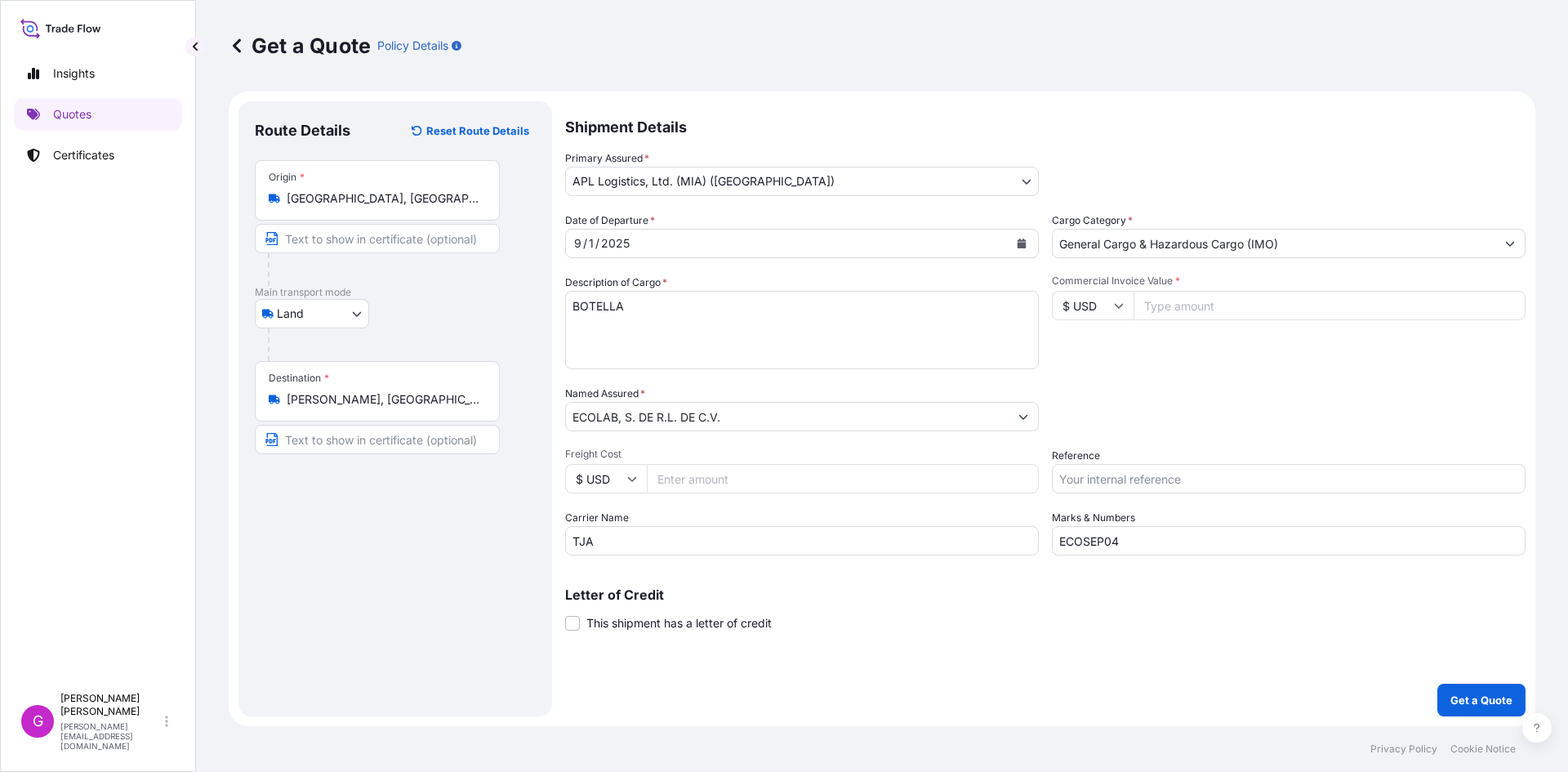
paste input "113800.17"
type input "113800.17"
click at [1241, 484] on input "Reference" at bounding box center [1289, 478] width 473 height 29
paste input "25 80 3800 5003829"
type input "25 80 3800 5003829"
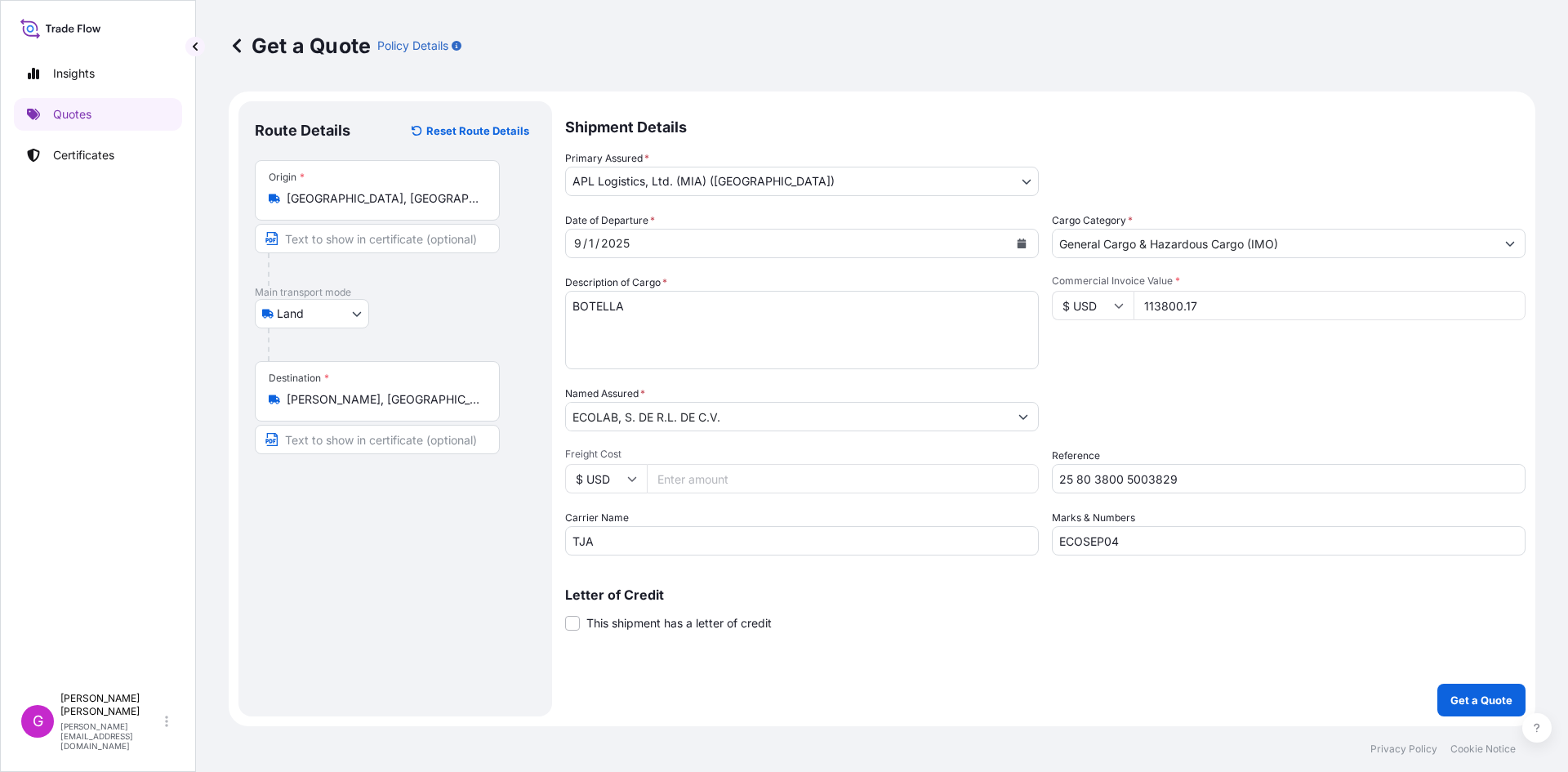
click at [786, 473] on input "Freight Cost" at bounding box center [843, 478] width 392 height 29
paste input "2268.63"
type input "2268.63"
drag, startPoint x: 588, startPoint y: 299, endPoint x: 562, endPoint y: 296, distance: 26.2
click at [562, 296] on form "Route Details Reset Route Details Place of loading Road / [GEOGRAPHIC_DATA] / I…" at bounding box center [882, 408] width 1307 height 635
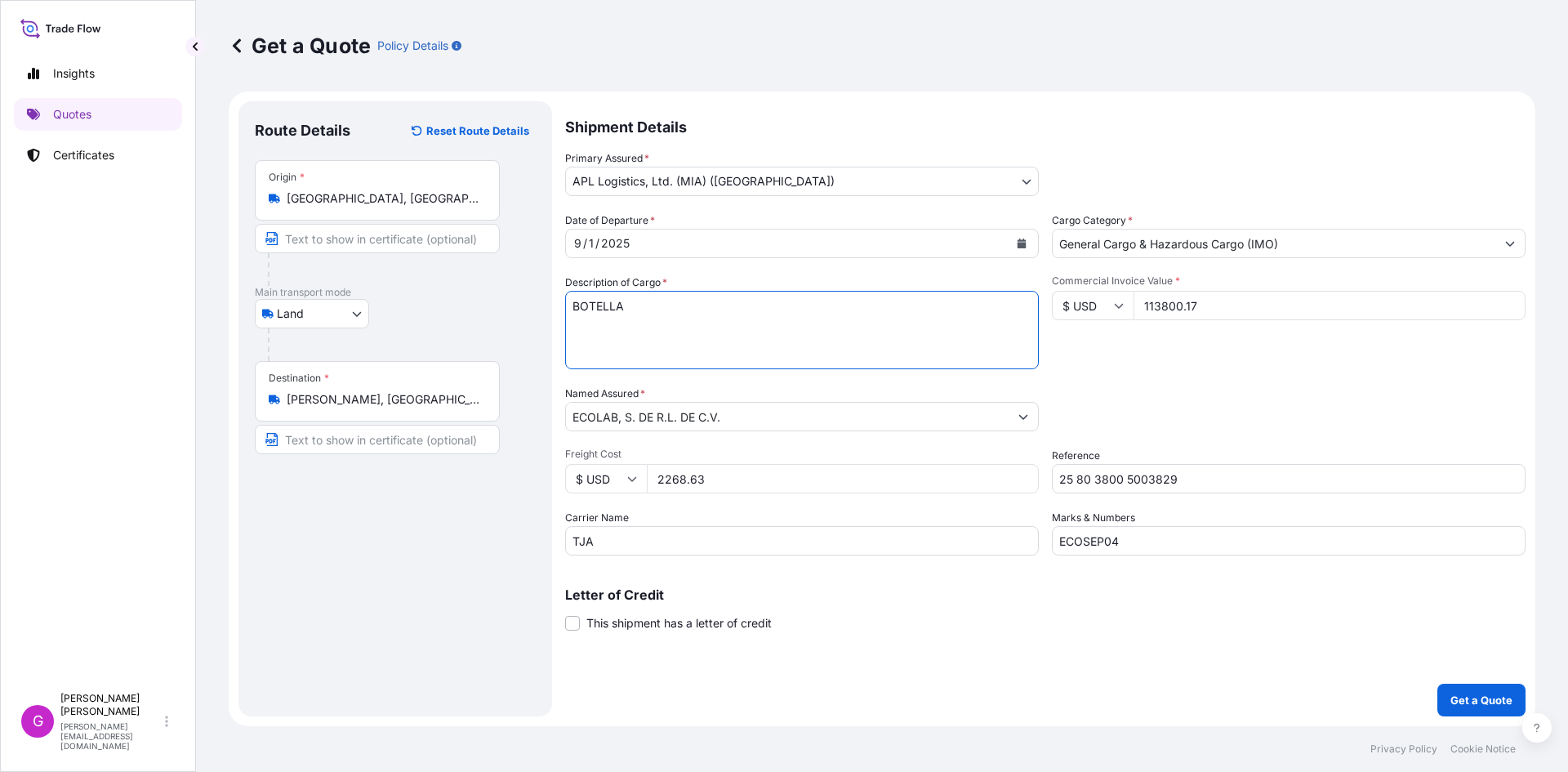
paste textarea "TOTE DE PLASTICO REFORZADO CON METAL"
type textarea "TOTE DE PLASTICO REFORZADO CON METAL"
click at [674, 415] on input "ECOLAB, S. DE R.L. DE C.V." at bounding box center [787, 416] width 443 height 29
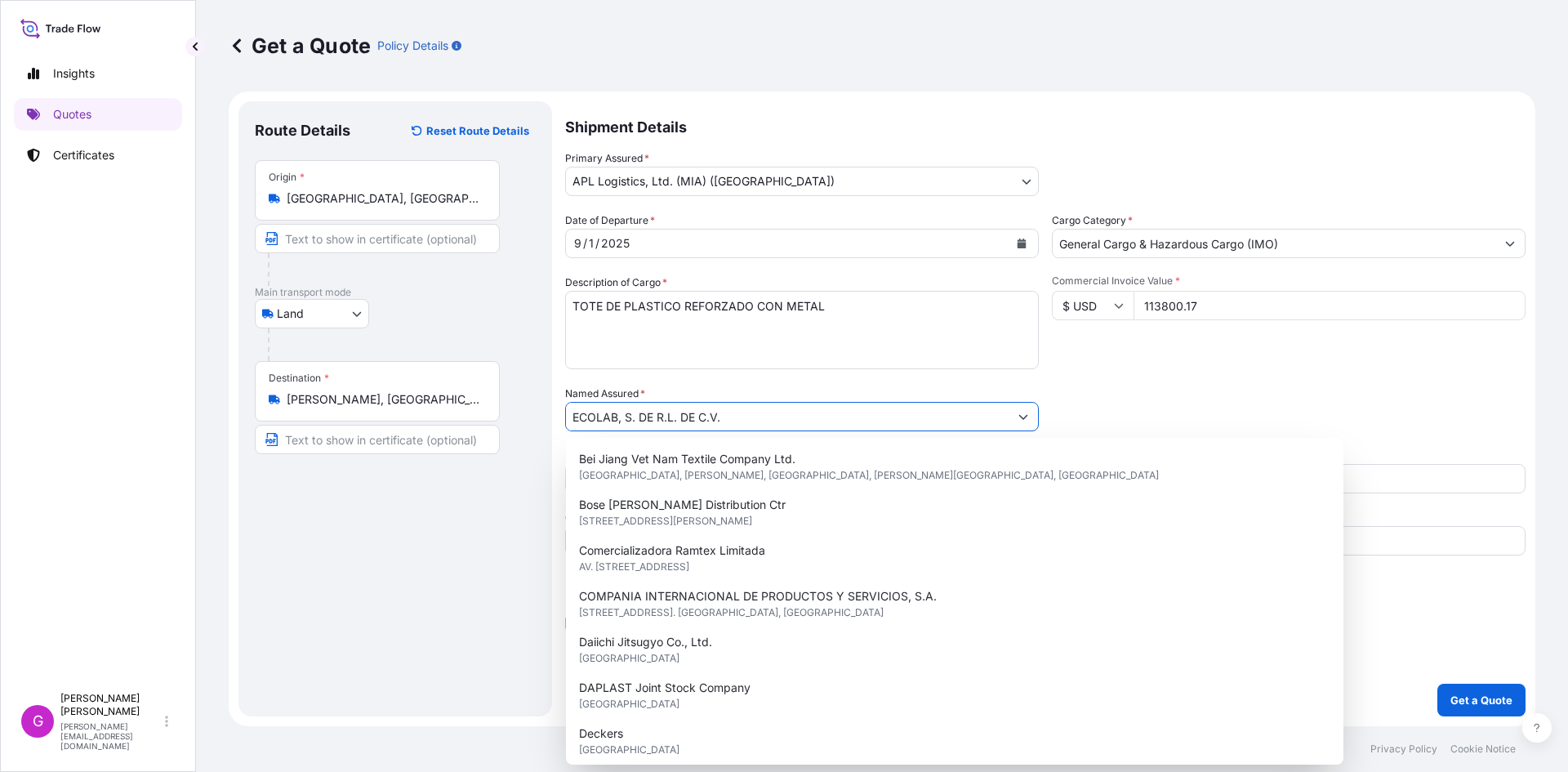
click at [674, 415] on input "ECOLAB, S. DE R.L. DE C.V." at bounding box center [787, 416] width 443 height 29
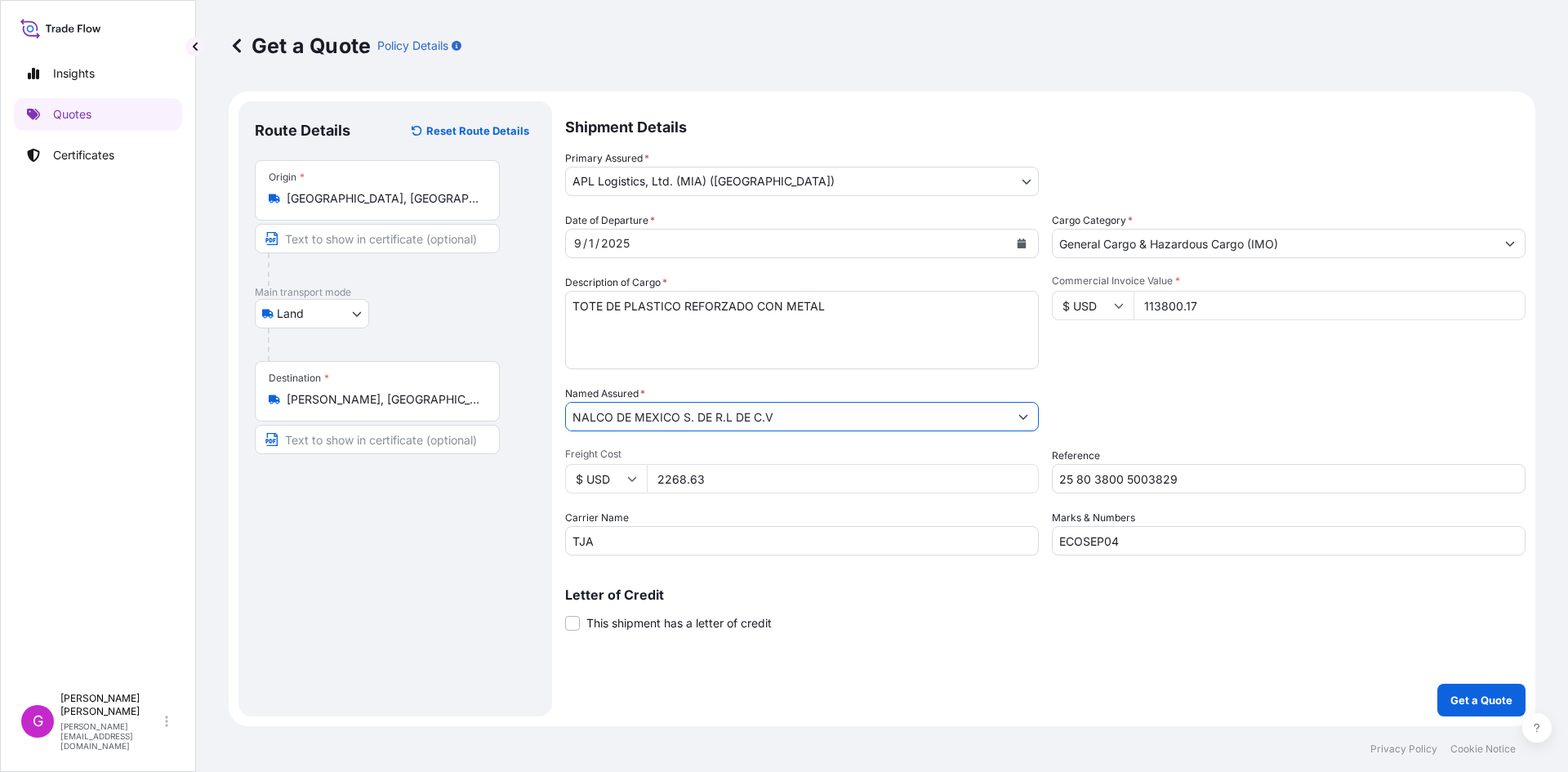
type input "NALCO DE MEXICO S. DE R.L DE C.V"
drag, startPoint x: 678, startPoint y: 322, endPoint x: 444, endPoint y: 322, distance: 234.0
click at [444, 322] on form "Route Details Reset Route Details Place of loading Road / [GEOGRAPHIC_DATA] / I…" at bounding box center [882, 408] width 1307 height 635
click at [677, 335] on textarea "BOTELLA" at bounding box center [802, 329] width 473 height 78
click at [831, 303] on textarea "BOTELLA" at bounding box center [802, 329] width 473 height 78
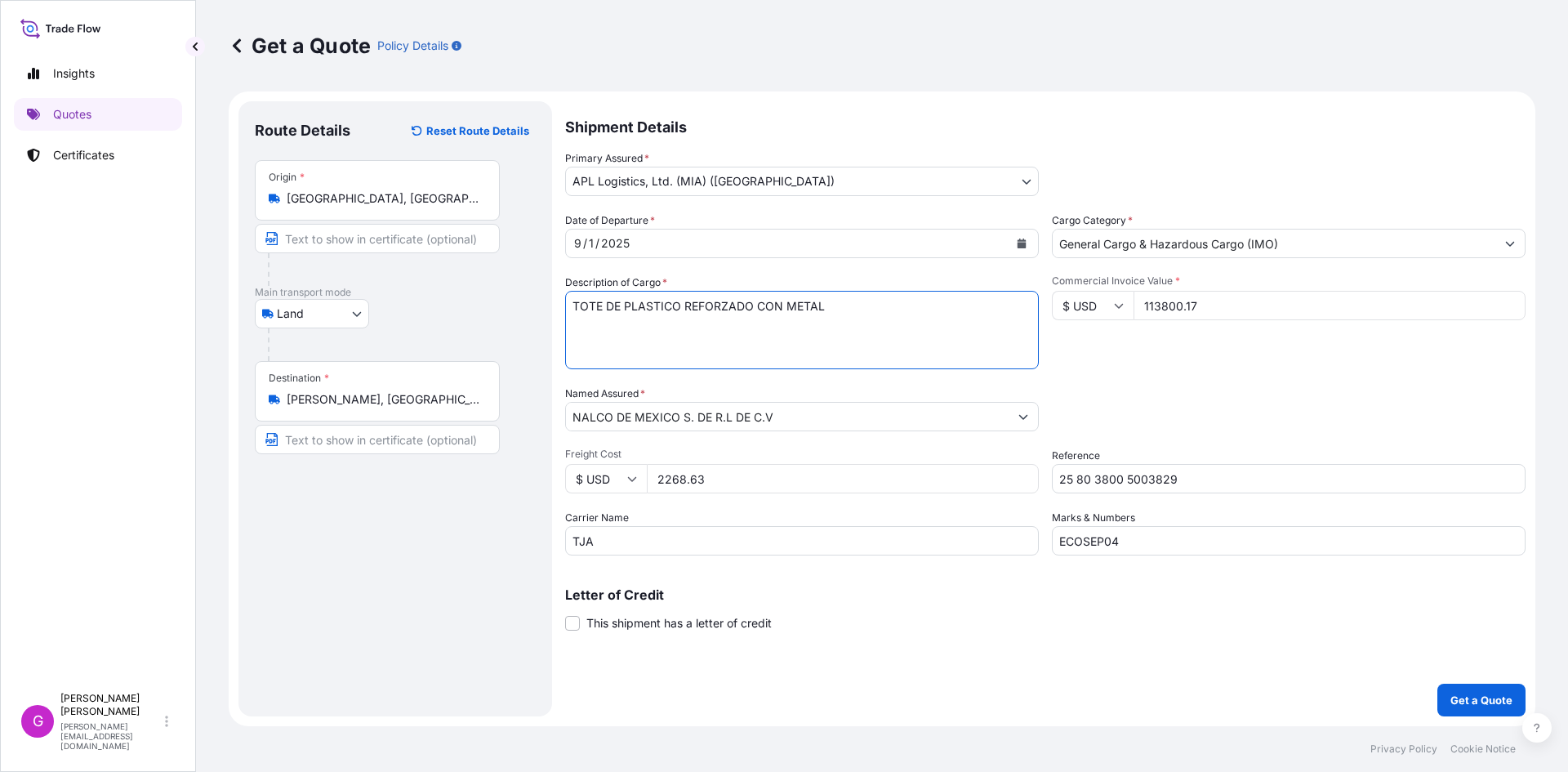
paste textarea "SOLN S0921 TRASAR 2 CAL SOL FCTR.25 (SAL TETRASODICA DEL ACIDO 1,3,6,8-"
paste textarea "PIRENOTETRASULFONICO)"
paste textarea "REACTIVO"
paste textarea "COPOLIMERO DE POLIETER"
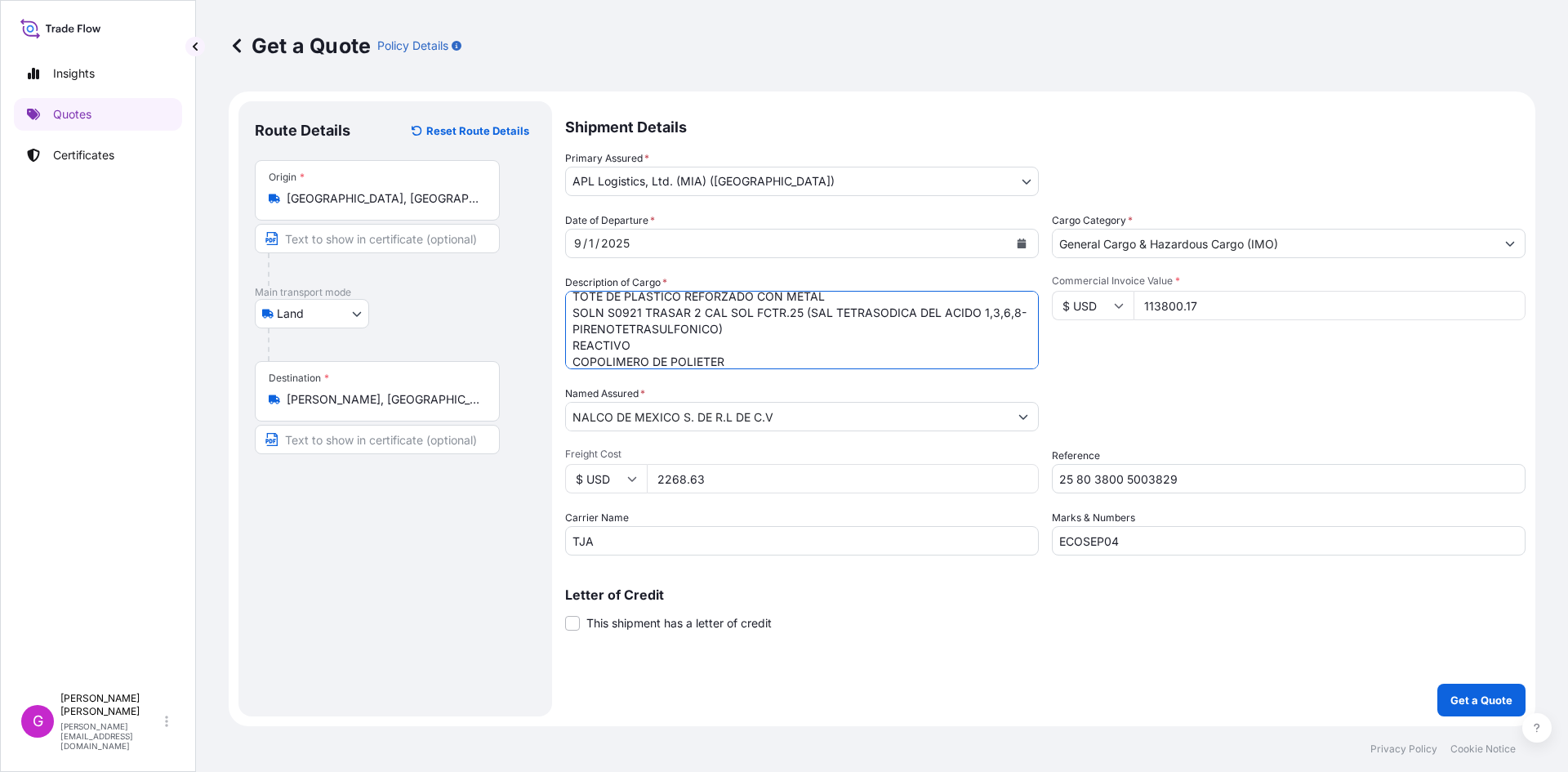
scroll to position [26, 0]
paste textarea "POLIACRILATOS"
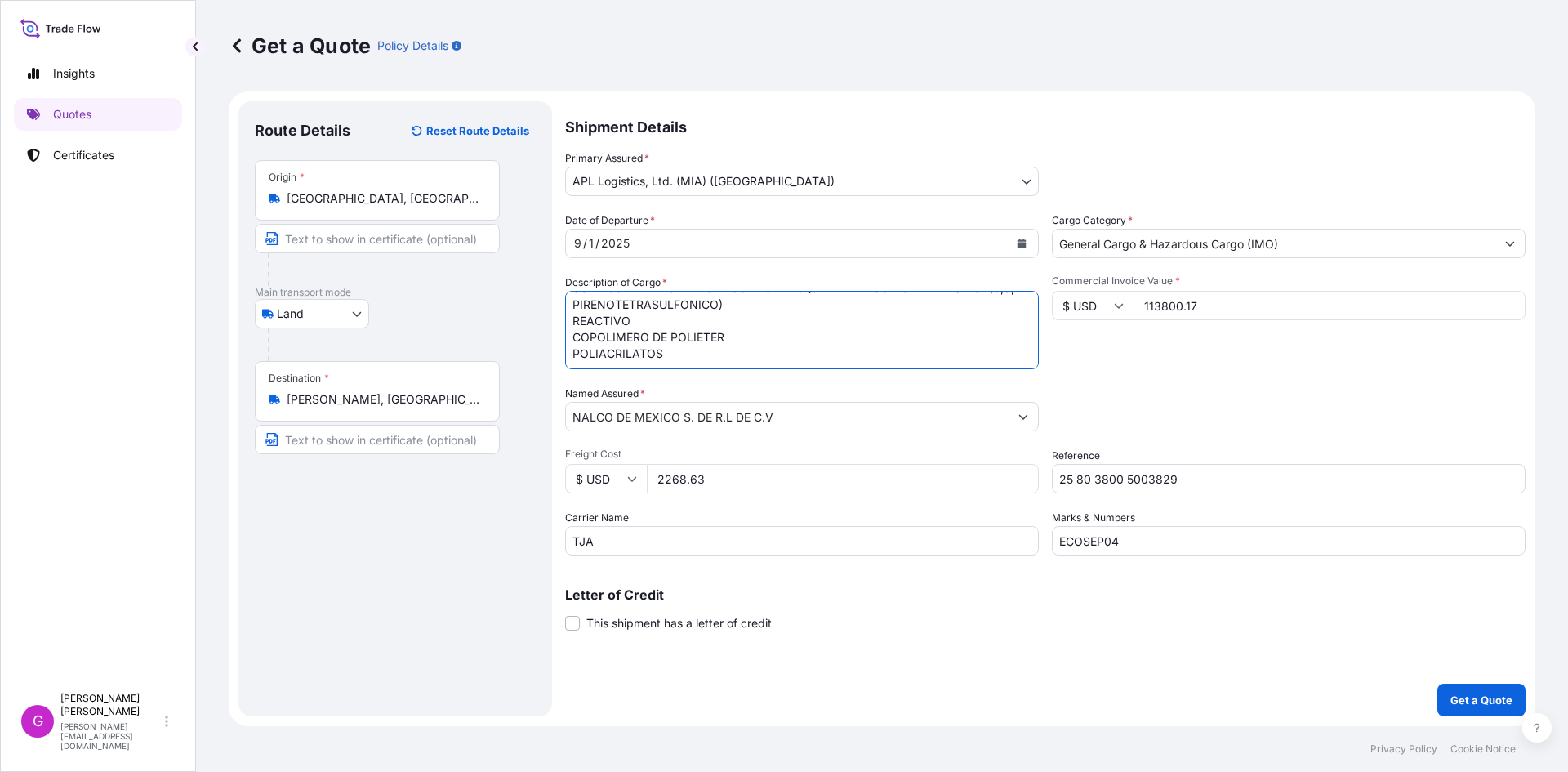
paste textarea "PREPARACIONES PARA EL TRATAMIENTO DE AGUAS"
paste textarea "INSTRUMENTOS DE MEDIDA"
paste textarea "EQUIPO PARA ANALISIS"
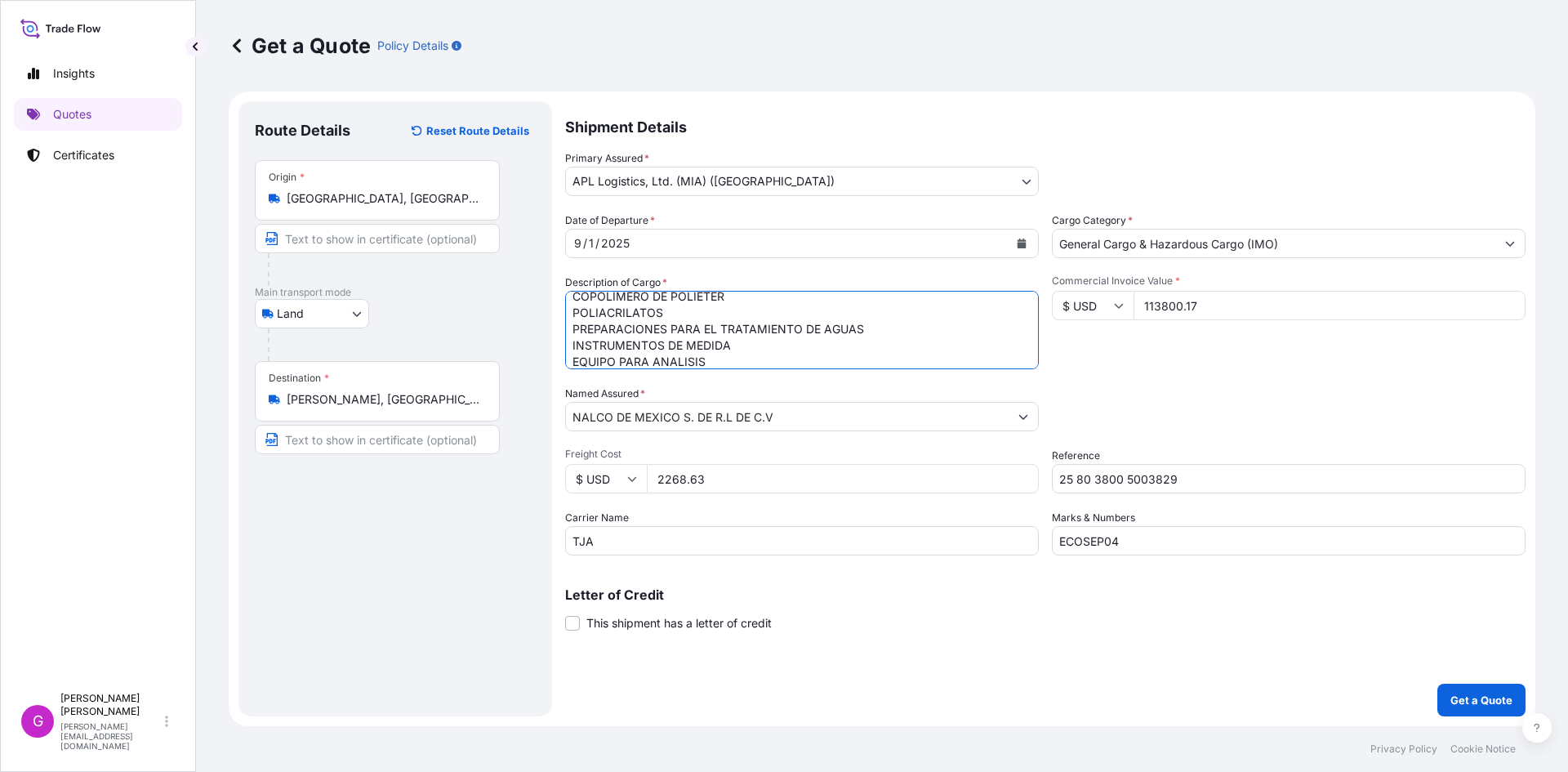
scroll to position [92, 0]
paste textarea "PARTES PARA UN GENERADOR DE DIOXIDO DE CLORO"
paste textarea "SENSOR PARA PEHACHIMETRO"
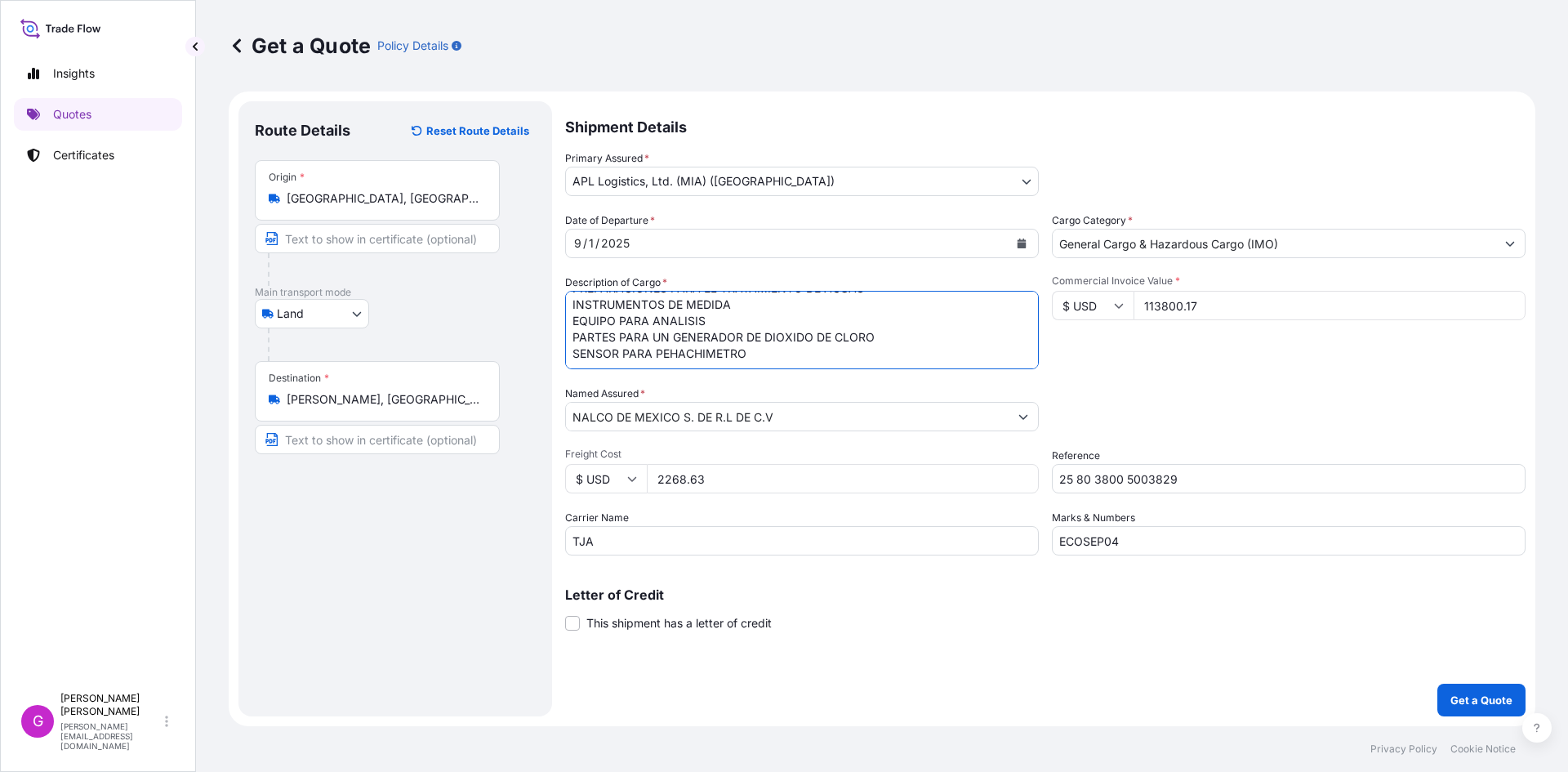
type textarea "TOTE DE PLASTICO REFORZADO CON METAL SOLN S0921 TRASAR 2 CAL SOL FCTR.25 (SAL T…"
click at [1189, 314] on input "113800.17" at bounding box center [1330, 305] width 392 height 29
click at [661, 461] on div "Freight Cost $ USD 2268.63" at bounding box center [802, 471] width 473 height 46
click at [670, 477] on input "2268.63" at bounding box center [843, 478] width 392 height 29
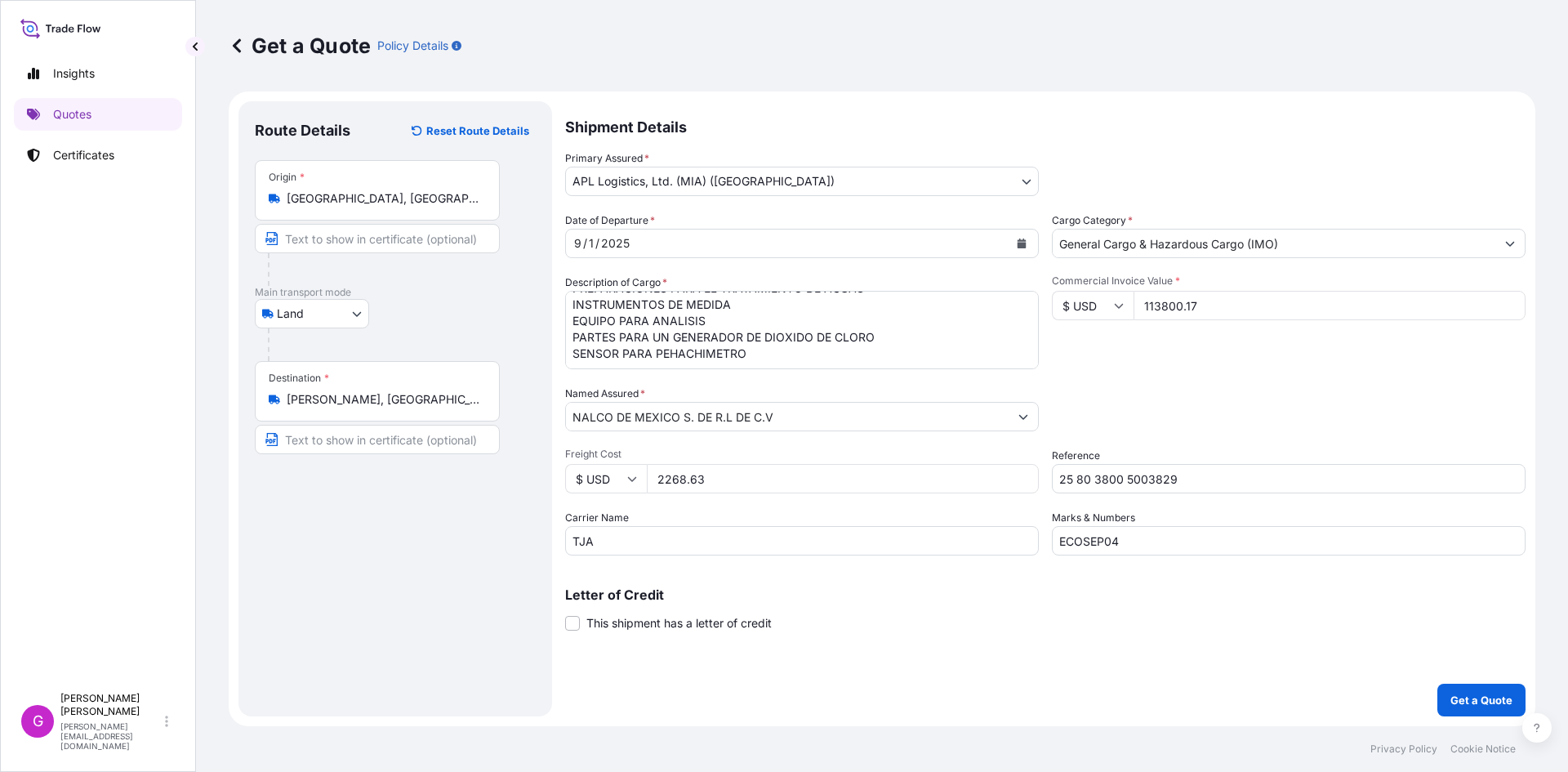
click at [670, 477] on input "2268.63" at bounding box center [843, 478] width 392 height 29
click at [1487, 696] on p "Get a Quote" at bounding box center [1482, 700] width 62 height 17
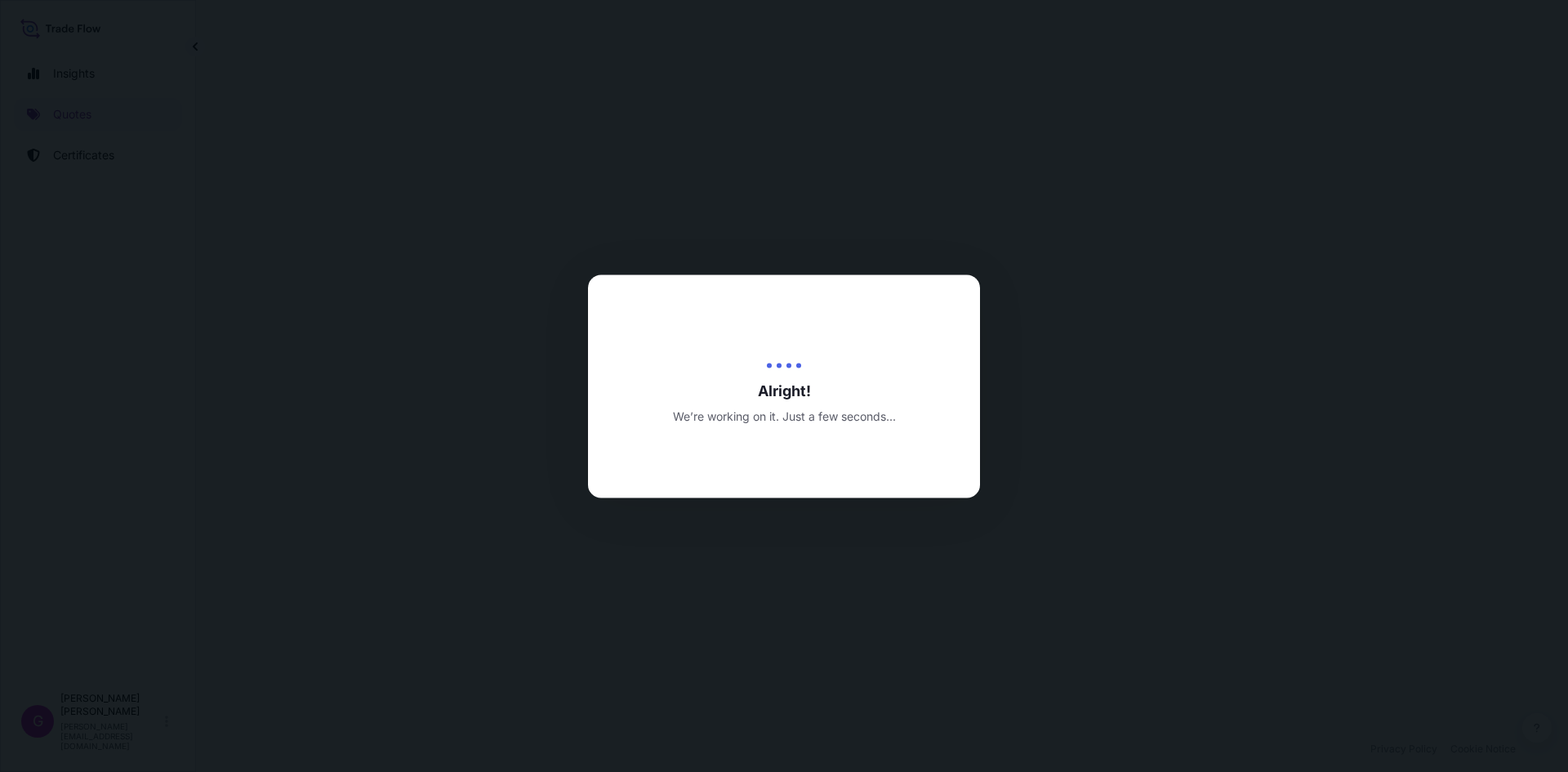
select select "Land"
select select "31870"
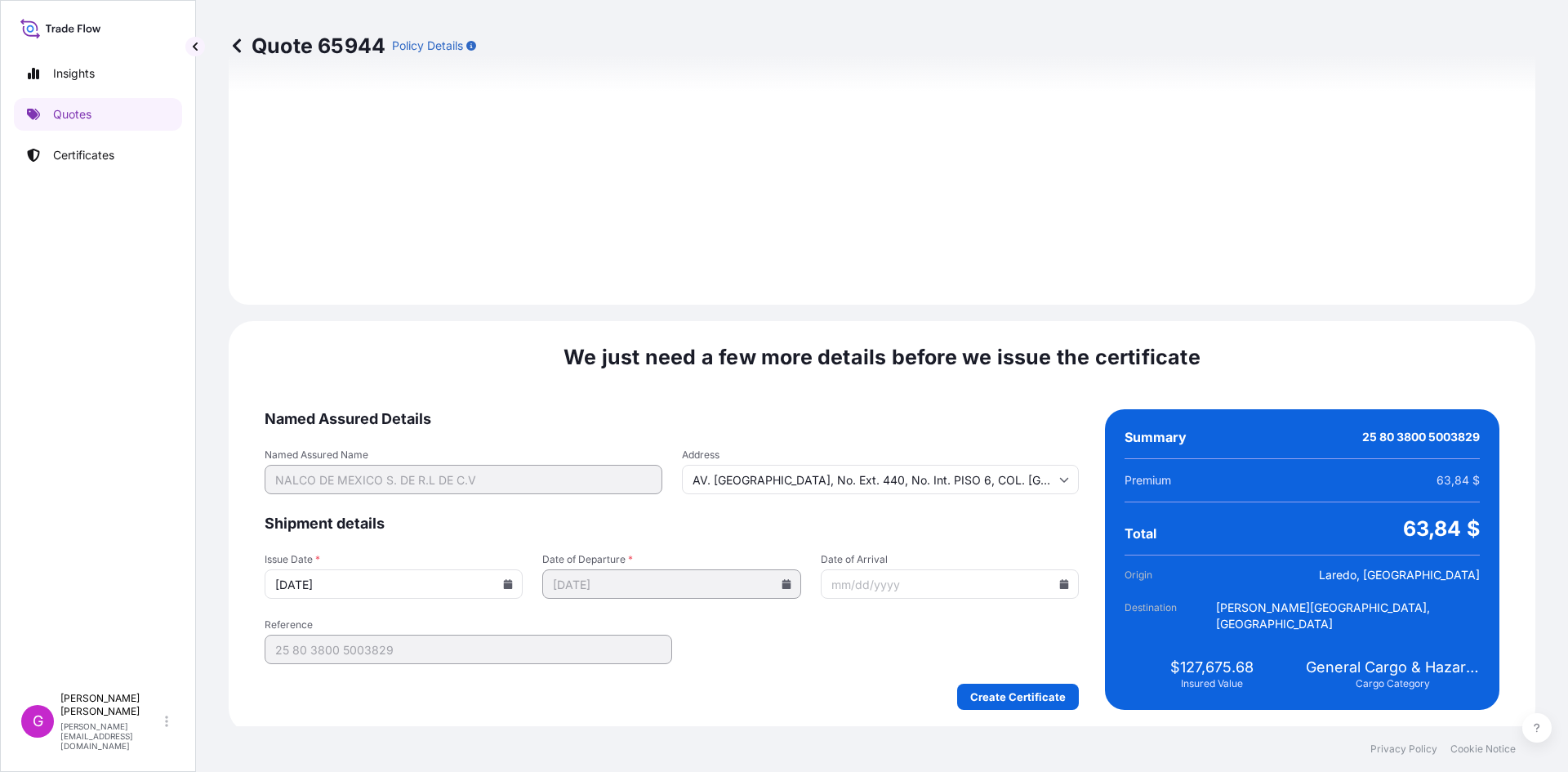
scroll to position [1951, 0]
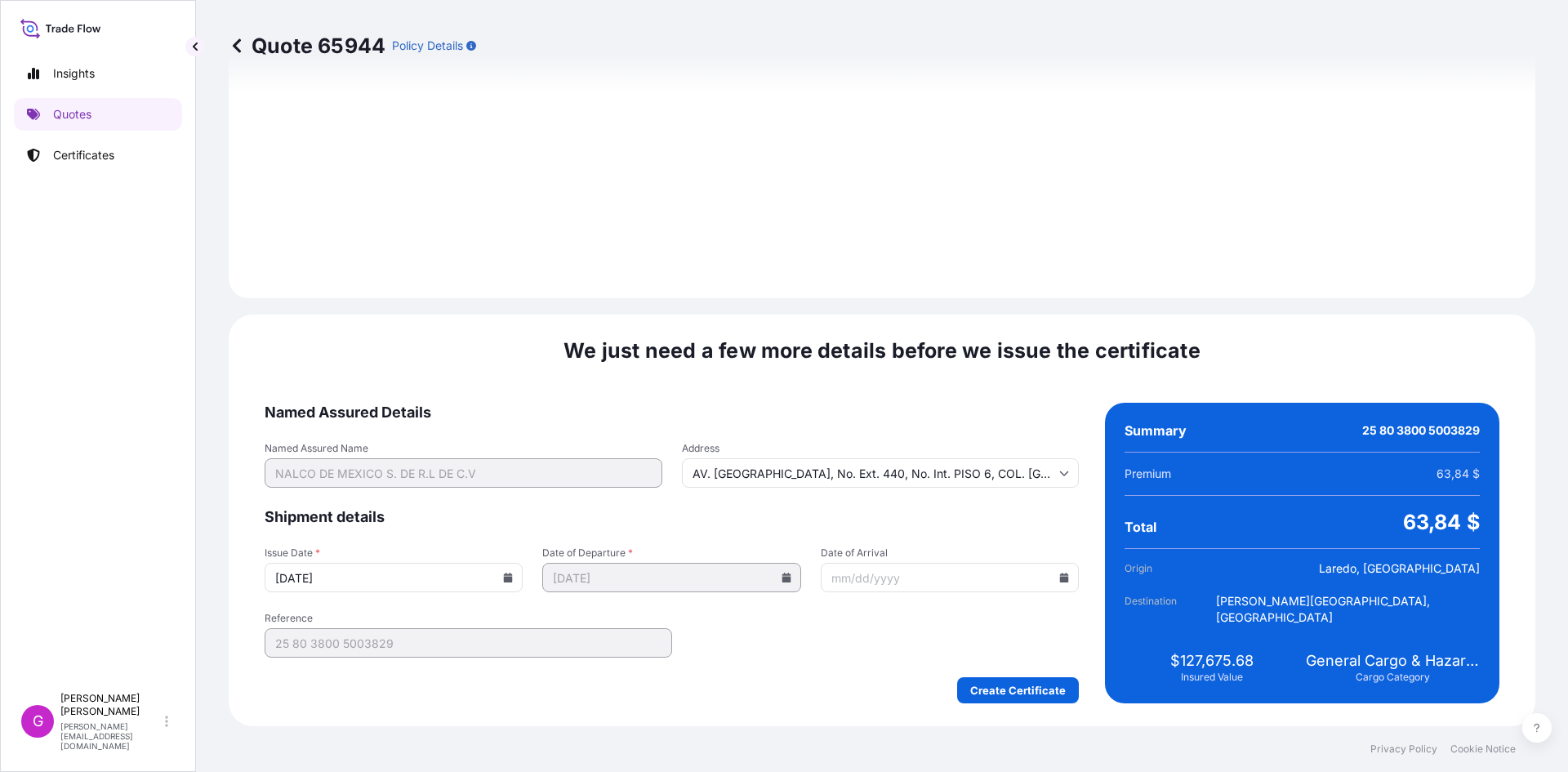
click at [1060, 577] on icon at bounding box center [1065, 577] width 9 height 10
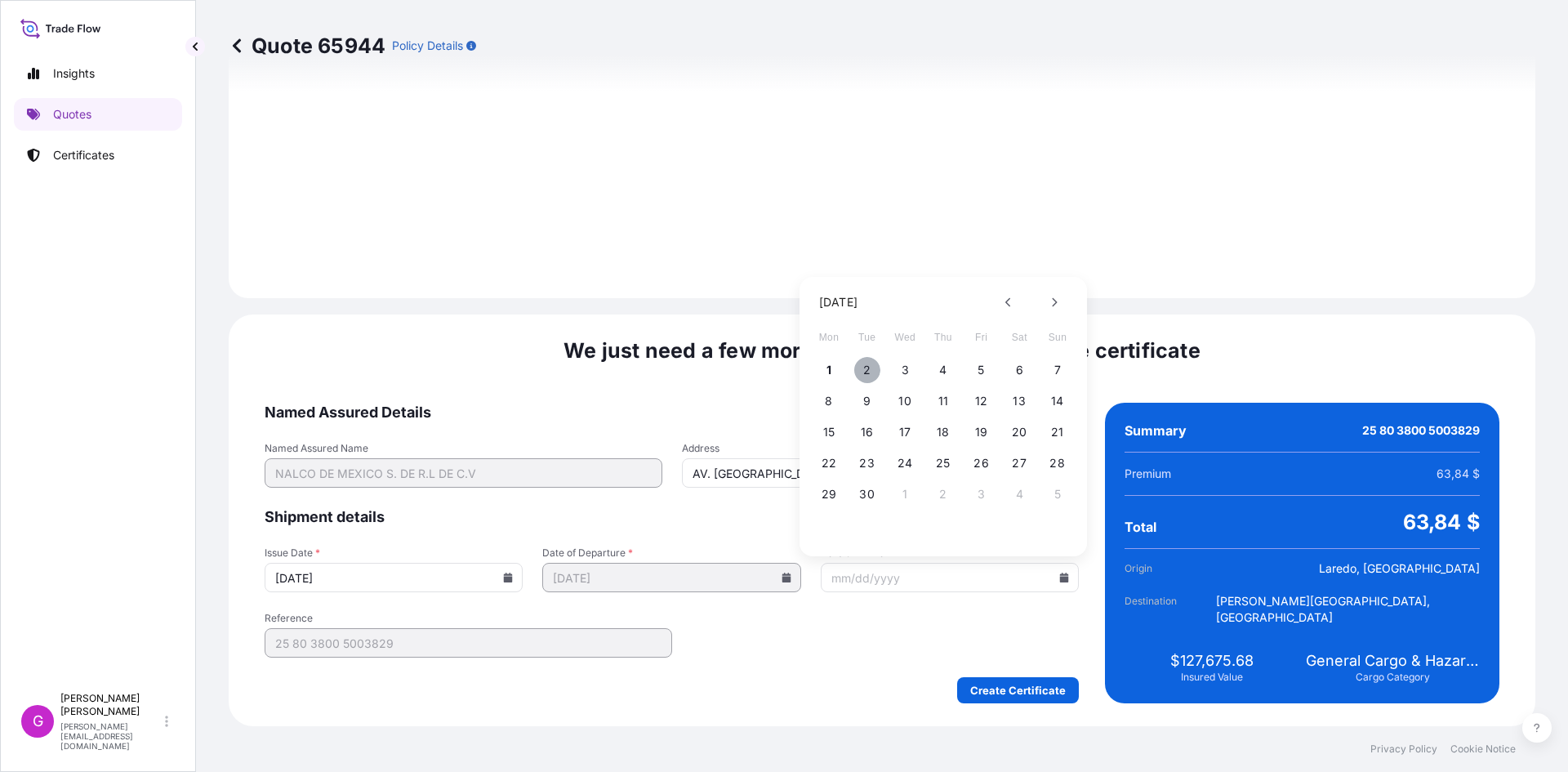
click at [861, 368] on button "2" at bounding box center [868, 371] width 26 height 26
type input "[DATE]"
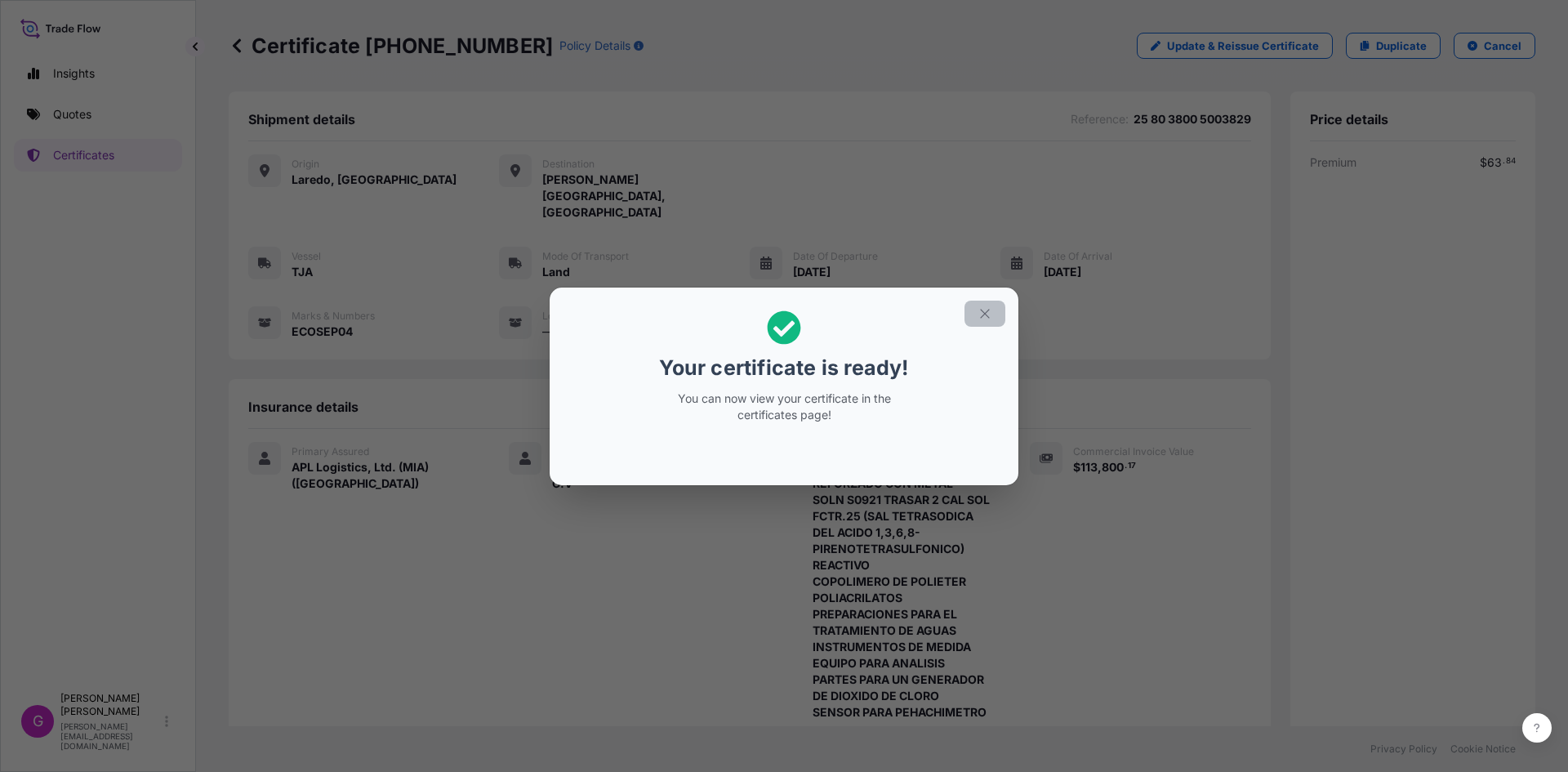
click at [978, 310] on icon "button" at bounding box center [985, 313] width 15 height 15
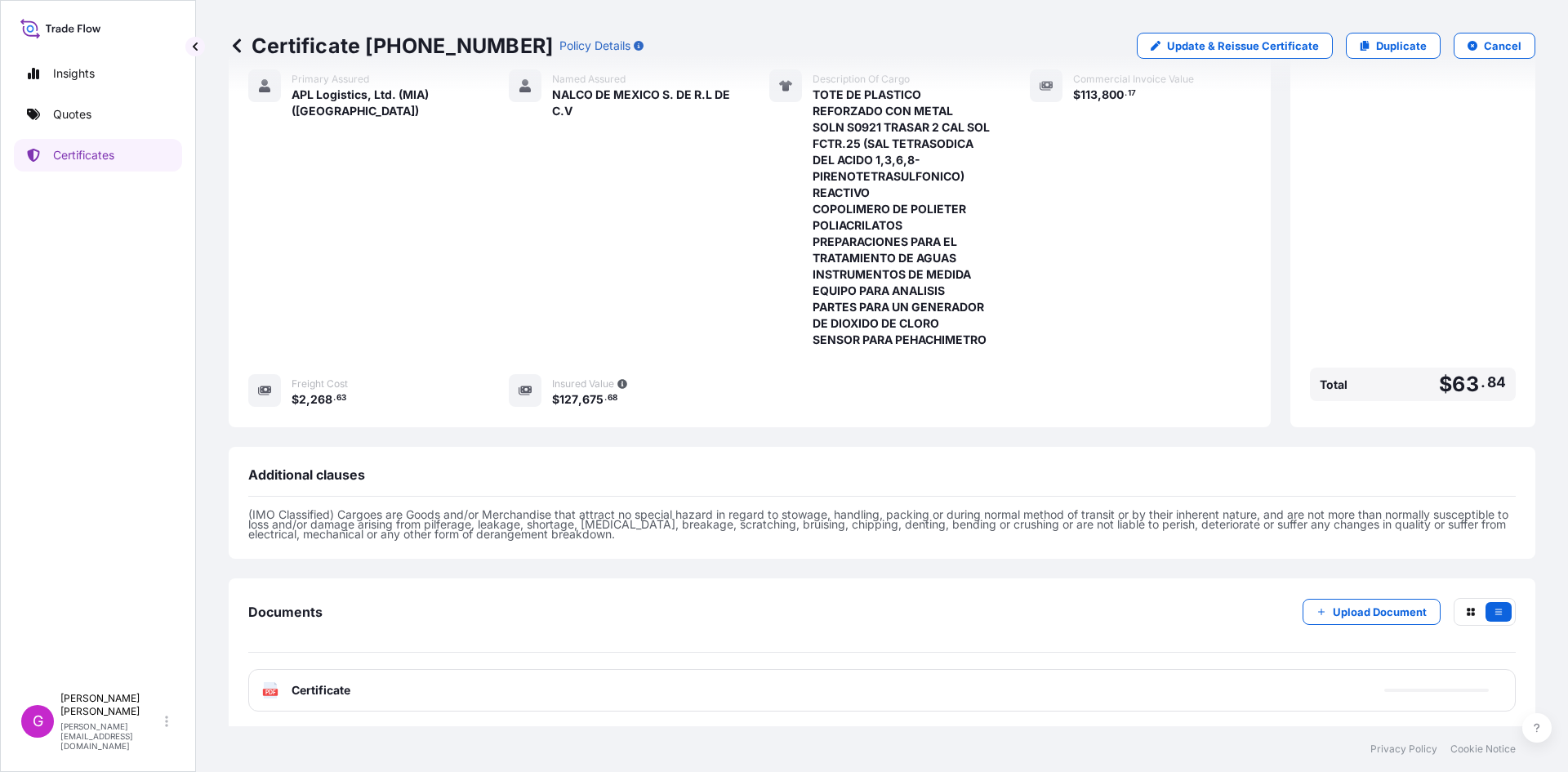
scroll to position [378, 0]
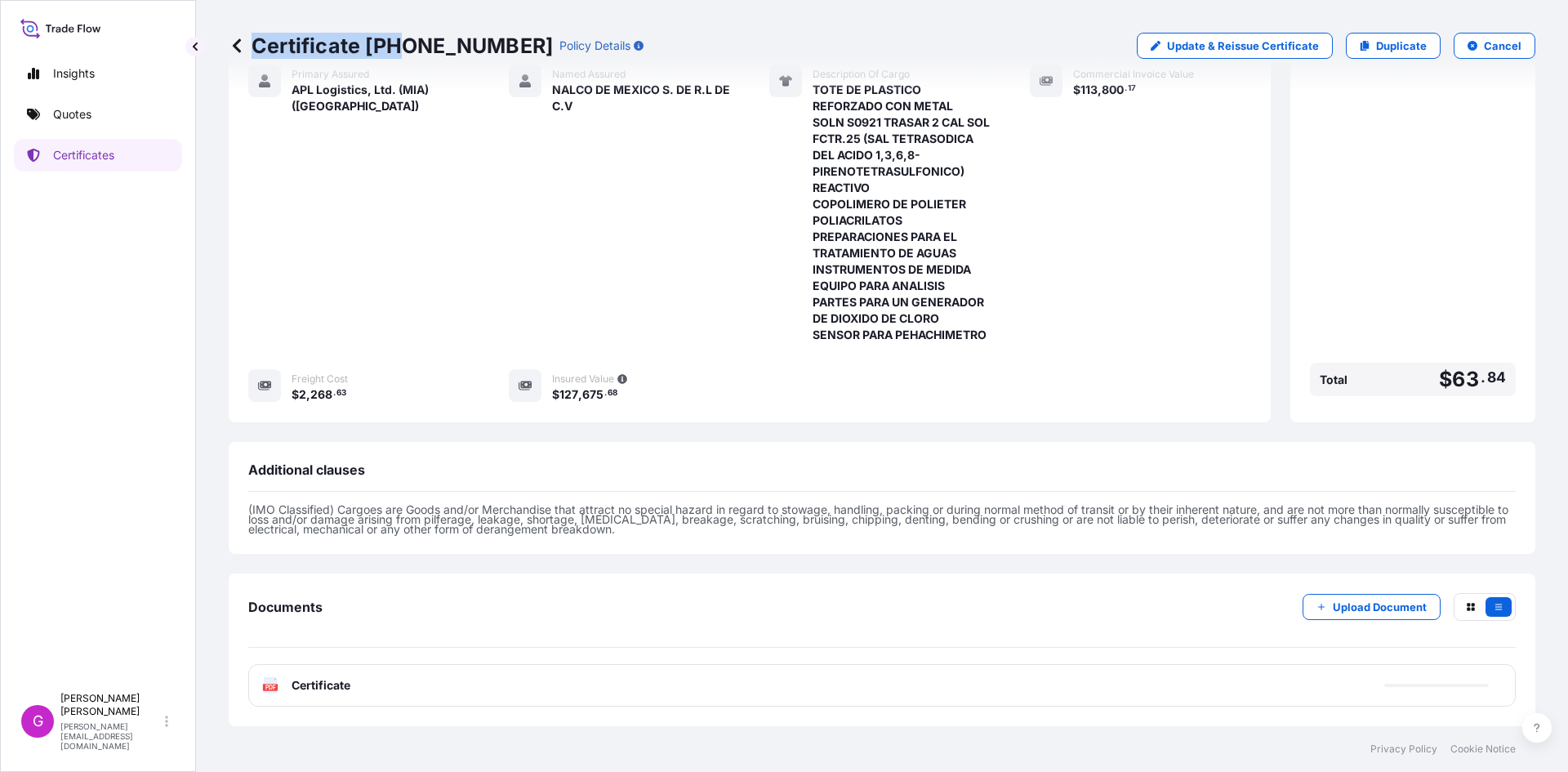
drag, startPoint x: 497, startPoint y: 48, endPoint x: 394, endPoint y: 50, distance: 103.0
click at [394, 50] on div "Certificate [PHONE_NUMBER] Policy Details" at bounding box center [436, 46] width 415 height 26
click at [394, 50] on p "Certificate [PHONE_NUMBER]" at bounding box center [391, 46] width 325 height 26
drag, startPoint x: 494, startPoint y: 43, endPoint x: 370, endPoint y: 43, distance: 124.0
click at [370, 43] on p "Certificate [PHONE_NUMBER]" at bounding box center [391, 46] width 325 height 26
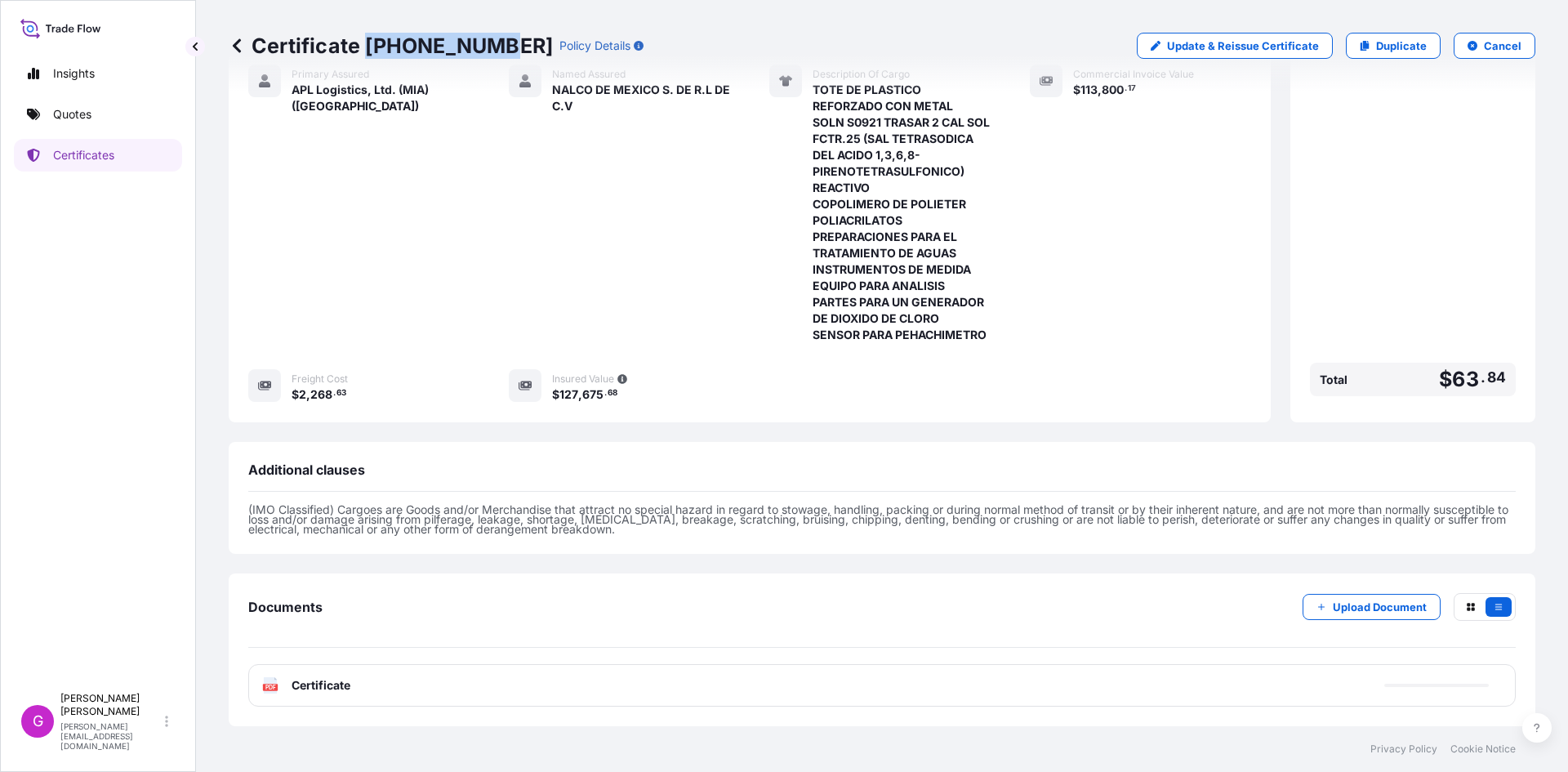
copy p "[PHONE_NUMBER]"
click at [351, 680] on div "PDF Certificate" at bounding box center [882, 686] width 1268 height 42
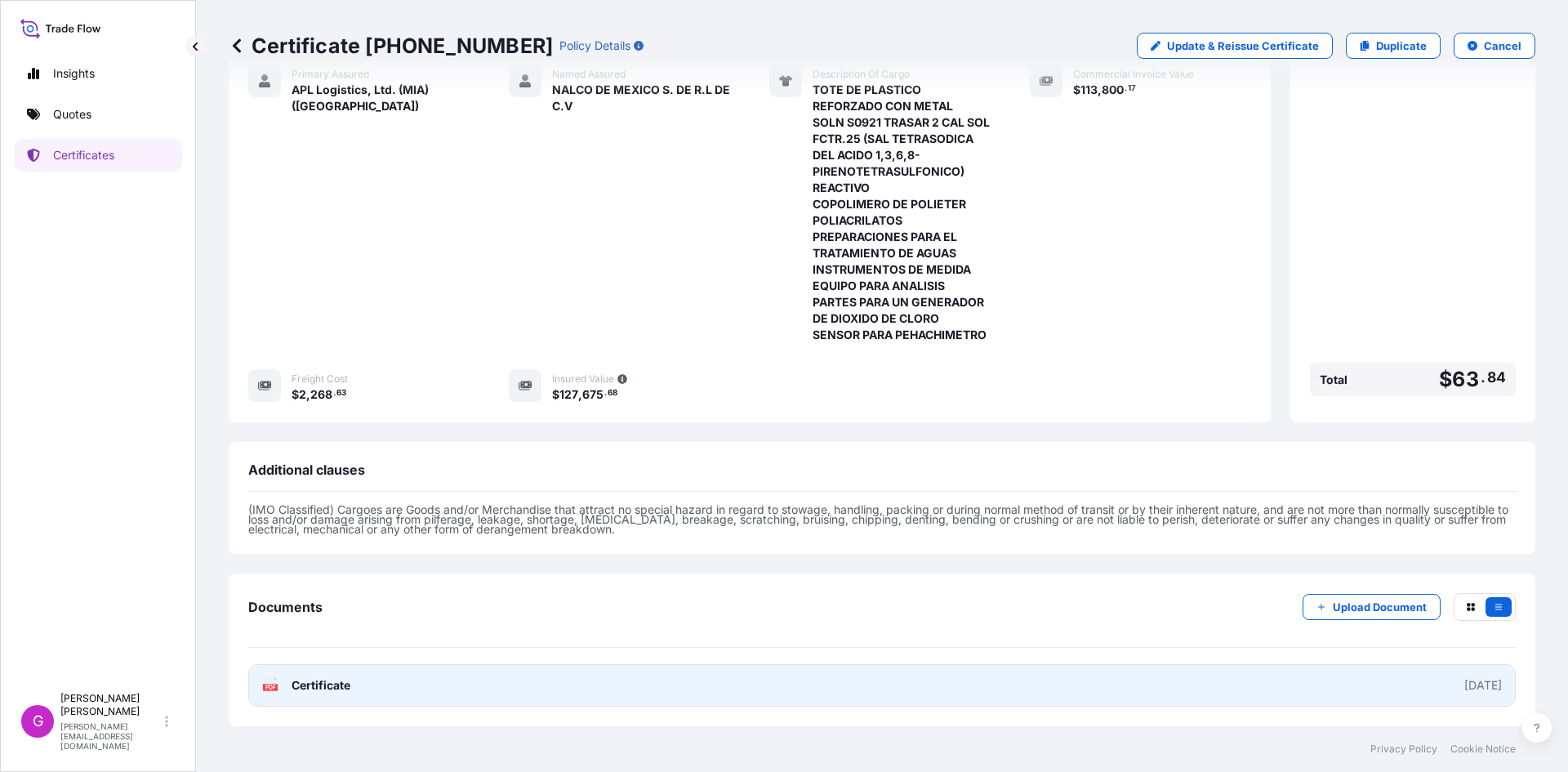
click at [363, 678] on link "PDF Certificate [DATE]" at bounding box center [882, 686] width 1268 height 42
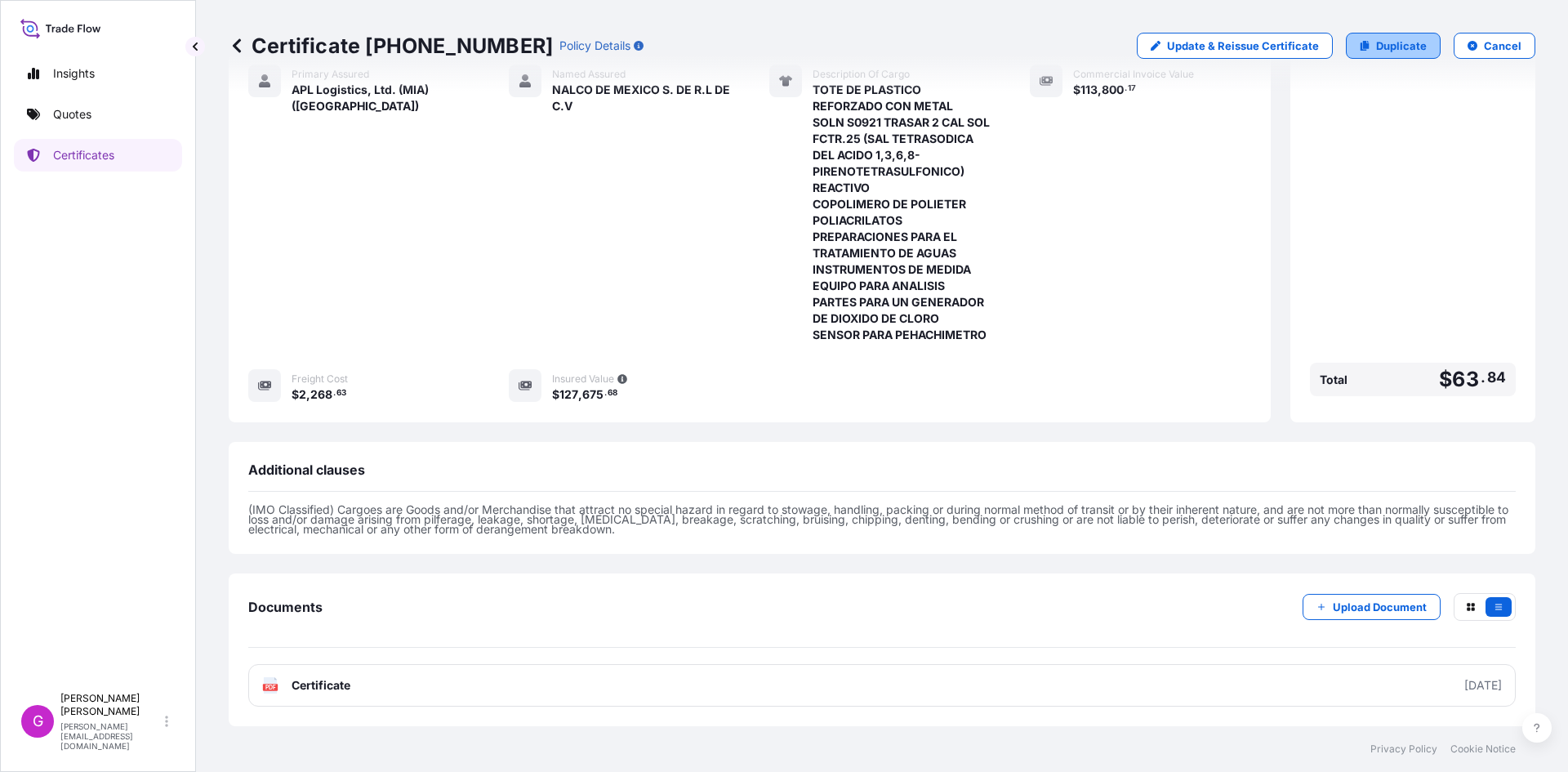
click at [1395, 47] on p "Duplicate" at bounding box center [1402, 46] width 51 height 17
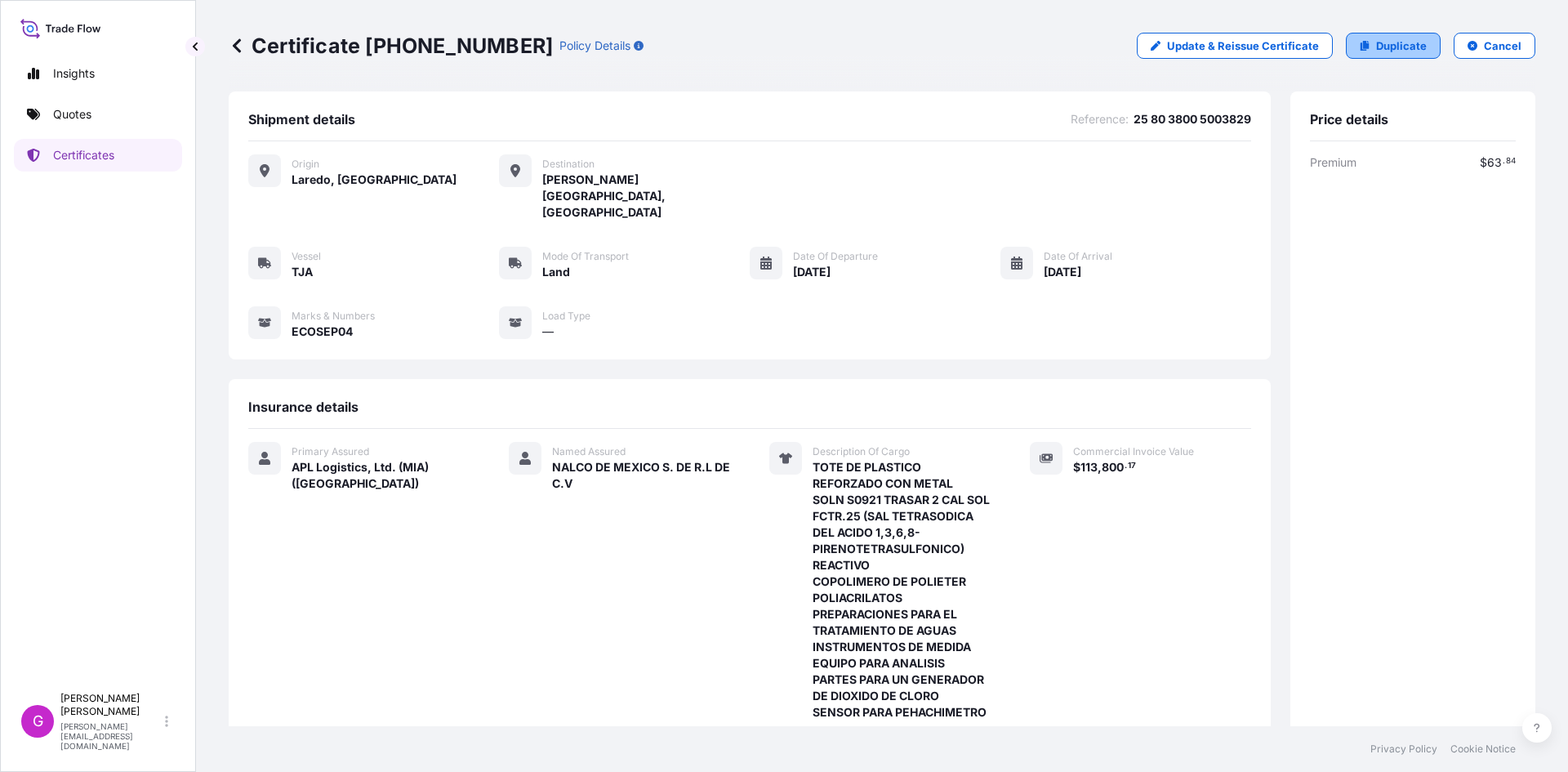
select select "Land"
select select "31870"
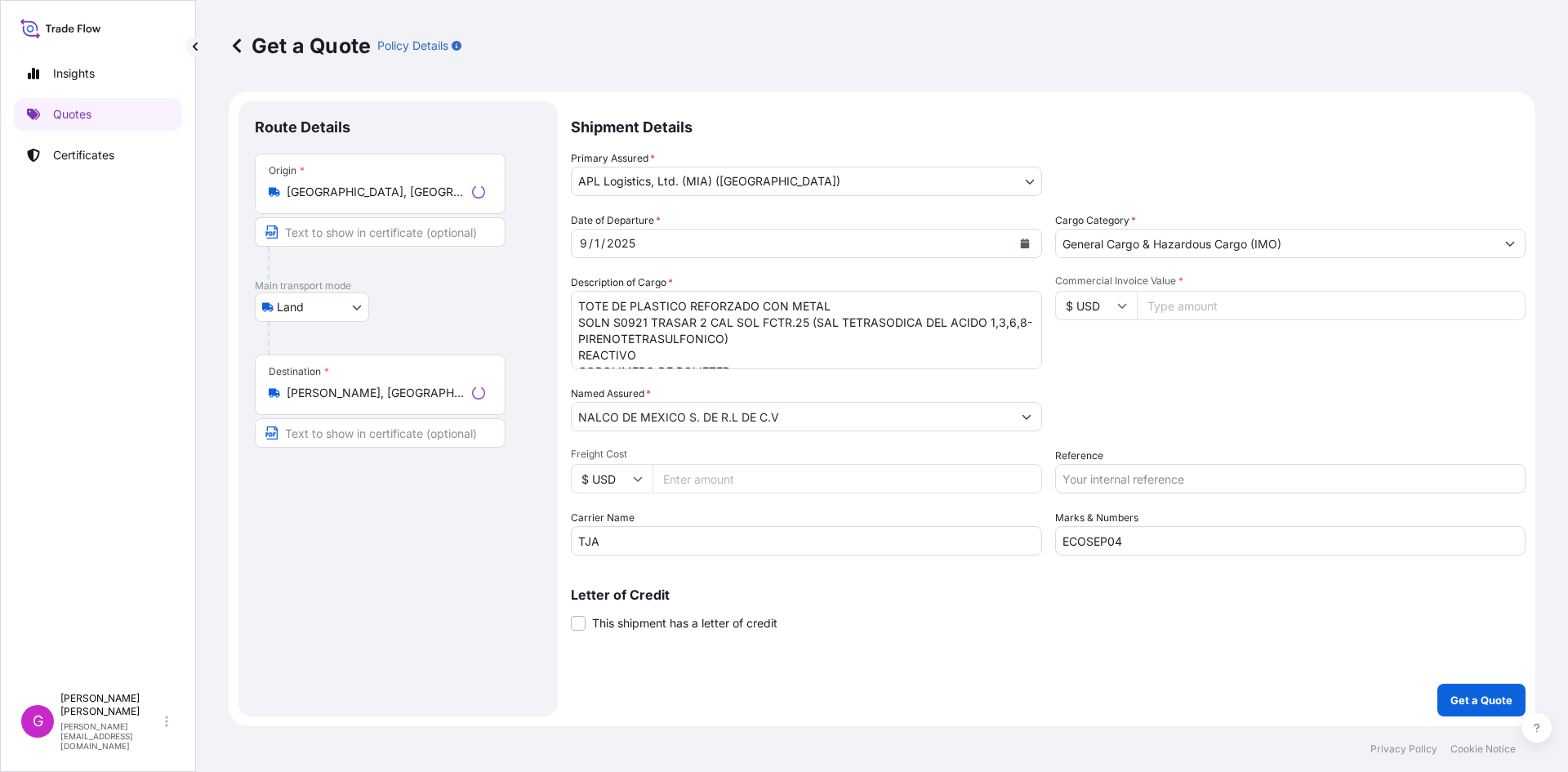
click at [412, 393] on input "[PERSON_NAME], [GEOGRAPHIC_DATA], [GEOGRAPHIC_DATA]" at bounding box center [376, 393] width 179 height 17
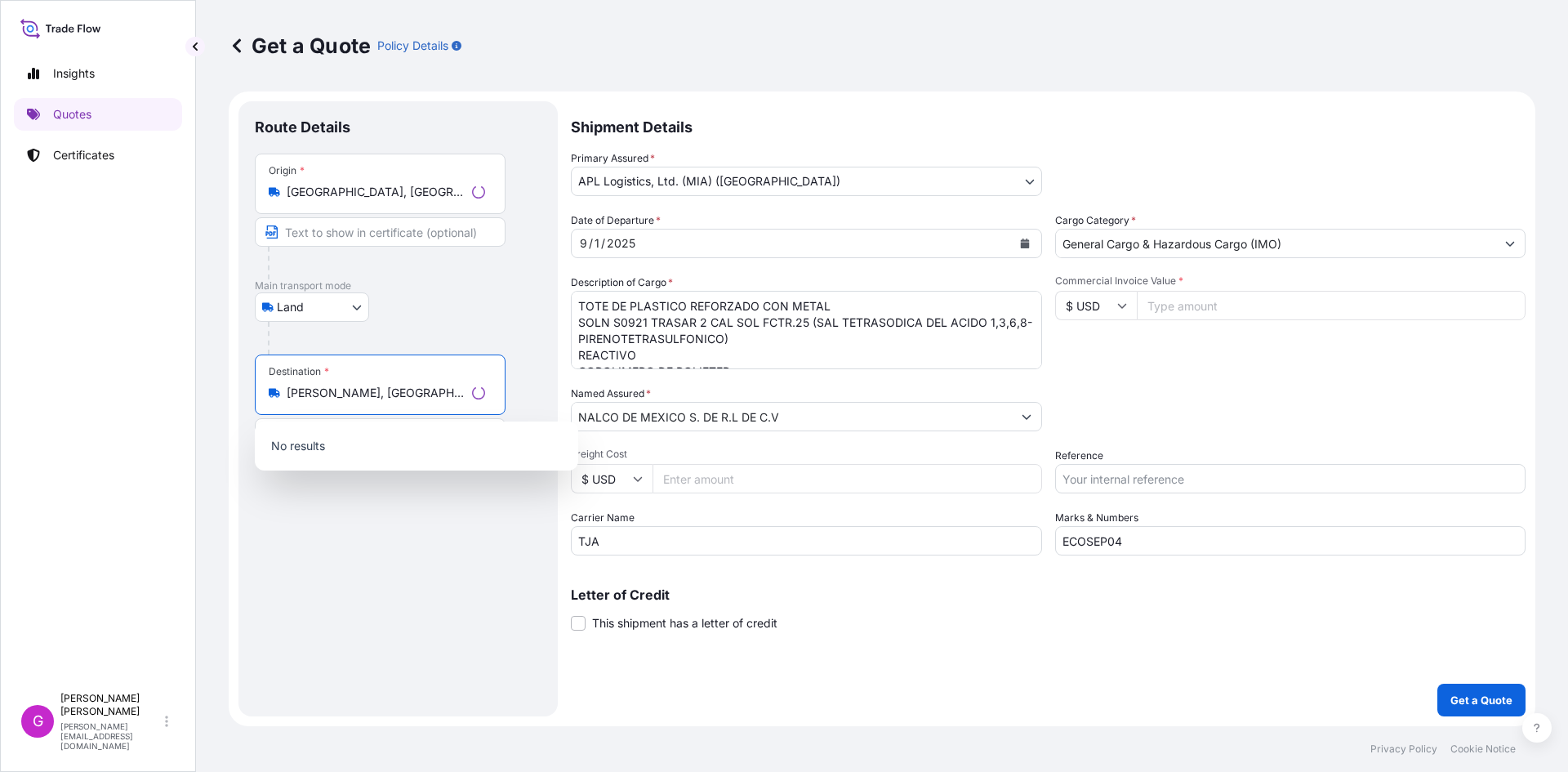
click at [412, 393] on input "[PERSON_NAME], [GEOGRAPHIC_DATA], [GEOGRAPHIC_DATA]" at bounding box center [376, 393] width 179 height 17
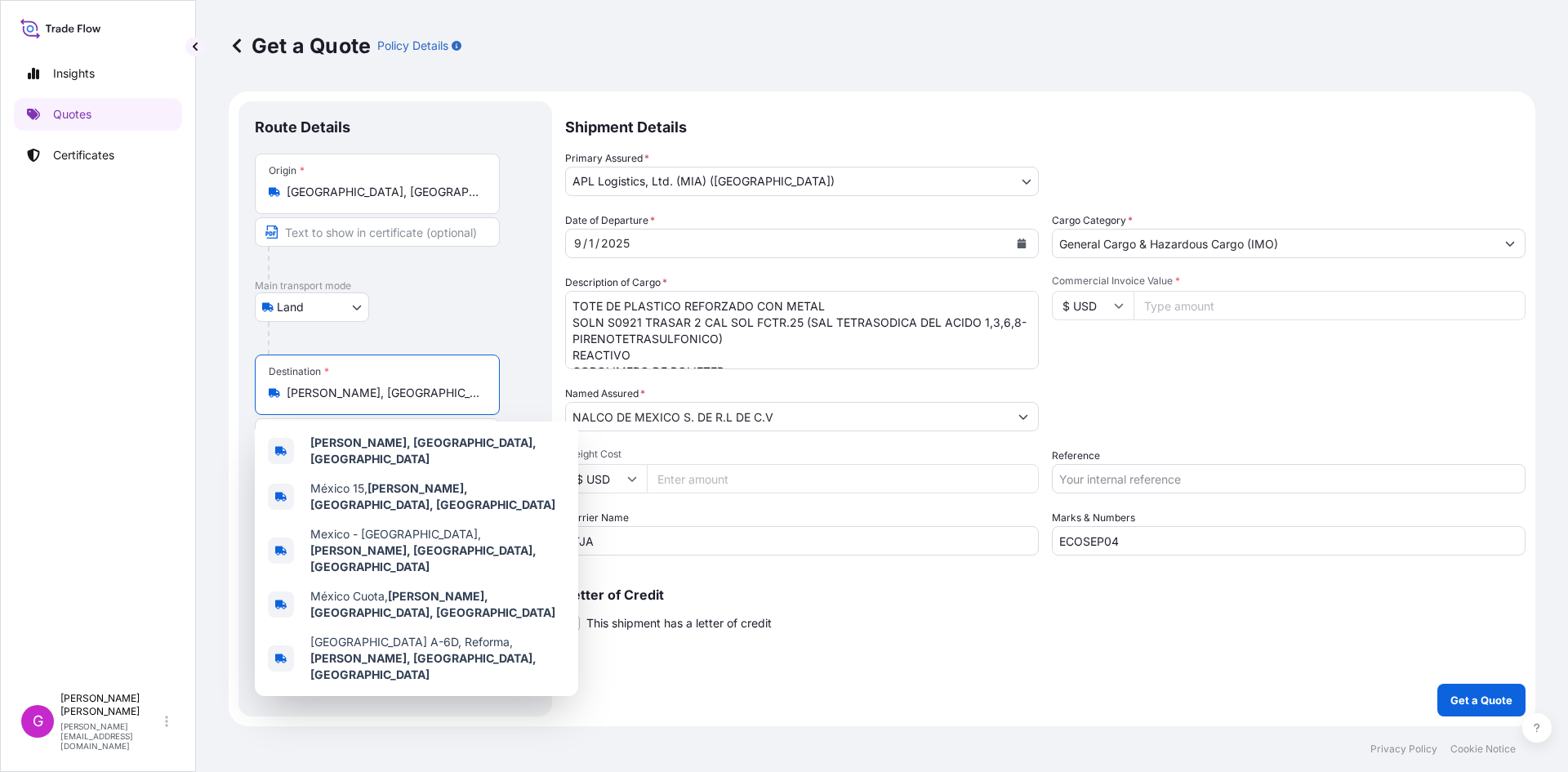
click at [412, 393] on input "[PERSON_NAME], [GEOGRAPHIC_DATA], [GEOGRAPHIC_DATA]" at bounding box center [383, 393] width 193 height 17
click at [344, 191] on input "[GEOGRAPHIC_DATA], [GEOGRAPHIC_DATA], [GEOGRAPHIC_DATA]" at bounding box center [383, 192] width 193 height 17
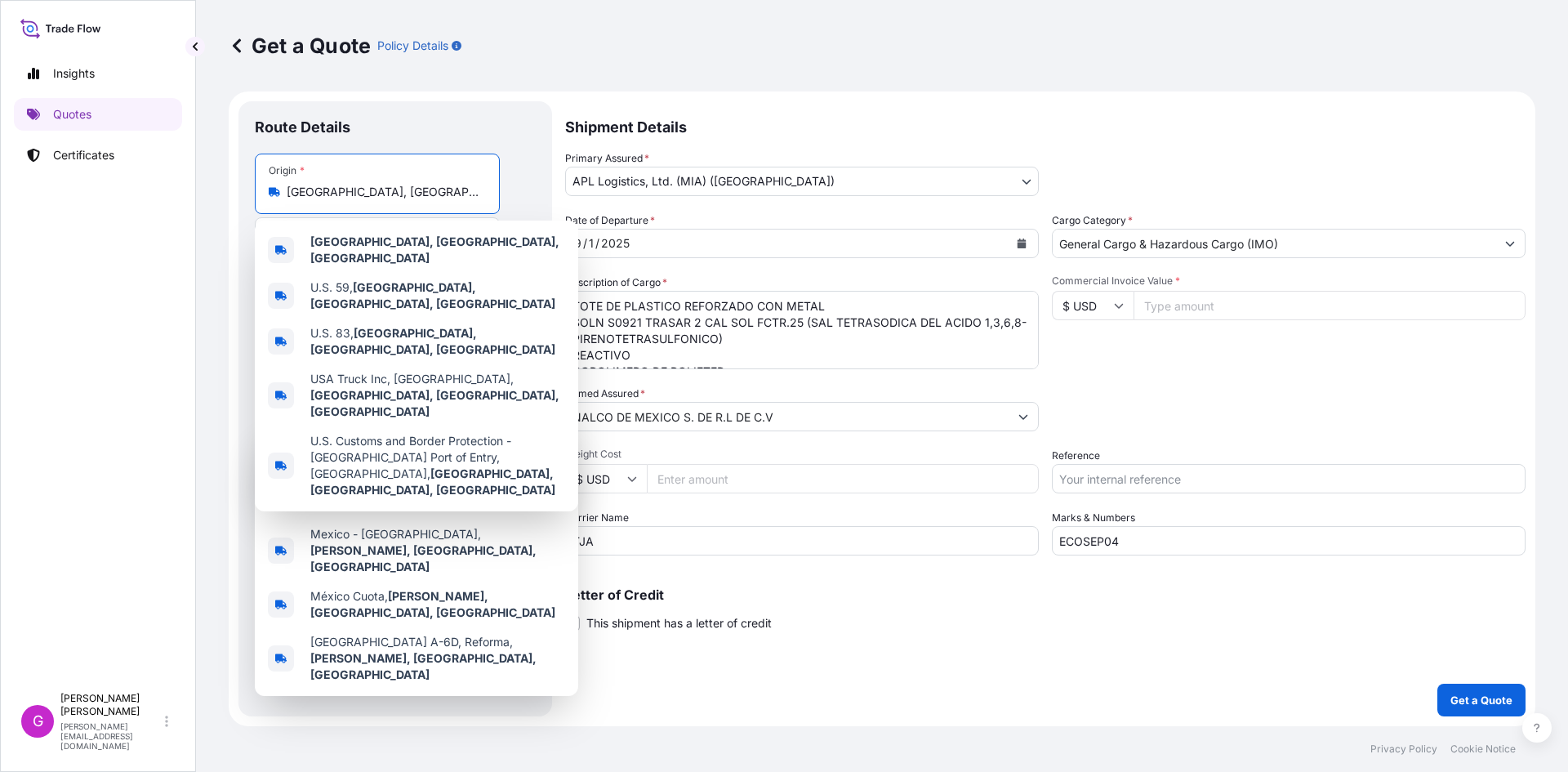
click at [344, 191] on input "[GEOGRAPHIC_DATA], [GEOGRAPHIC_DATA], [GEOGRAPHIC_DATA]" at bounding box center [383, 192] width 193 height 17
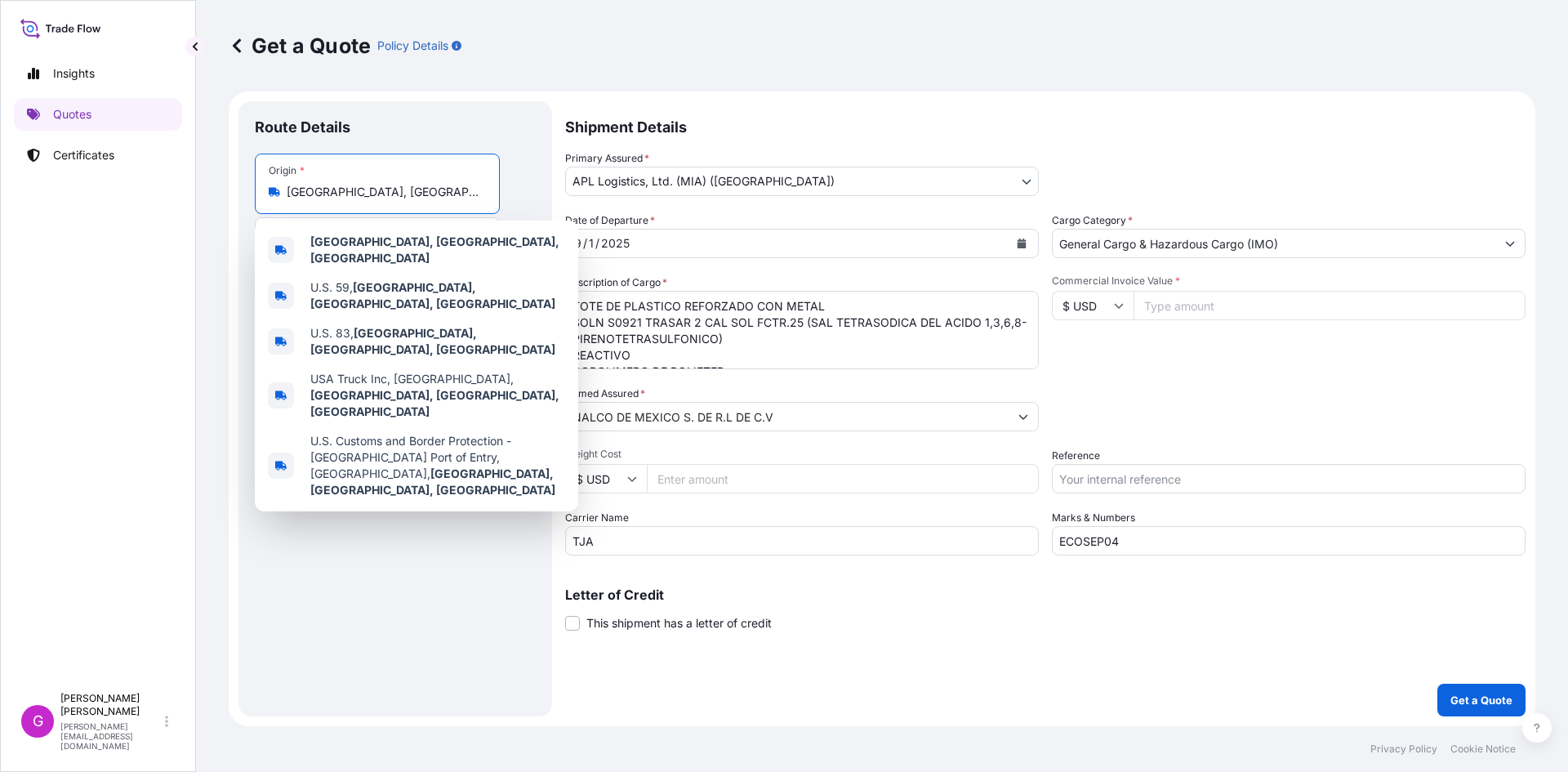
click at [344, 191] on input "[GEOGRAPHIC_DATA], [GEOGRAPHIC_DATA], [GEOGRAPHIC_DATA]" at bounding box center [383, 192] width 193 height 17
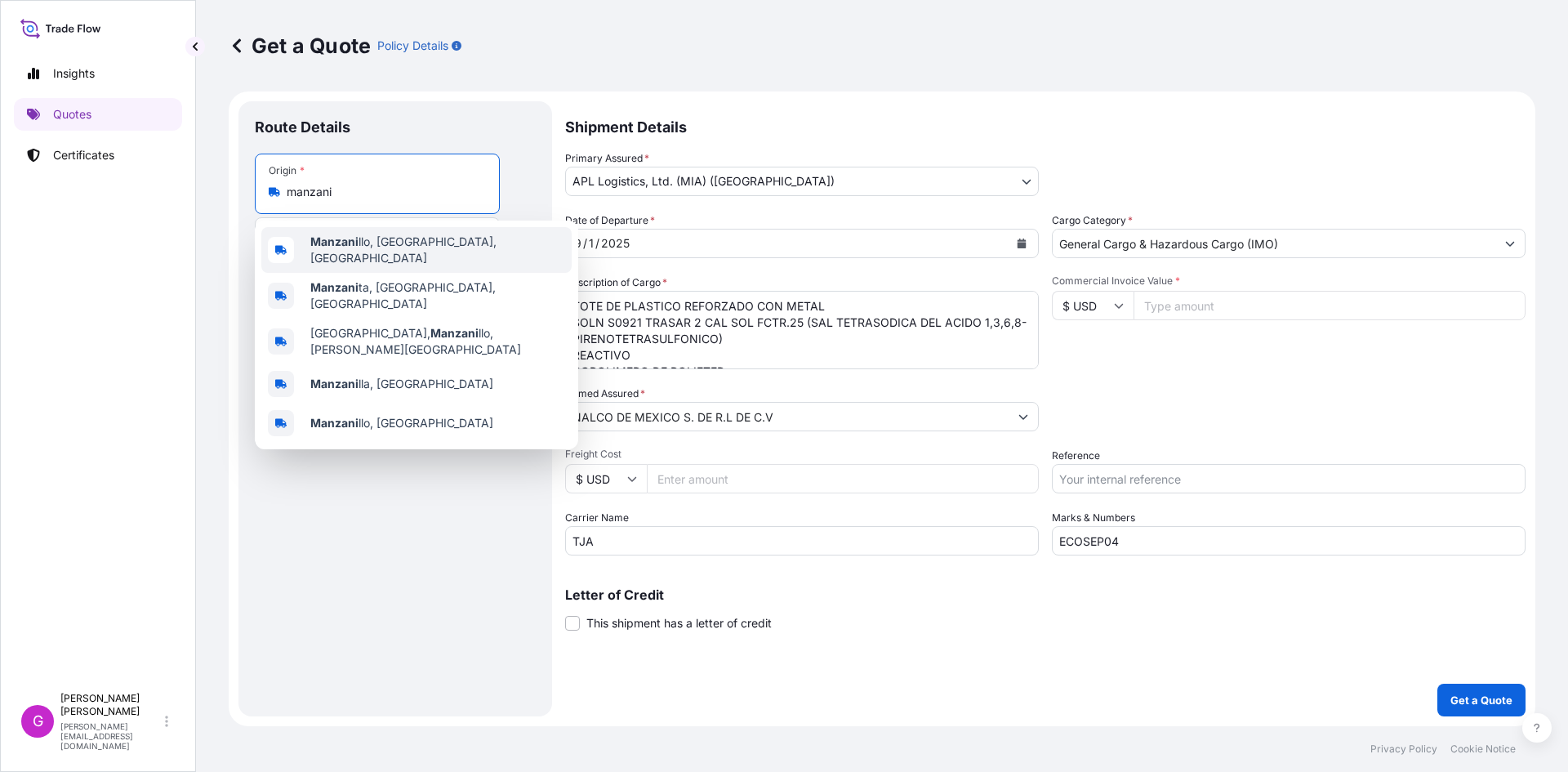
click at [348, 241] on b "Manzani" at bounding box center [334, 241] width 48 height 14
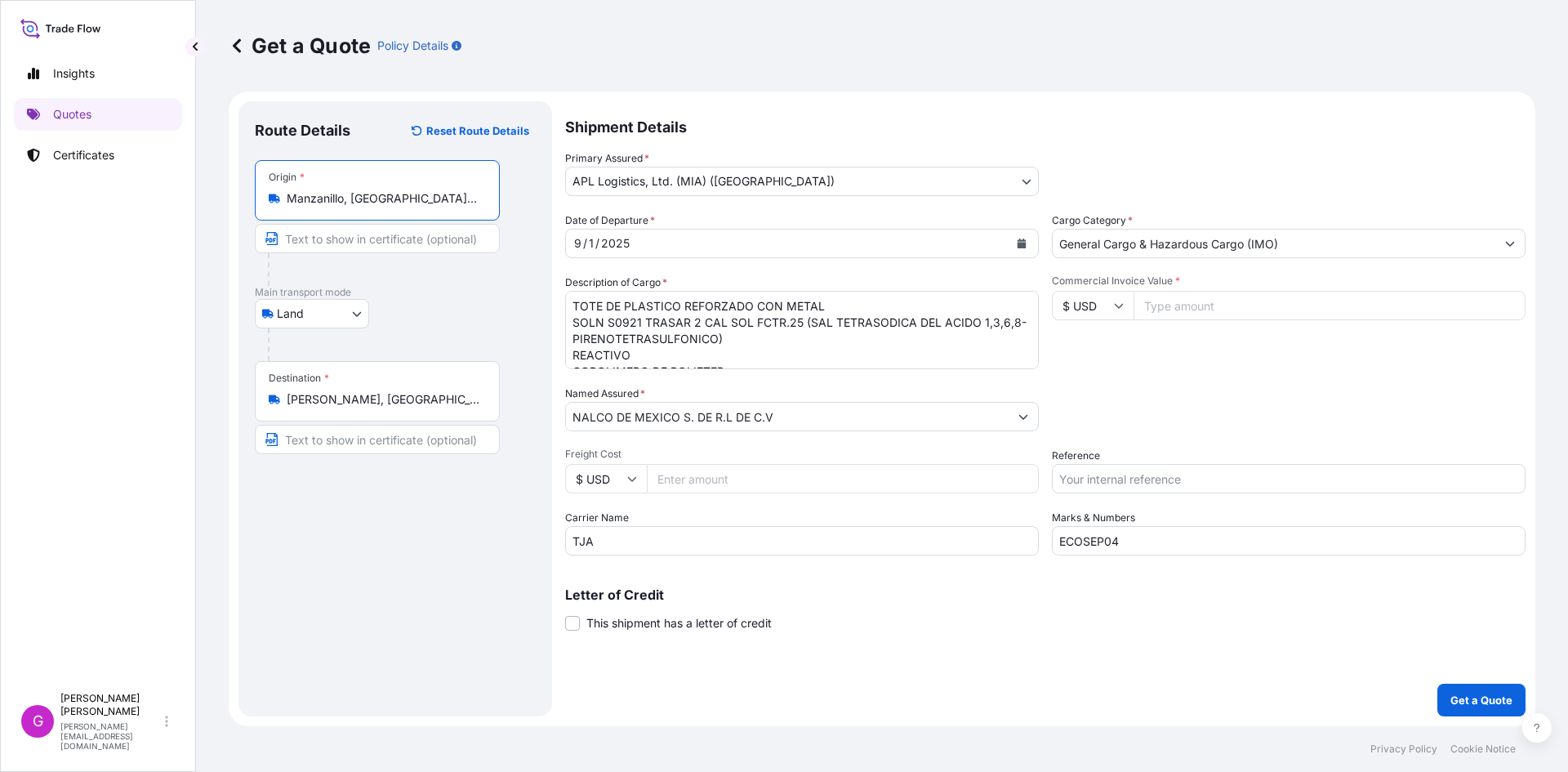
type input "Manzanillo, [GEOGRAPHIC_DATA], [GEOGRAPHIC_DATA]"
click at [327, 407] on input "[PERSON_NAME], [GEOGRAPHIC_DATA], [GEOGRAPHIC_DATA]" at bounding box center [383, 400] width 193 height 17
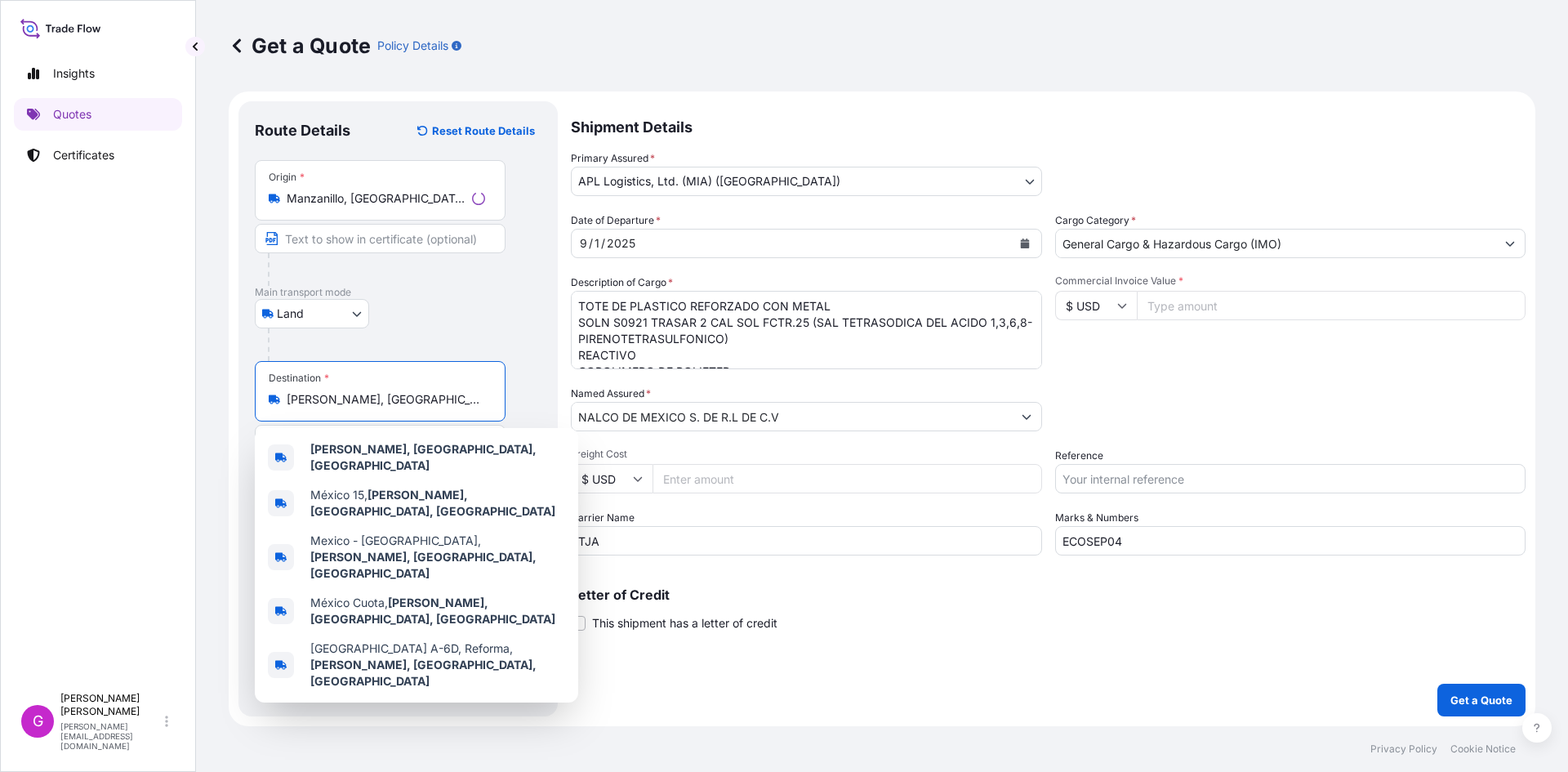
click at [326, 407] on input "[PERSON_NAME], [GEOGRAPHIC_DATA], [GEOGRAPHIC_DATA]" at bounding box center [386, 400] width 199 height 17
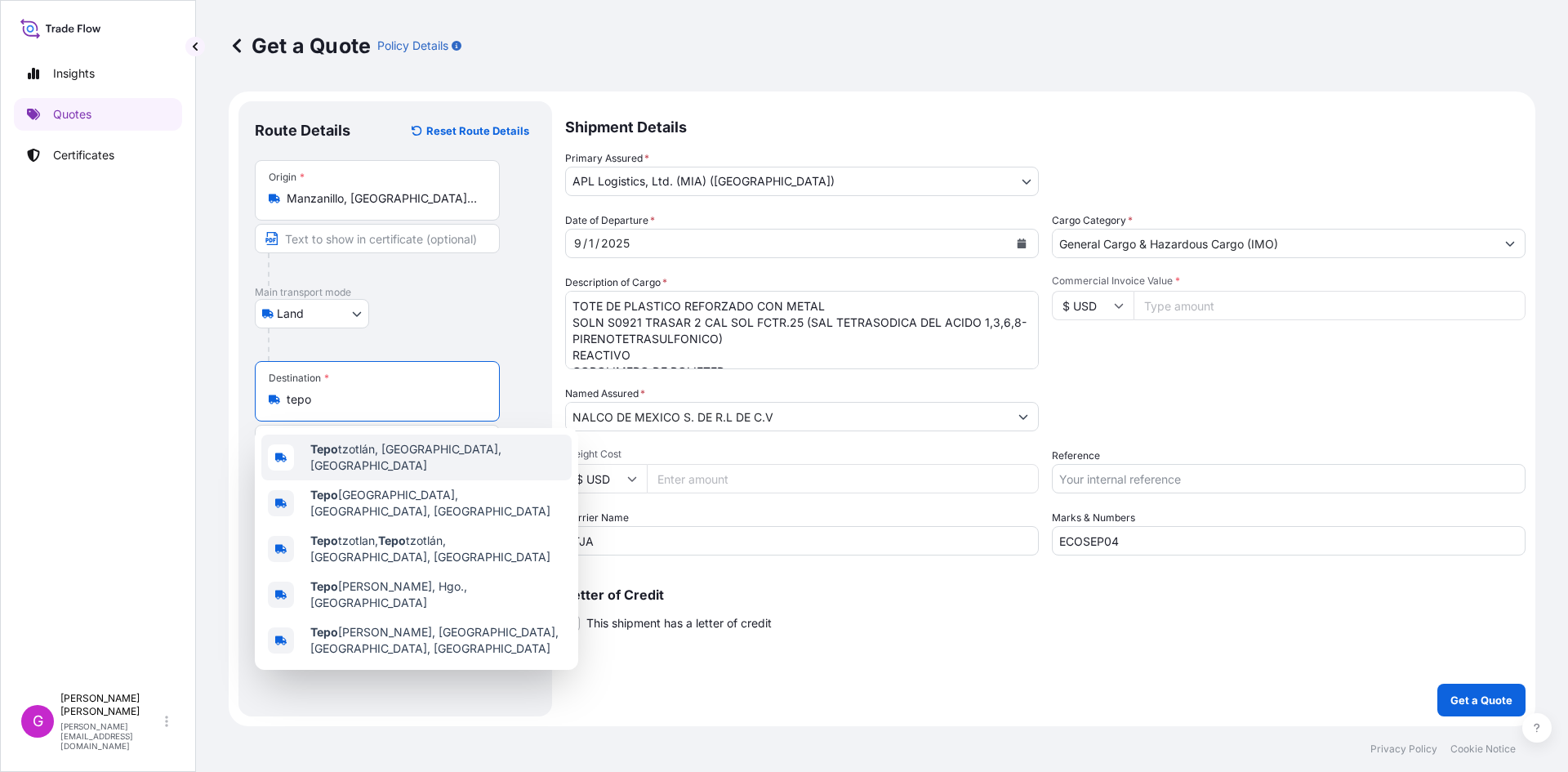
click at [361, 450] on span "[PERSON_NAME], [GEOGRAPHIC_DATA], [GEOGRAPHIC_DATA]" at bounding box center [438, 457] width 255 height 33
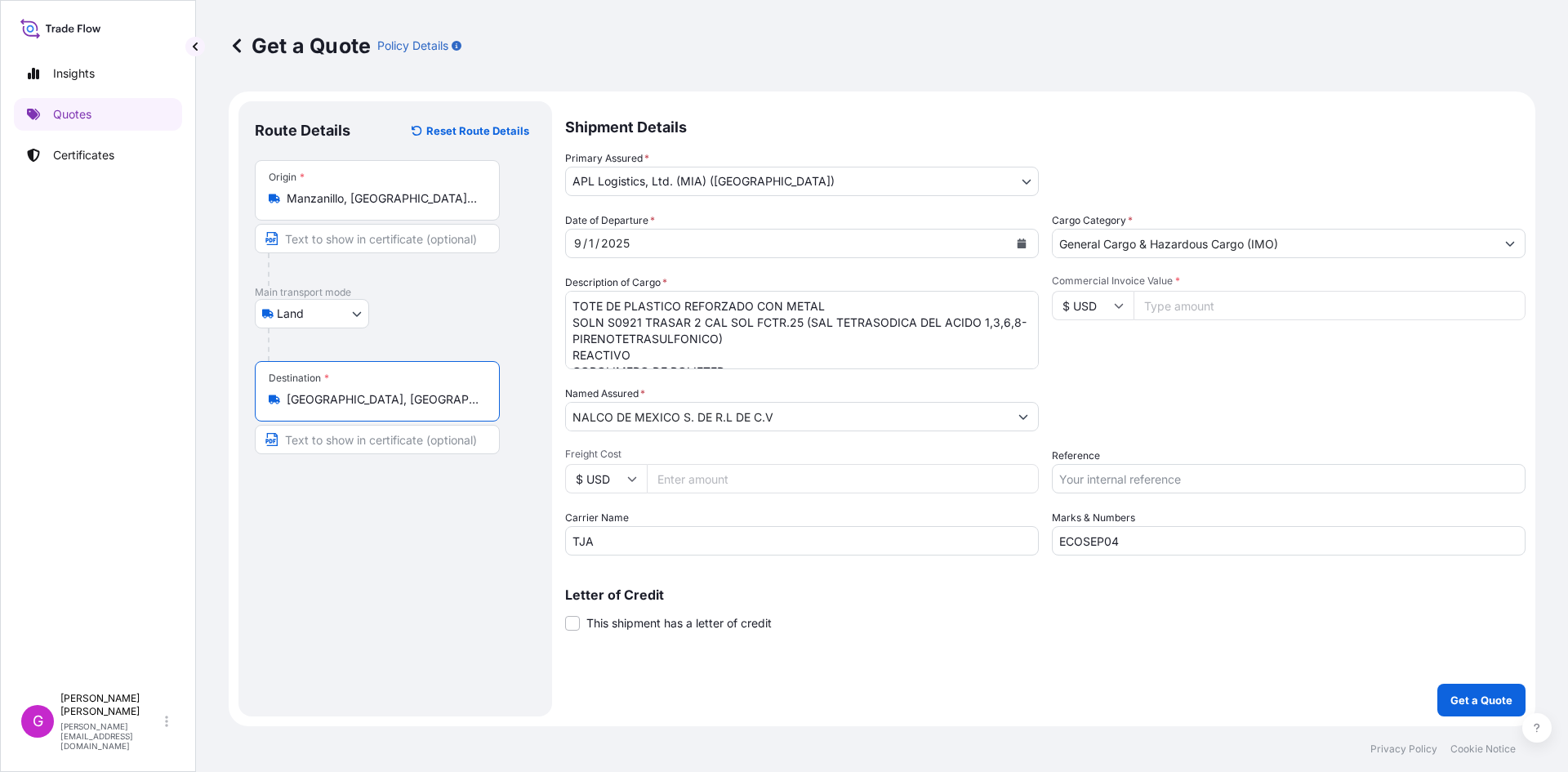
type input "[GEOGRAPHIC_DATA], [GEOGRAPHIC_DATA], [GEOGRAPHIC_DATA]"
click at [1026, 239] on icon "Calendar" at bounding box center [1022, 243] width 10 height 10
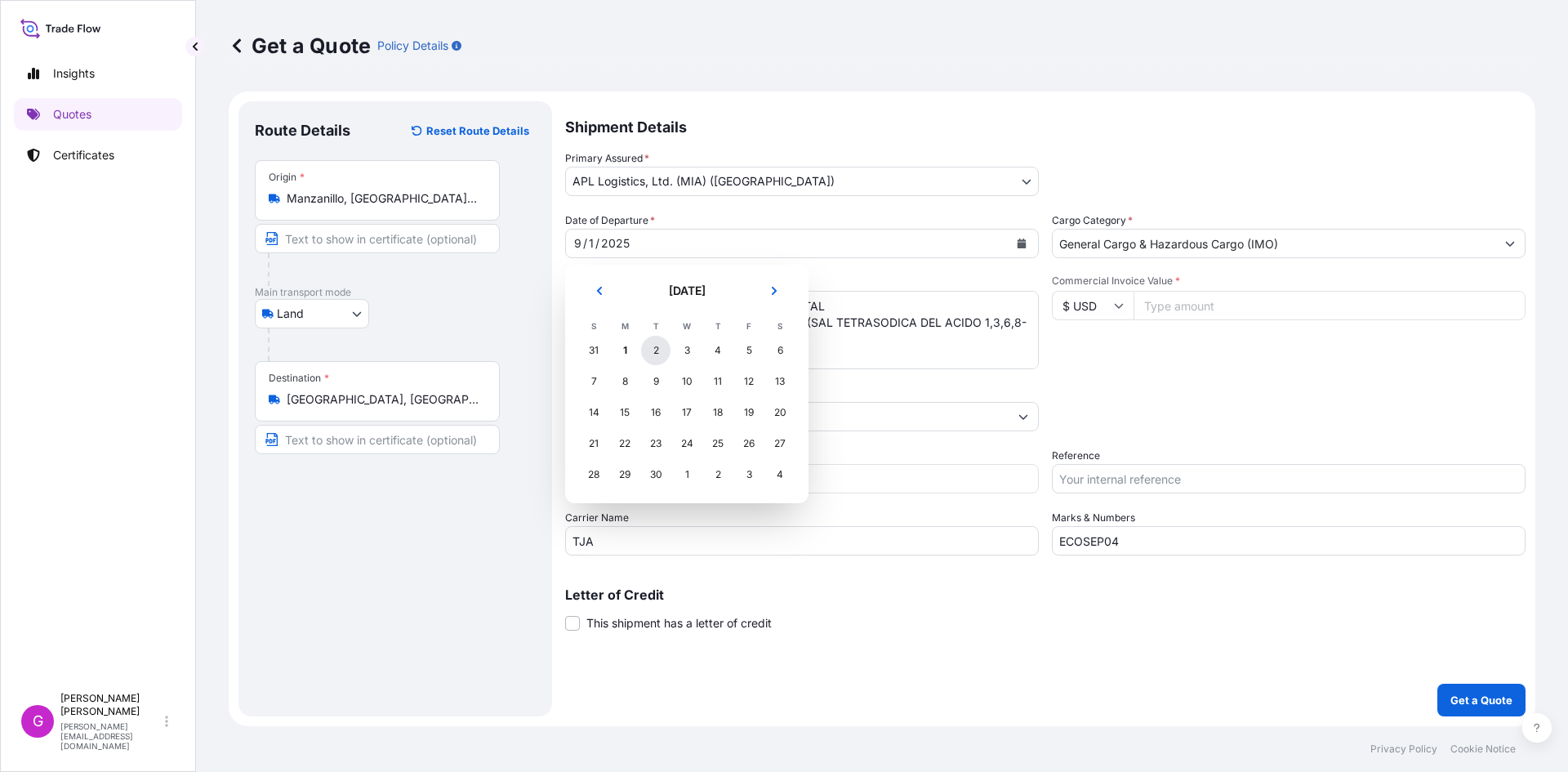
click at [662, 352] on div "2" at bounding box center [656, 350] width 29 height 29
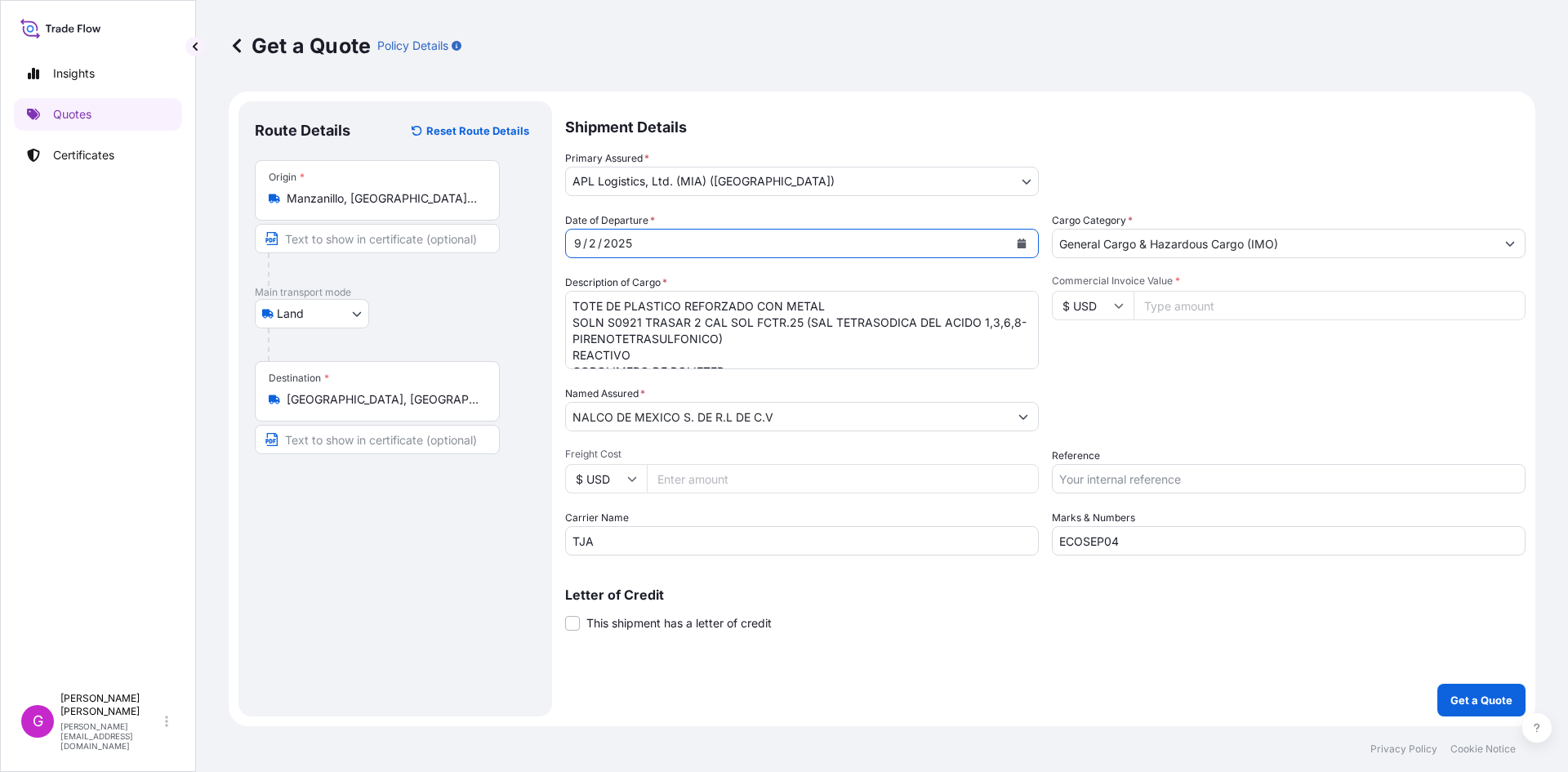
click at [648, 411] on input "NALCO DE MEXICO S. DE R.L DE C.V" at bounding box center [787, 416] width 443 height 29
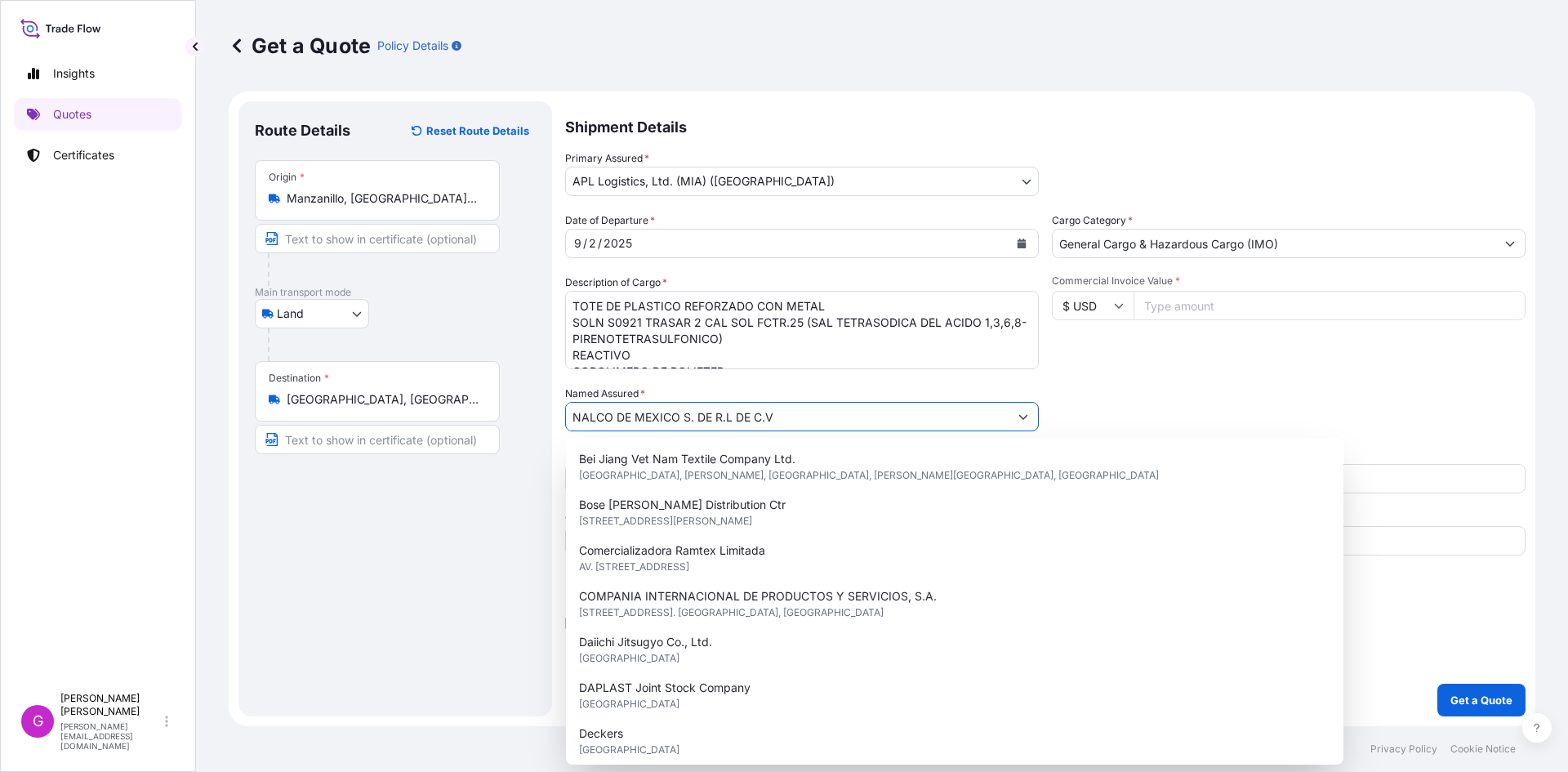
click at [648, 411] on input "NALCO DE MEXICO S. DE R.L DE C.V" at bounding box center [787, 416] width 443 height 29
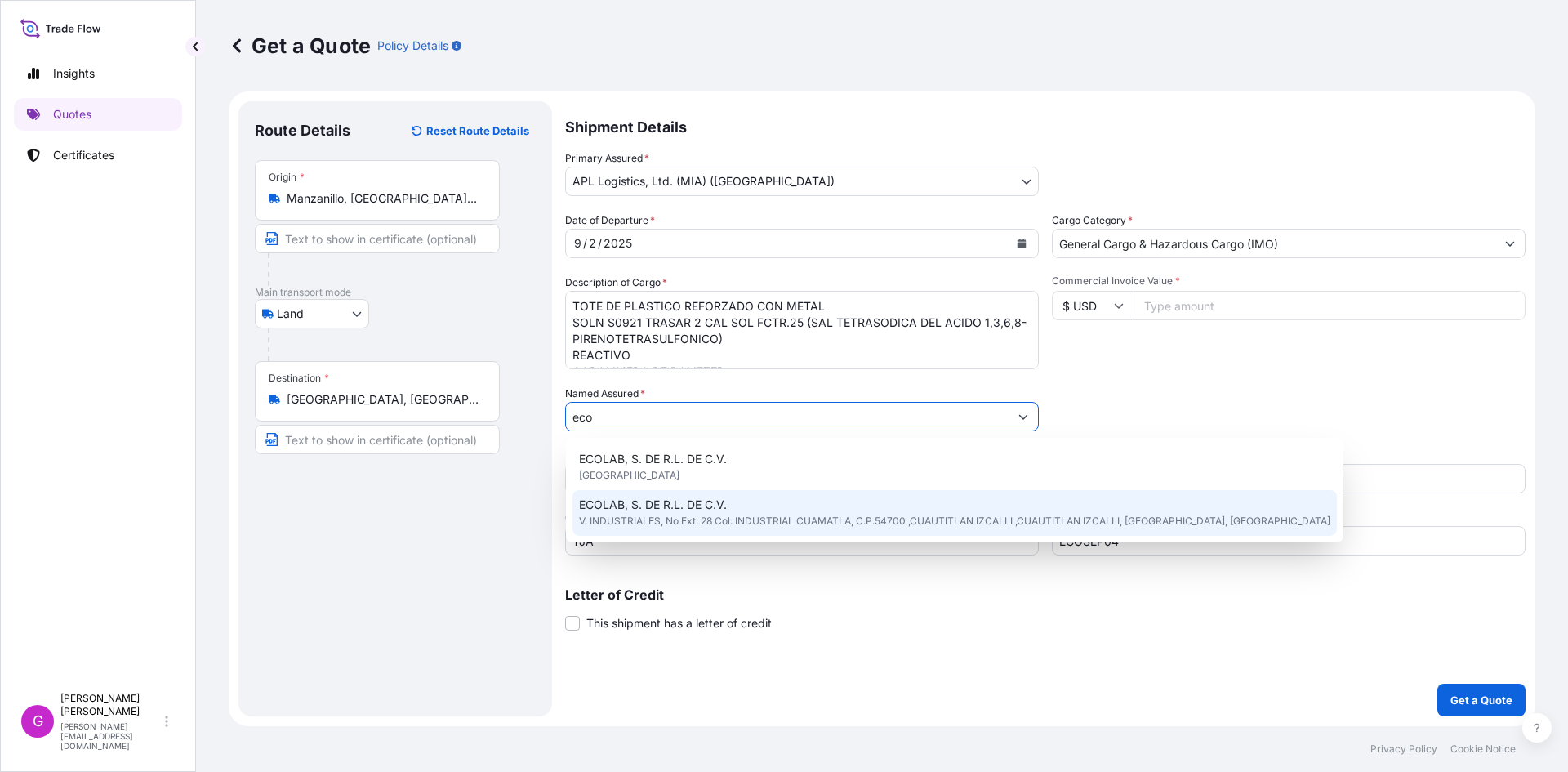
click at [685, 507] on span "ECOLAB, S. DE R.L. DE C.V." at bounding box center [653, 504] width 148 height 17
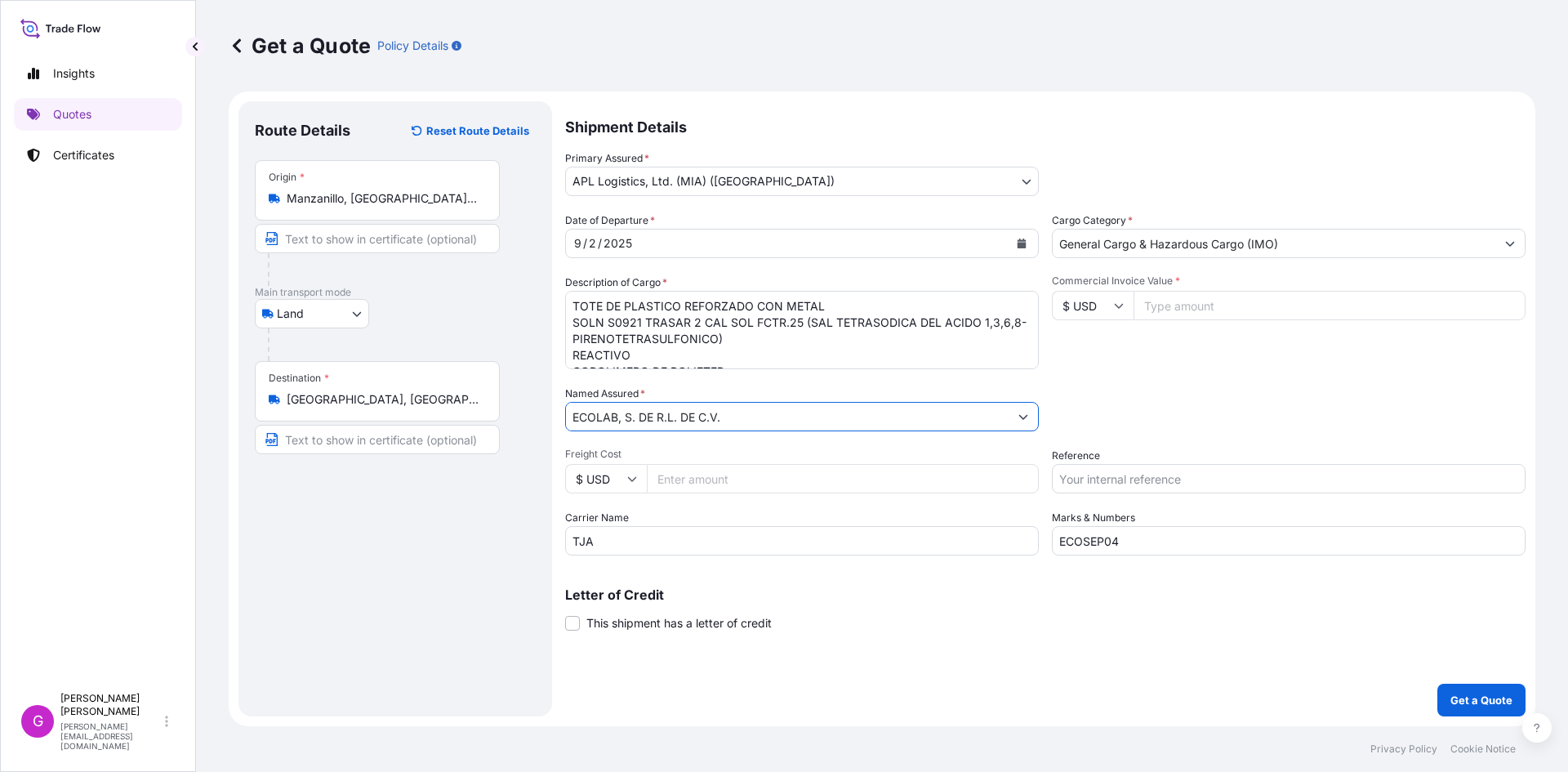
type input "ECOLAB, S. DE R.L. DE C.V."
drag, startPoint x: 668, startPoint y: 543, endPoint x: 495, endPoint y: 530, distance: 173.5
click at [495, 530] on form "Route Details Reset Route Details Place of loading Road / [GEOGRAPHIC_DATA] / I…" at bounding box center [882, 408] width 1307 height 635
type input "CTP"
click at [1151, 540] on input "ECOSEP04" at bounding box center [1289, 540] width 473 height 29
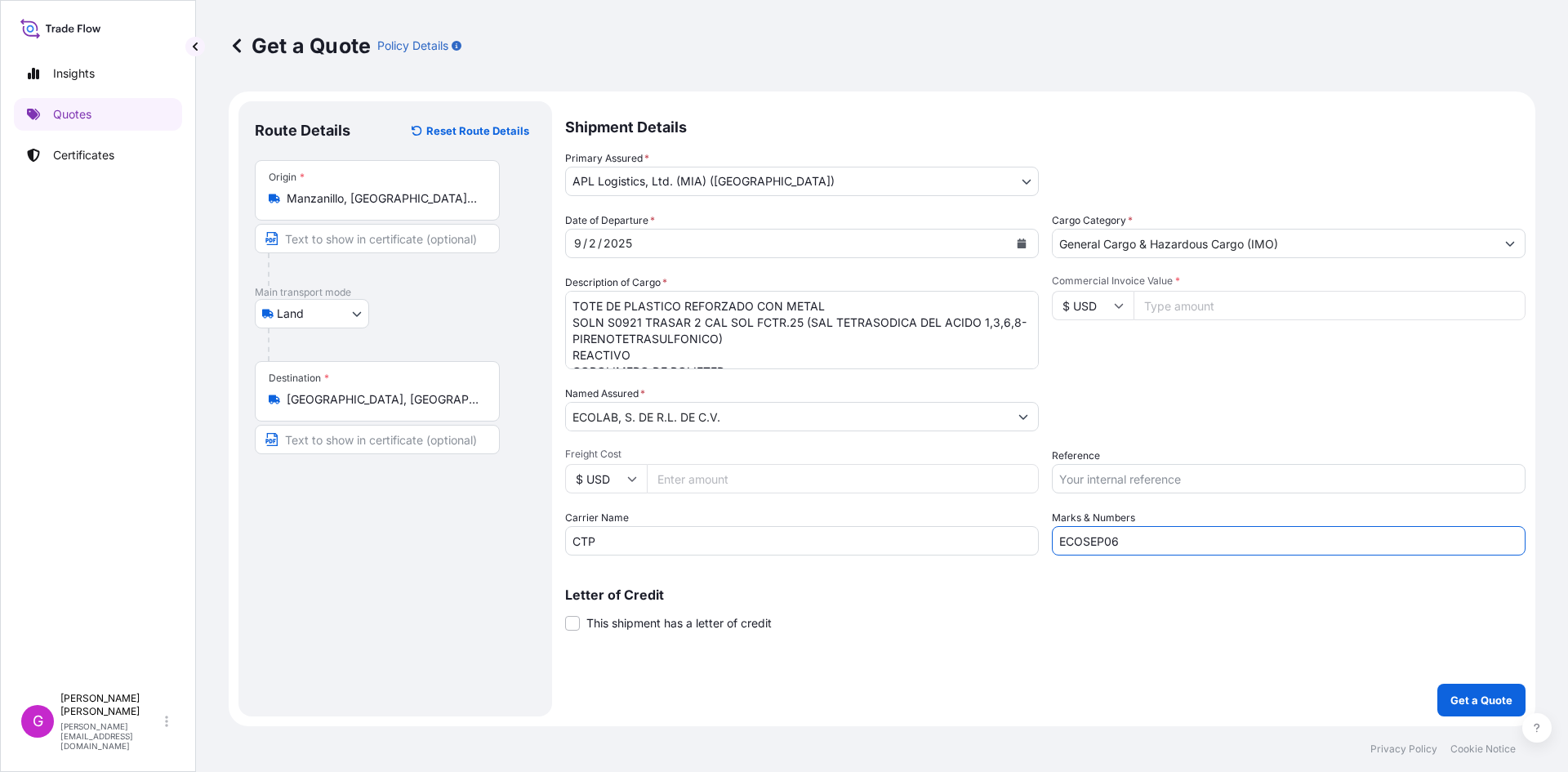
type input "ECOSEP06"
click at [1173, 481] on input "Reference" at bounding box center [1289, 478] width 473 height 29
paste input "25 16 3737 5003288"
type input "25 16 3737 5003288"
click at [1229, 312] on input "Commercial Invoice Value *" at bounding box center [1330, 305] width 392 height 29
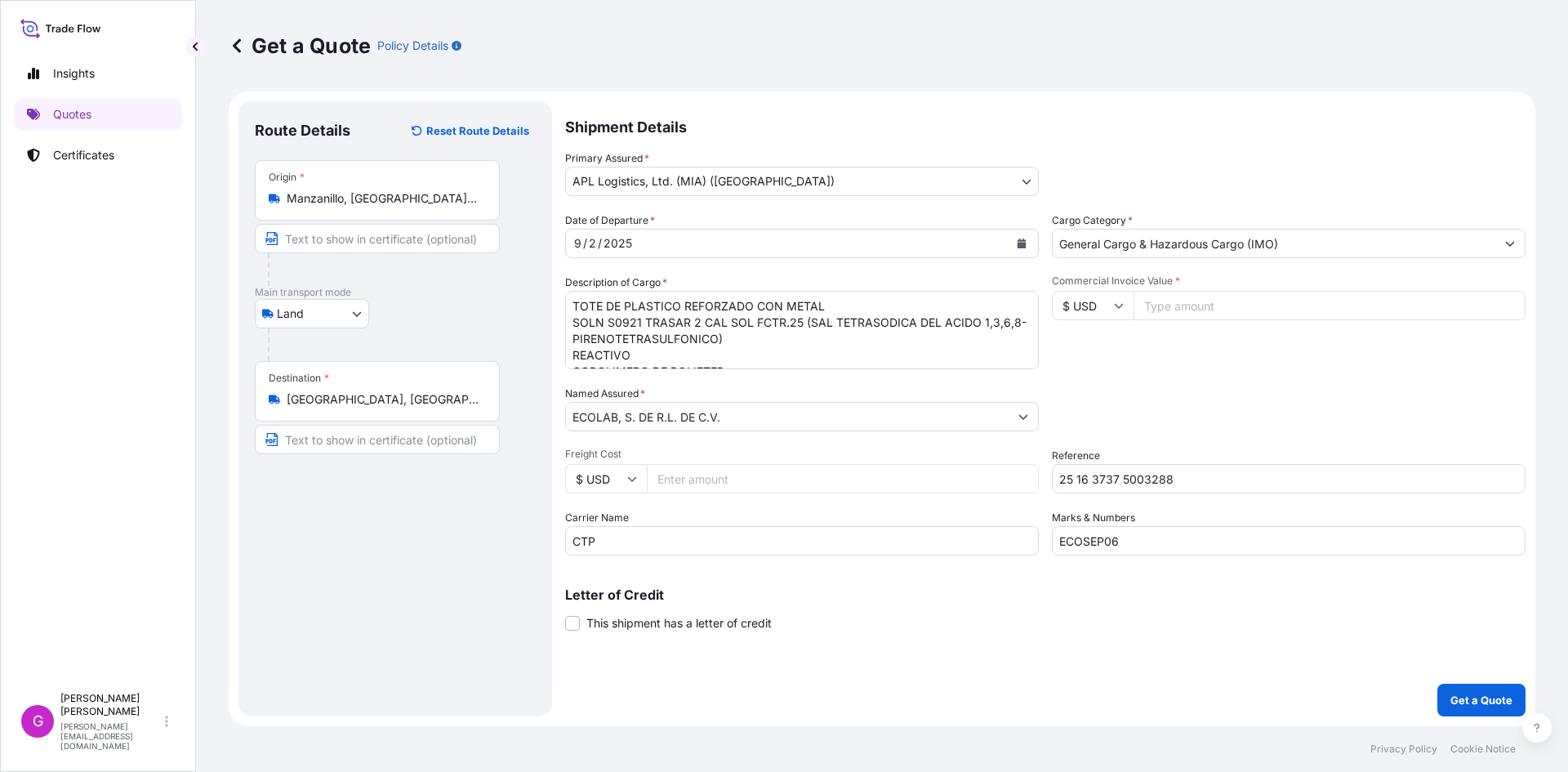
paste input "23640.00"
type input "23640.00"
click at [761, 469] on input "Freight Cost" at bounding box center [843, 478] width 392 height 29
paste input "4072.43"
type input "4072.43"
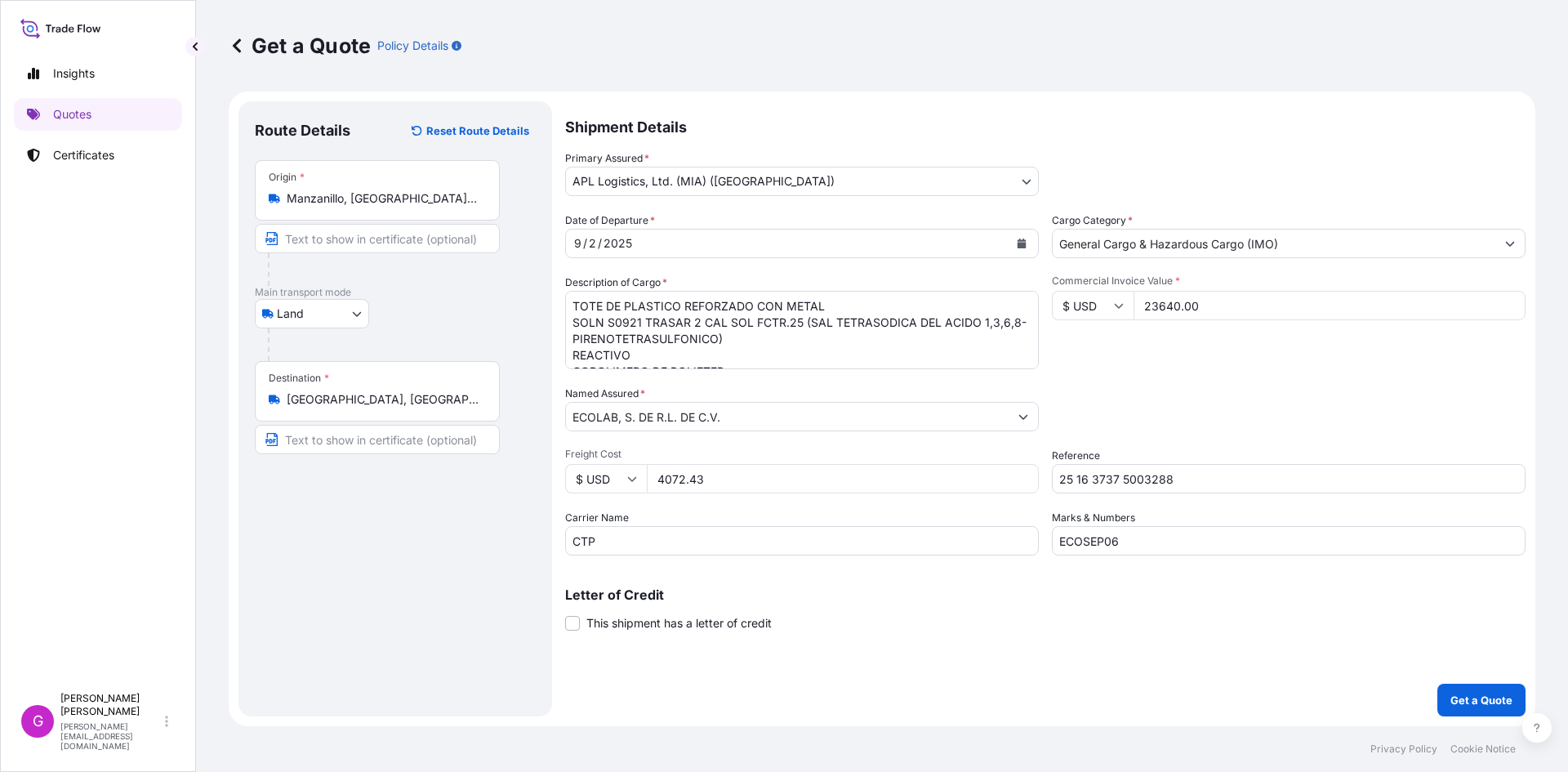
click at [1161, 303] on input "23640.00" at bounding box center [1330, 305] width 392 height 29
click at [676, 476] on input "4072.43" at bounding box center [843, 478] width 392 height 29
click at [1453, 687] on button "Get a Quote" at bounding box center [1482, 700] width 88 height 33
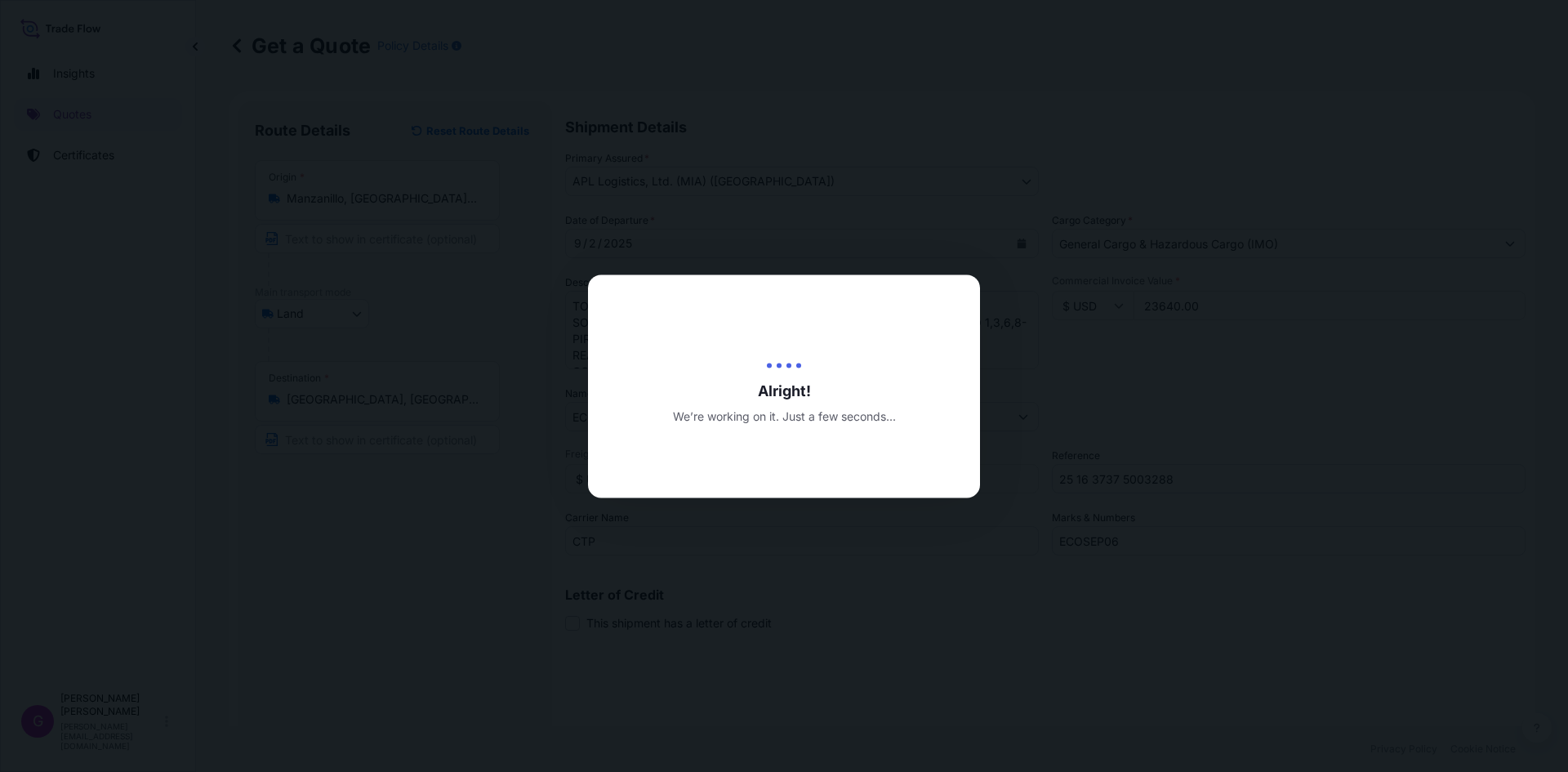
type input "[DATE]"
select select "Land"
select select "31870"
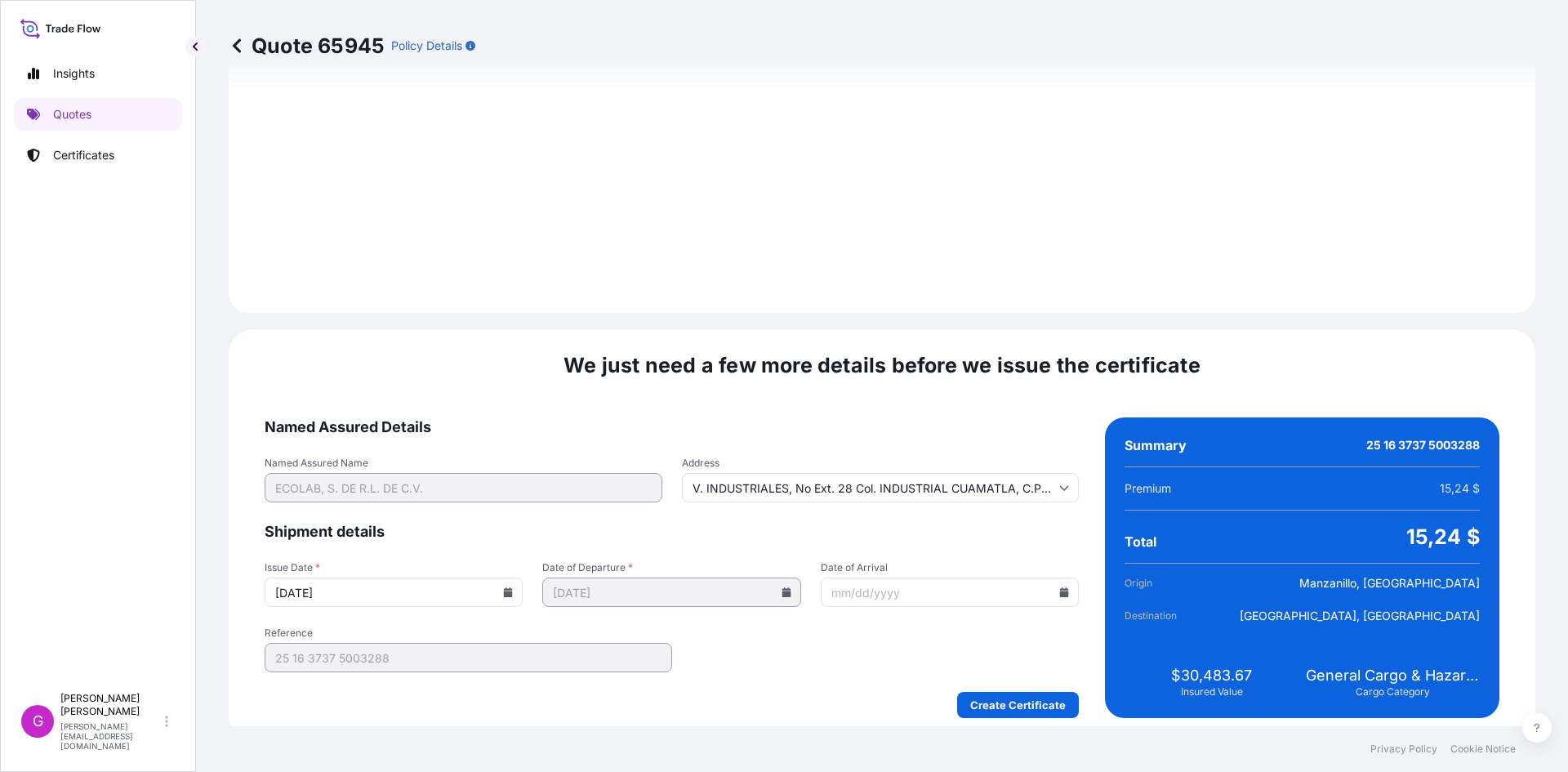
scroll to position [1951, 0]
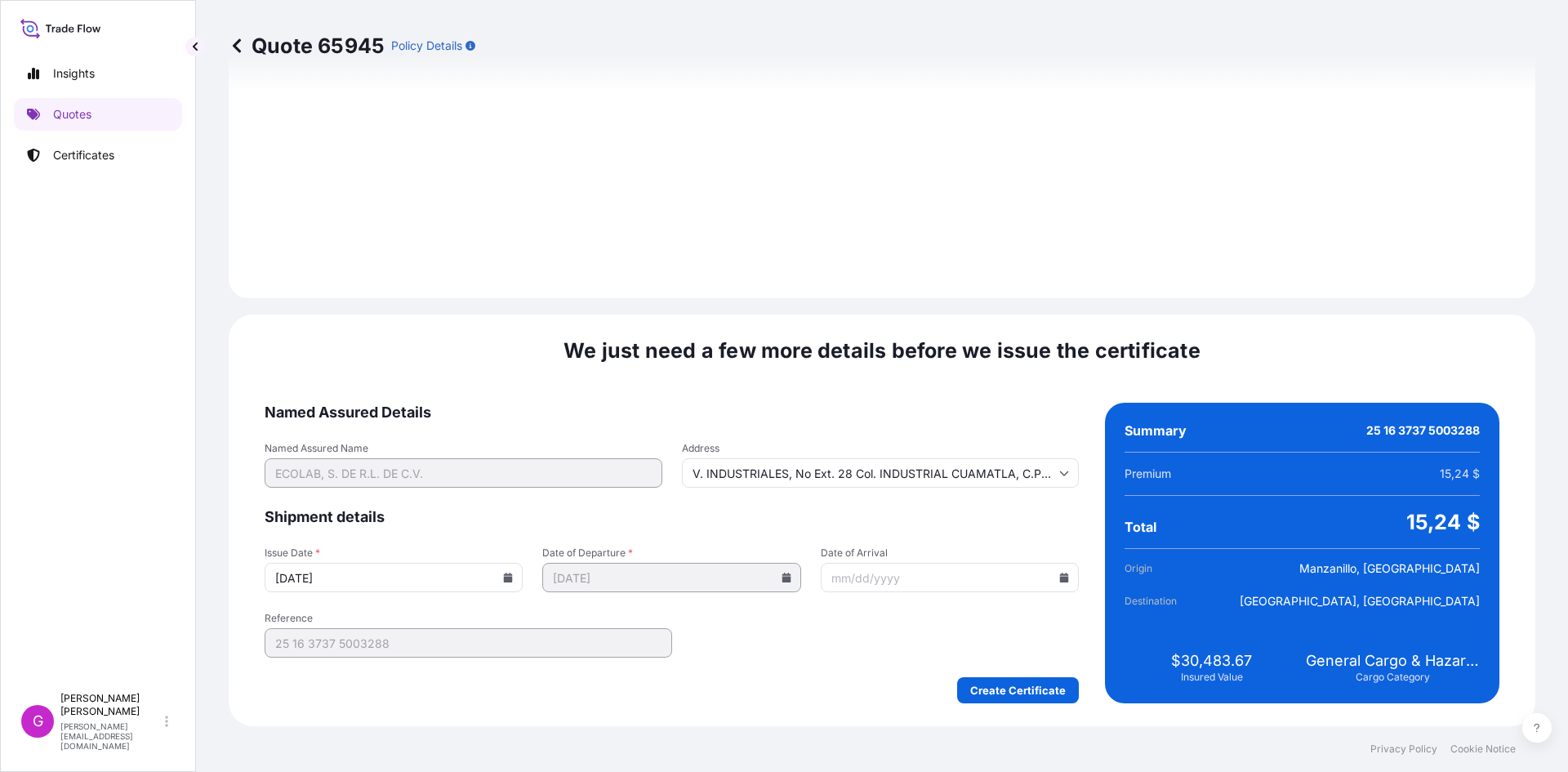
click at [1054, 568] on input "Date of Arrival" at bounding box center [949, 577] width 258 height 29
click at [1054, 572] on input "Date of Arrival" at bounding box center [949, 577] width 258 height 29
click at [1060, 578] on icon at bounding box center [1065, 577] width 9 height 10
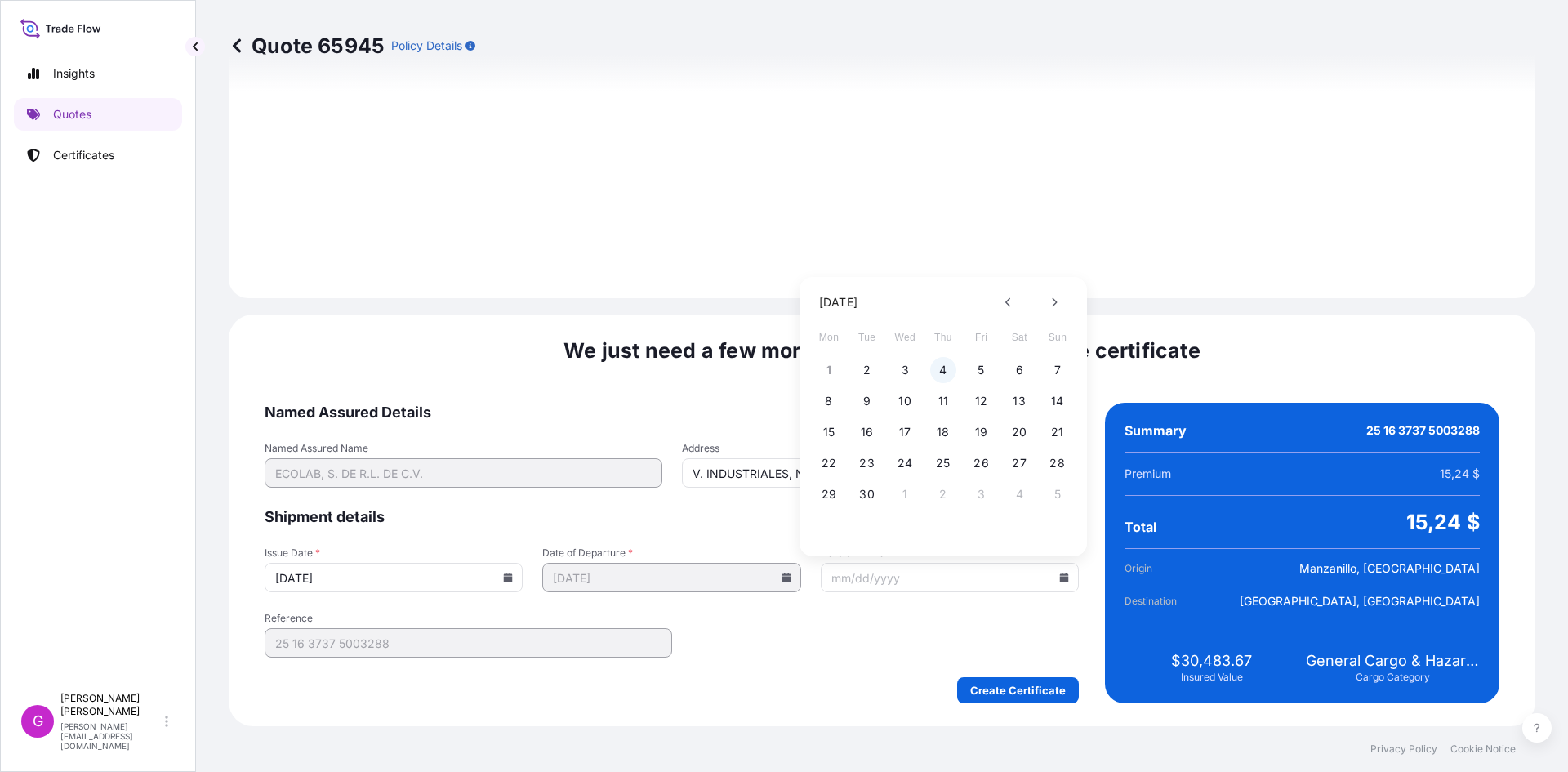
click at [938, 372] on button "4" at bounding box center [943, 371] width 26 height 26
type input "[DATE]"
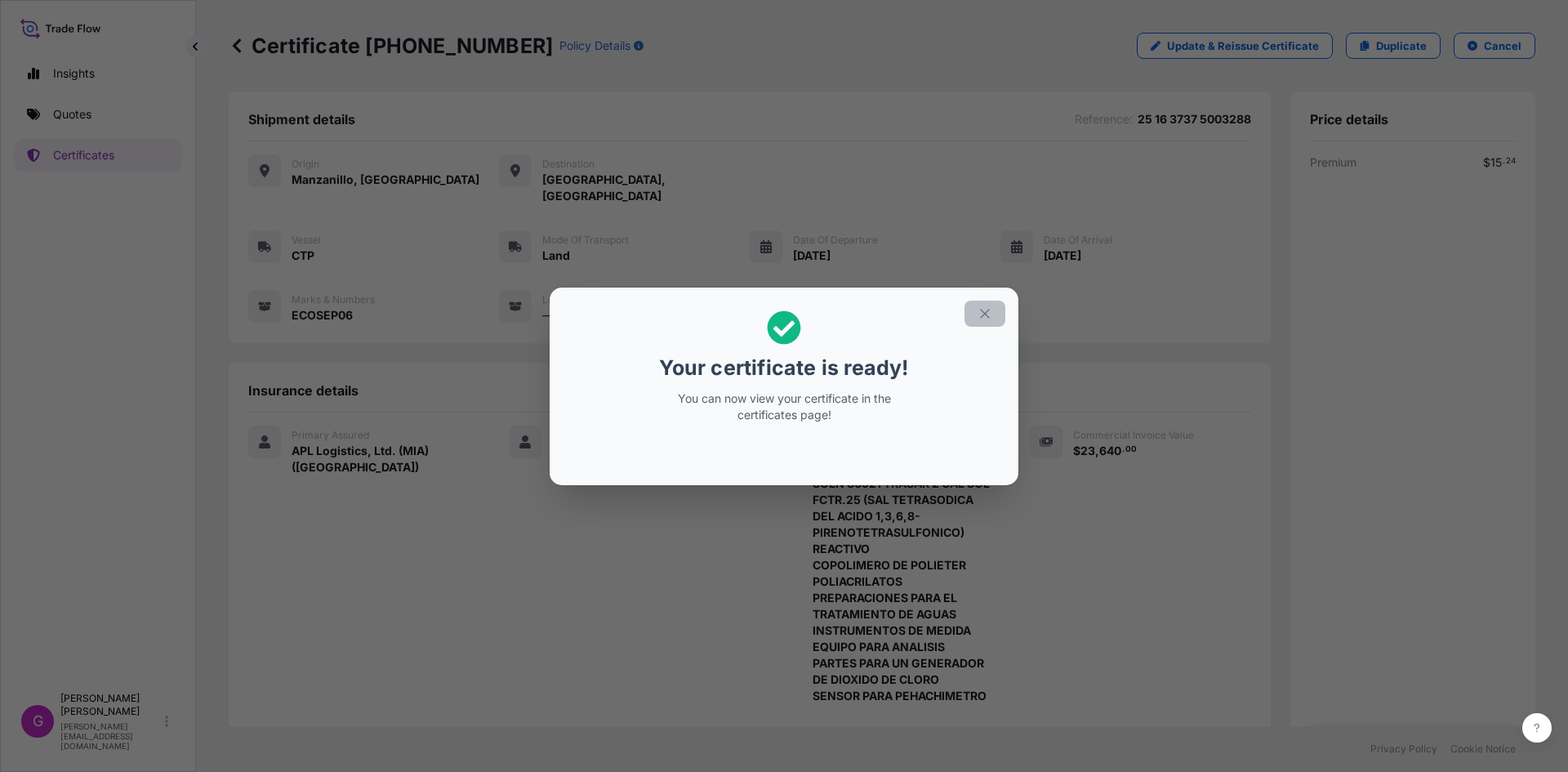
click at [971, 313] on button "button" at bounding box center [985, 314] width 40 height 26
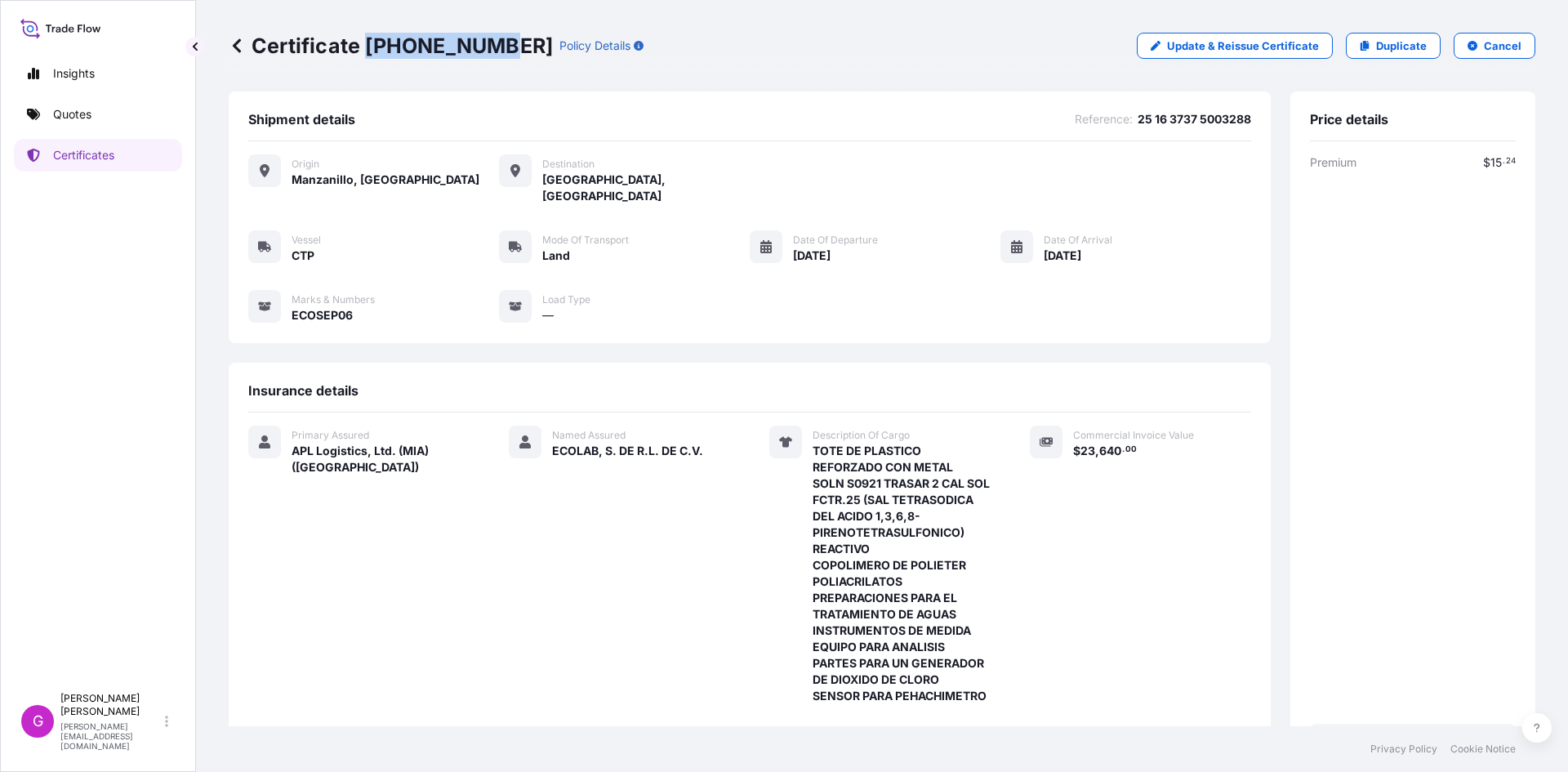
drag, startPoint x: 495, startPoint y: 47, endPoint x: 363, endPoint y: 40, distance: 132.2
click at [363, 40] on p "Certificate [PHONE_NUMBER]" at bounding box center [391, 46] width 325 height 26
copy p "[PHONE_NUMBER]"
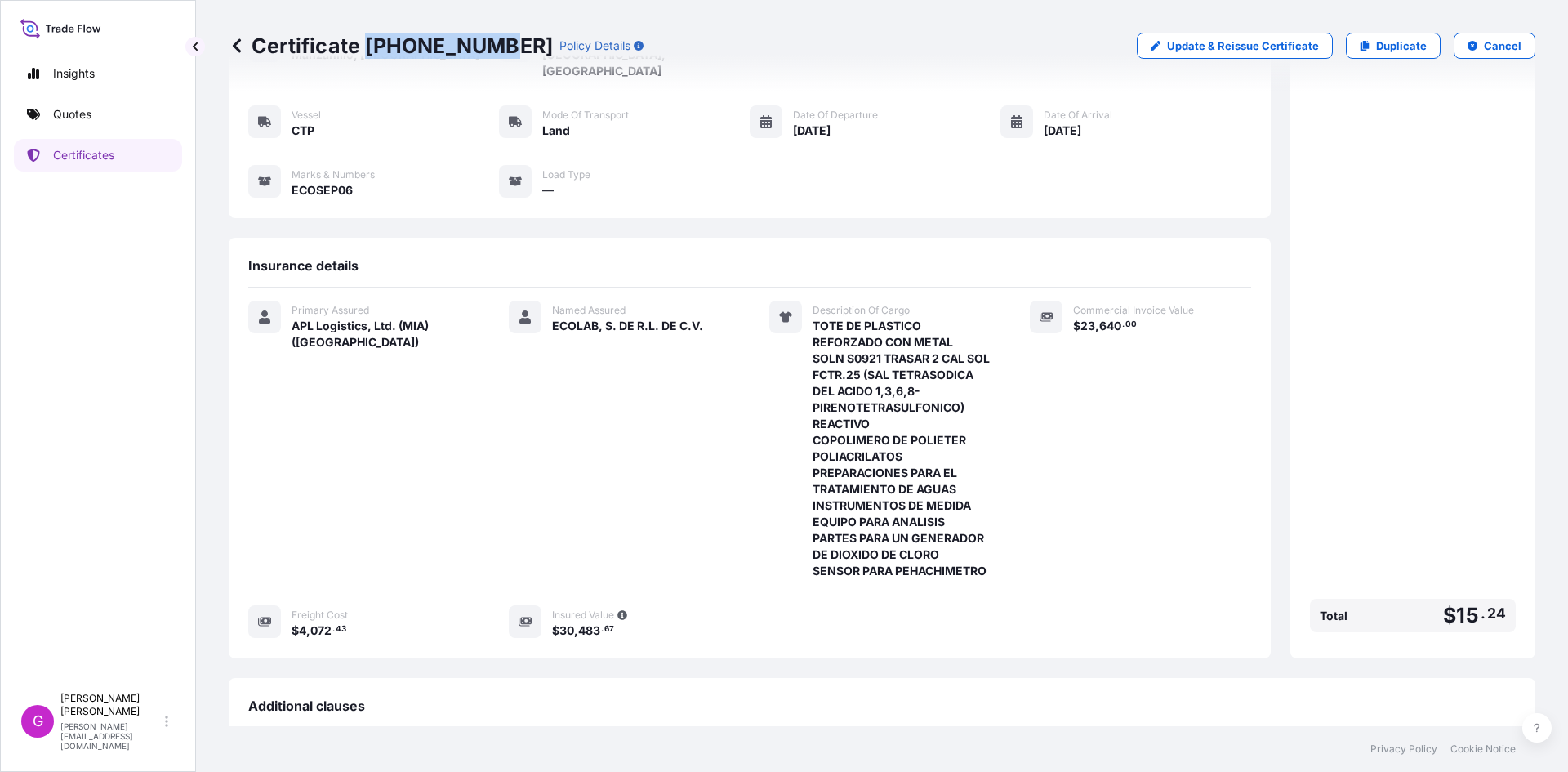
scroll to position [378, 0]
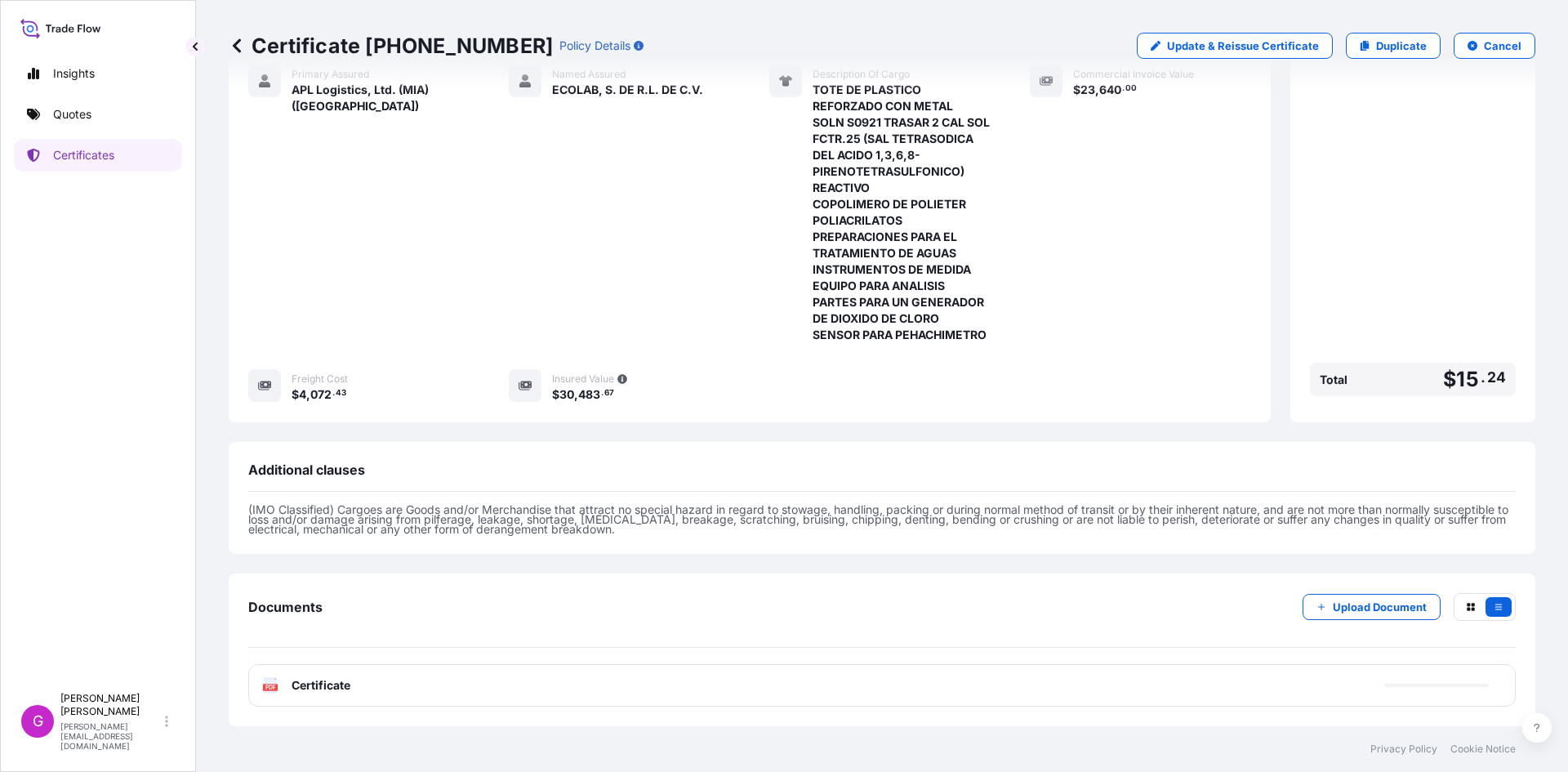
click at [341, 680] on span "Certificate" at bounding box center [320, 686] width 59 height 17
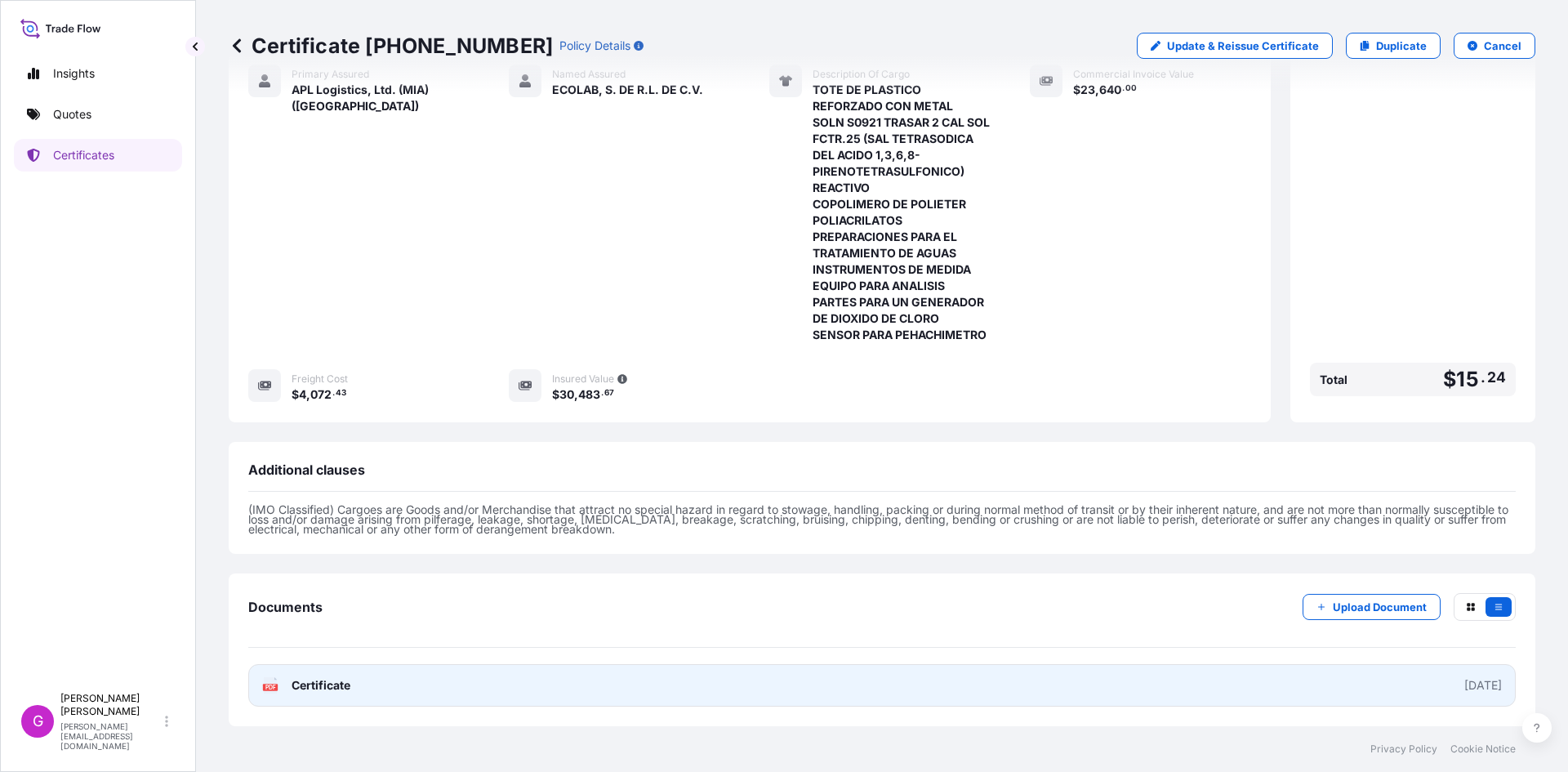
click at [313, 689] on span "Certificate" at bounding box center [320, 686] width 59 height 17
